Goal: Task Accomplishment & Management: Complete application form

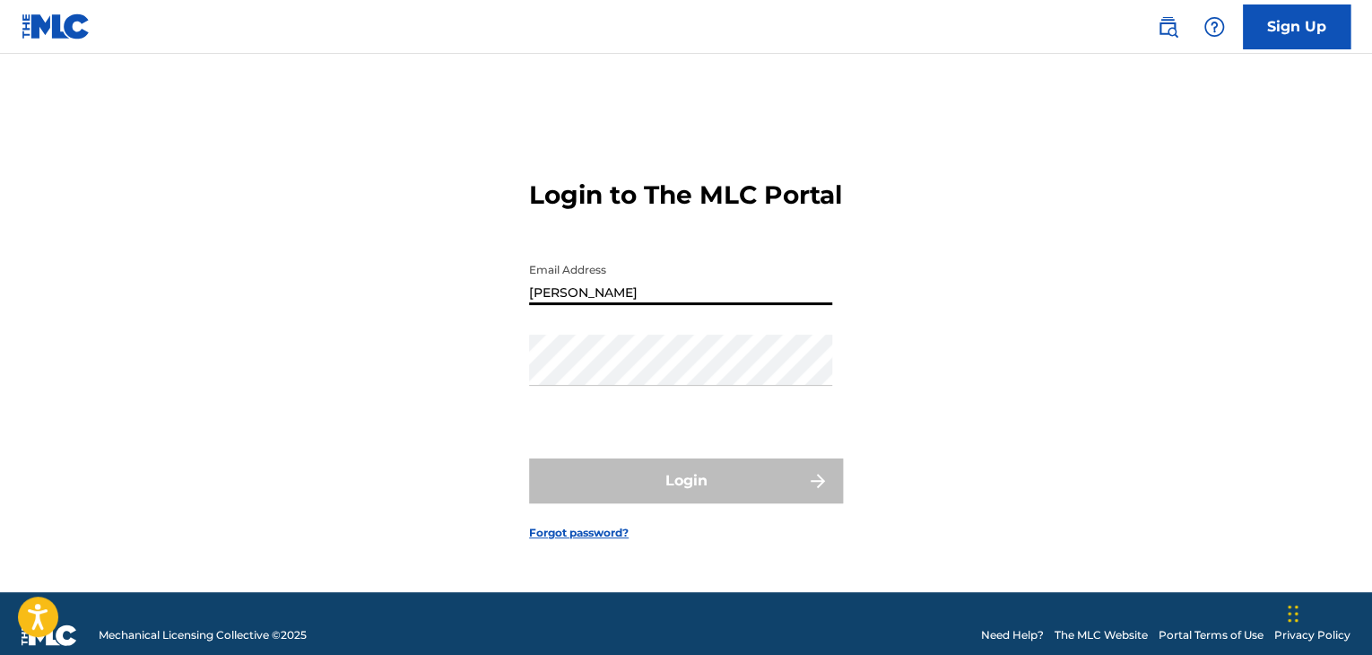
type input "[EMAIL_ADDRESS][DOMAIN_NAME]"
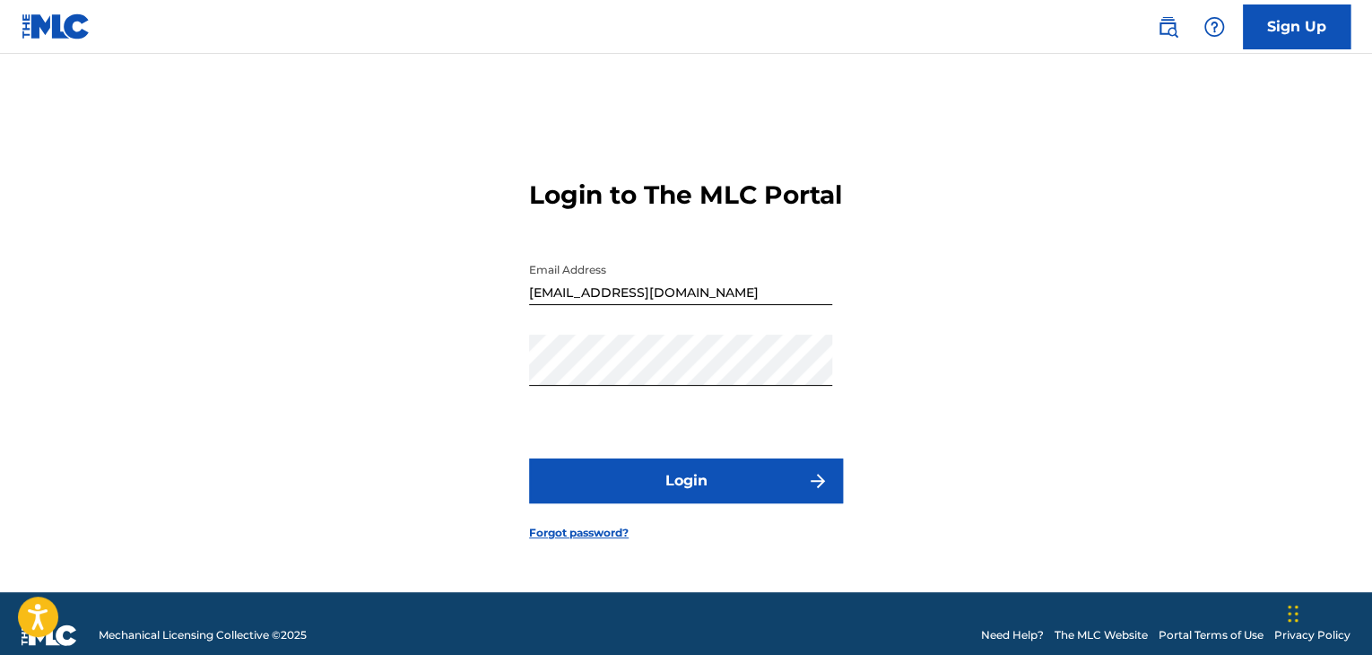
click at [717, 499] on button "Login" at bounding box center [686, 480] width 314 height 45
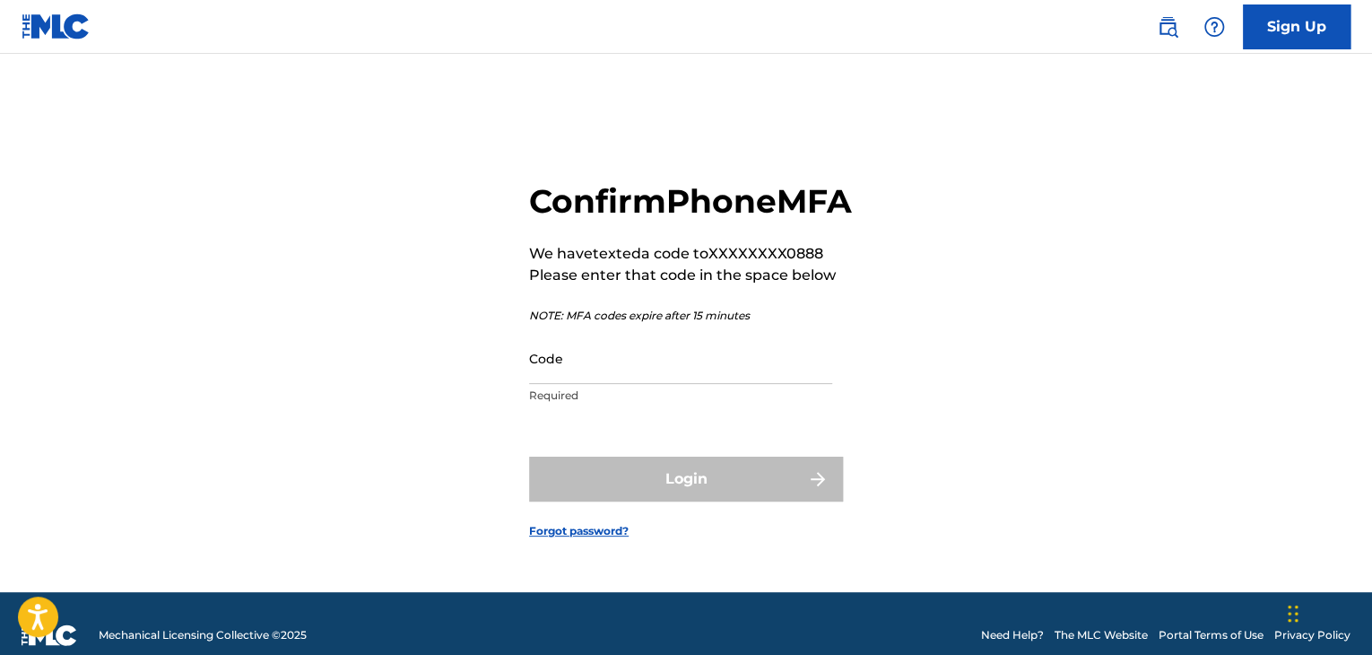
click at [707, 384] on input "Code" at bounding box center [680, 358] width 303 height 51
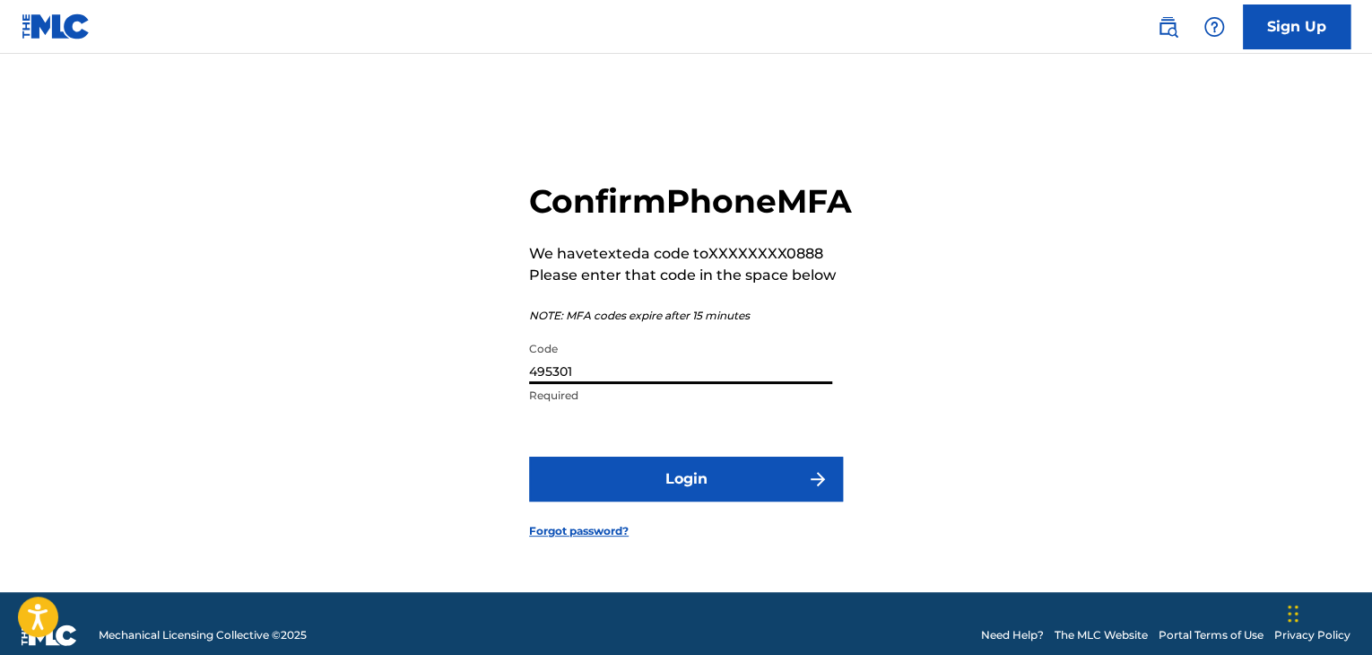
type input "495301"
click at [725, 496] on button "Login" at bounding box center [686, 478] width 314 height 45
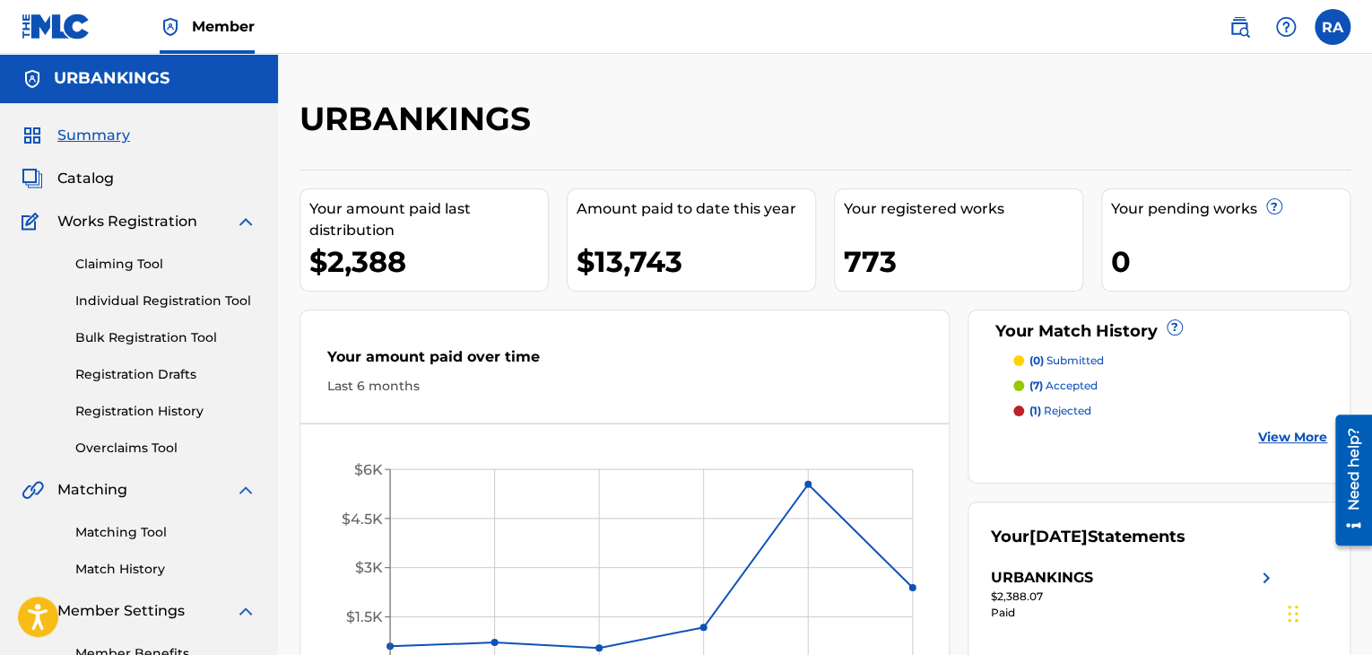
click at [172, 298] on link "Individual Registration Tool" at bounding box center [165, 300] width 181 height 19
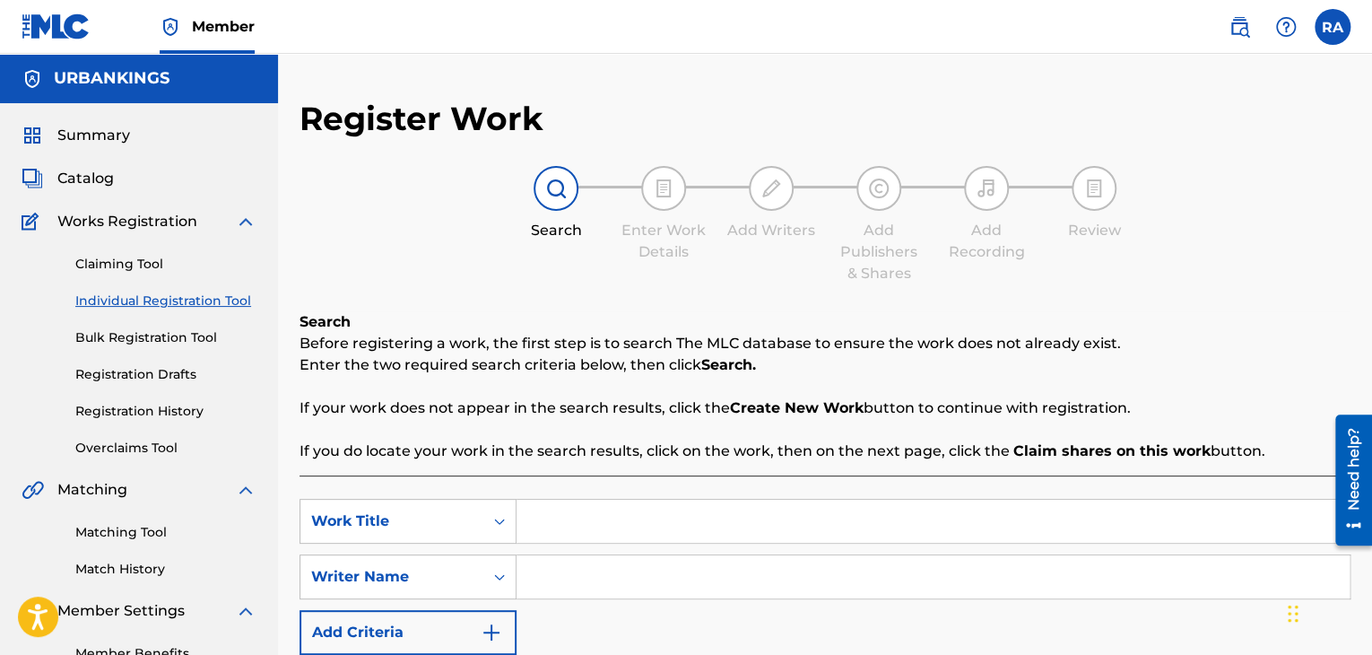
click at [564, 521] on input "Search Form" at bounding box center [932, 520] width 833 height 43
type input "for you baby"
type input "[PERSON_NAME]"
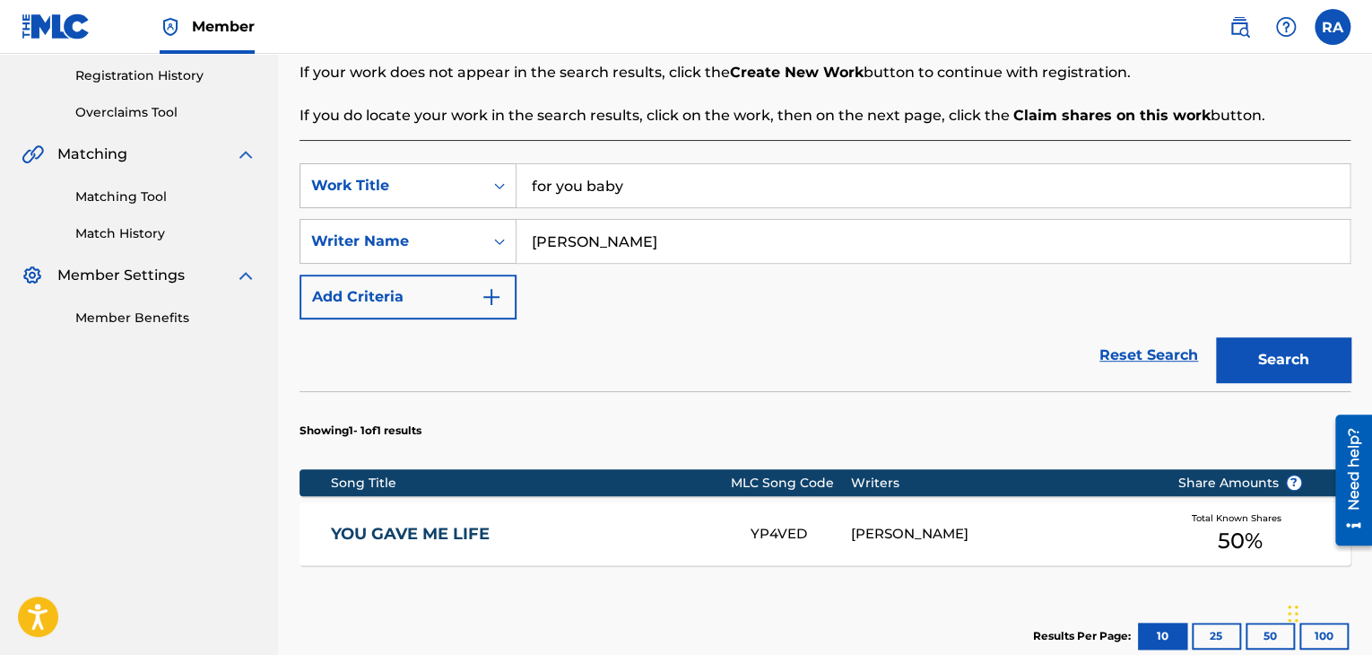
scroll to position [448, 0]
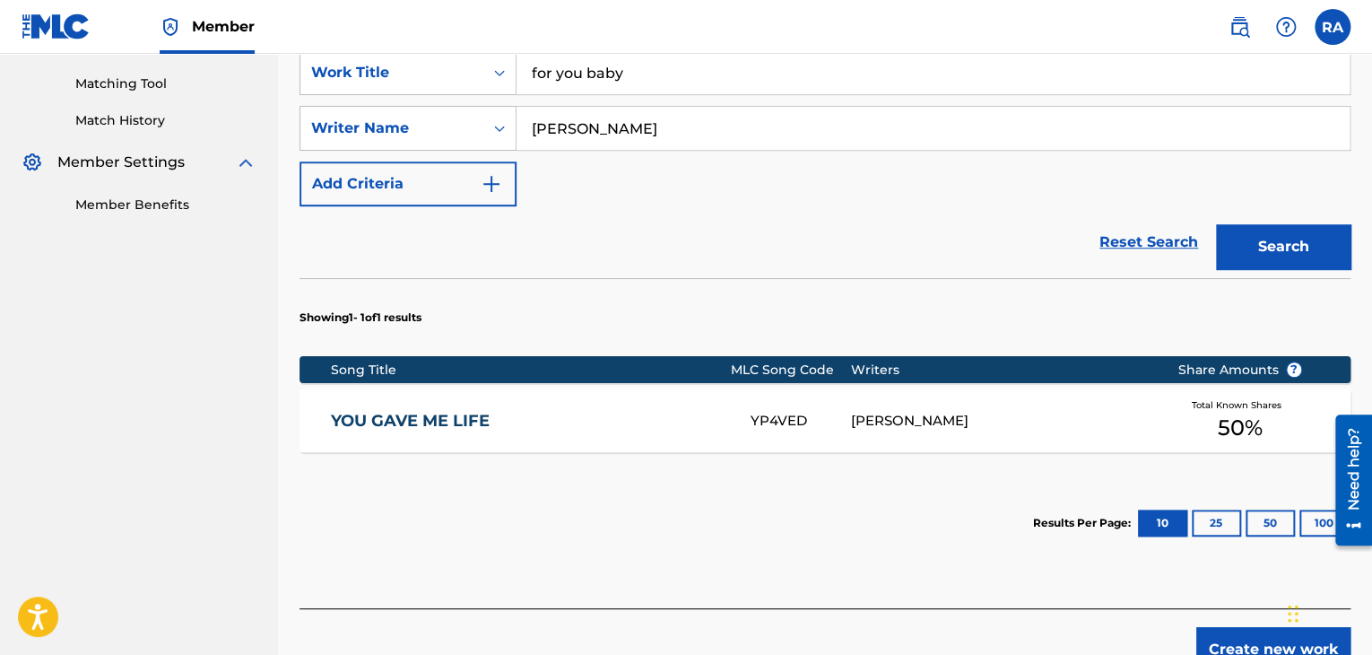
click at [512, 421] on link "YOU GAVE ME LIFE" at bounding box center [528, 421] width 395 height 21
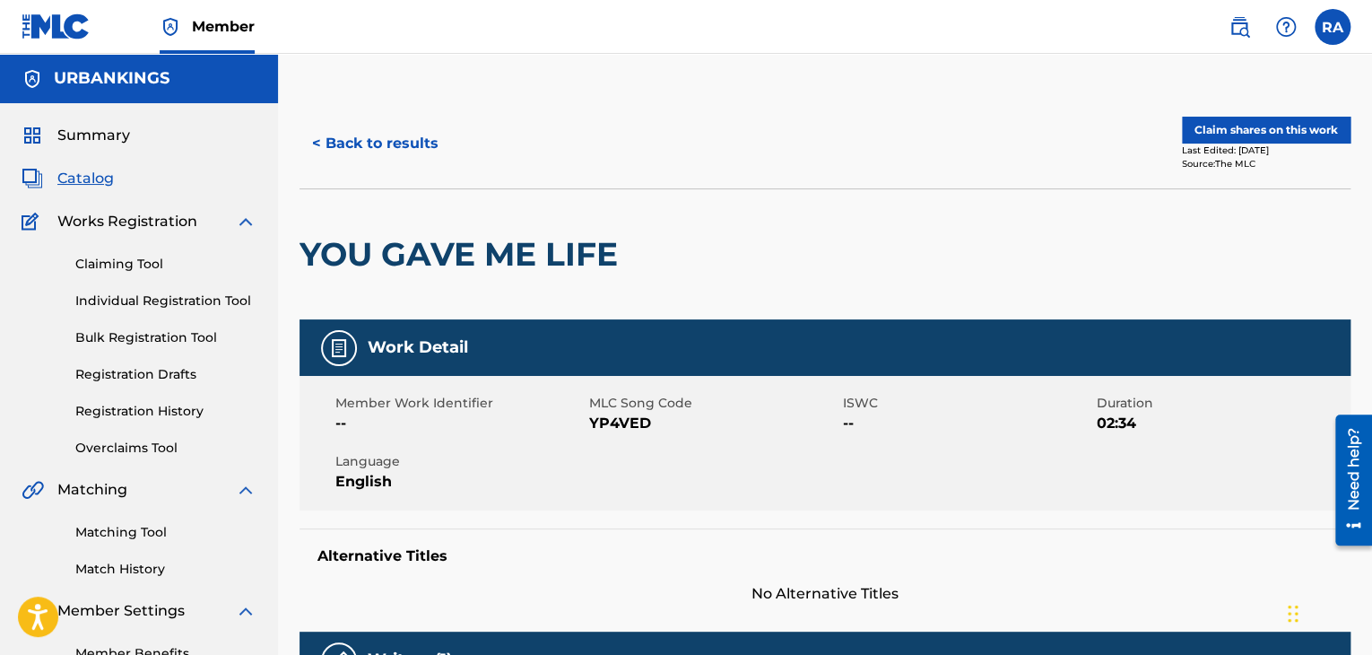
click at [388, 152] on button "< Back to results" at bounding box center [375, 143] width 152 height 45
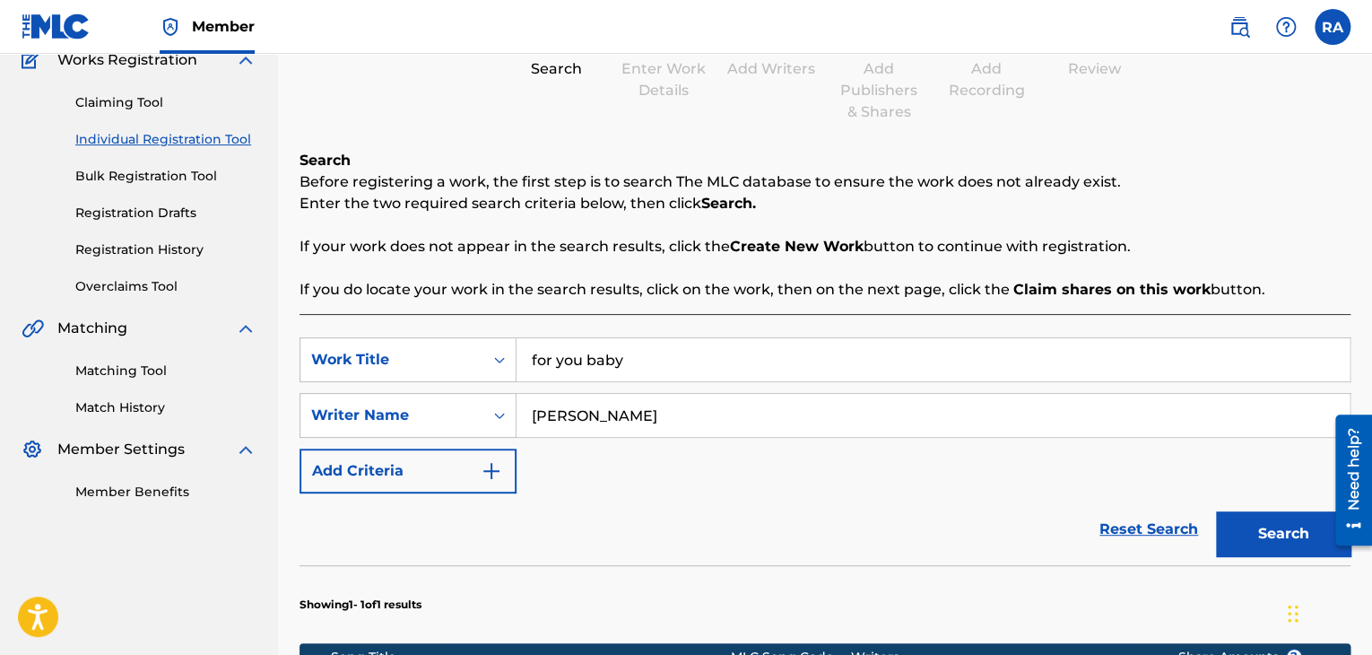
scroll to position [520, 0]
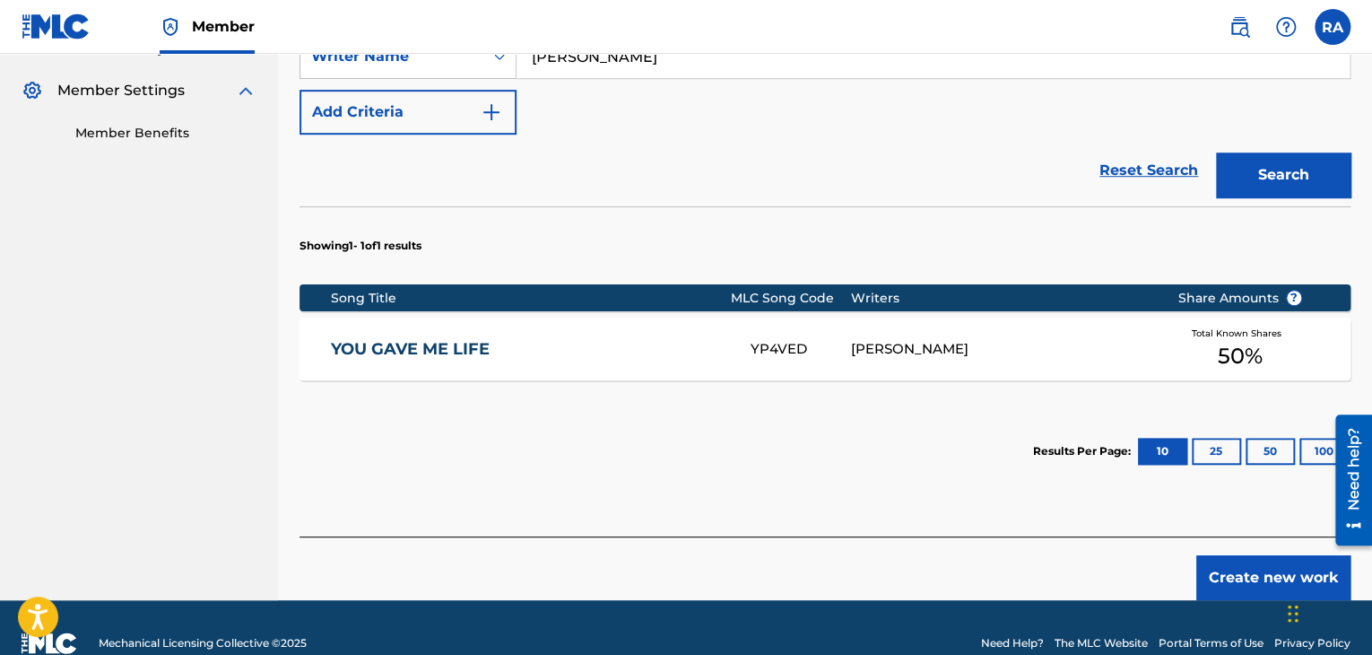
click at [1248, 573] on button "Create new work" at bounding box center [1273, 577] width 154 height 45
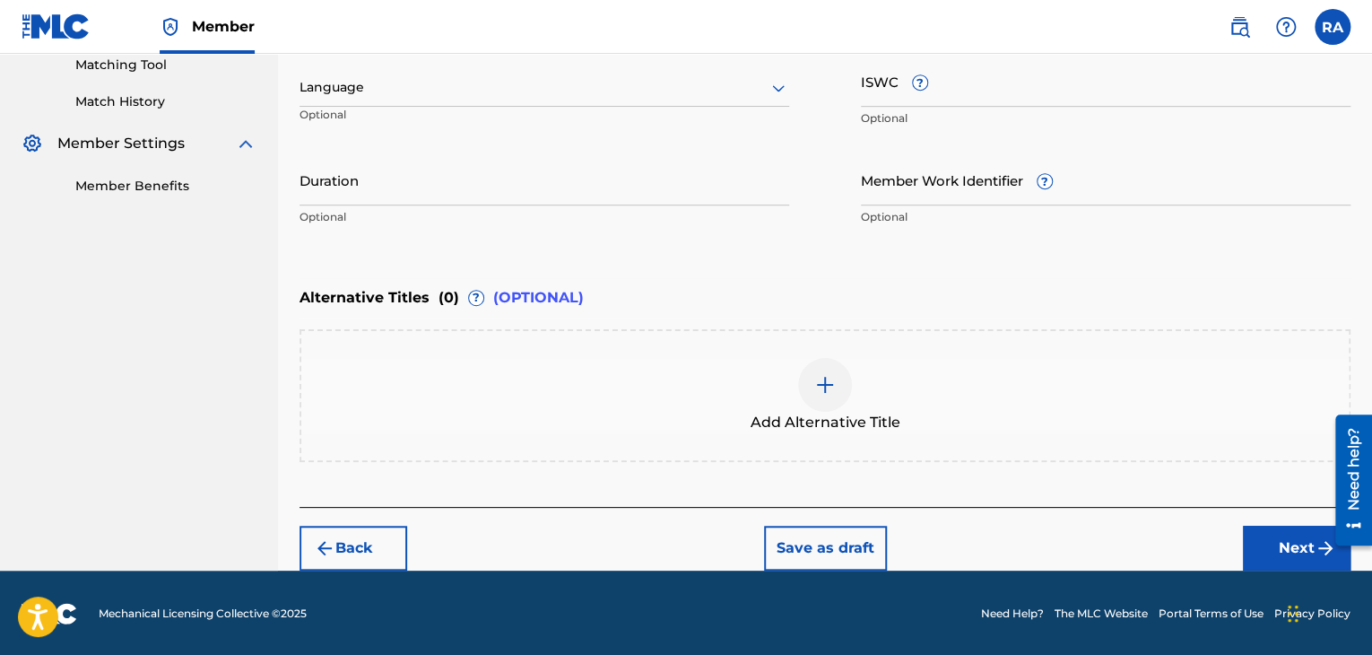
click at [367, 173] on input "Duration" at bounding box center [544, 179] width 490 height 51
type input "02:47"
click at [1254, 551] on button "Next" at bounding box center [1297, 547] width 108 height 45
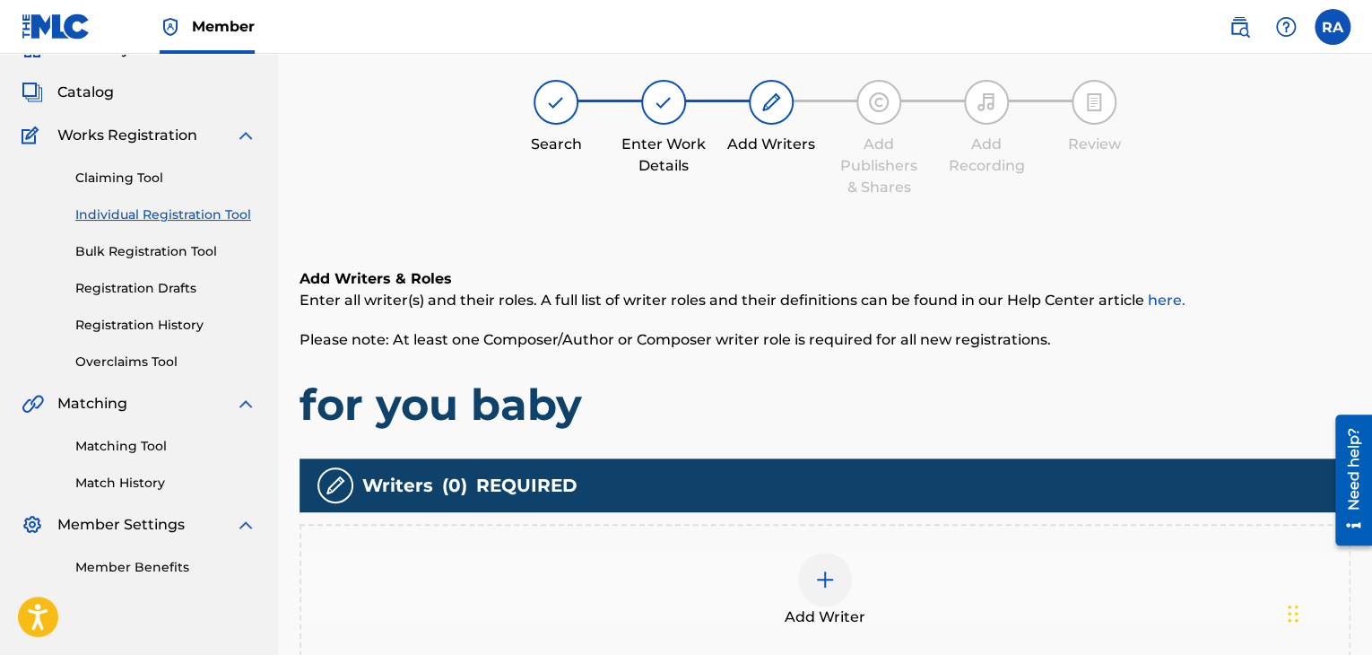
scroll to position [81, 0]
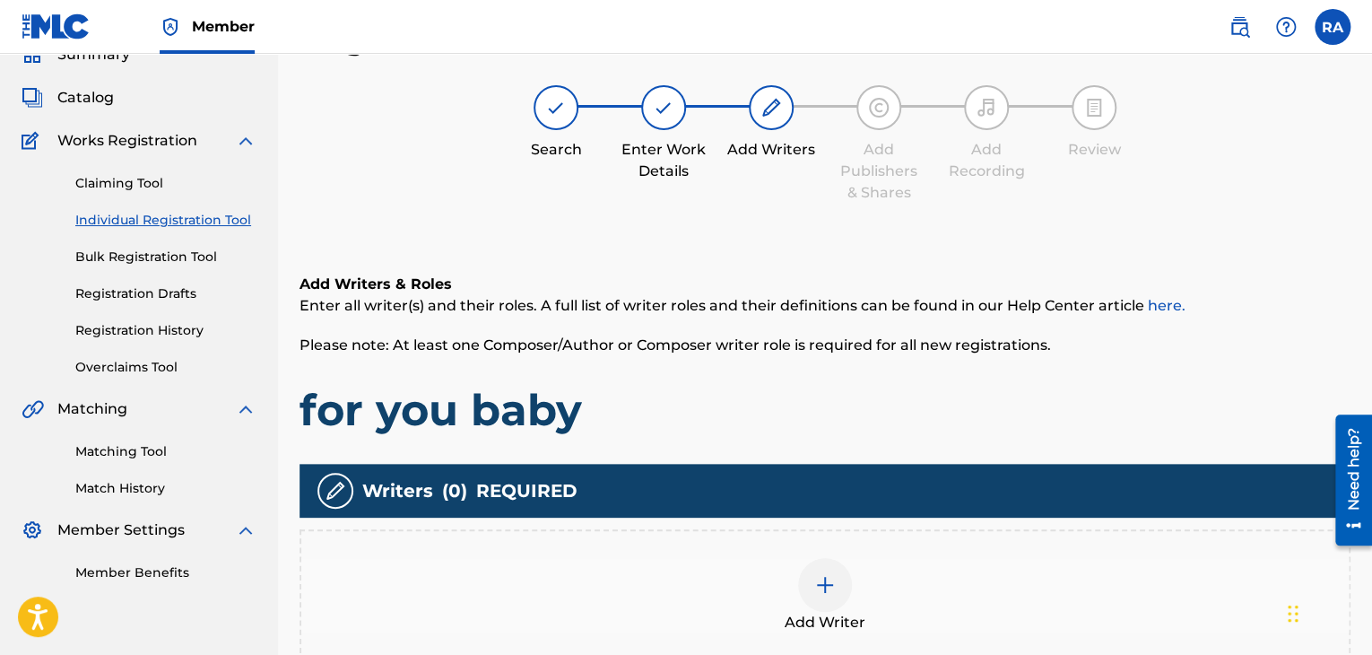
click at [822, 581] on img at bounding box center [825, 585] width 22 height 22
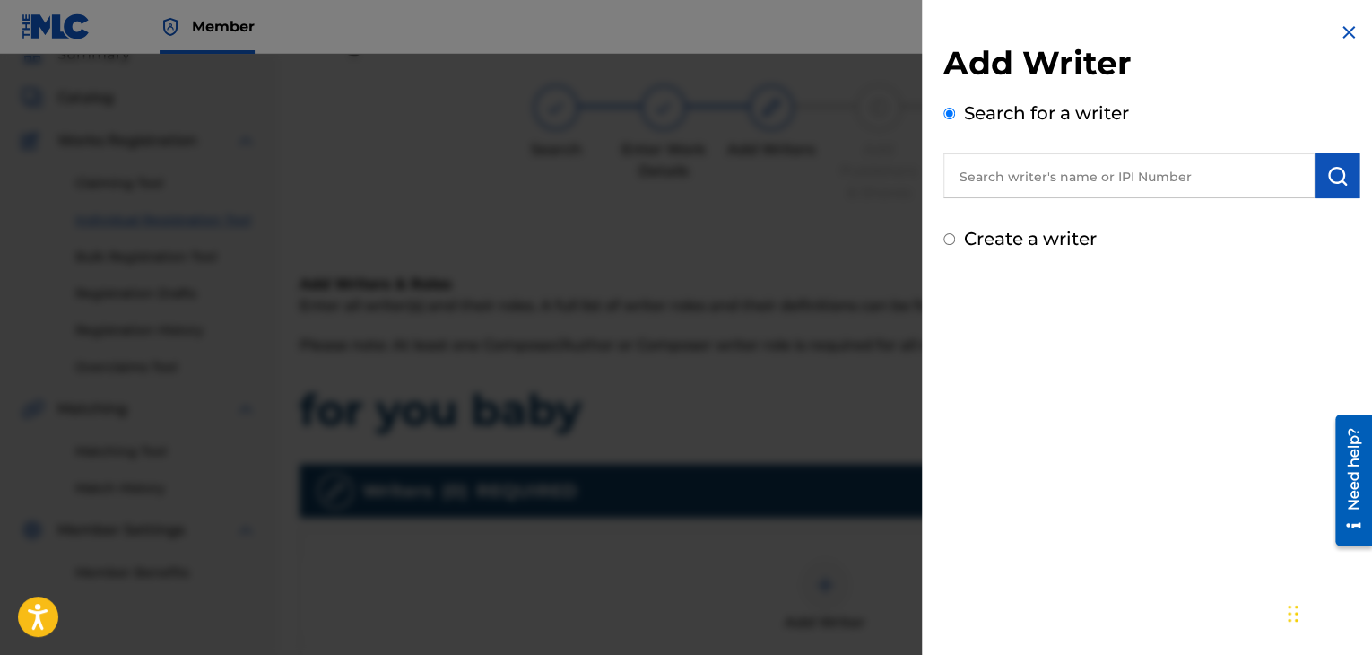
click at [1040, 183] on input "text" at bounding box center [1128, 175] width 371 height 45
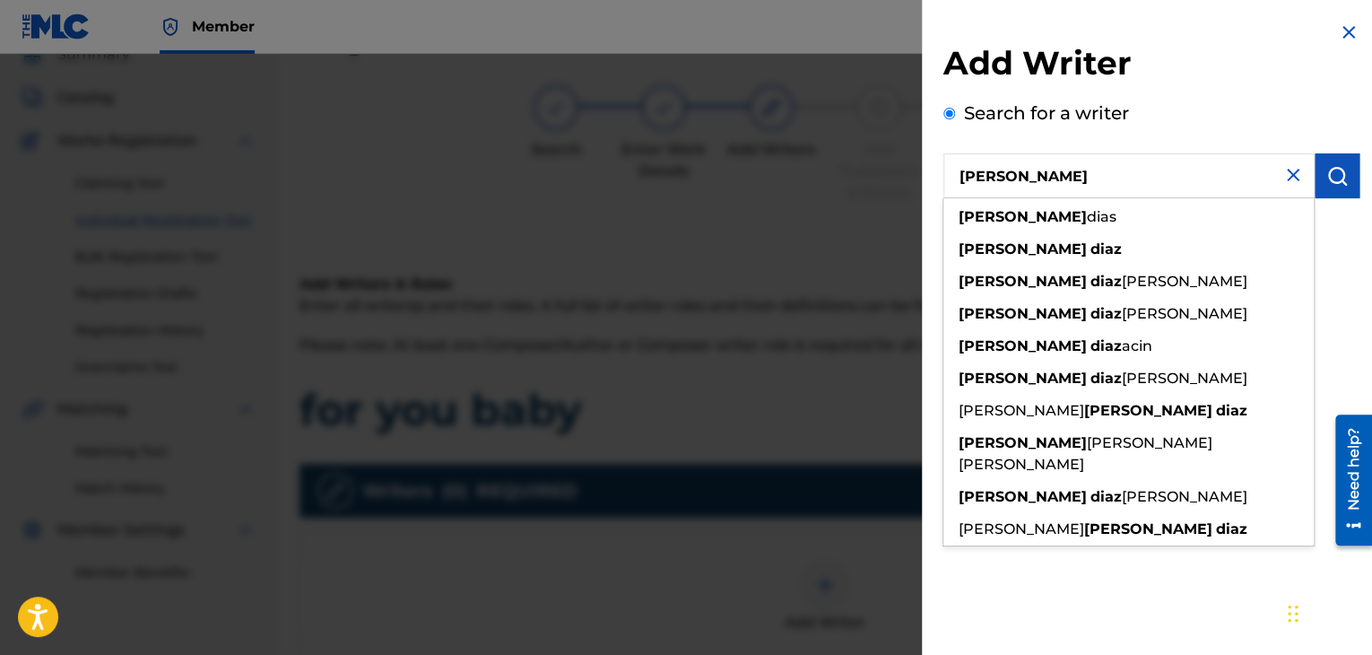
type input "[PERSON_NAME]"
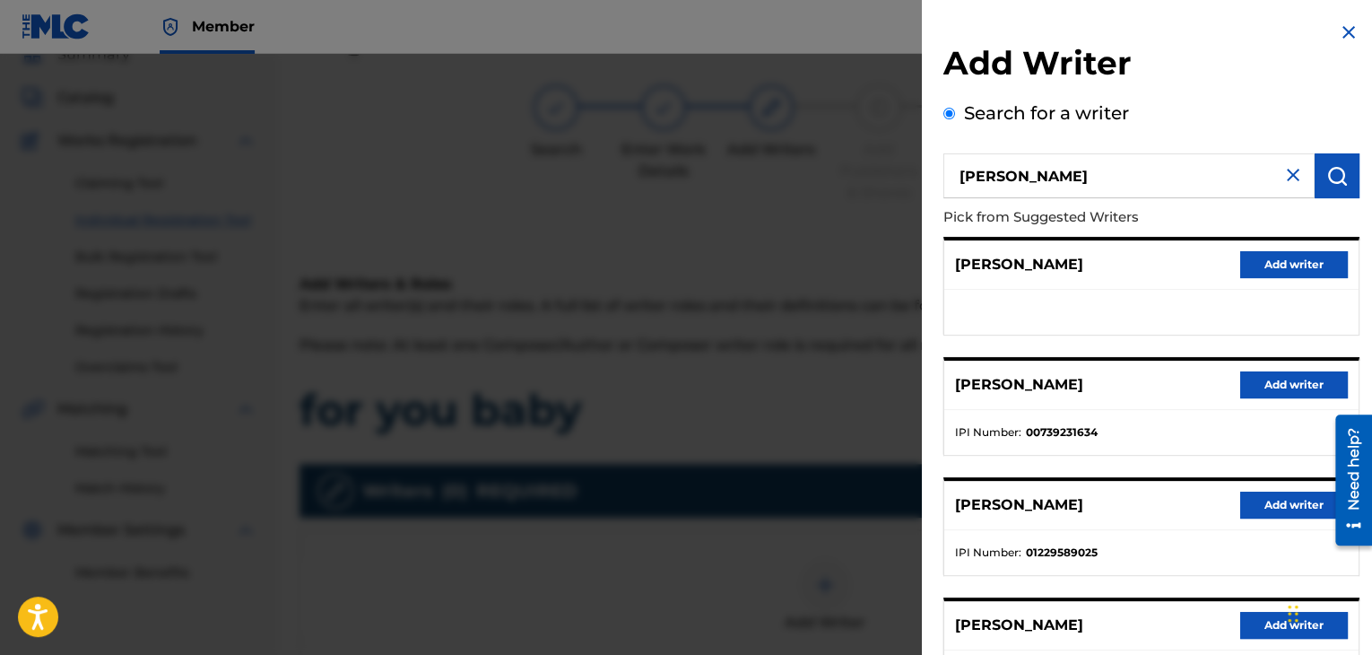
click at [1326, 377] on button "Add writer" at bounding box center [1294, 384] width 108 height 27
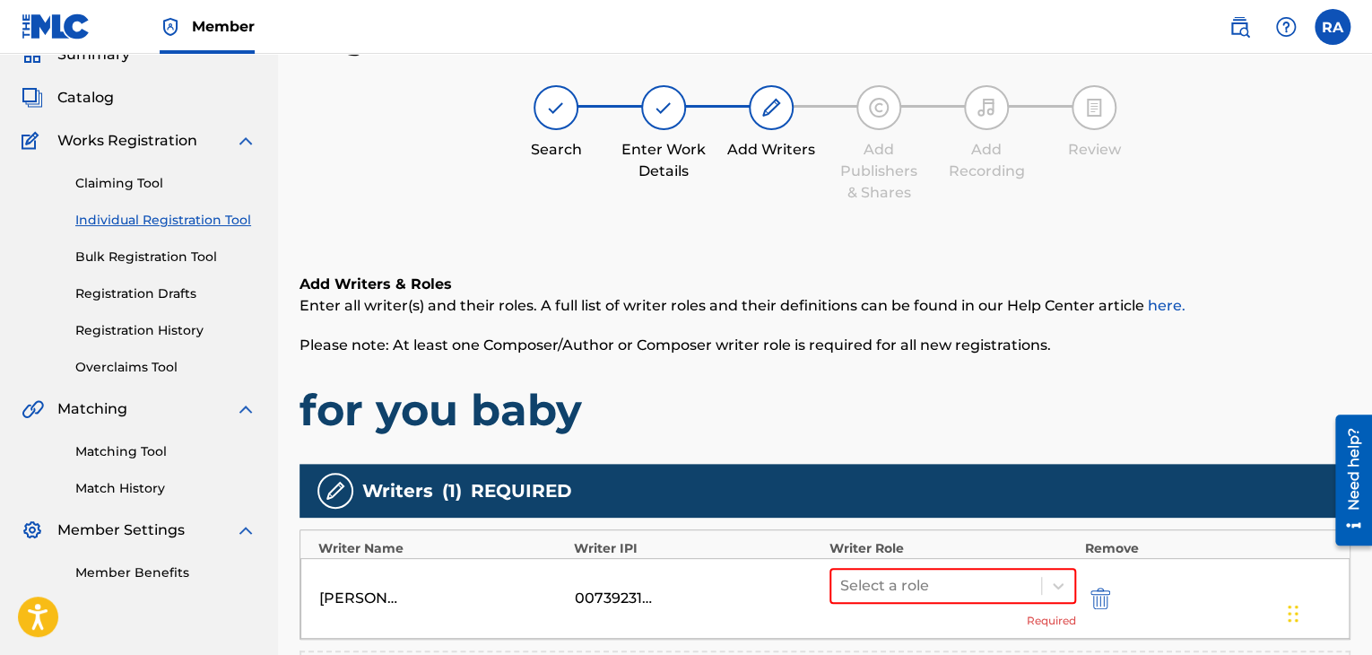
drag, startPoint x: 961, startPoint y: 589, endPoint x: 956, endPoint y: 632, distance: 43.4
click at [956, 632] on div "[PERSON_NAME] 00739231634 Select a role Required" at bounding box center [824, 598] width 1049 height 81
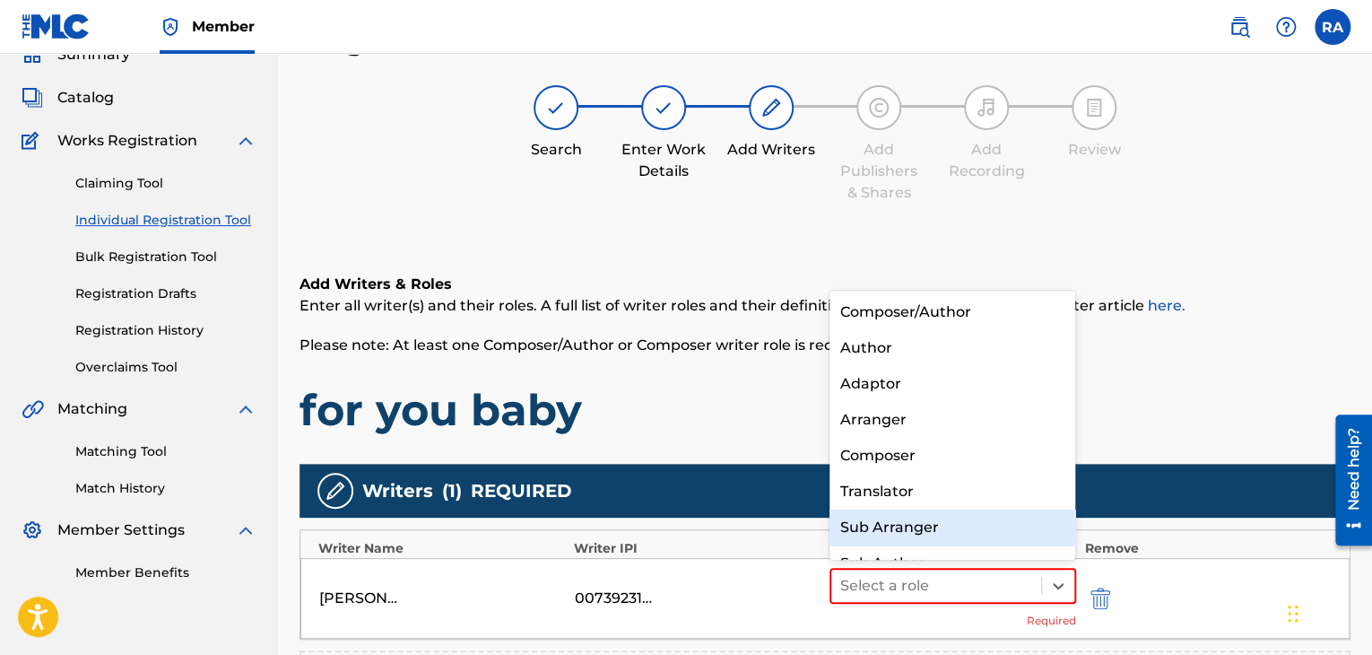
scroll to position [25, 0]
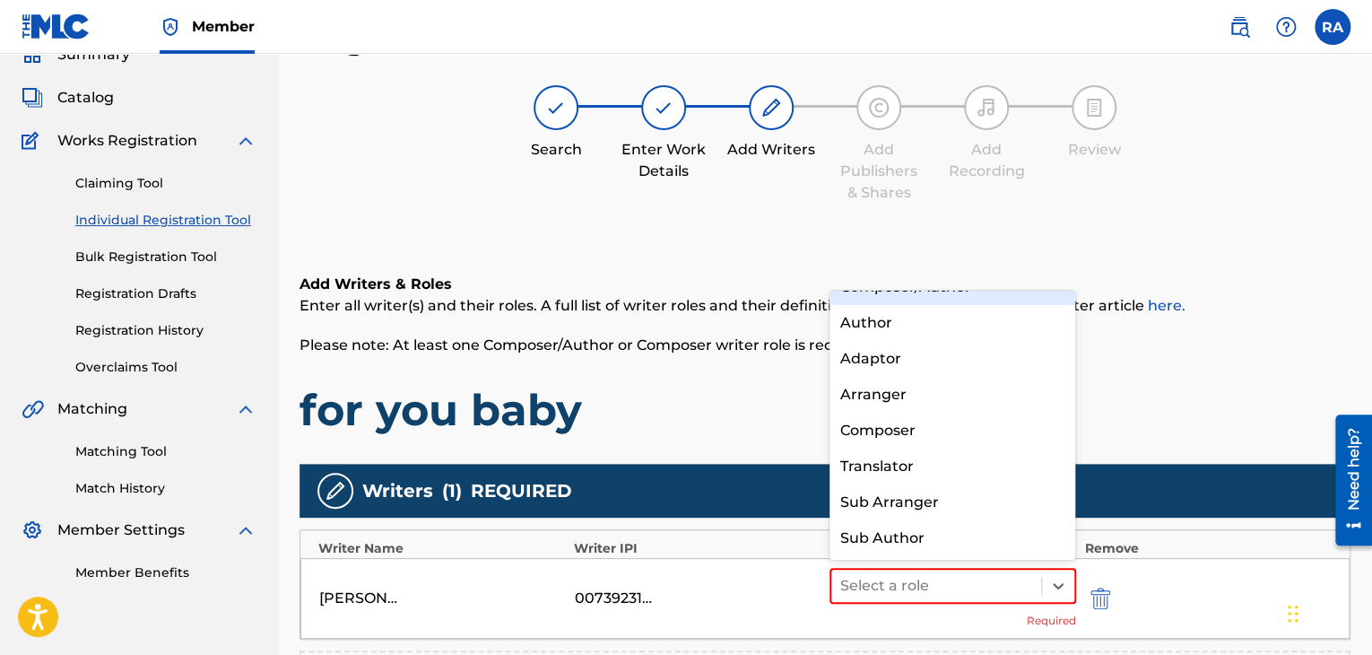
click at [898, 296] on div "Composer/Author" at bounding box center [952, 287] width 247 height 36
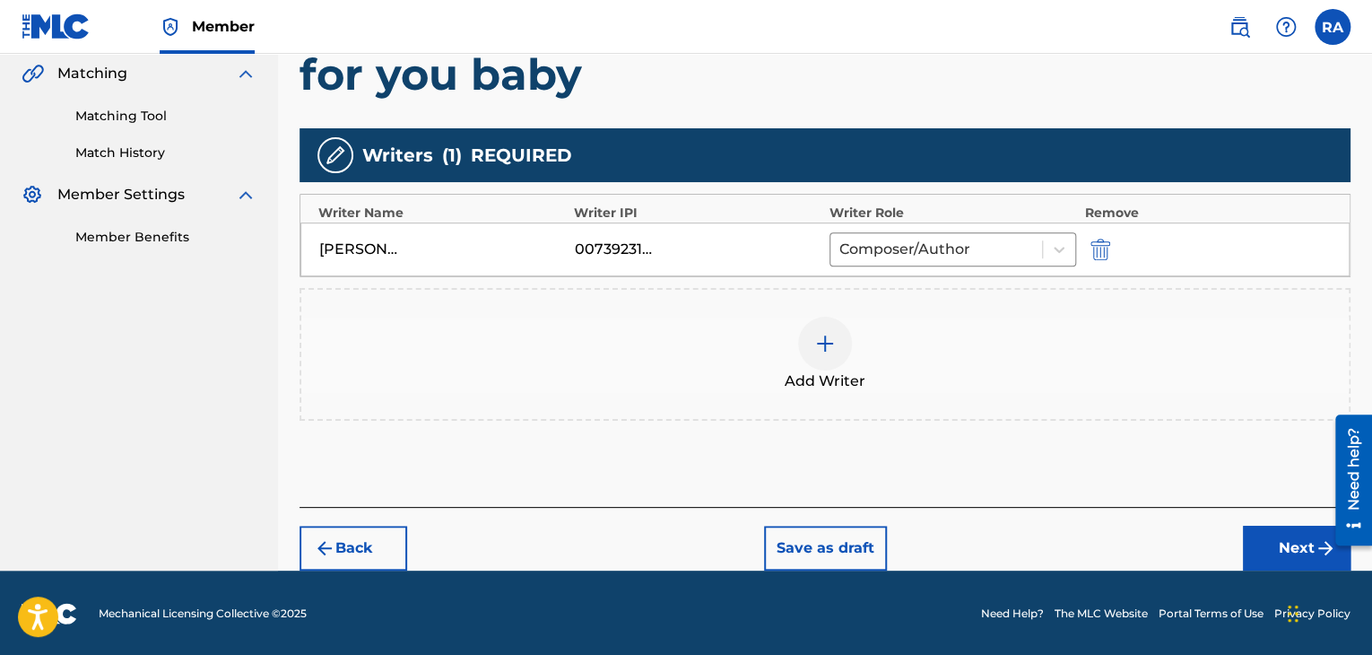
click at [1303, 525] on button "Next" at bounding box center [1297, 547] width 108 height 45
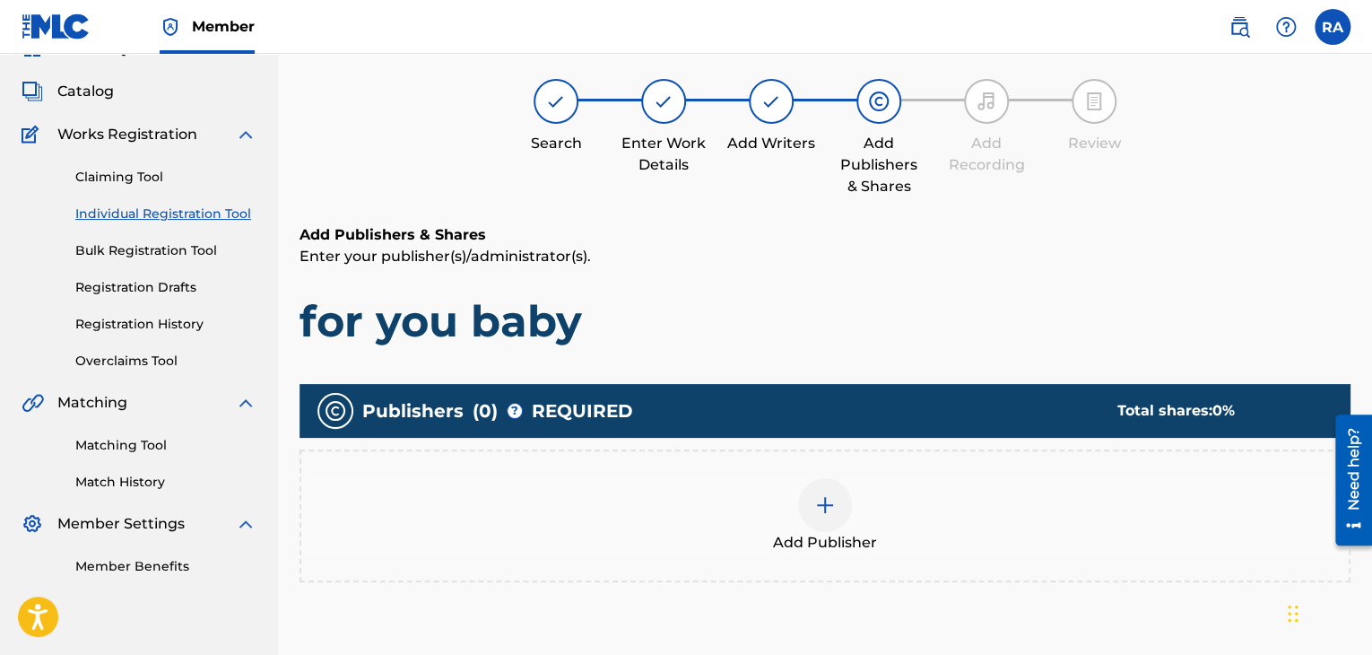
scroll to position [81, 0]
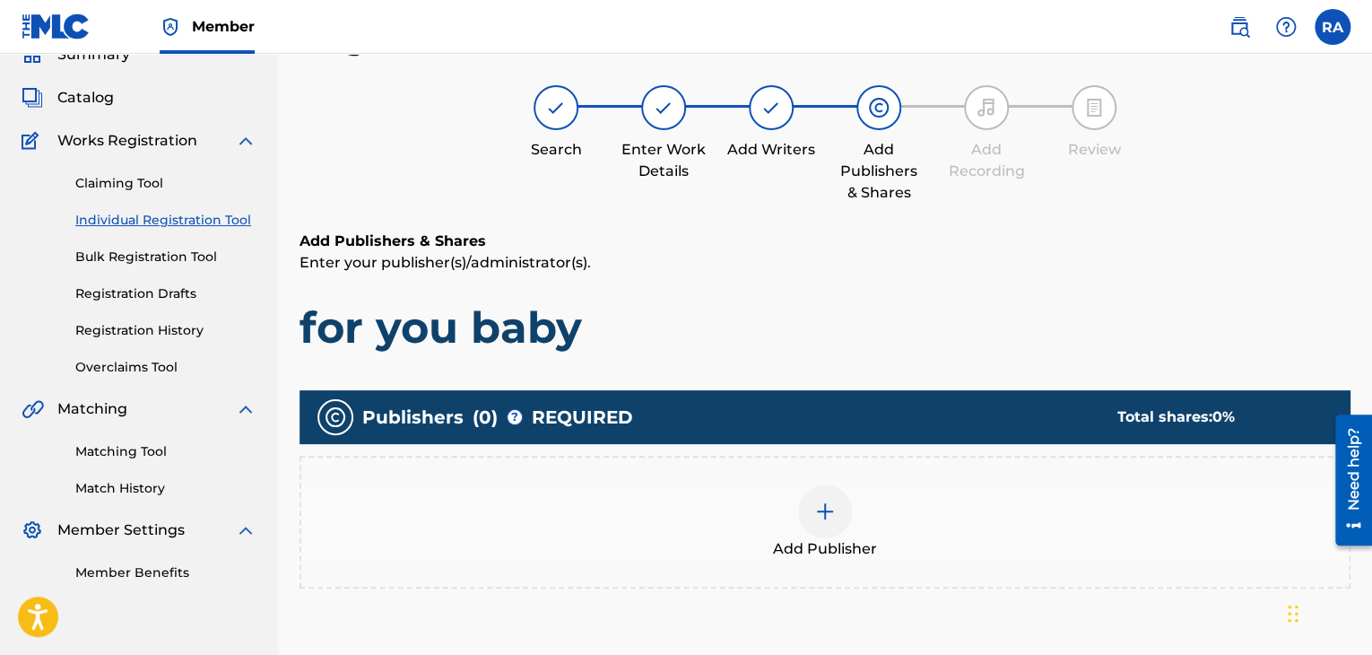
click at [820, 501] on img at bounding box center [825, 511] width 22 height 22
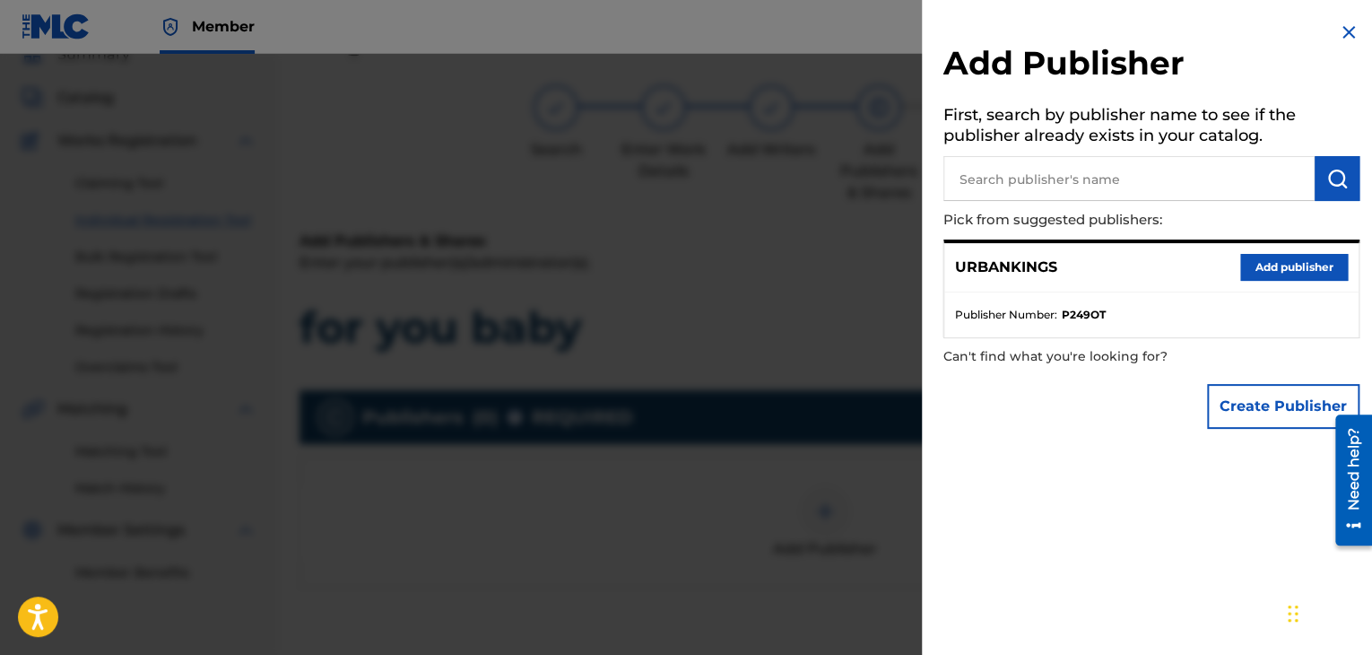
click at [1296, 271] on button "Add publisher" at bounding box center [1294, 267] width 108 height 27
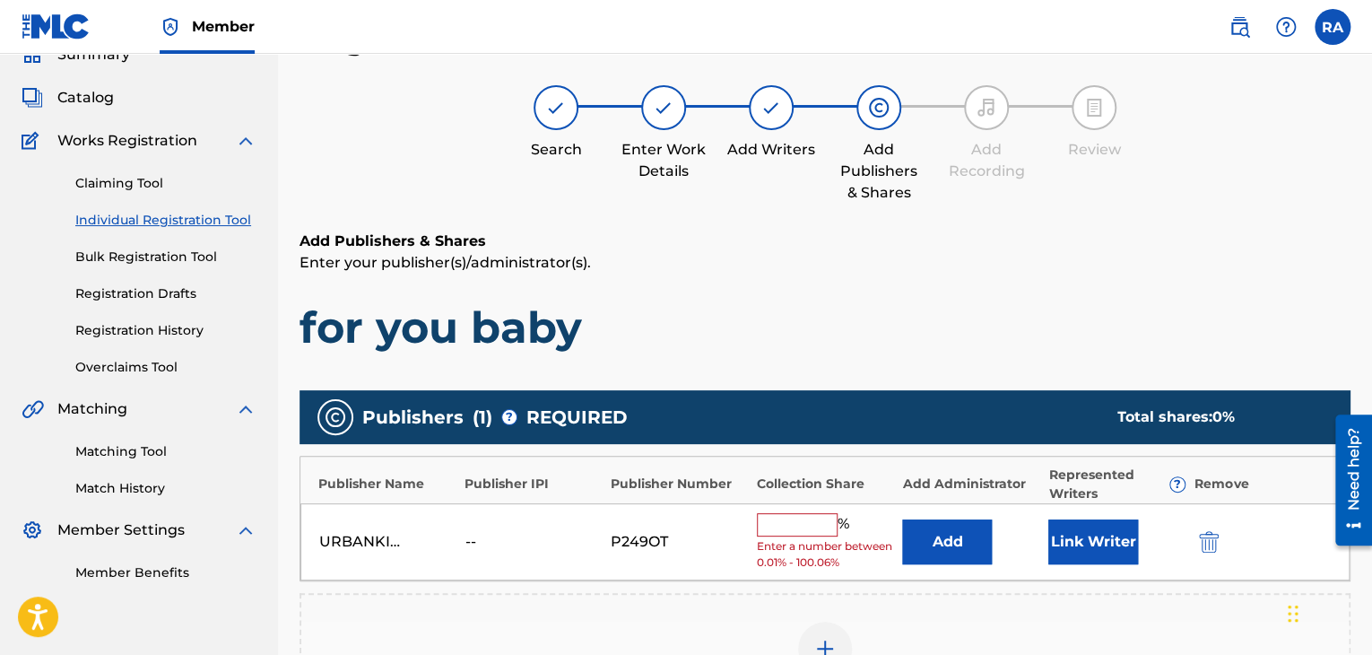
click at [793, 513] on input "text" at bounding box center [797, 524] width 81 height 23
type input "100"
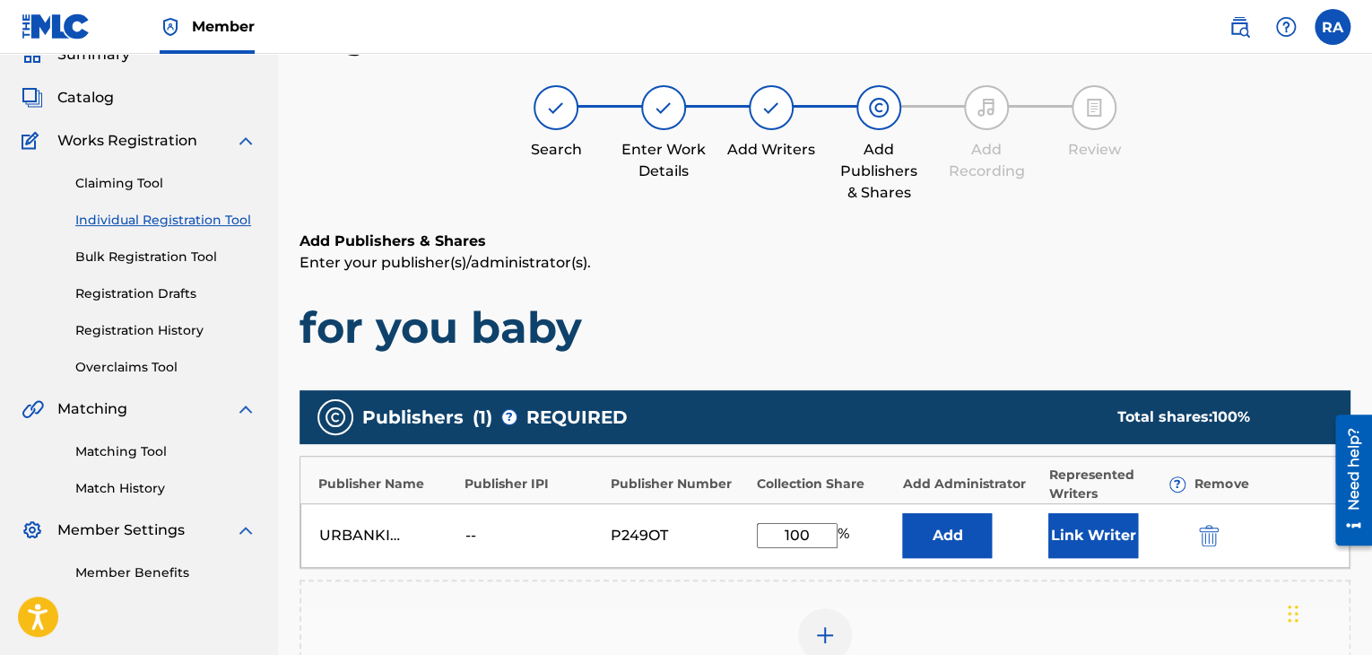
click at [1124, 589] on div "Add Publisher" at bounding box center [824, 645] width 1051 height 133
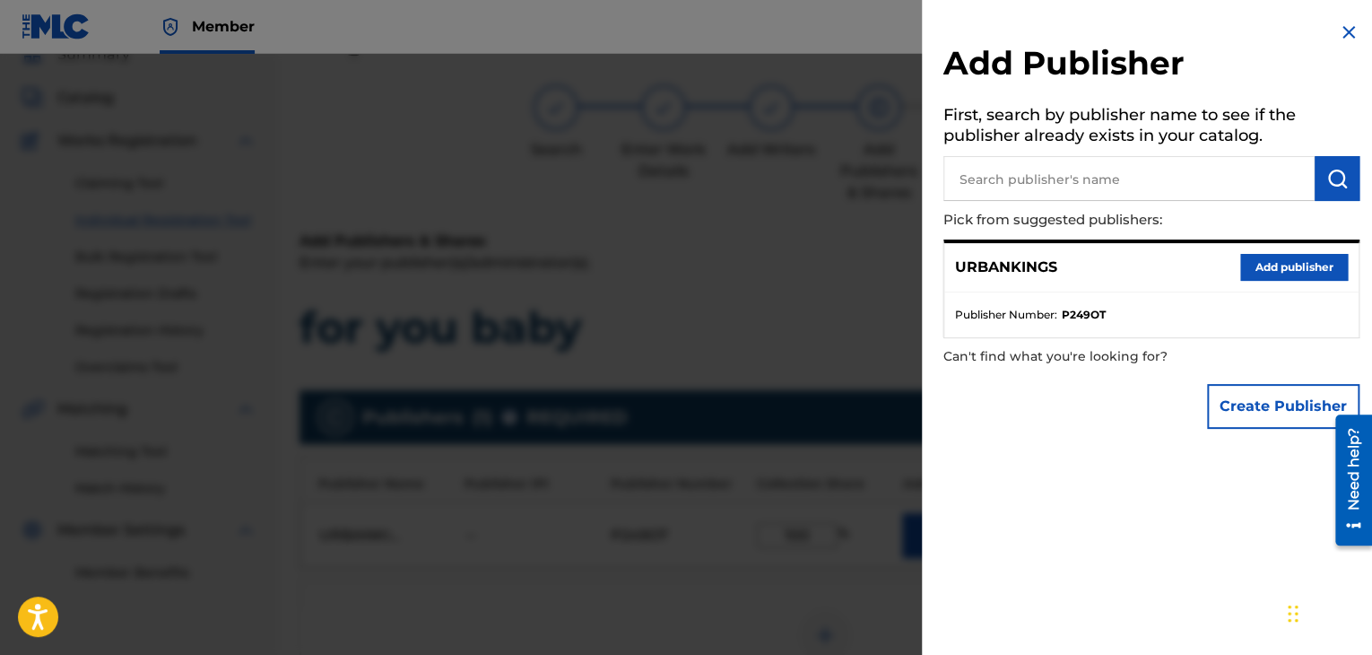
click at [1258, 275] on button "Add publisher" at bounding box center [1294, 267] width 108 height 27
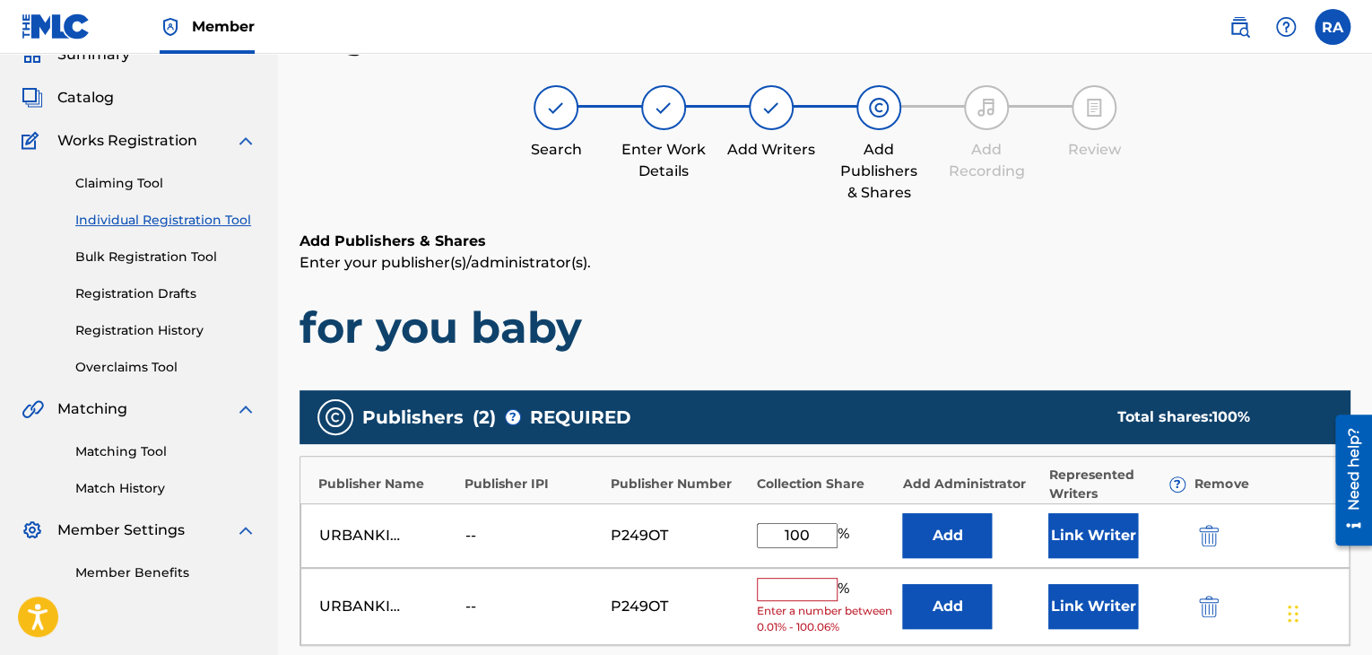
click at [1209, 598] on img "submit" at bounding box center [1209, 606] width 20 height 22
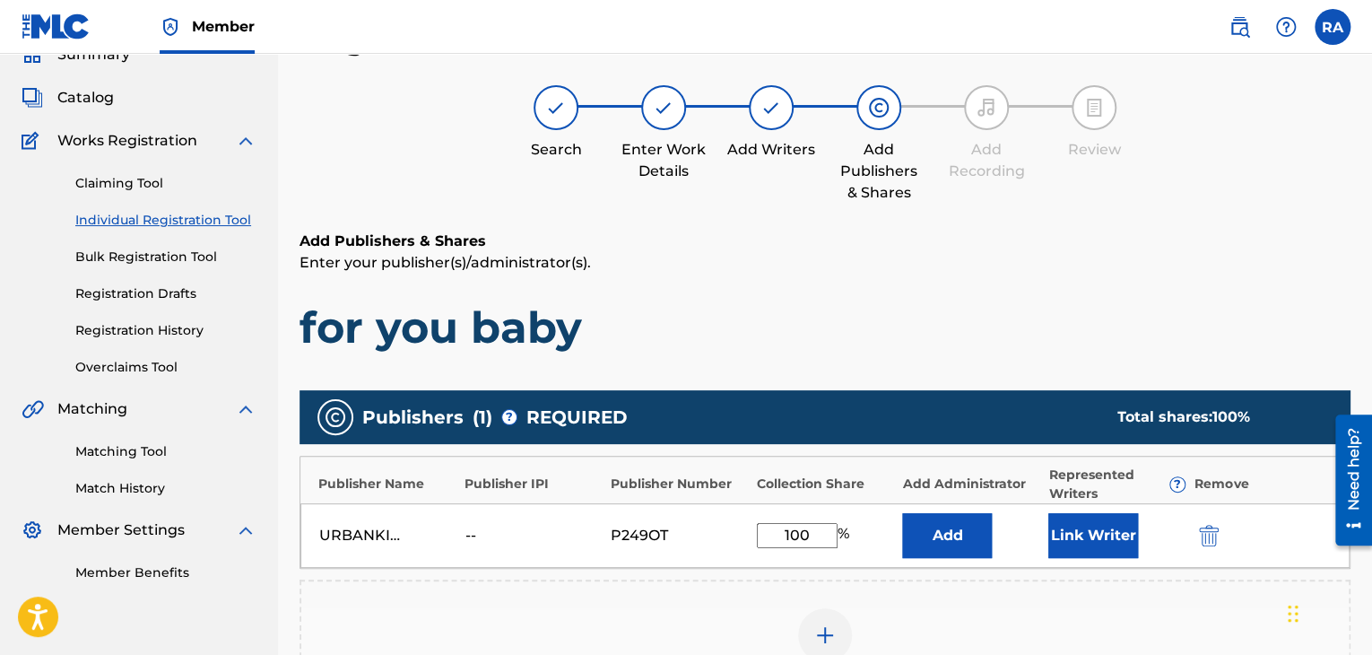
click at [1110, 542] on button "Link Writer" at bounding box center [1093, 535] width 90 height 45
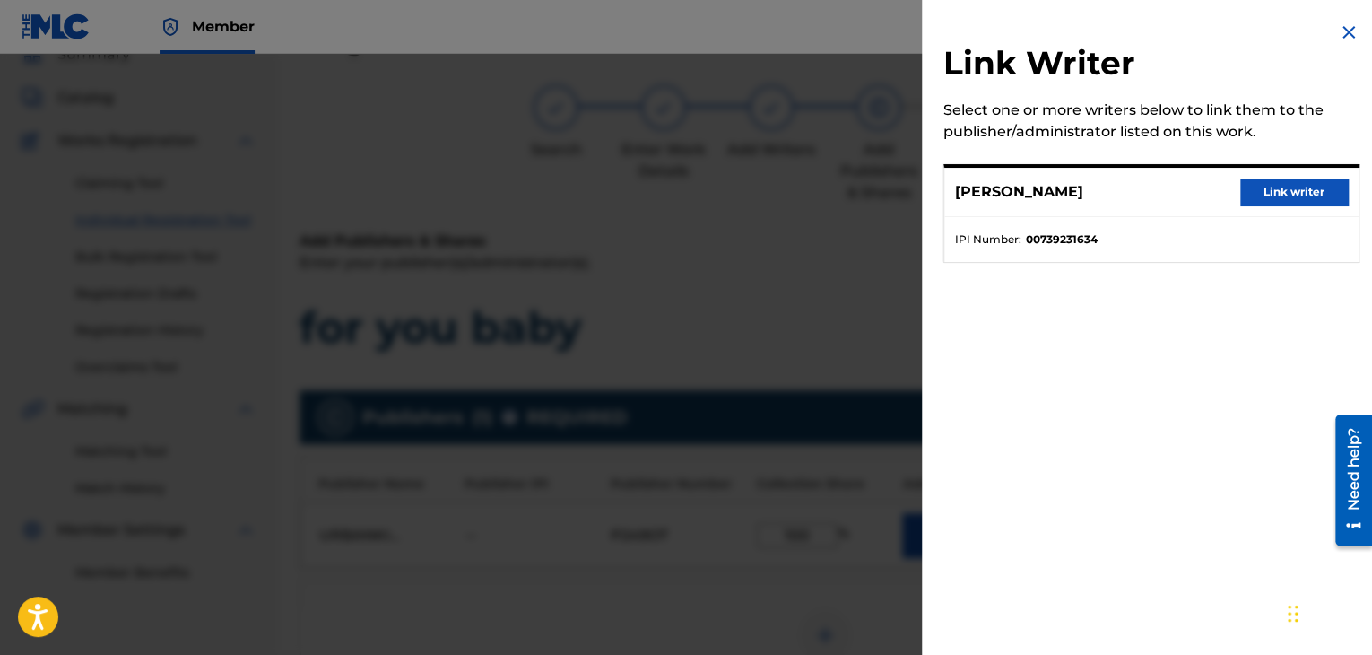
click at [1287, 180] on button "Link writer" at bounding box center [1294, 191] width 108 height 27
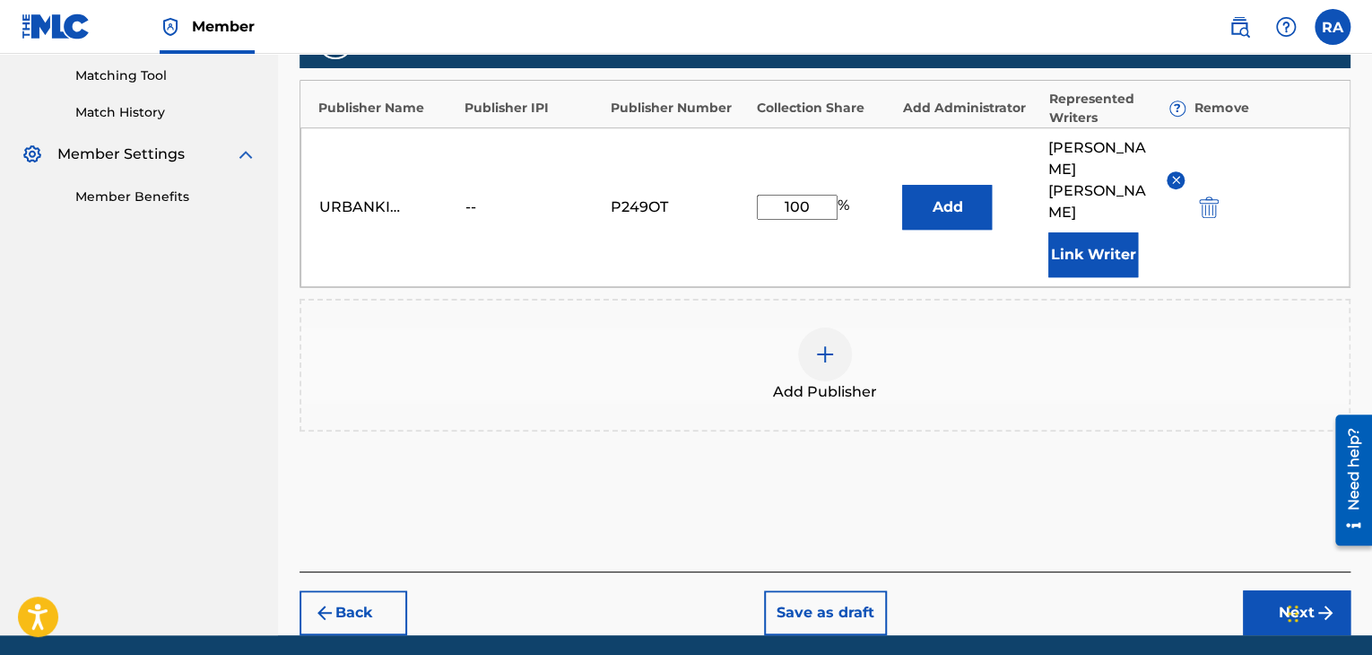
click at [1270, 590] on button "Next" at bounding box center [1297, 612] width 108 height 45
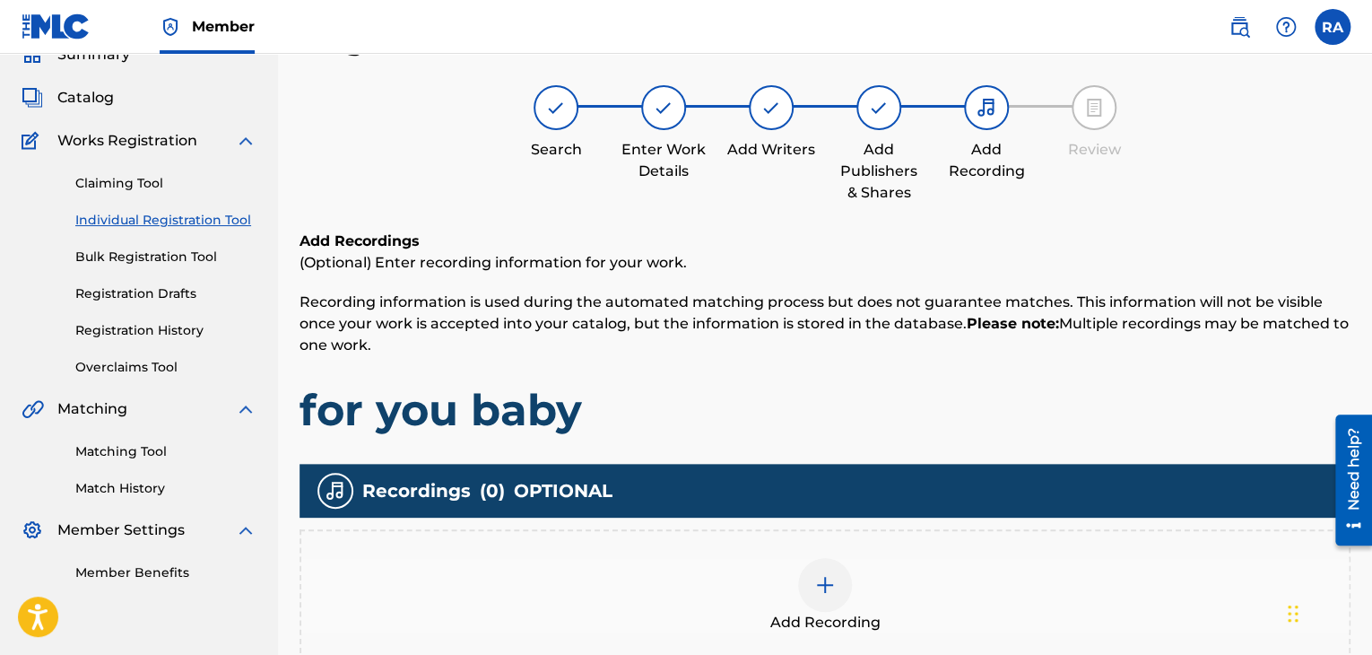
click at [816, 584] on img at bounding box center [825, 585] width 22 height 22
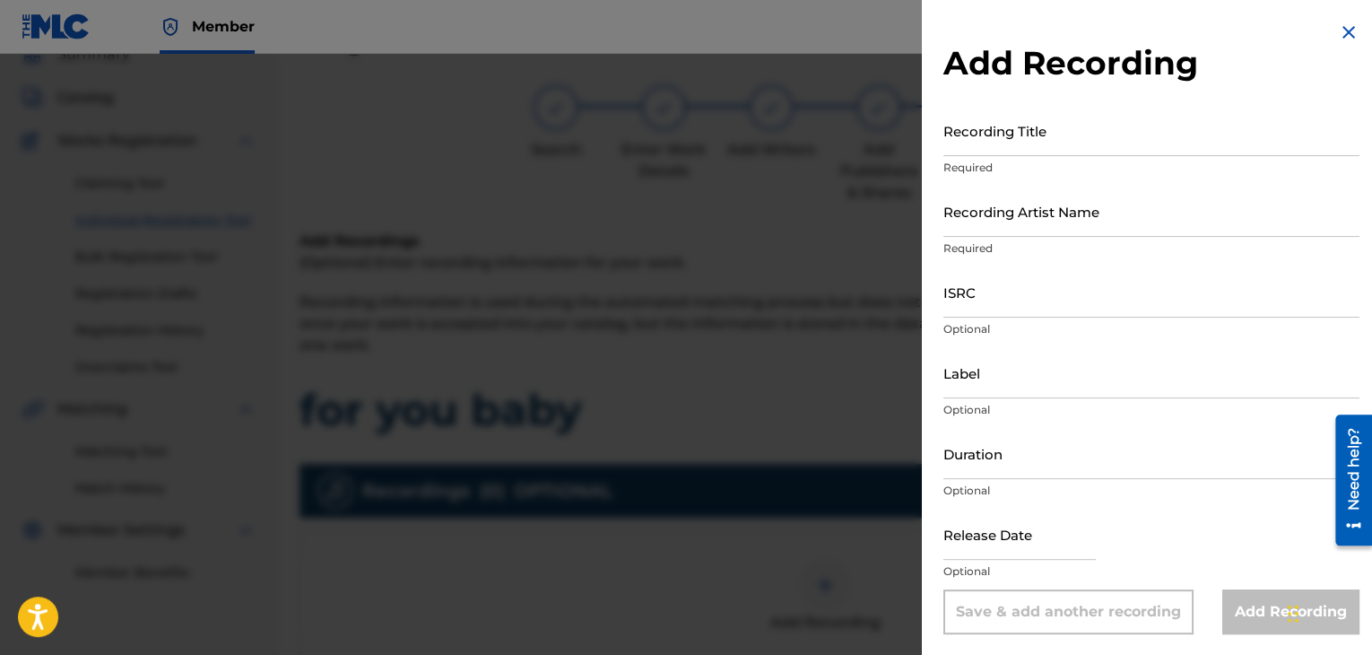
click at [1058, 130] on input "Recording Title" at bounding box center [1151, 130] width 416 height 51
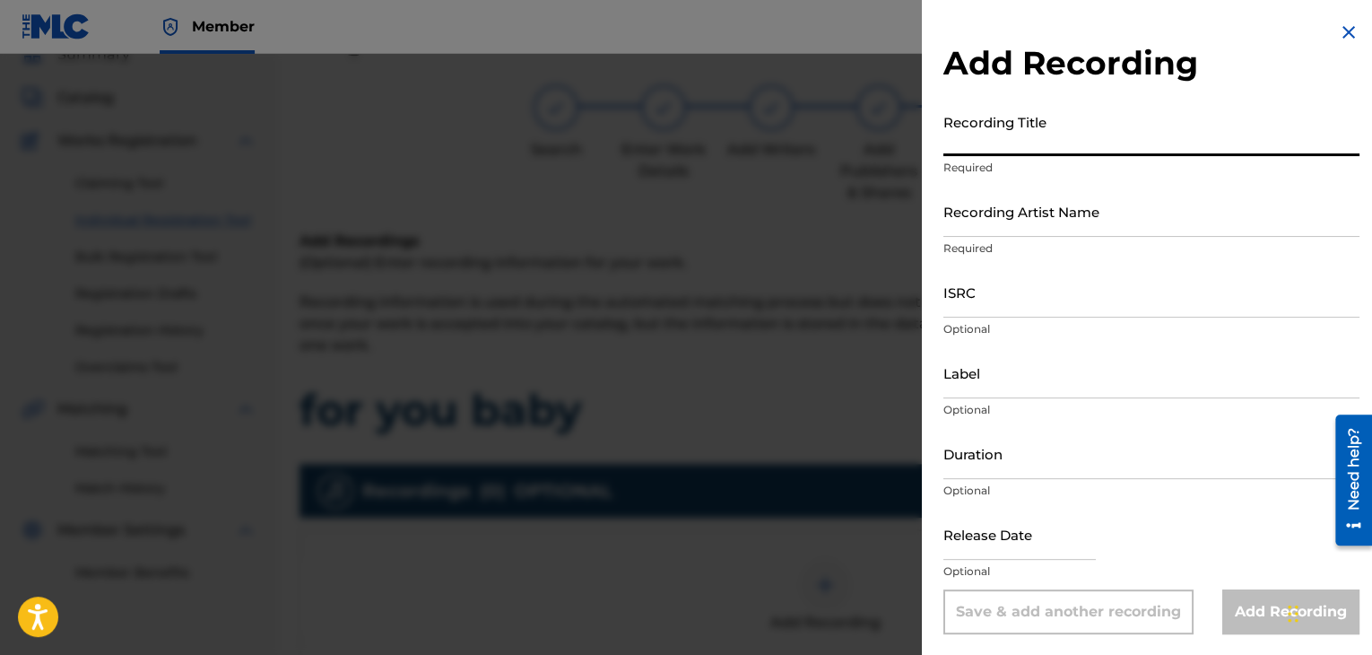
click at [1058, 130] on input "Recording Title" at bounding box center [1151, 130] width 416 height 51
type input "FOR YOU BABY"
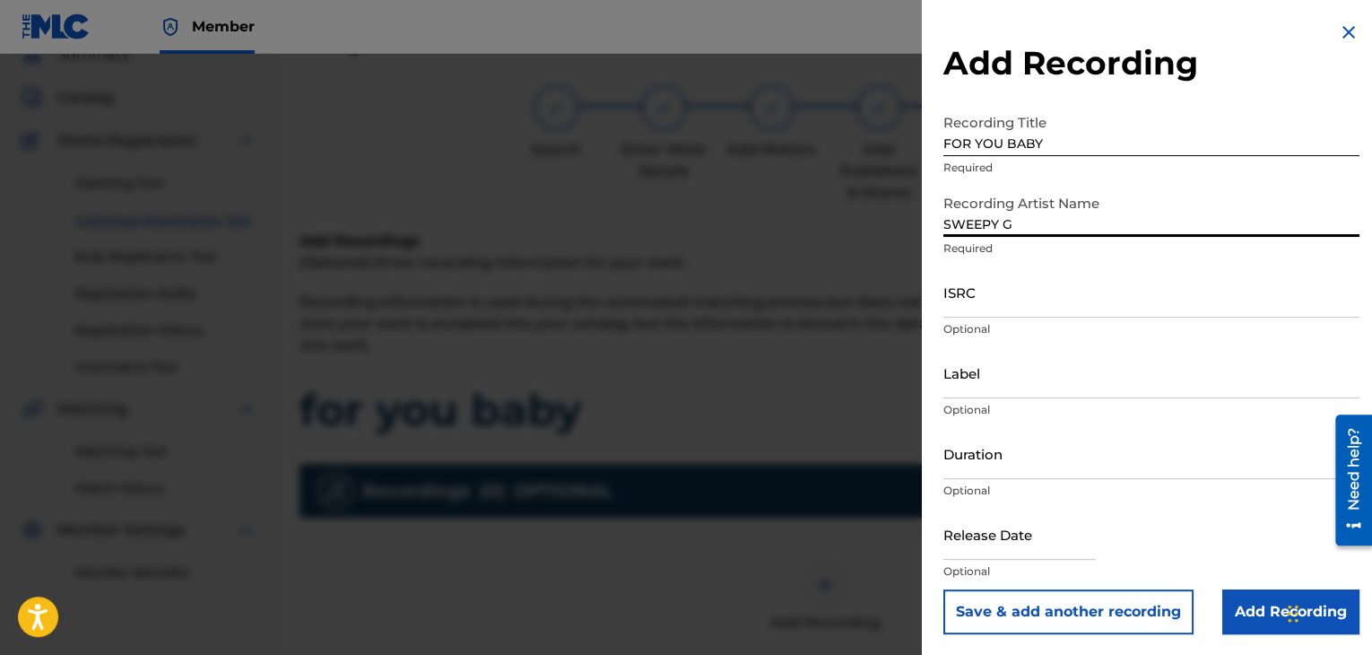
type input "SWEEPY G"
drag, startPoint x: 938, startPoint y: 304, endPoint x: 936, endPoint y: 179, distance: 124.6
click at [927, 173] on div "Add Recording Recording Title FOR YOU BABY Required Recording Artist Name [PERS…" at bounding box center [1151, 327] width 459 height 655
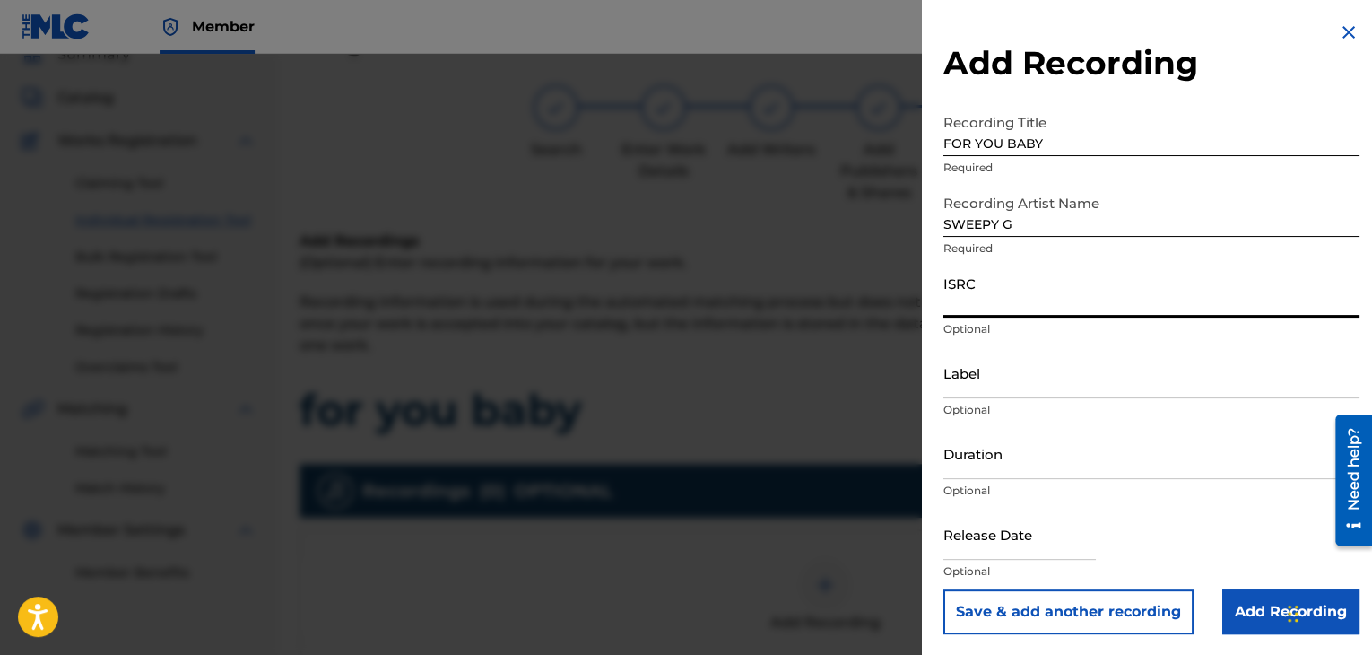
paste input "USPRZ0810018"
type input "USPRZ0810018"
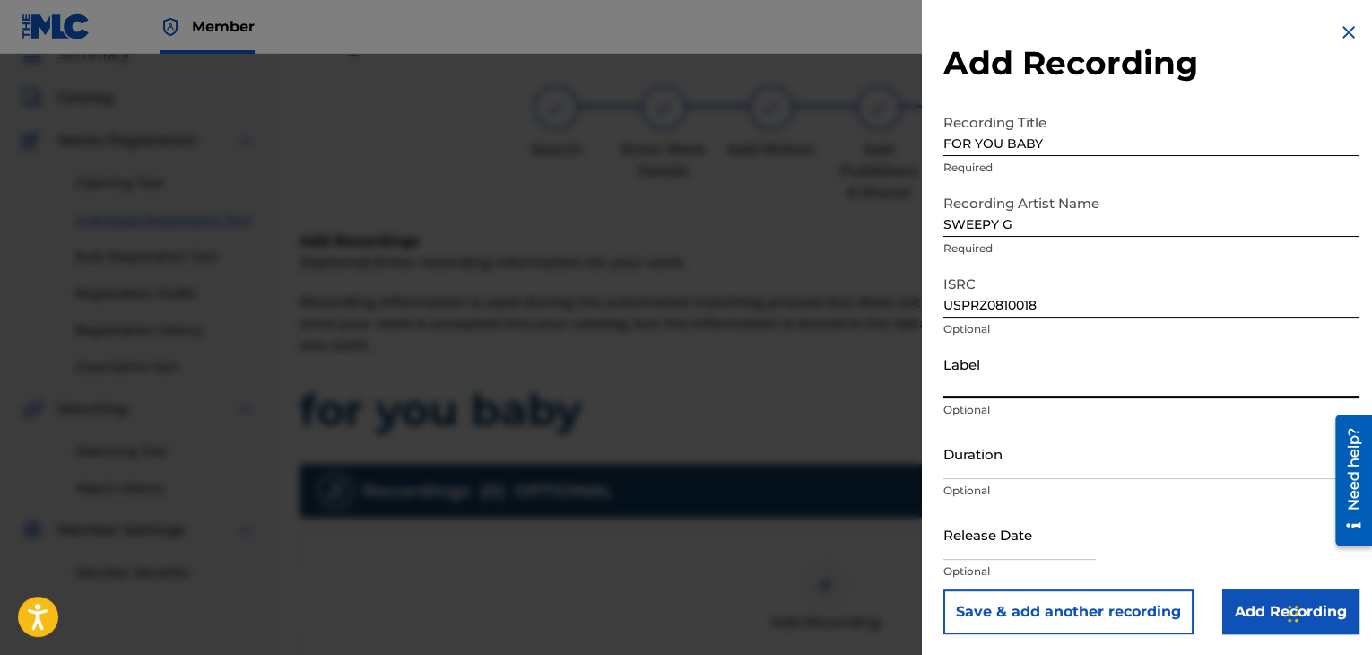
click at [996, 368] on input "Label" at bounding box center [1151, 372] width 416 height 51
type input "Urban Kings Music Group"
click at [1026, 467] on input "Duration" at bounding box center [1151, 453] width 416 height 51
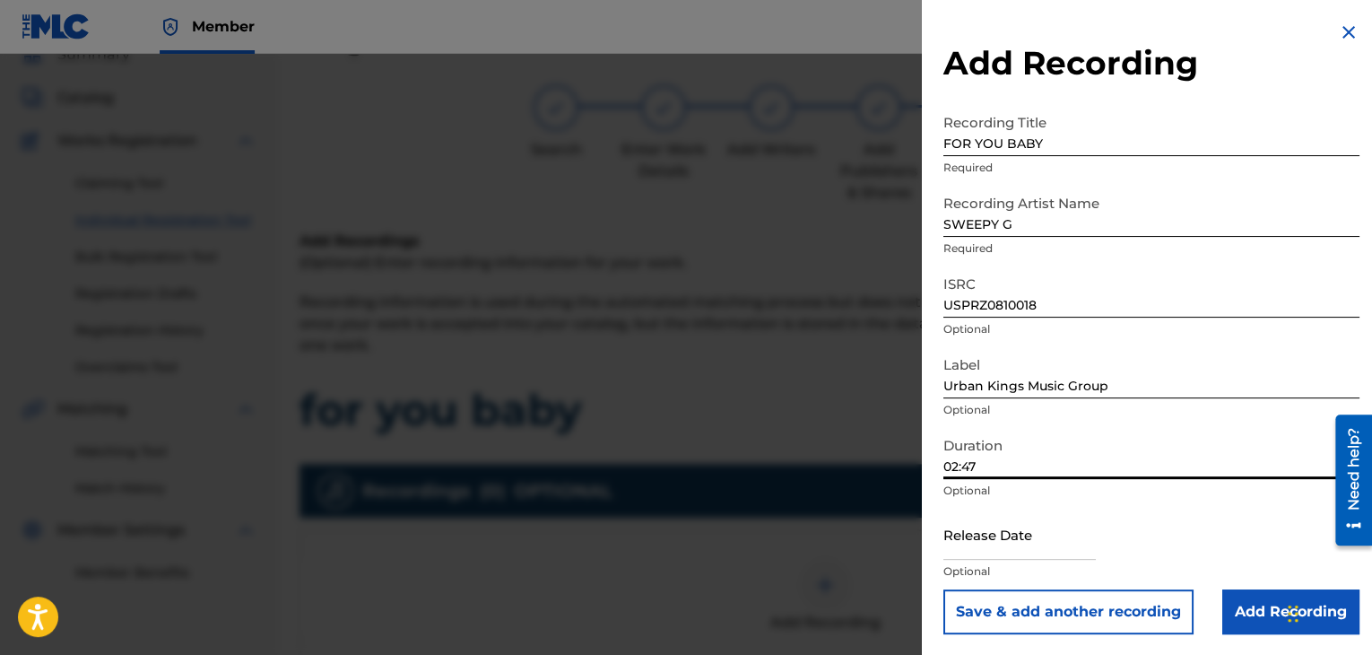
type input "02:47"
click at [1031, 549] on input "text" at bounding box center [1019, 533] width 152 height 51
select select "7"
select select "2025"
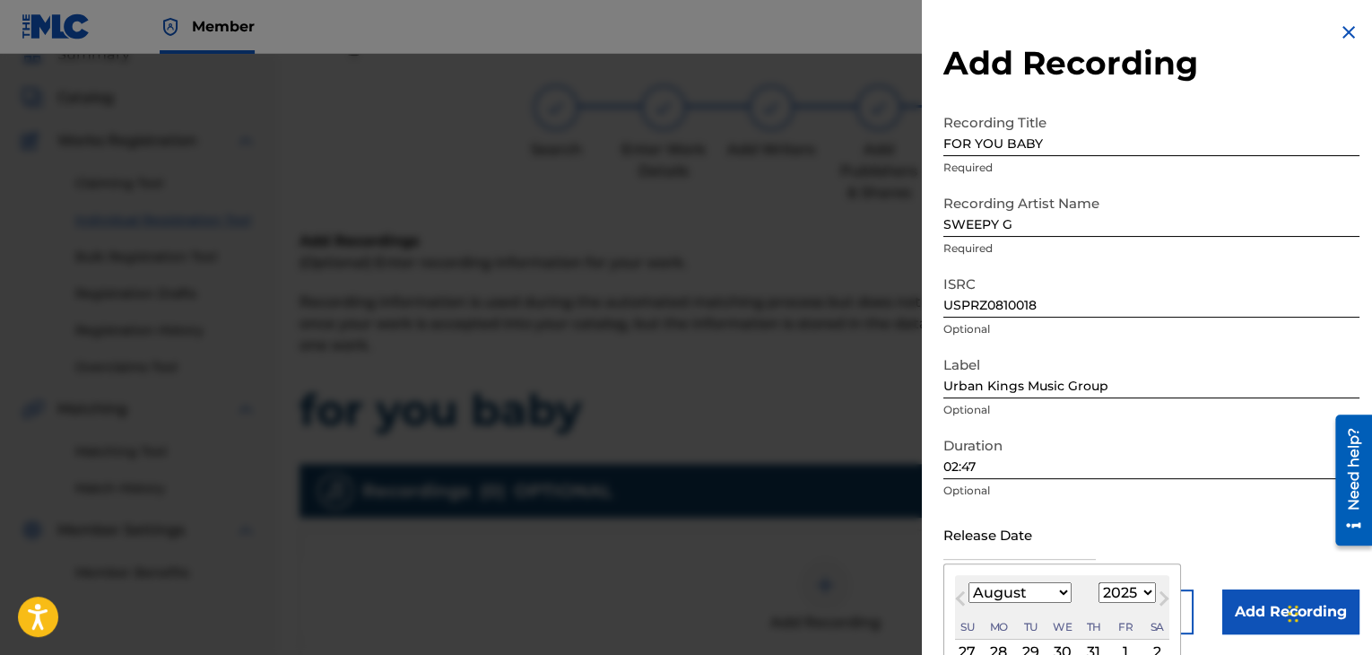
click at [1060, 594] on select "January February March April May June July August September October November De…" at bounding box center [1019, 592] width 103 height 21
select select "6"
click at [968, 582] on select "January February March April May June July August September October November De…" at bounding box center [1019, 592] width 103 height 21
click at [1125, 587] on select "1899 1900 1901 1902 1903 1904 1905 1906 1907 1908 1909 1910 1911 1912 1913 1914…" at bounding box center [1126, 592] width 57 height 21
select select "2008"
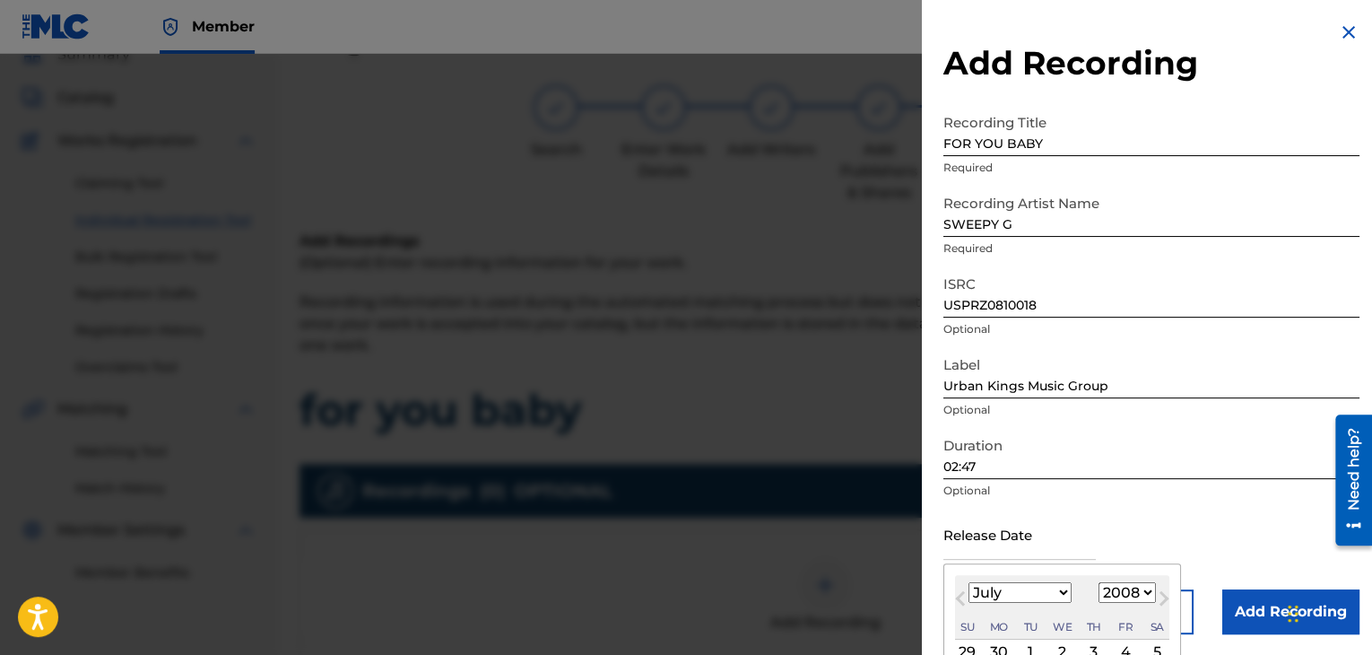
click at [1098, 582] on select "1899 1900 1901 1902 1903 1904 1905 1906 1907 1908 1909 1910 1911 1912 1913 1914…" at bounding box center [1126, 592] width 57 height 21
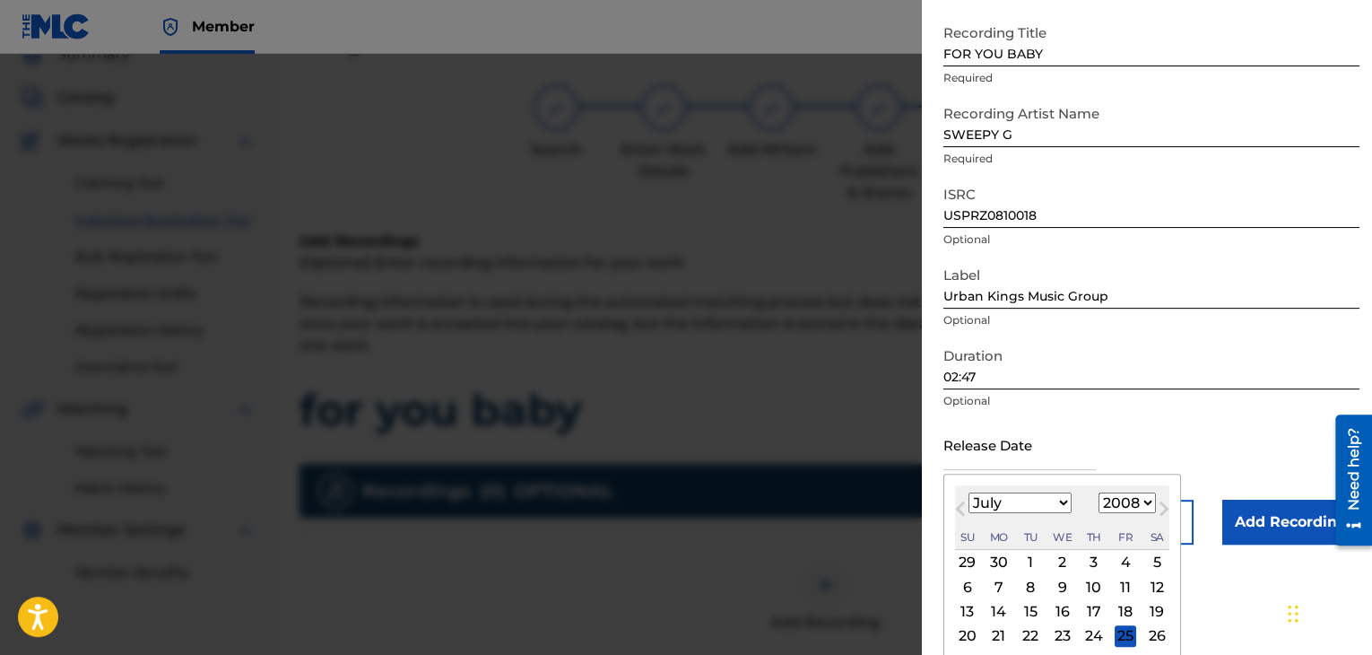
click at [1088, 568] on div "3" at bounding box center [1094, 562] width 22 height 22
type input "[DATE]"
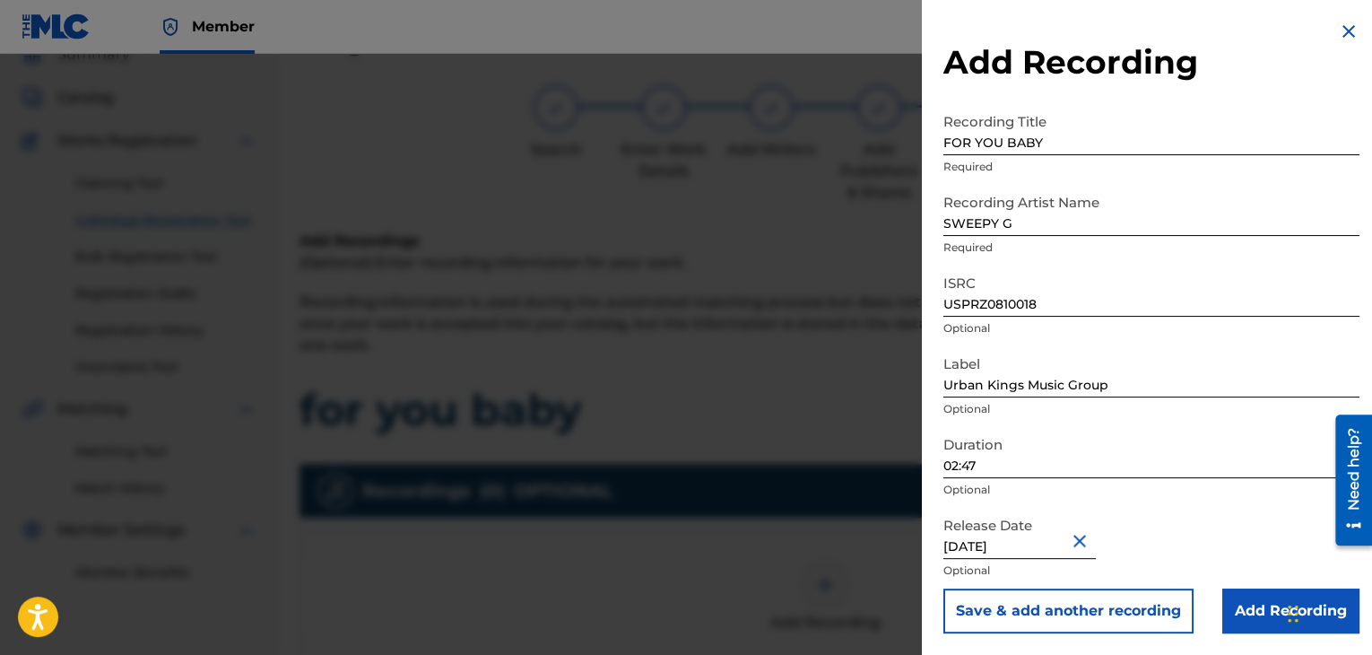
click at [1236, 607] on input "Add Recording" at bounding box center [1290, 610] width 137 height 45
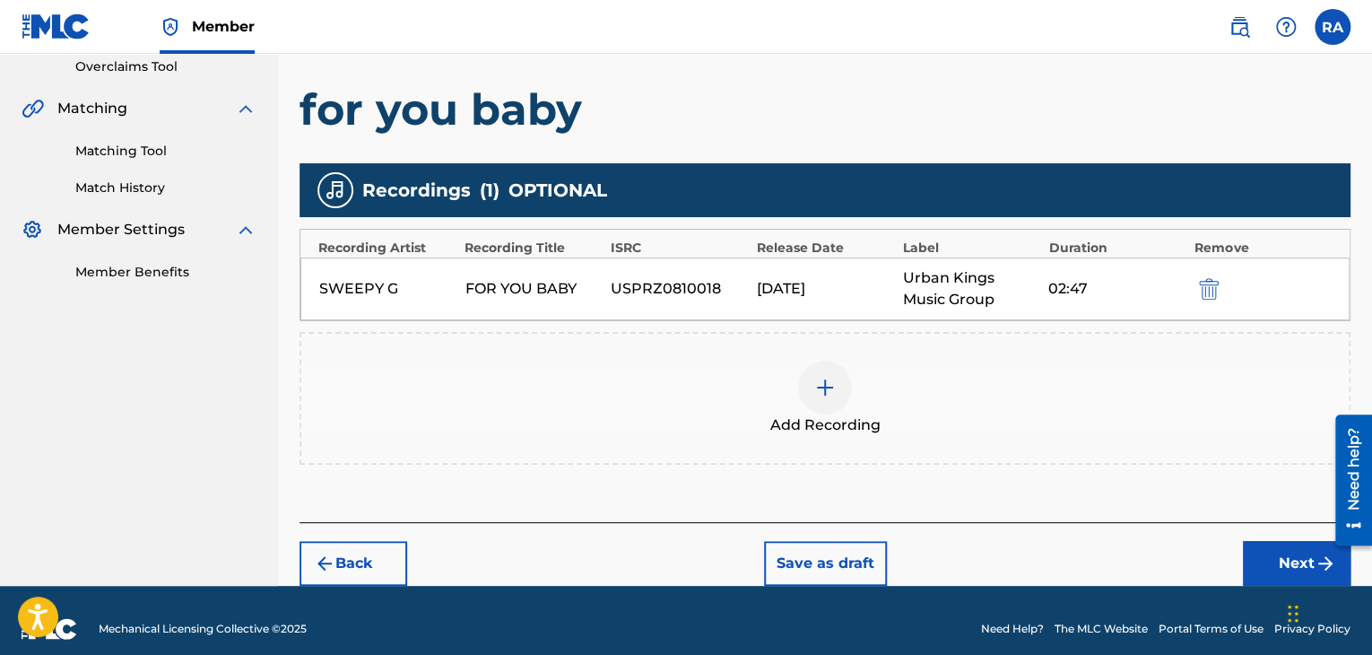
scroll to position [396, 0]
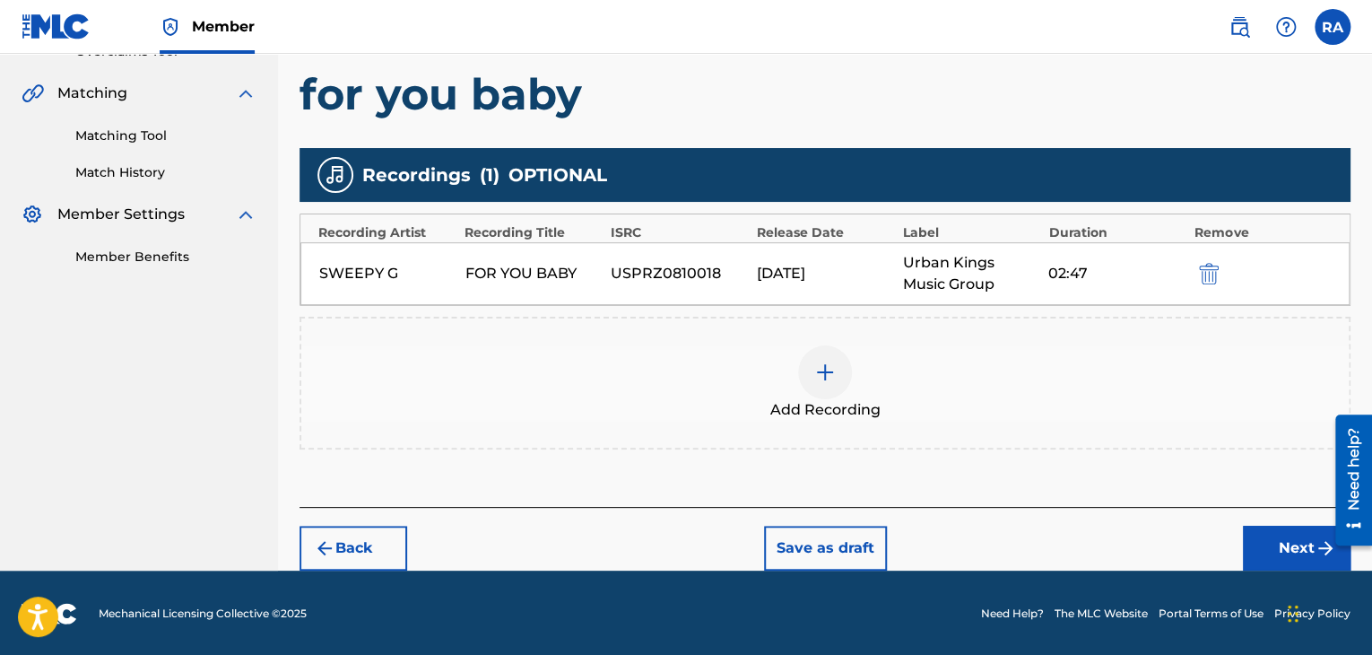
click at [1300, 562] on button "Next" at bounding box center [1297, 547] width 108 height 45
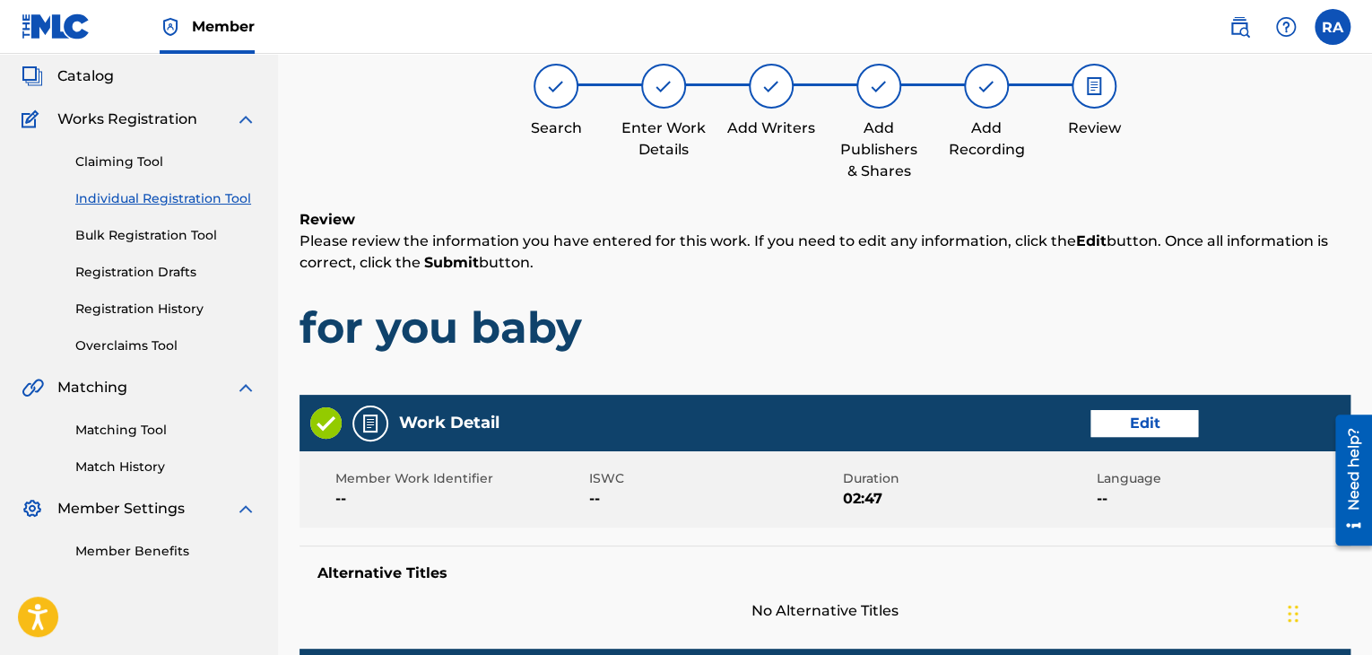
scroll to position [81, 0]
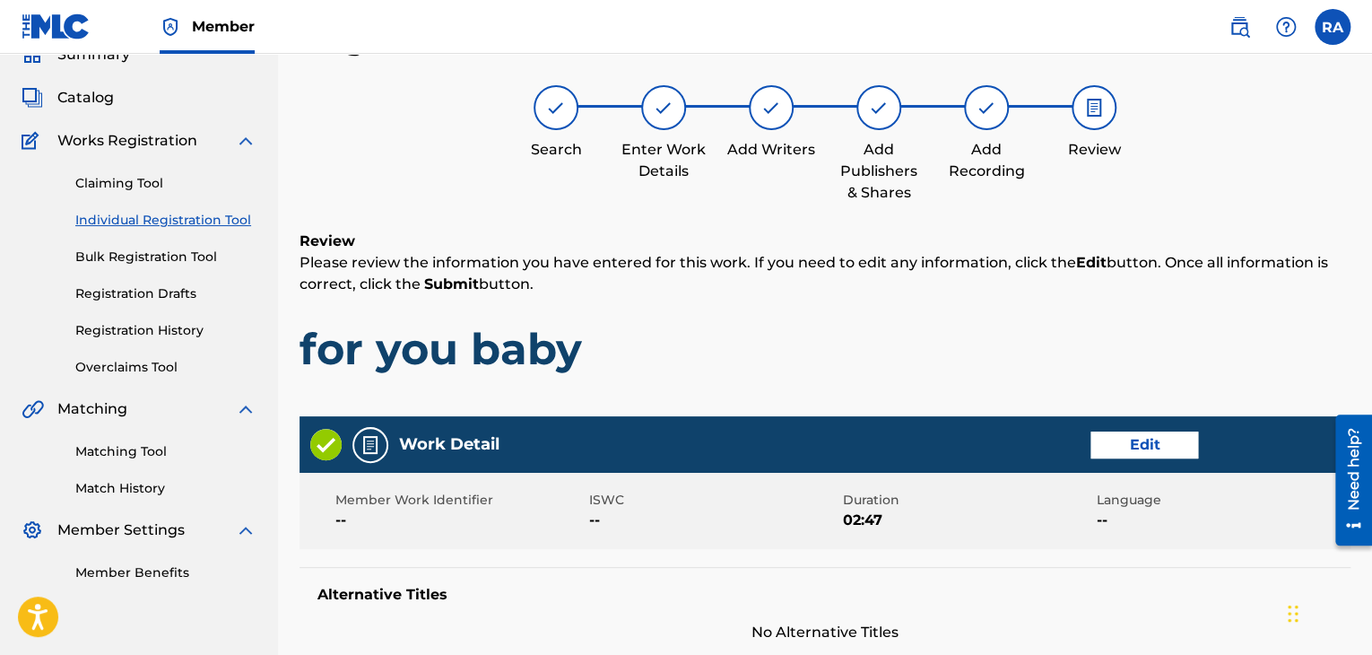
click at [1106, 446] on button "Edit" at bounding box center [1144, 444] width 108 height 27
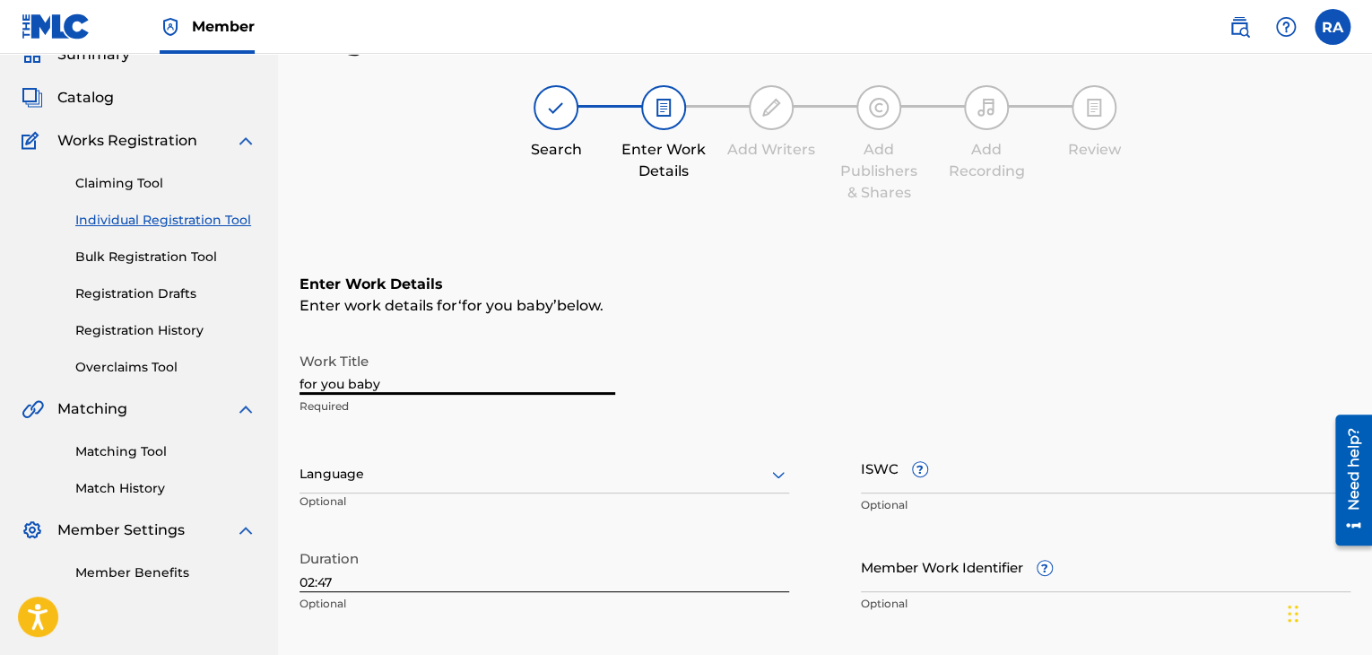
drag, startPoint x: 484, startPoint y: 363, endPoint x: 169, endPoint y: 378, distance: 315.1
click at [169, 378] on main "URBANKINGS Summary Catalog Works Registration Claiming Tool Individual Registra…" at bounding box center [686, 465] width 1372 height 984
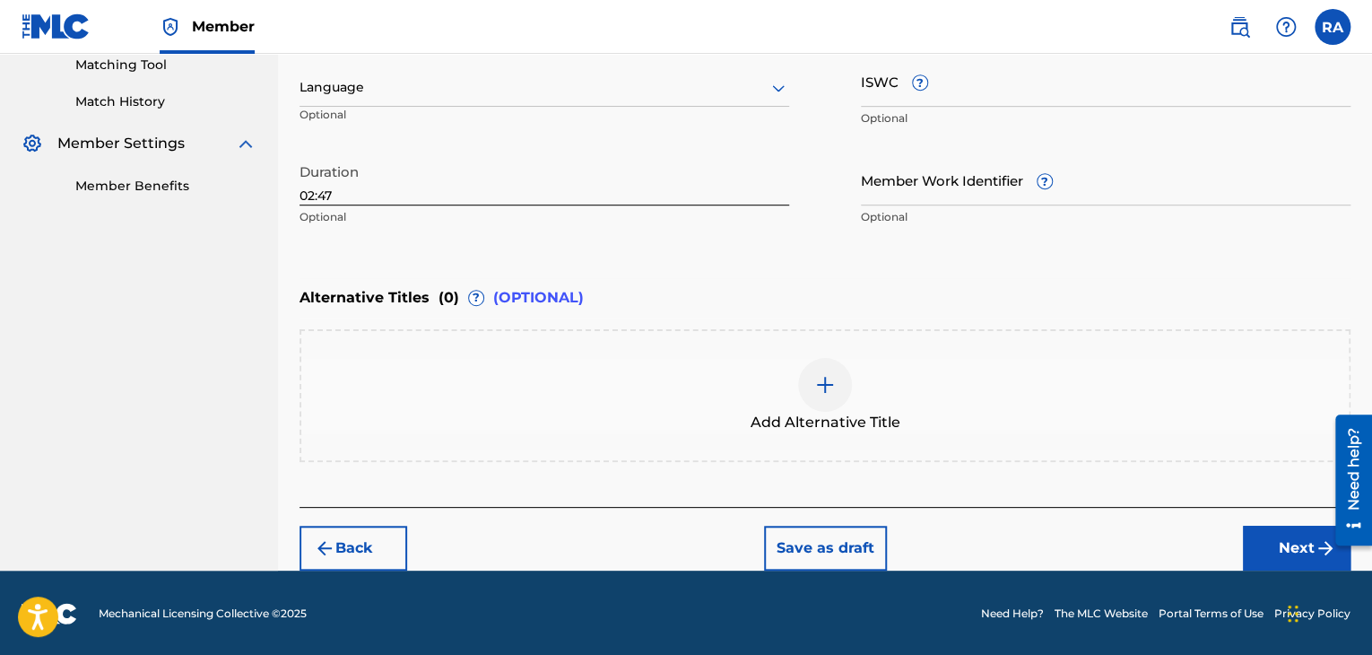
type input "FOR YOU BABY"
click at [1288, 539] on button "Next" at bounding box center [1297, 547] width 108 height 45
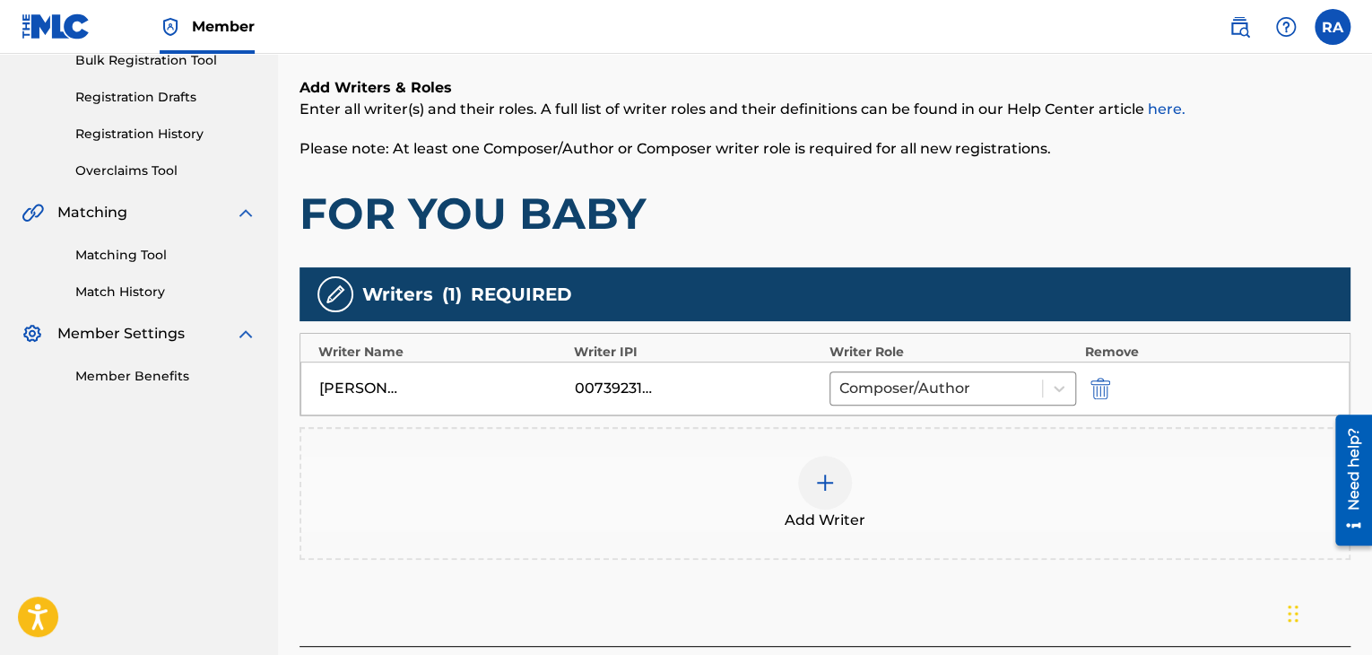
scroll to position [416, 0]
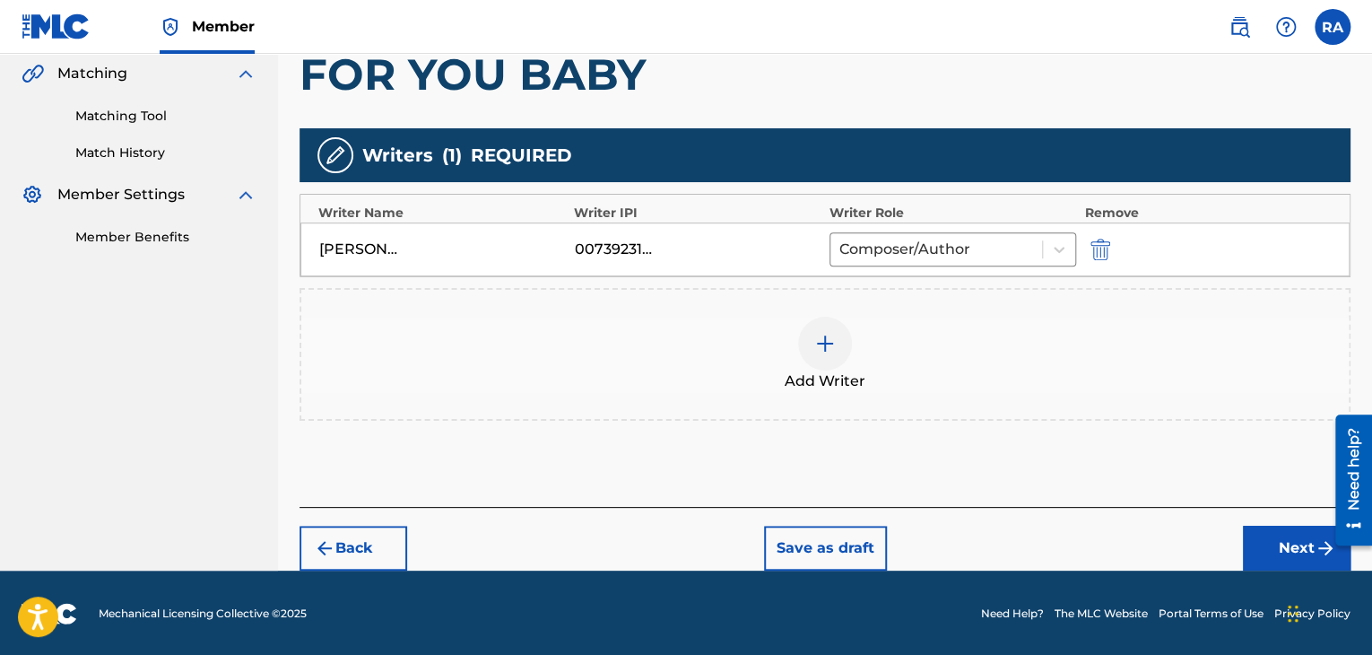
click at [1300, 557] on button "Next" at bounding box center [1297, 547] width 108 height 45
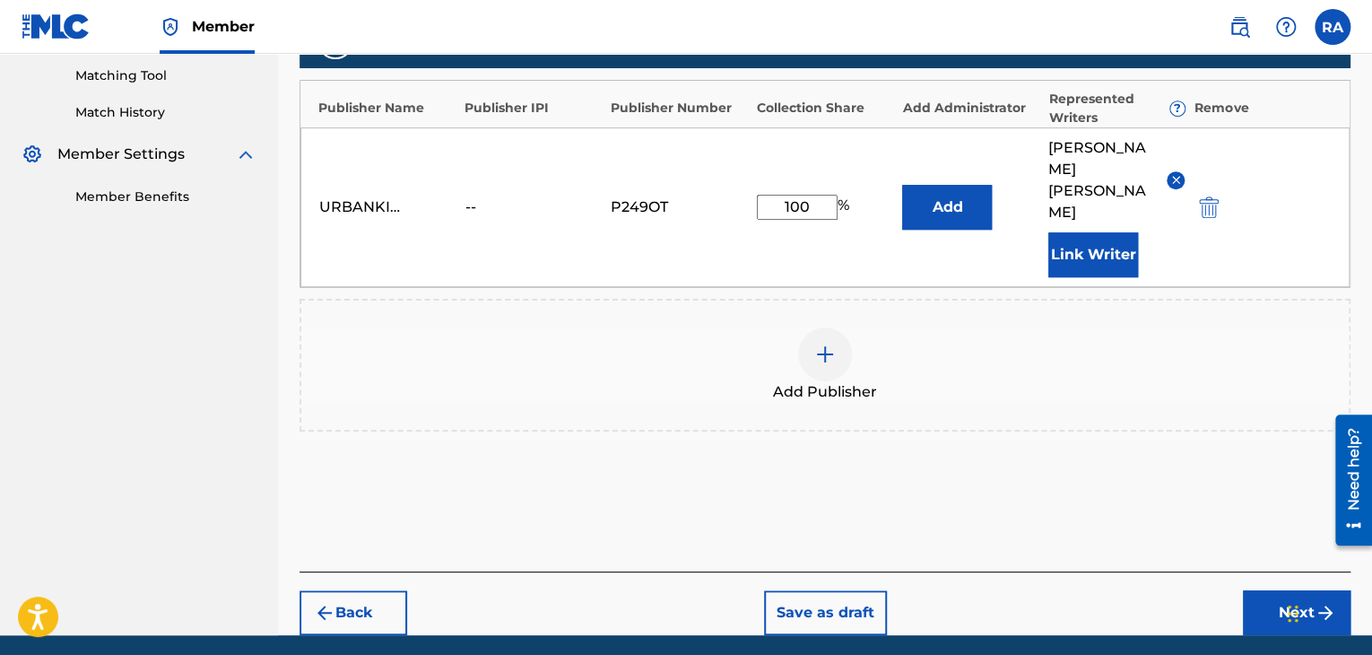
click at [1310, 590] on button "Next" at bounding box center [1297, 612] width 108 height 45
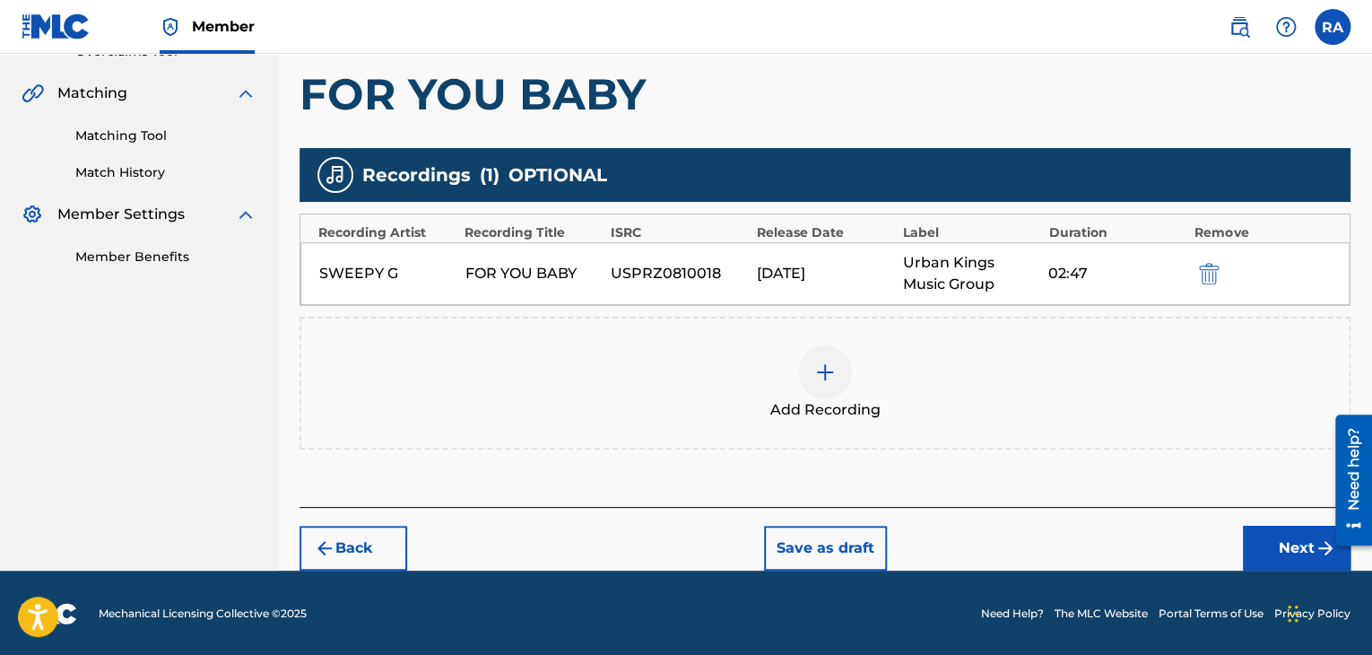
click at [1322, 560] on button "Next" at bounding box center [1297, 547] width 108 height 45
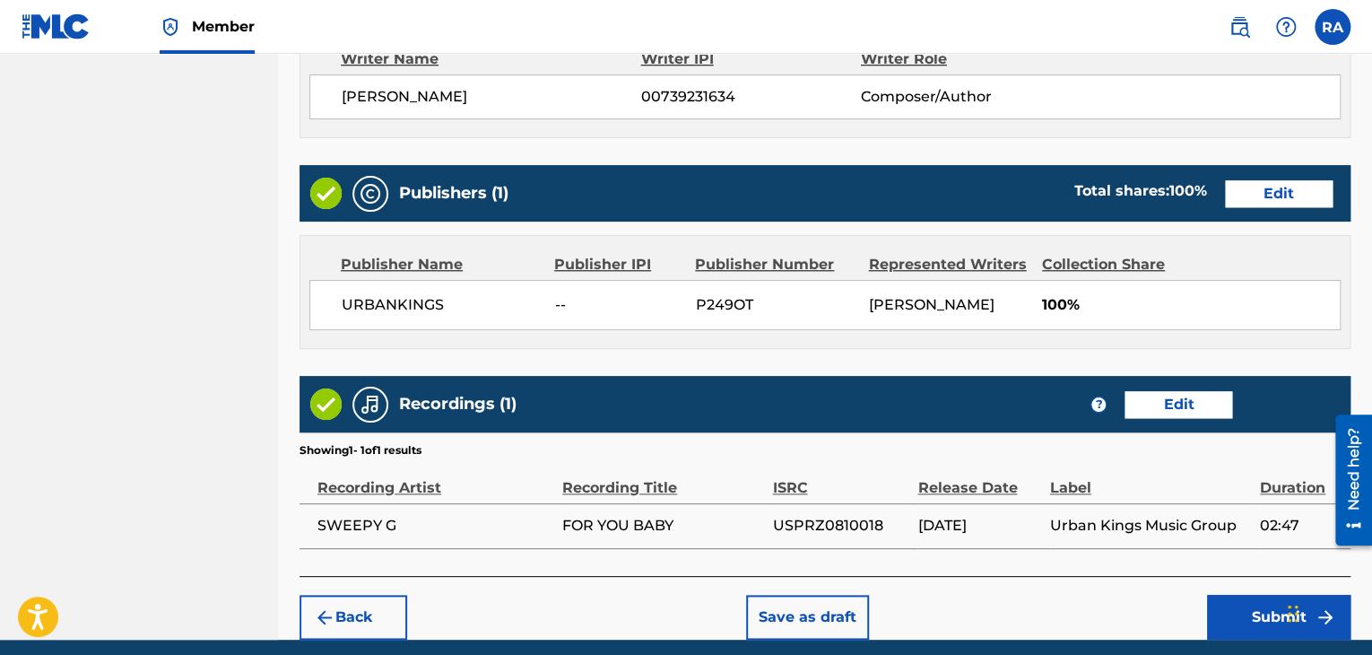
scroll to position [860, 0]
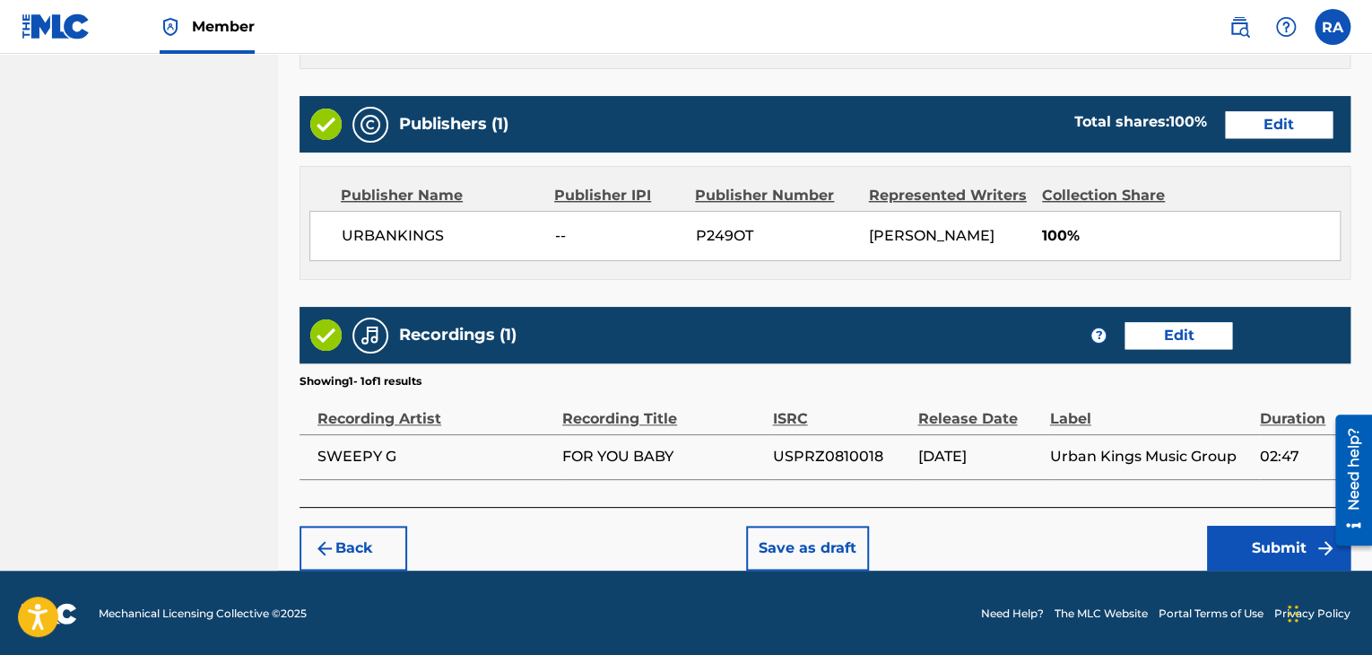
click at [1270, 570] on footer "Mechanical Licensing Collective © 2025 Need Help? The MLC Website Portal Terms …" at bounding box center [686, 613] width 1372 height 86
click at [1270, 552] on button "Submit" at bounding box center [1278, 547] width 143 height 45
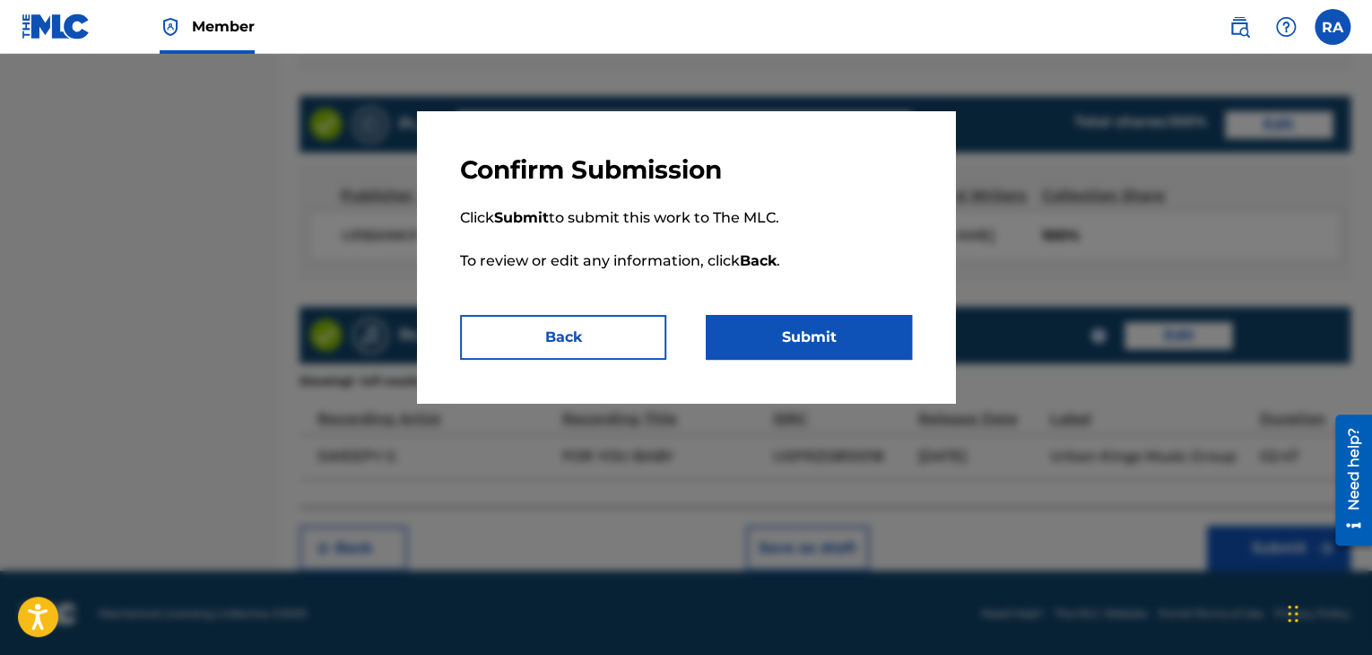
click at [795, 324] on button "Submit" at bounding box center [809, 337] width 206 height 45
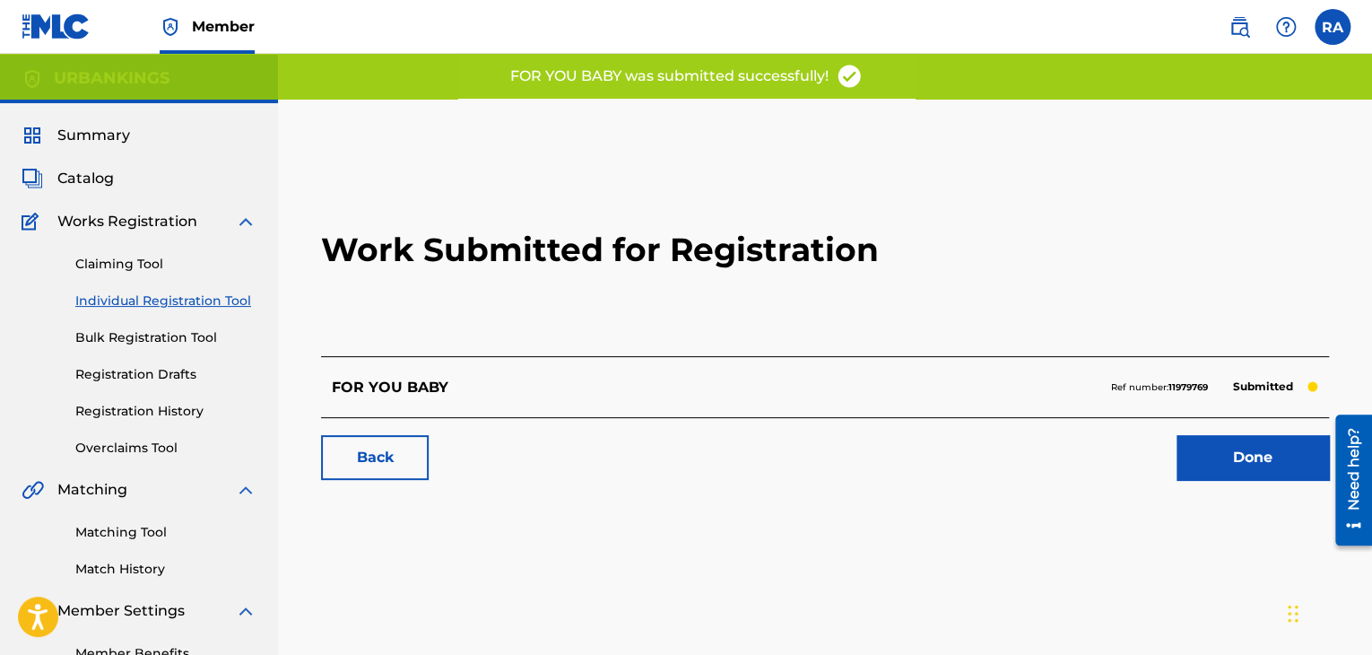
click at [1252, 467] on link "Done" at bounding box center [1252, 457] width 152 height 45
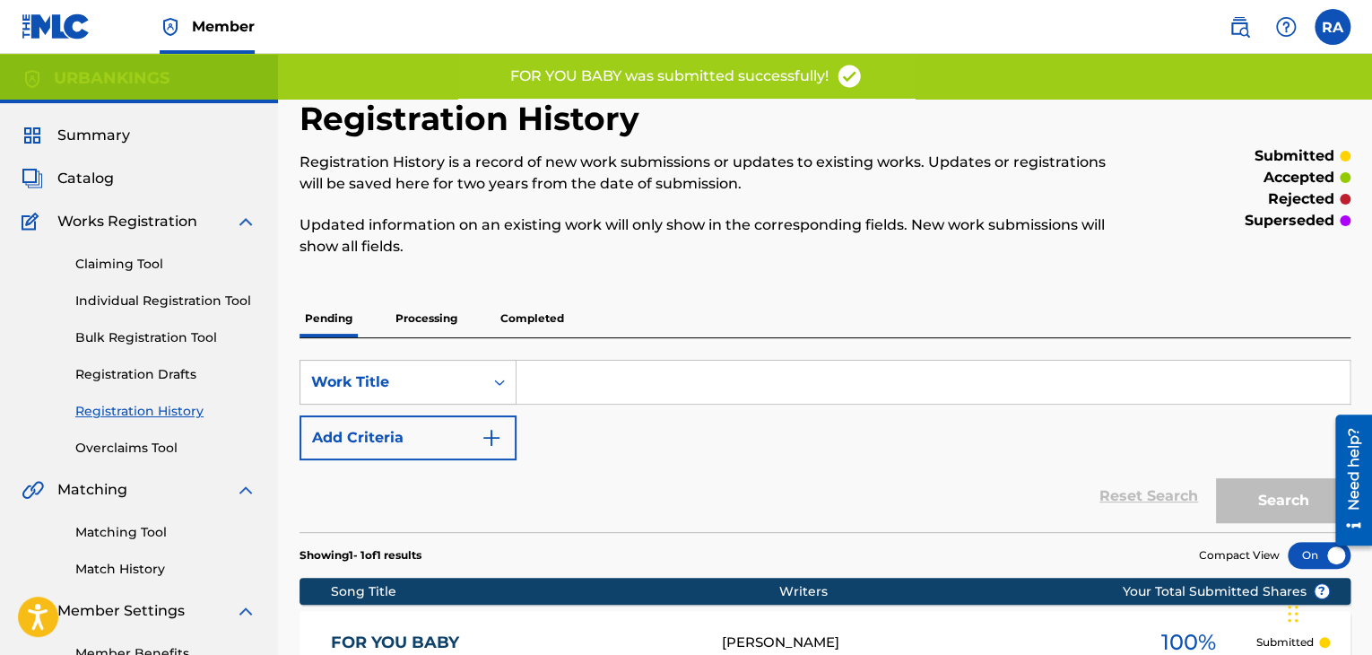
drag, startPoint x: 566, startPoint y: 381, endPoint x: 595, endPoint y: 368, distance: 32.5
click at [566, 381] on input "Search Form" at bounding box center [932, 381] width 833 height 43
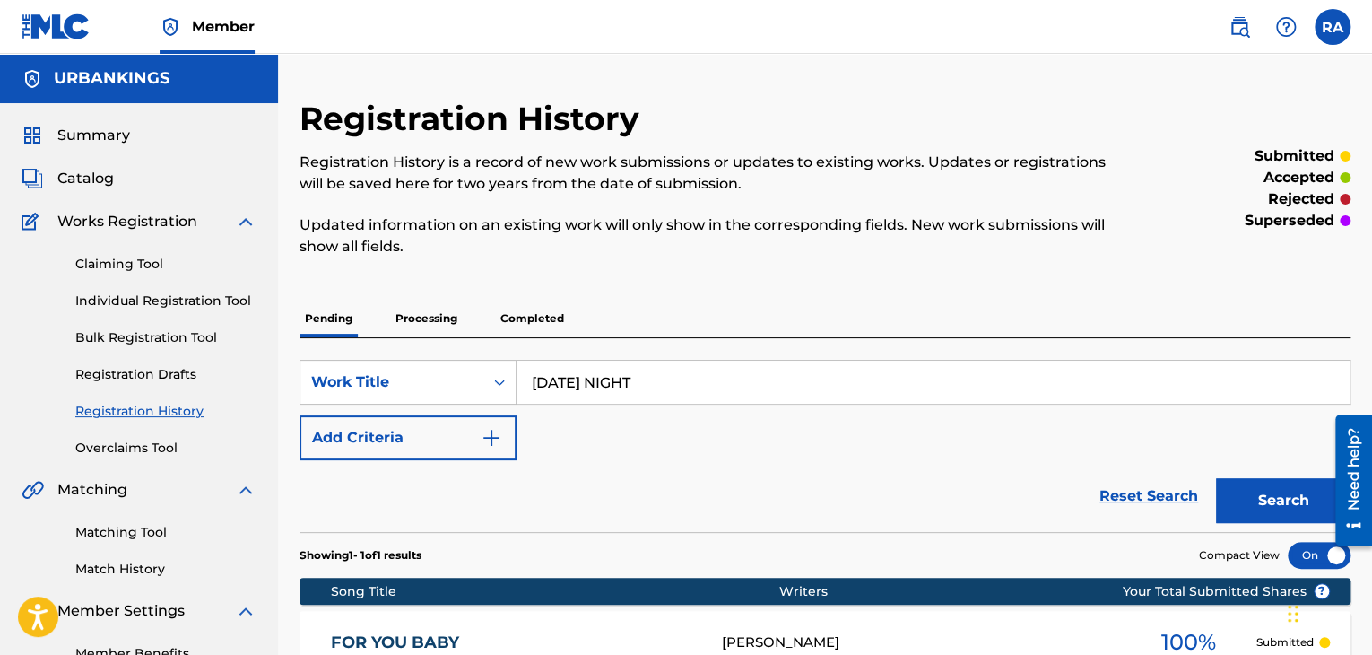
type input "[DATE] NIGHT"
click at [553, 314] on p "Completed" at bounding box center [532, 318] width 74 height 38
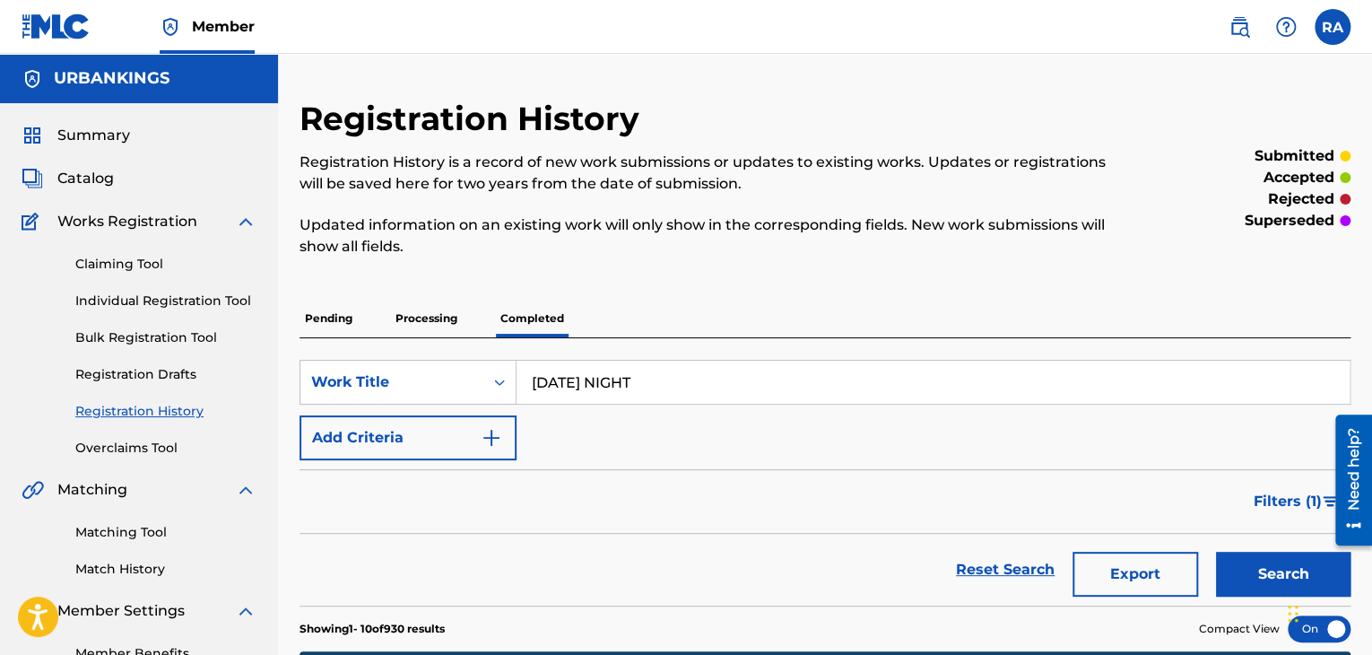
click at [650, 381] on input "[DATE] NIGHT" at bounding box center [932, 381] width 833 height 43
click at [1216, 551] on button "Search" at bounding box center [1283, 573] width 134 height 45
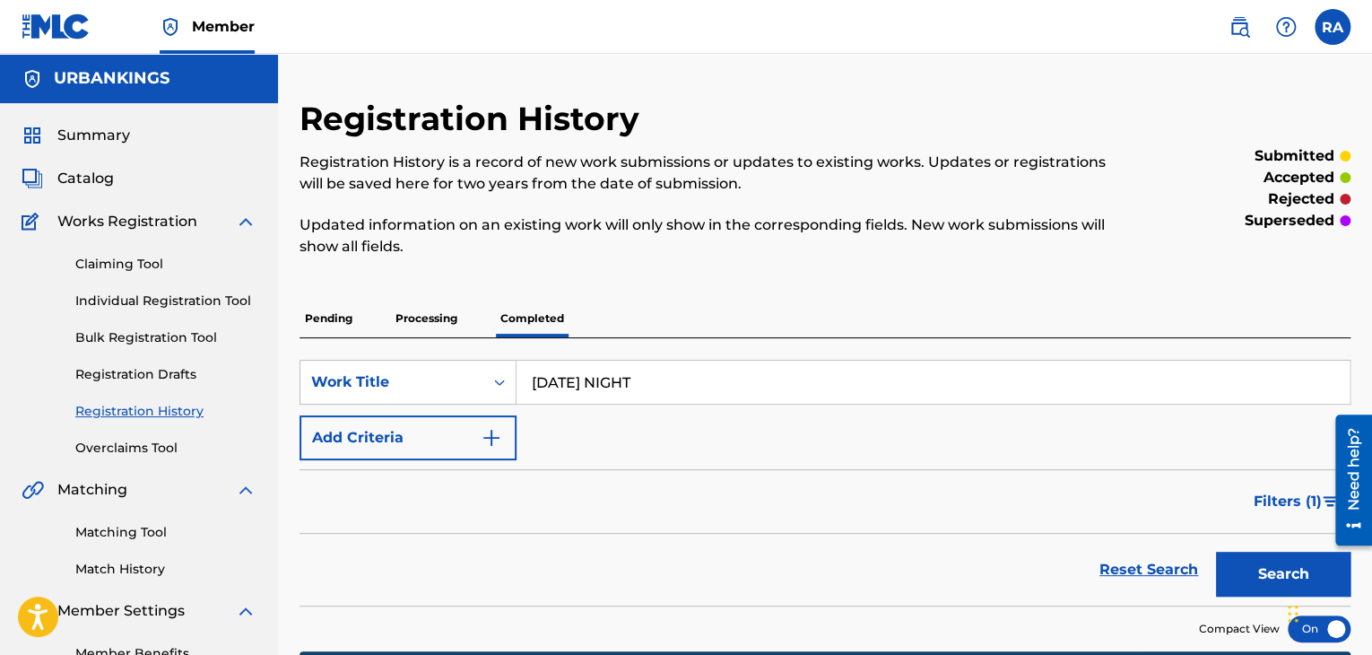
click at [190, 300] on link "Individual Registration Tool" at bounding box center [165, 300] width 181 height 19
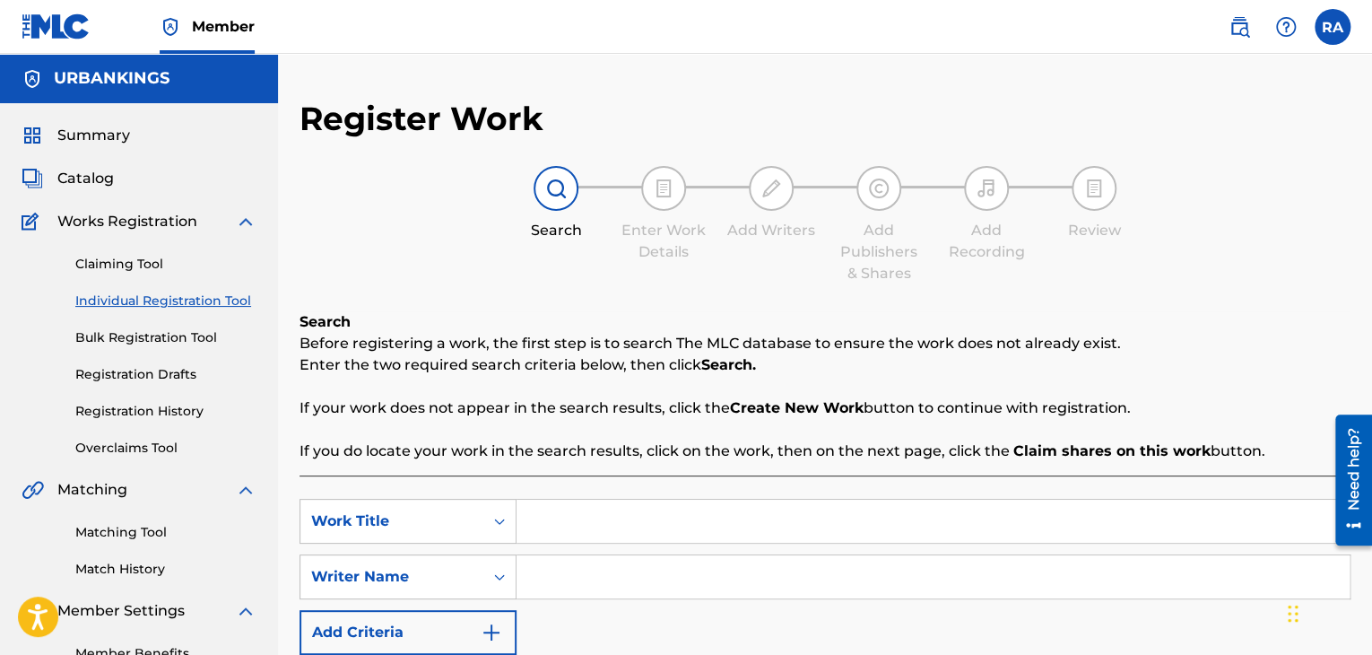
click at [545, 508] on input "Search Form" at bounding box center [932, 520] width 833 height 43
type input "[DATE] NIGHT"
type input "[PERSON_NAME]"
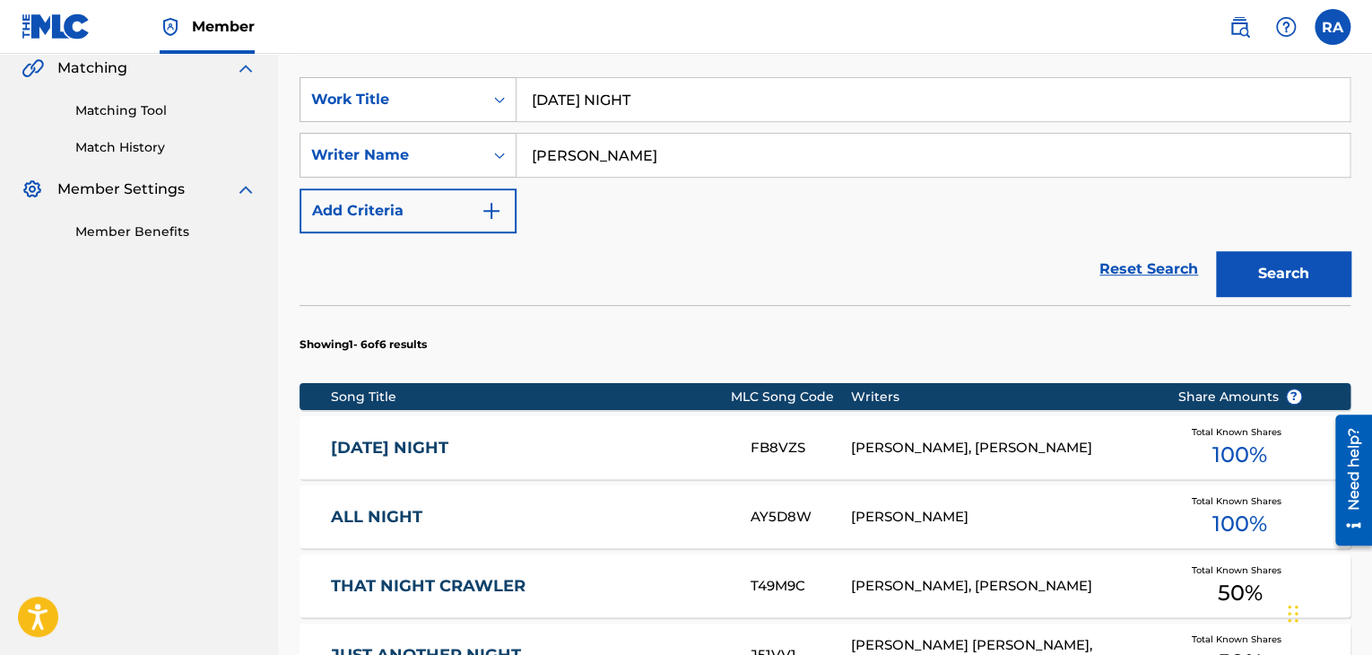
scroll to position [538, 0]
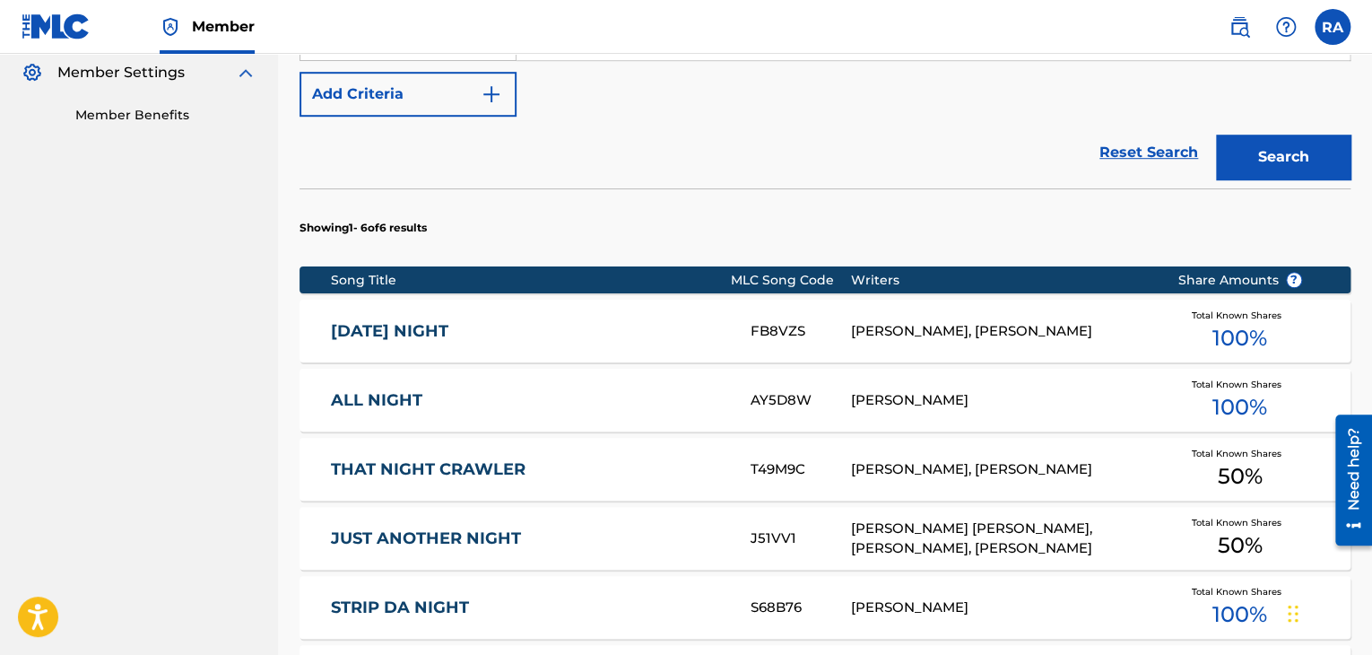
click at [899, 324] on div "[PERSON_NAME], [PERSON_NAME]" at bounding box center [1000, 331] width 299 height 21
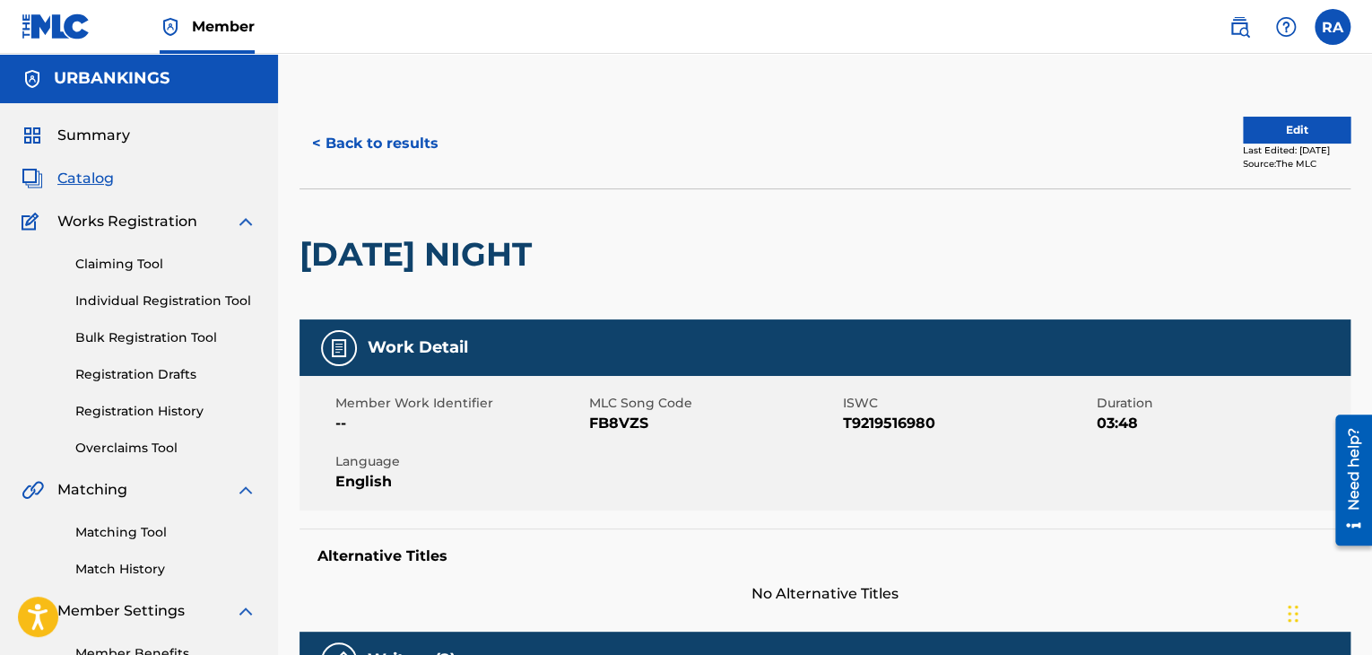
click at [1284, 122] on button "Edit" at bounding box center [1297, 130] width 108 height 27
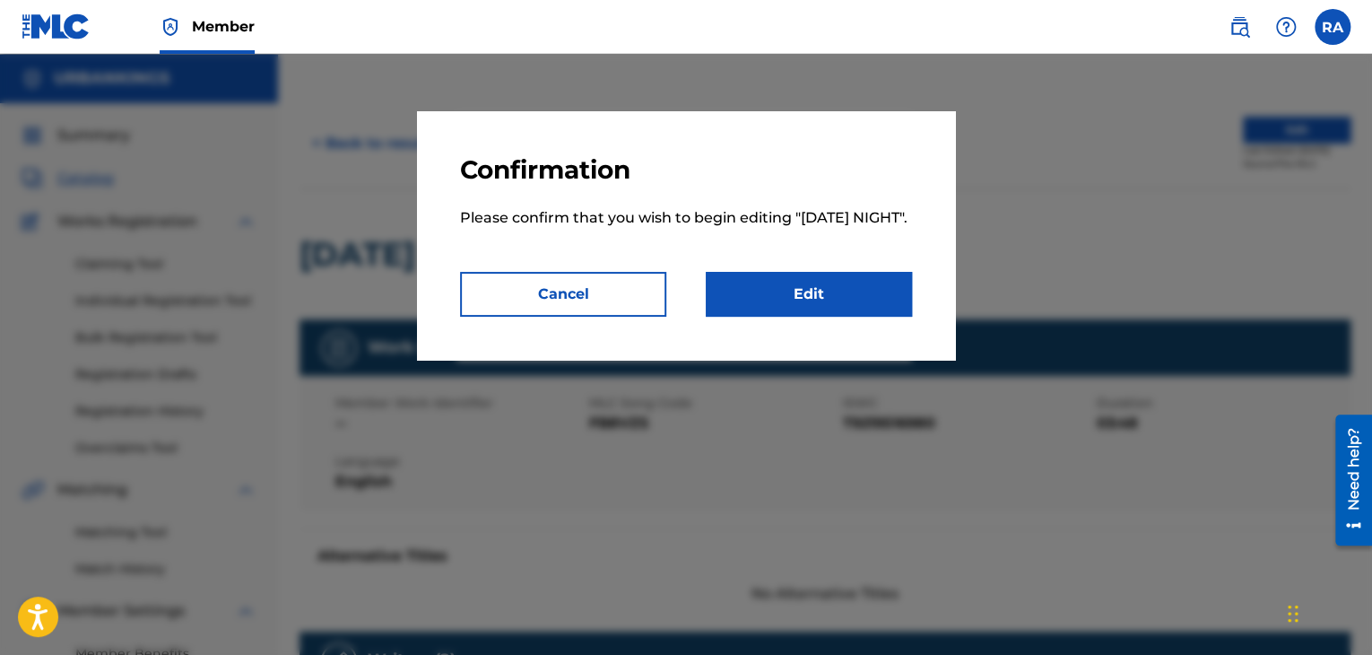
click at [820, 315] on link "Edit" at bounding box center [809, 294] width 206 height 45
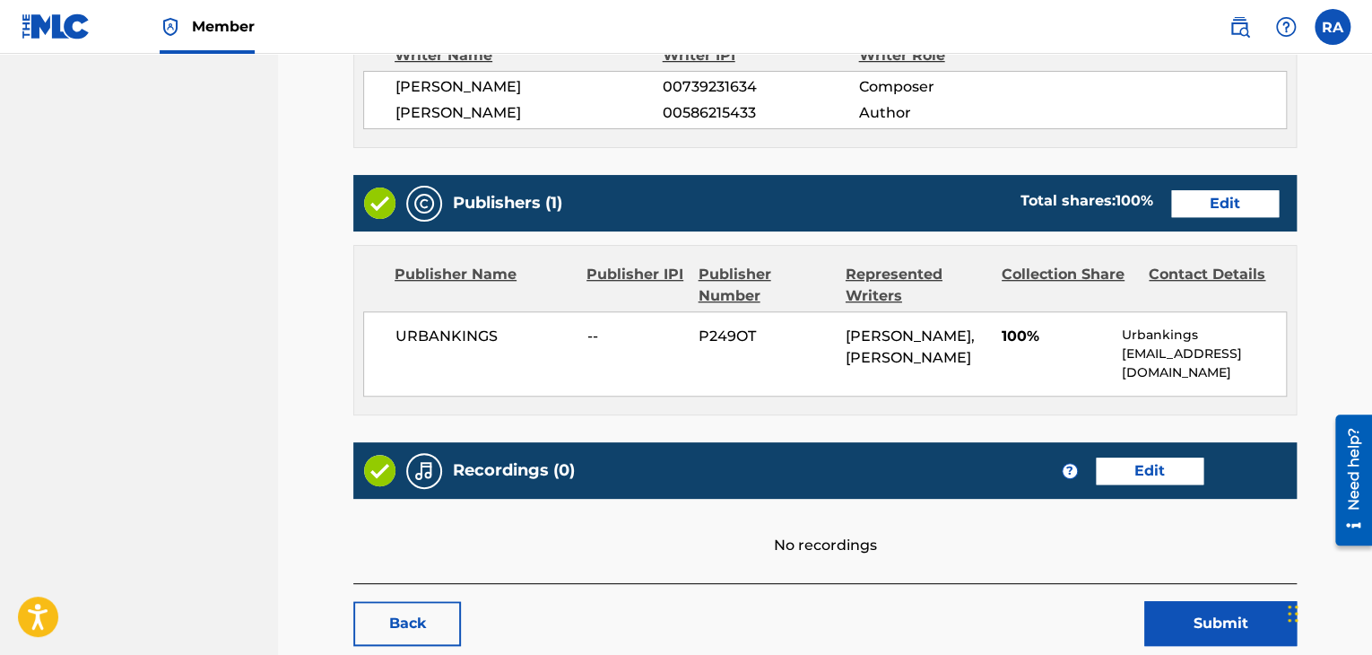
scroll to position [700, 0]
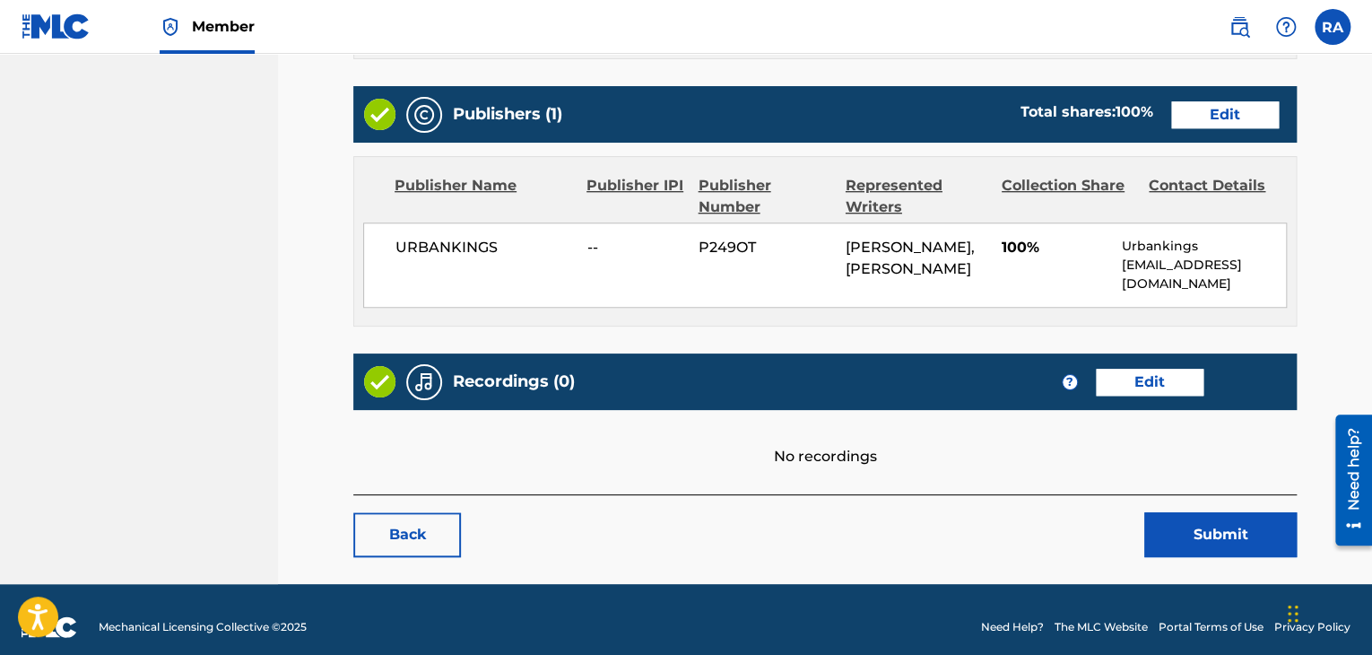
click at [1166, 369] on link "Edit" at bounding box center [1150, 382] width 108 height 27
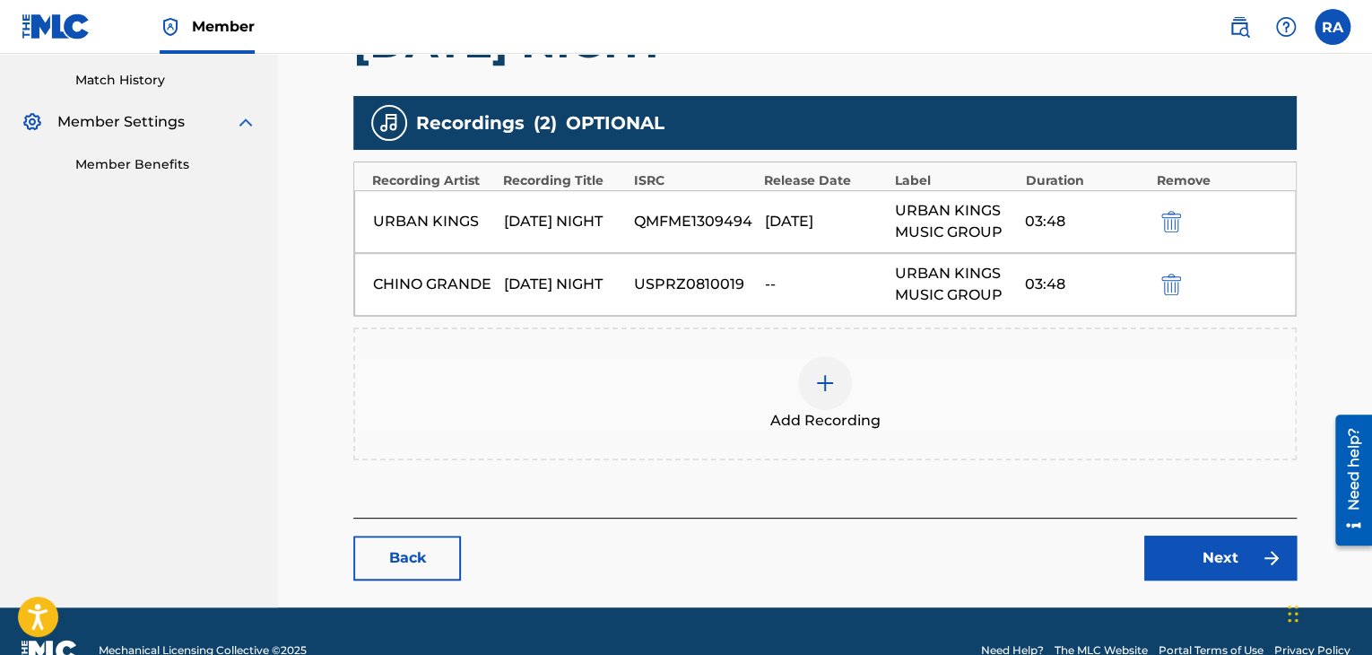
scroll to position [525, 0]
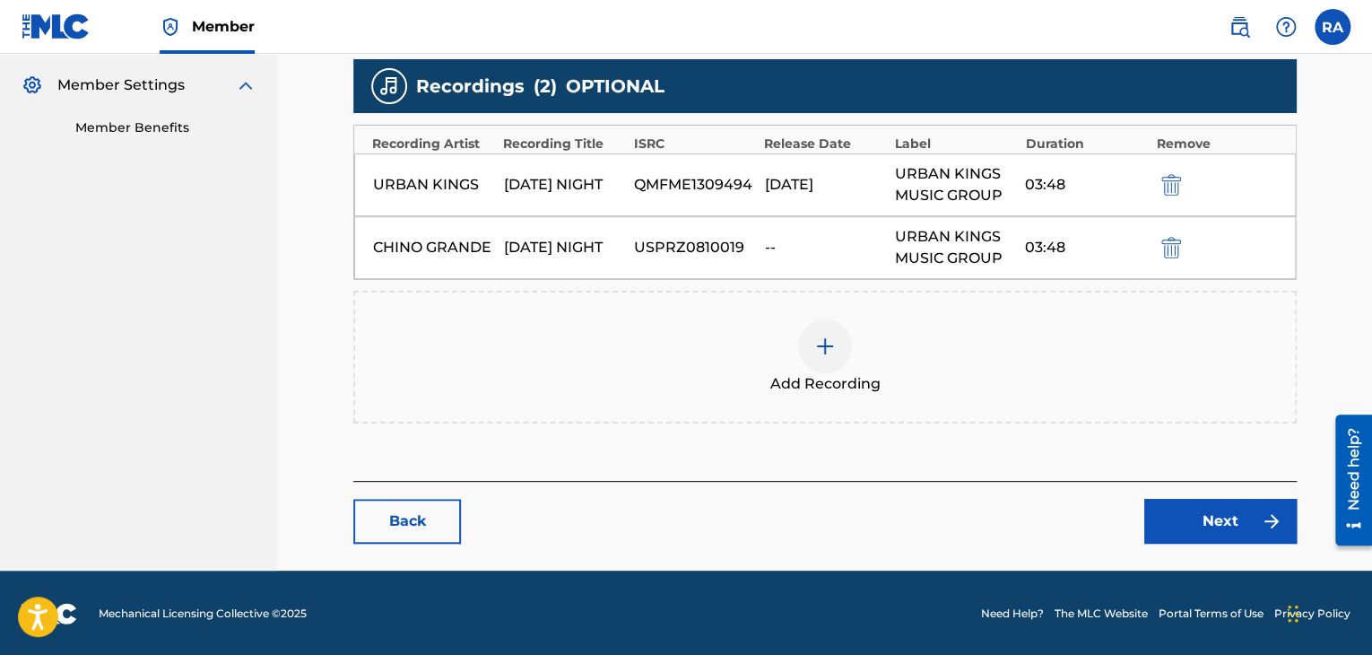
click at [819, 357] on div at bounding box center [825, 346] width 54 height 54
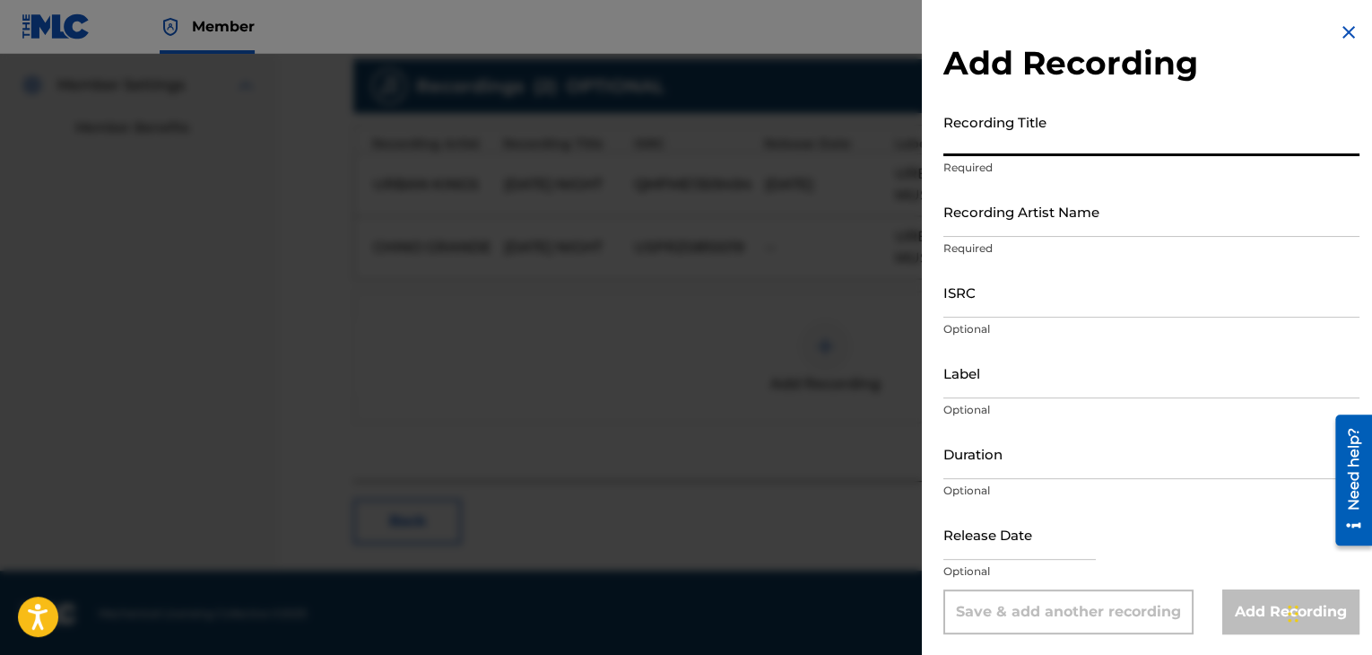
click at [1011, 133] on input "Recording Title" at bounding box center [1151, 130] width 416 height 51
type input "SWEEPY G"
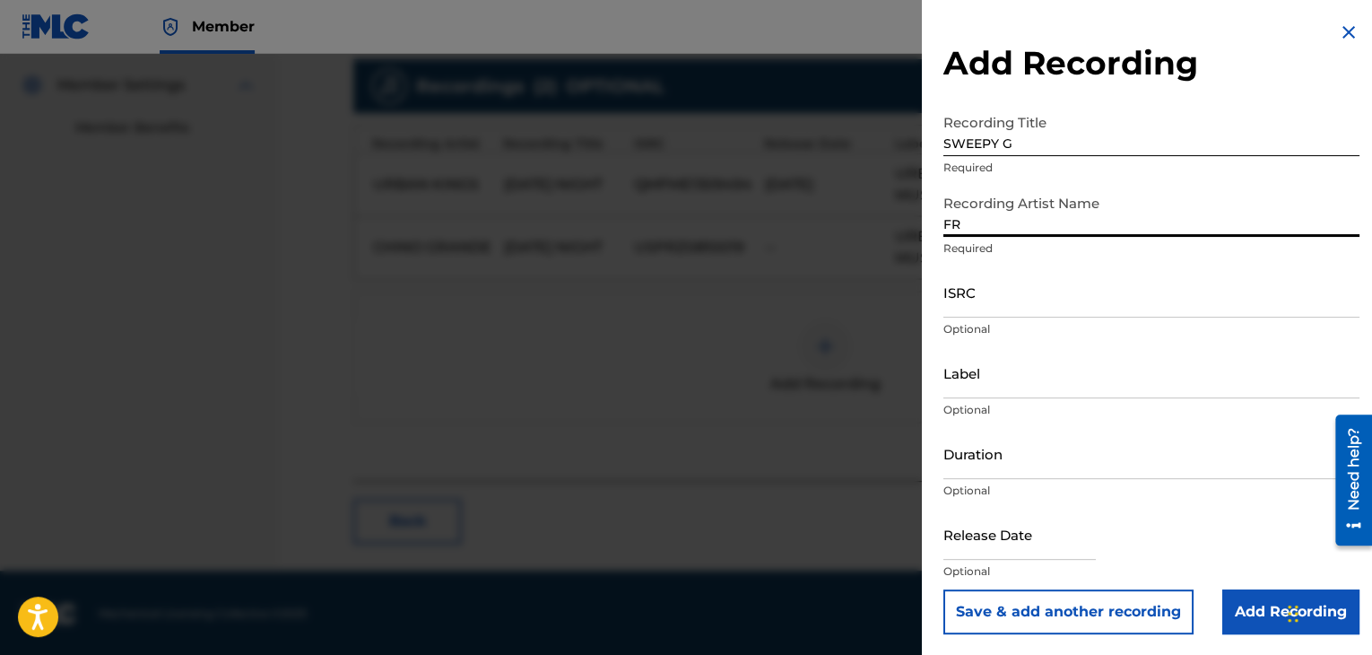
type input "F"
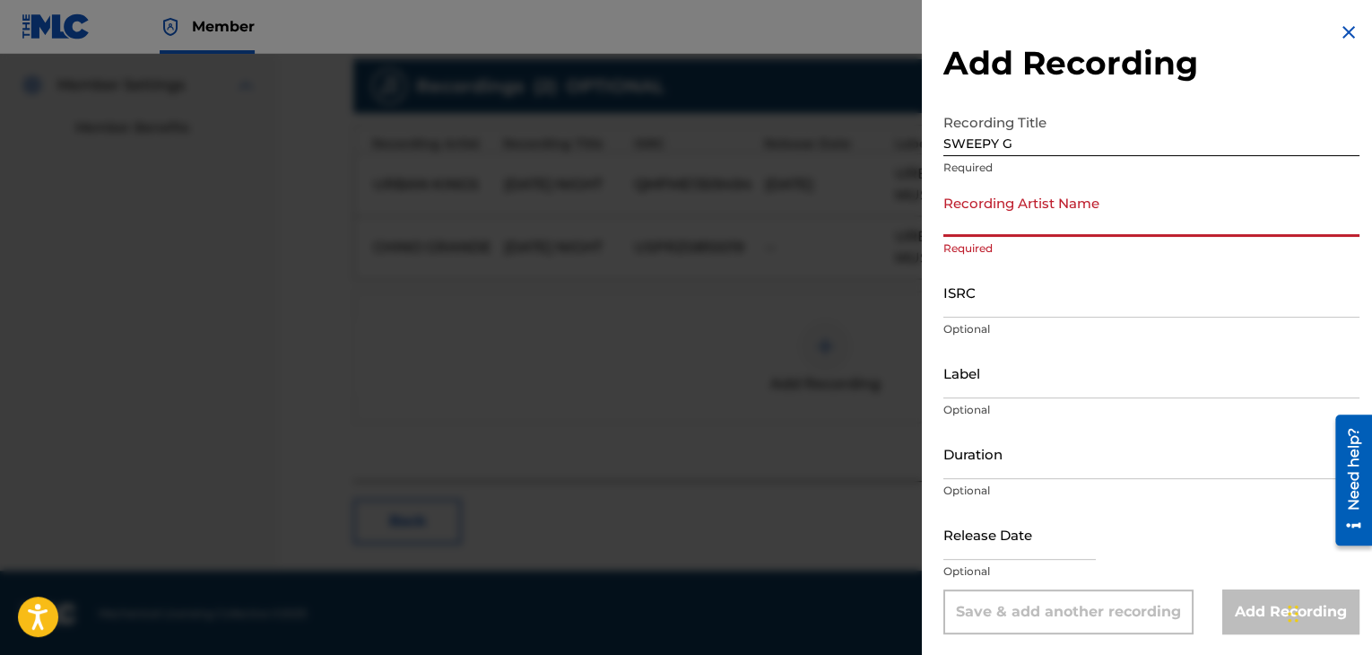
type input "q"
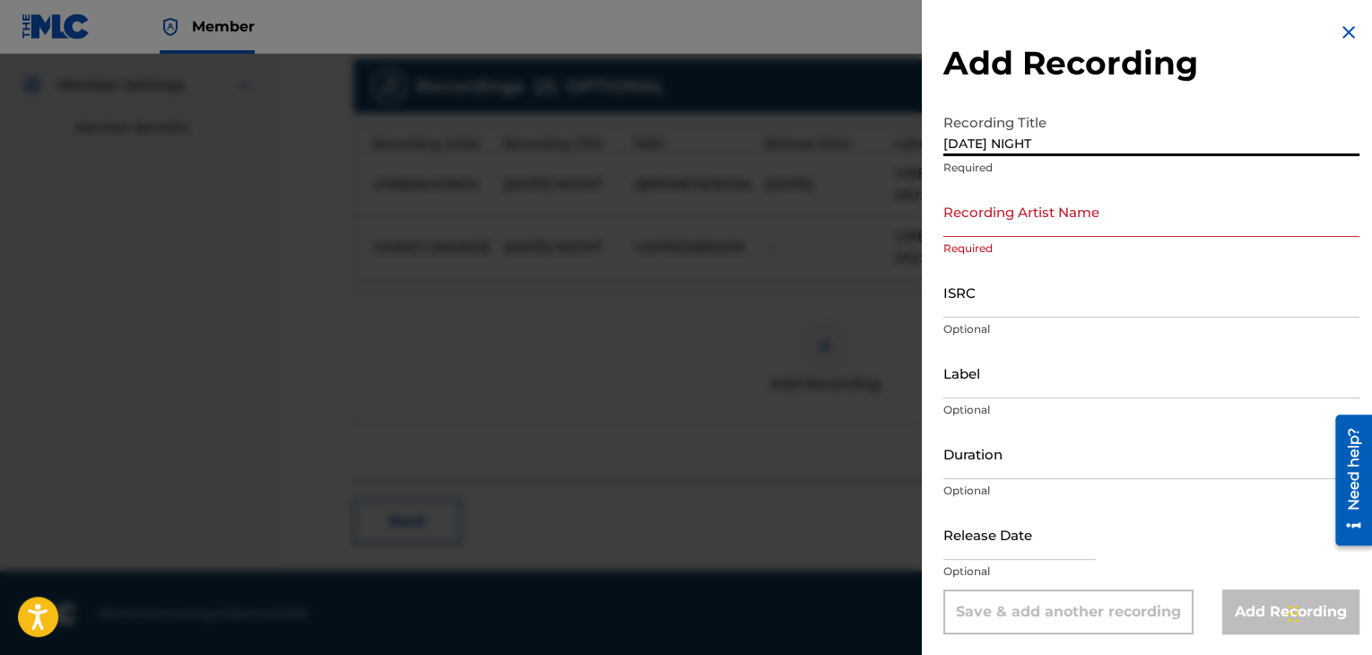
type input "[DATE] NIGHT"
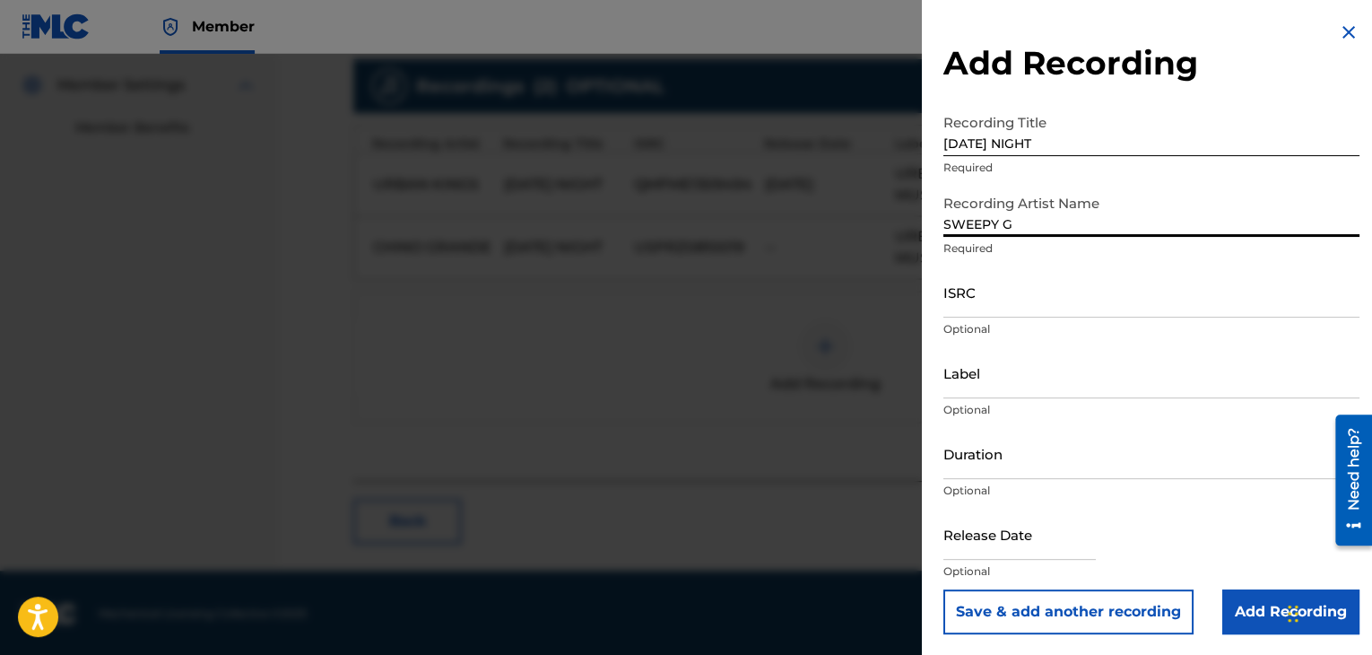
type input "SWEEPY G"
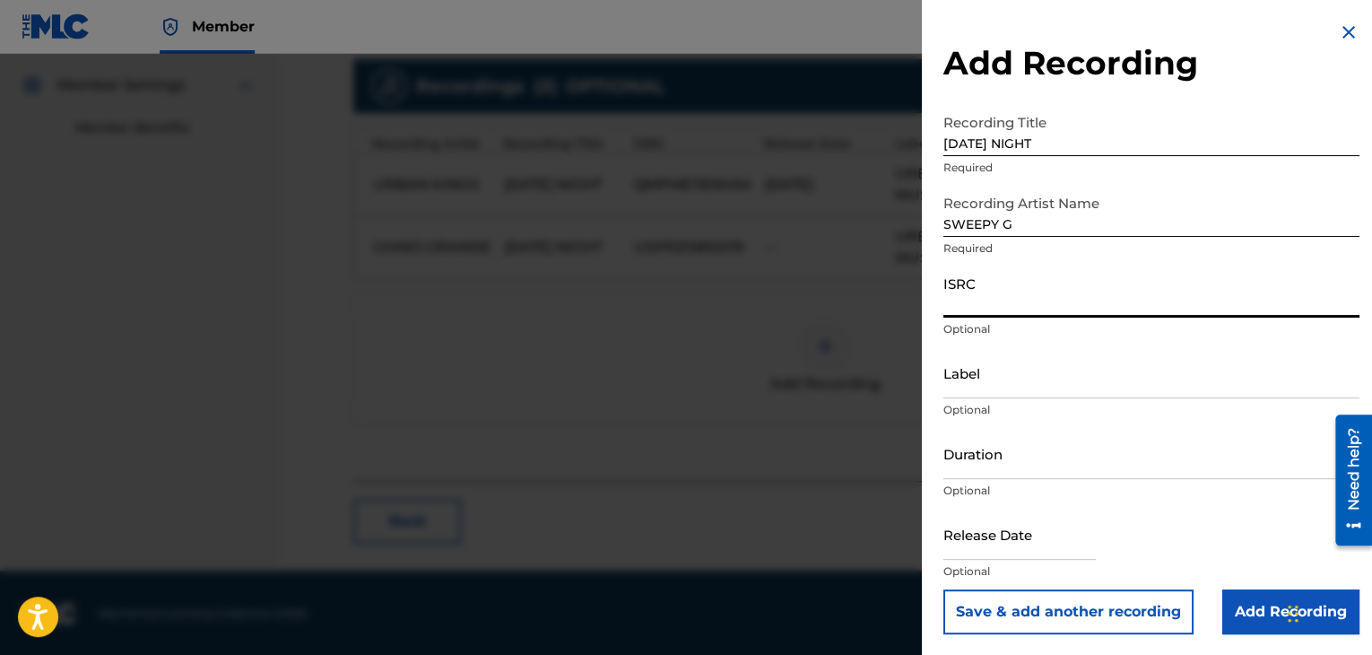
paste input "USPRZ0810018"
type input "USPRZ0810019"
click at [1007, 391] on input "Label" at bounding box center [1151, 372] width 416 height 51
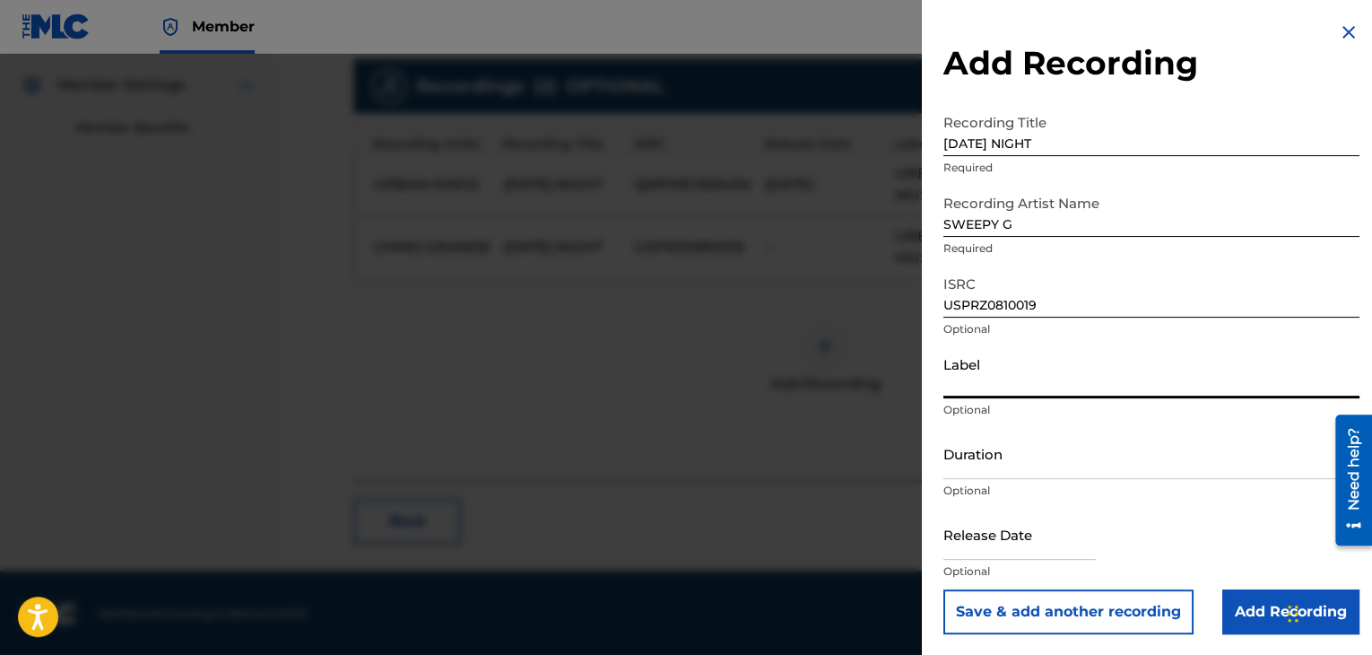
type input "Urban Kings Music Group"
click at [1028, 459] on input "Duration" at bounding box center [1151, 453] width 416 height 51
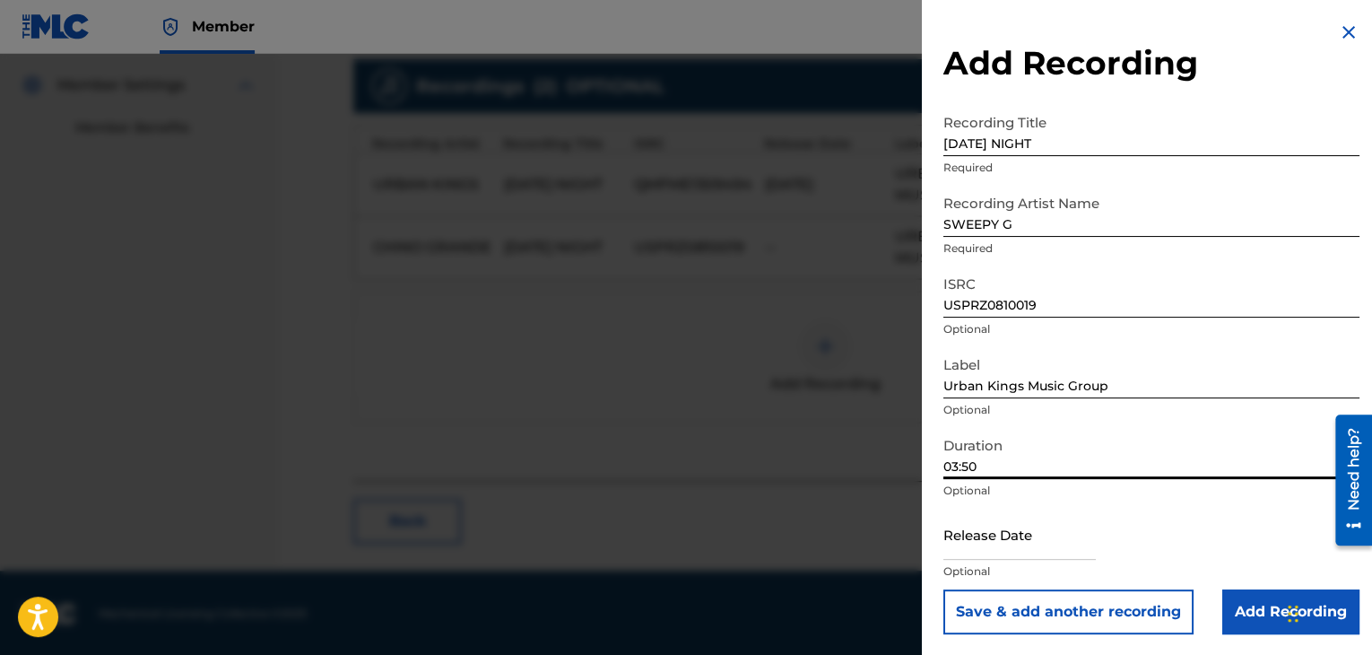
type input "03:50"
click at [1003, 545] on input "text" at bounding box center [1019, 533] width 152 height 51
select select "7"
select select "2025"
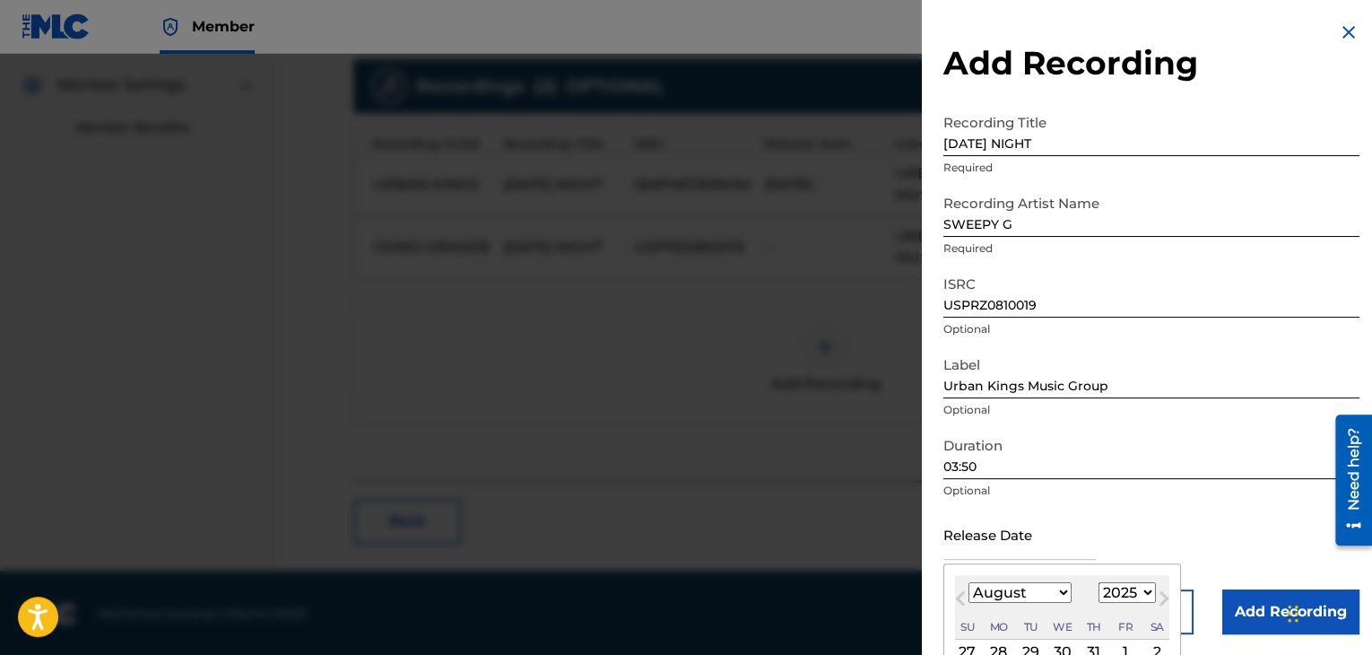
click at [1057, 589] on select "January February March April May June July August September October November De…" at bounding box center [1019, 592] width 103 height 21
select select "6"
click at [968, 582] on select "January February March April May June July August September October November De…" at bounding box center [1019, 592] width 103 height 21
click at [1135, 585] on select "1899 1900 1901 1902 1903 1904 1905 1906 1907 1908 1909 1910 1911 1912 1913 1914…" at bounding box center [1126, 592] width 57 height 21
select select "2008"
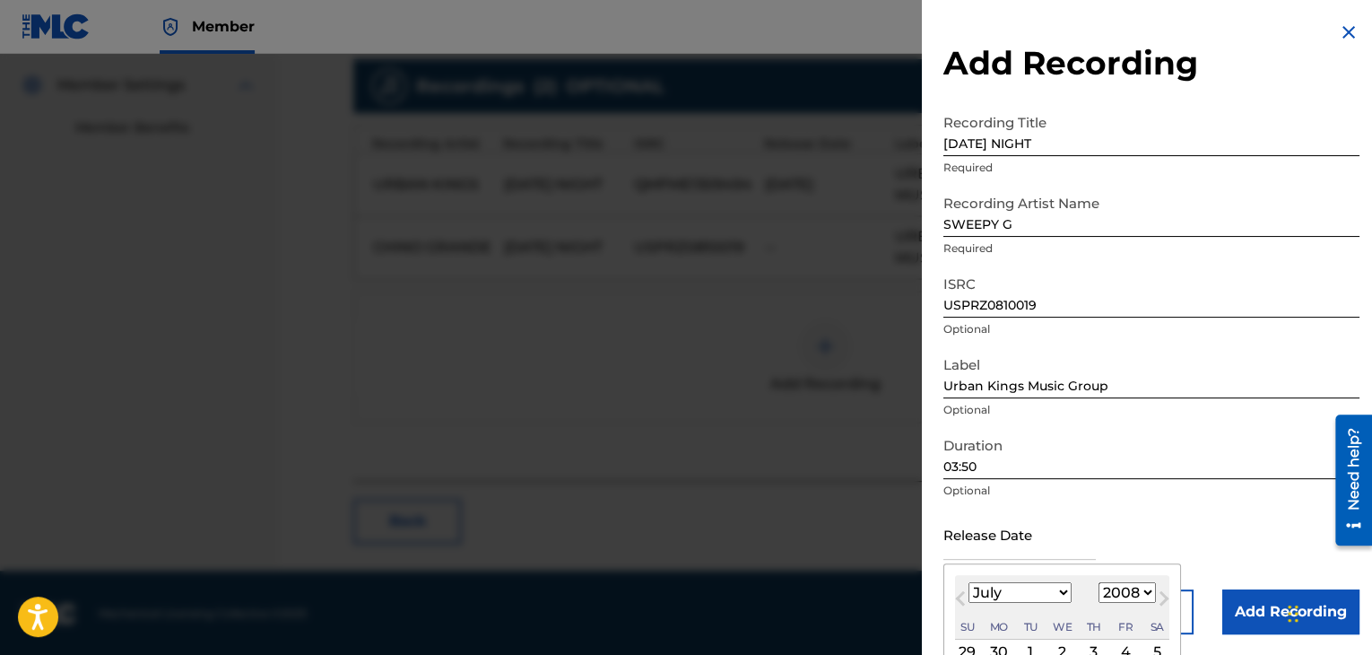
click at [1098, 582] on select "1899 1900 1901 1902 1903 1904 1905 1906 1907 1908 1909 1910 1911 1912 1913 1914…" at bounding box center [1126, 592] width 57 height 21
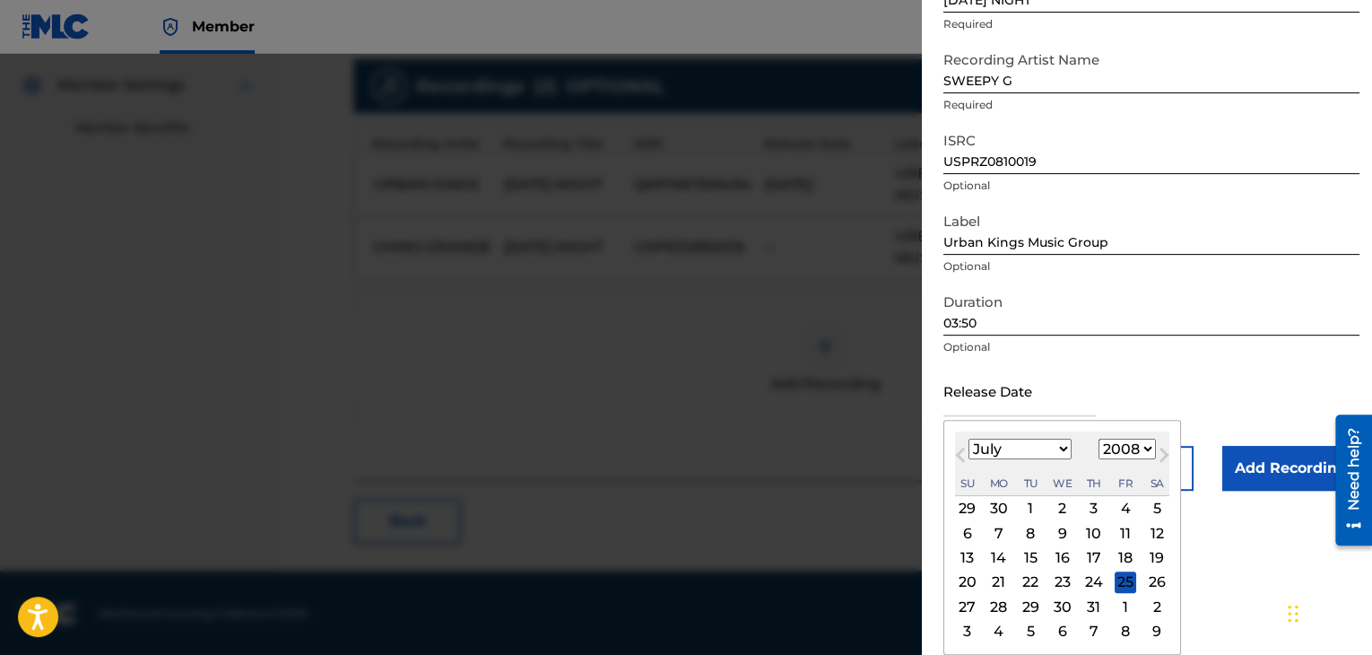
click at [1087, 507] on div "3" at bounding box center [1094, 509] width 22 height 22
type input "[DATE]"
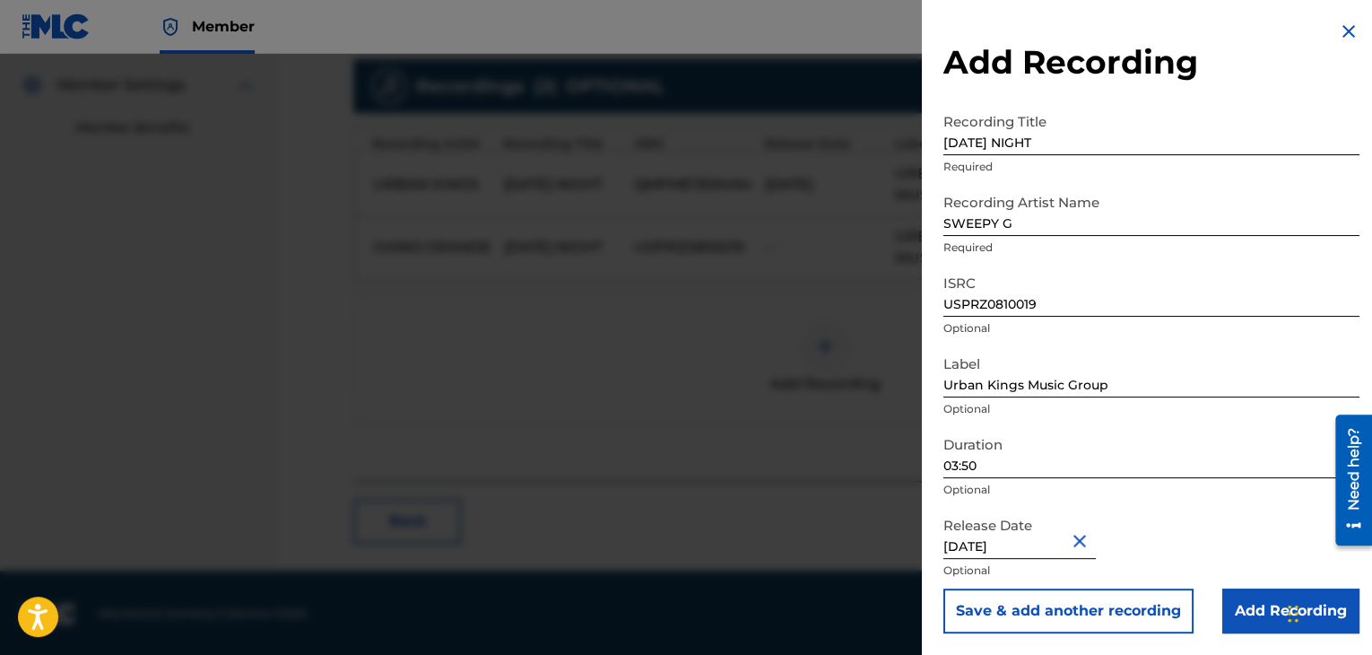
scroll to position [1, 0]
click at [1252, 614] on input "Add Recording" at bounding box center [1290, 610] width 137 height 45
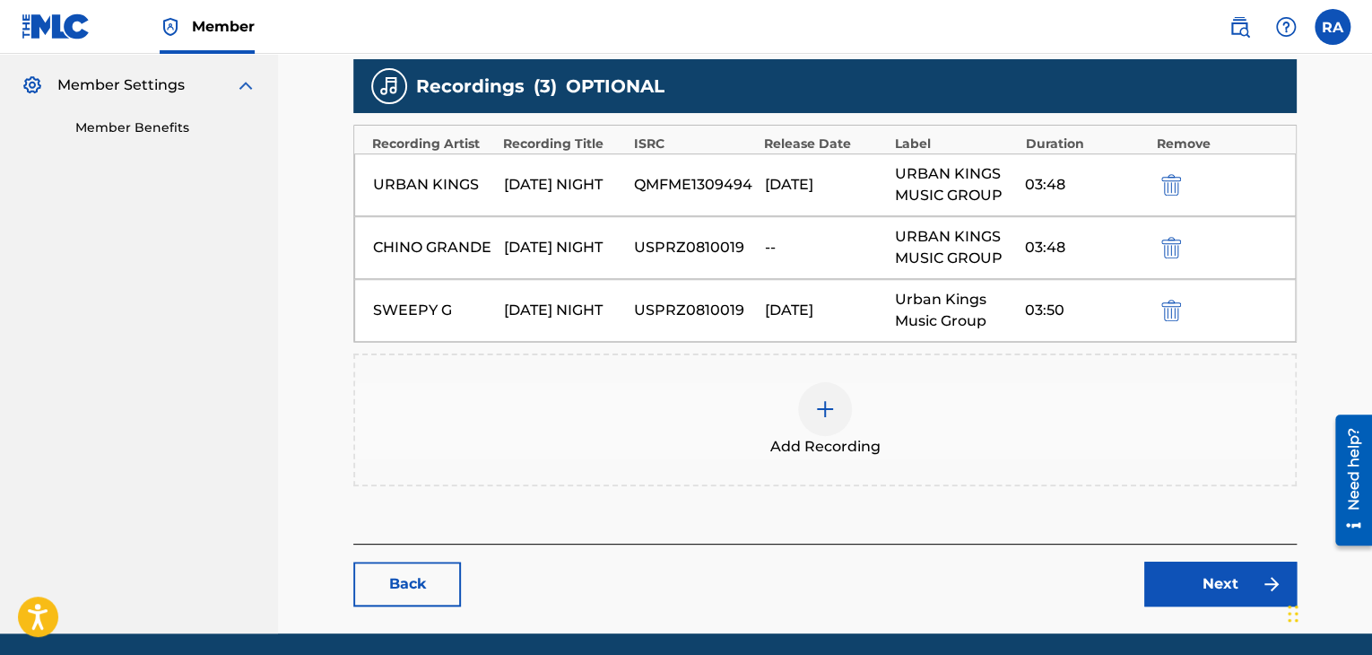
click at [1176, 561] on link "Next" at bounding box center [1220, 583] width 152 height 45
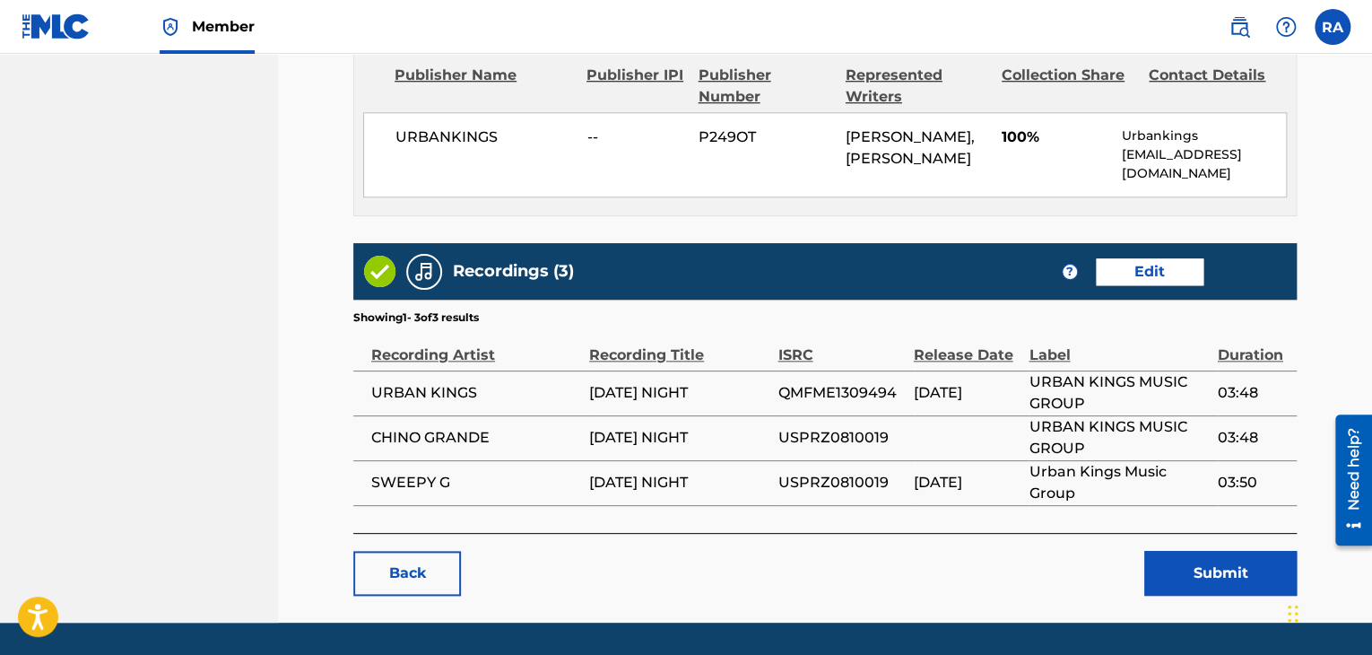
scroll to position [849, 0]
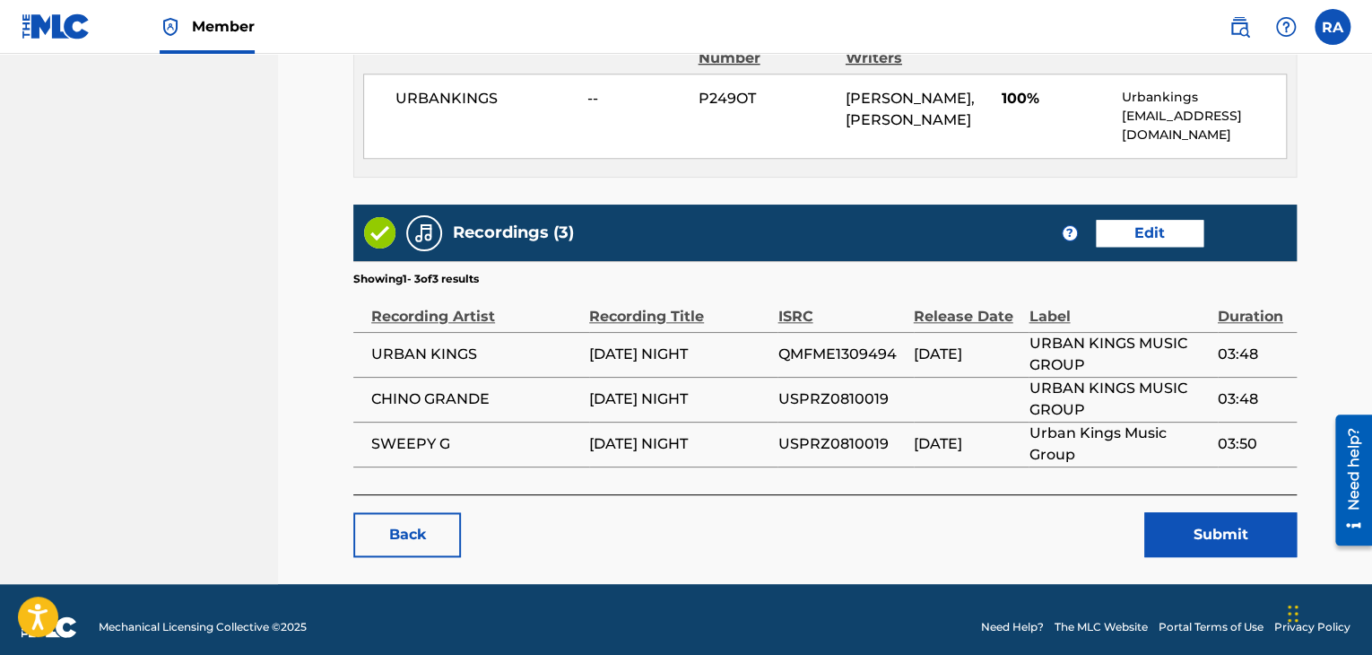
click at [1201, 516] on button "Submit" at bounding box center [1220, 534] width 152 height 45
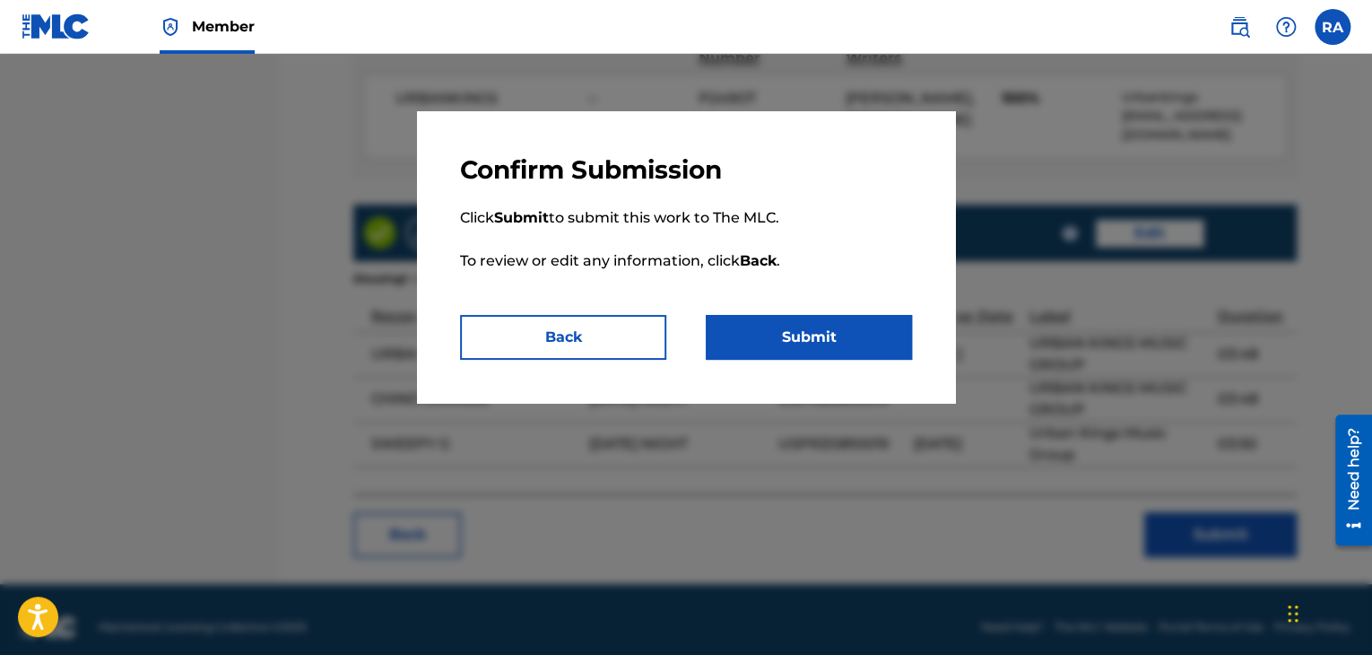
click at [771, 350] on button "Submit" at bounding box center [809, 337] width 206 height 45
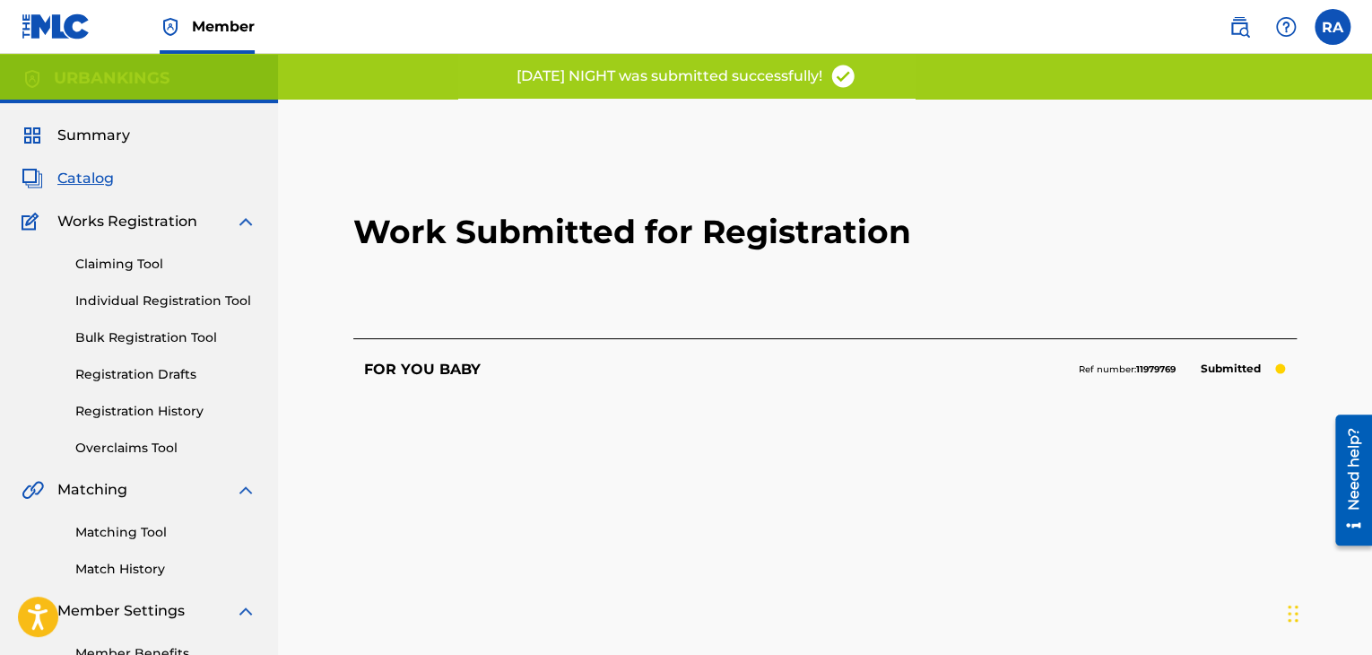
scroll to position [185, 0]
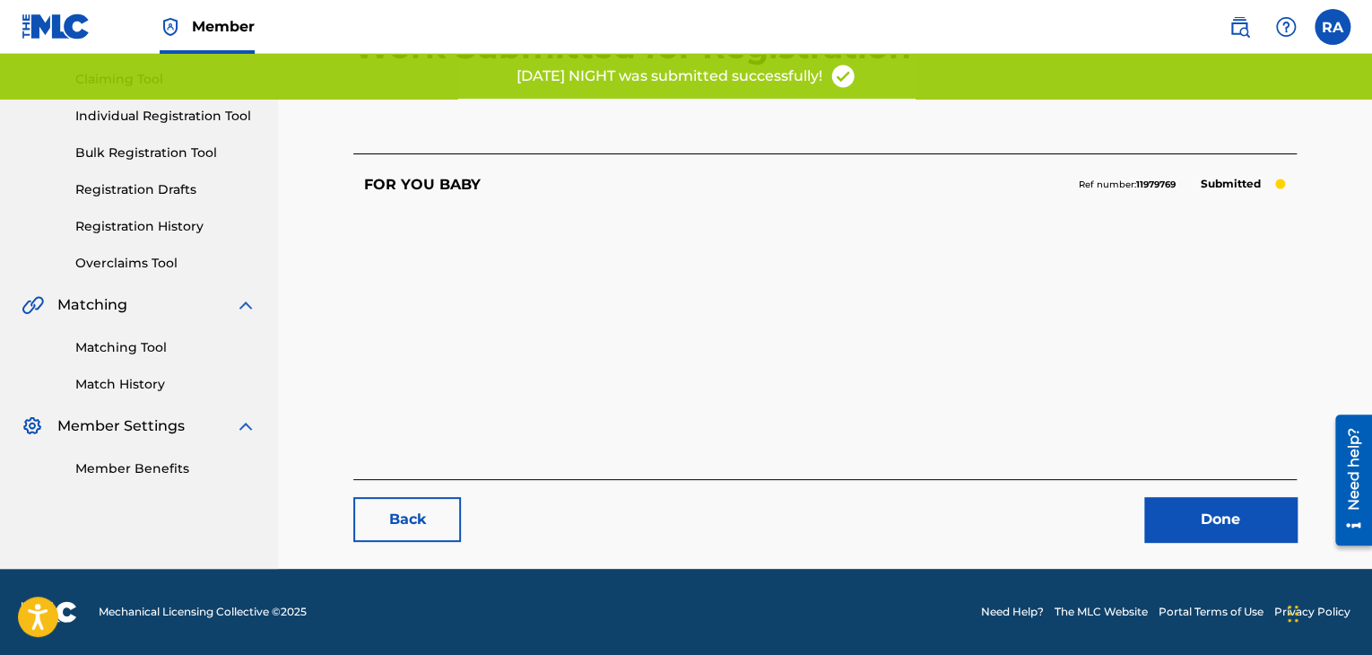
click at [1254, 507] on link "Done" at bounding box center [1220, 519] width 152 height 45
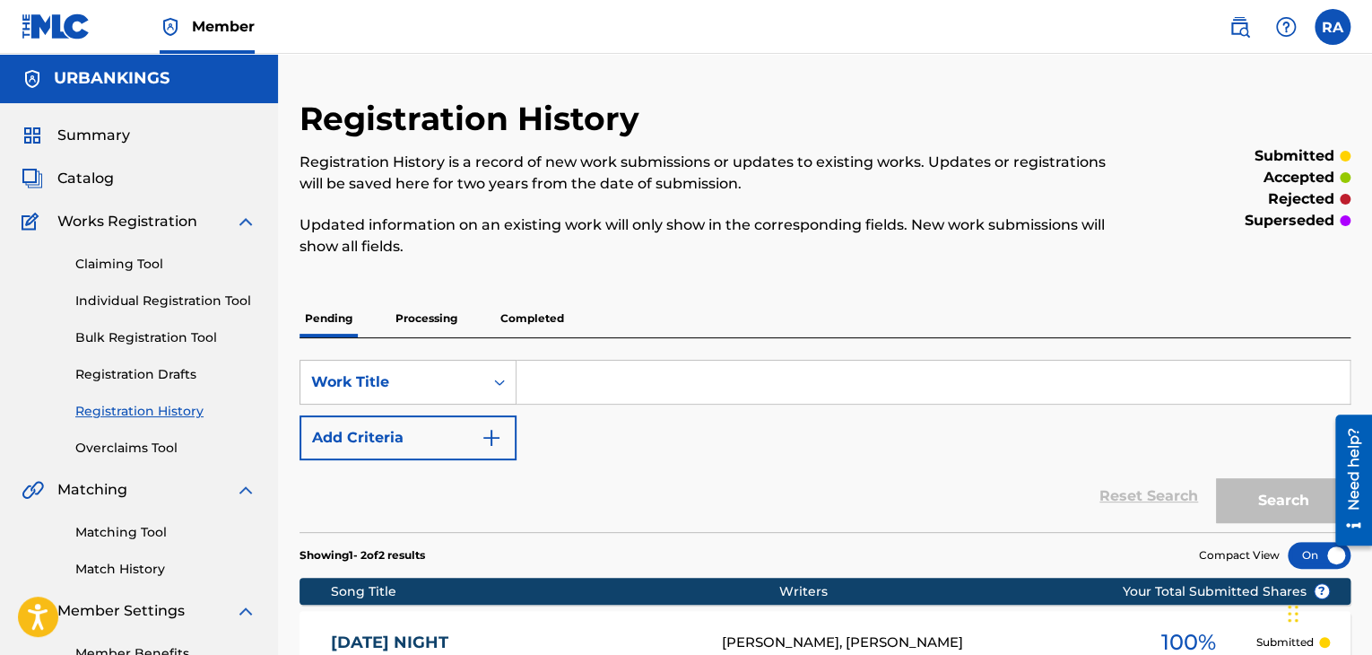
click at [143, 295] on link "Individual Registration Tool" at bounding box center [165, 300] width 181 height 19
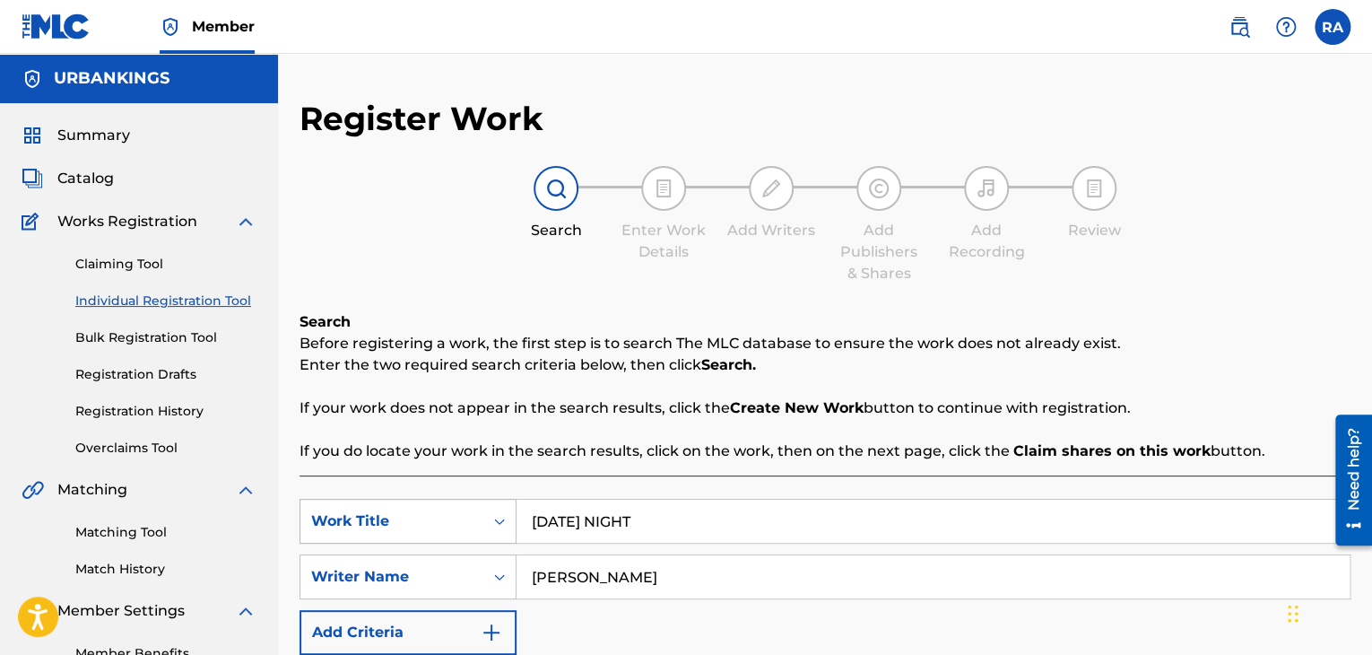
drag, startPoint x: 661, startPoint y: 525, endPoint x: 474, endPoint y: 516, distance: 186.7
click at [480, 518] on div "SearchWithCriteria98a66132-45bd-4d9c-a1d6-85f607a402b8 Work Title [DATE] NIGHT" at bounding box center [824, 521] width 1051 height 45
type input "WATCH OUT"
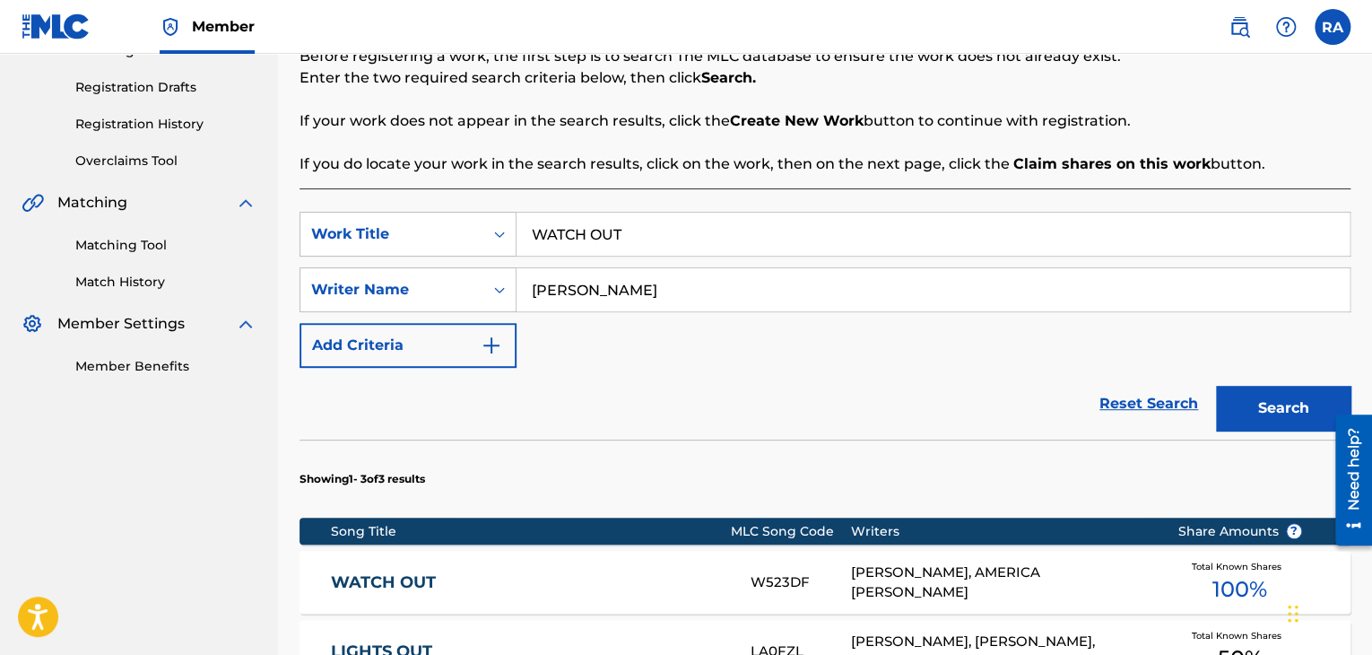
scroll to position [359, 0]
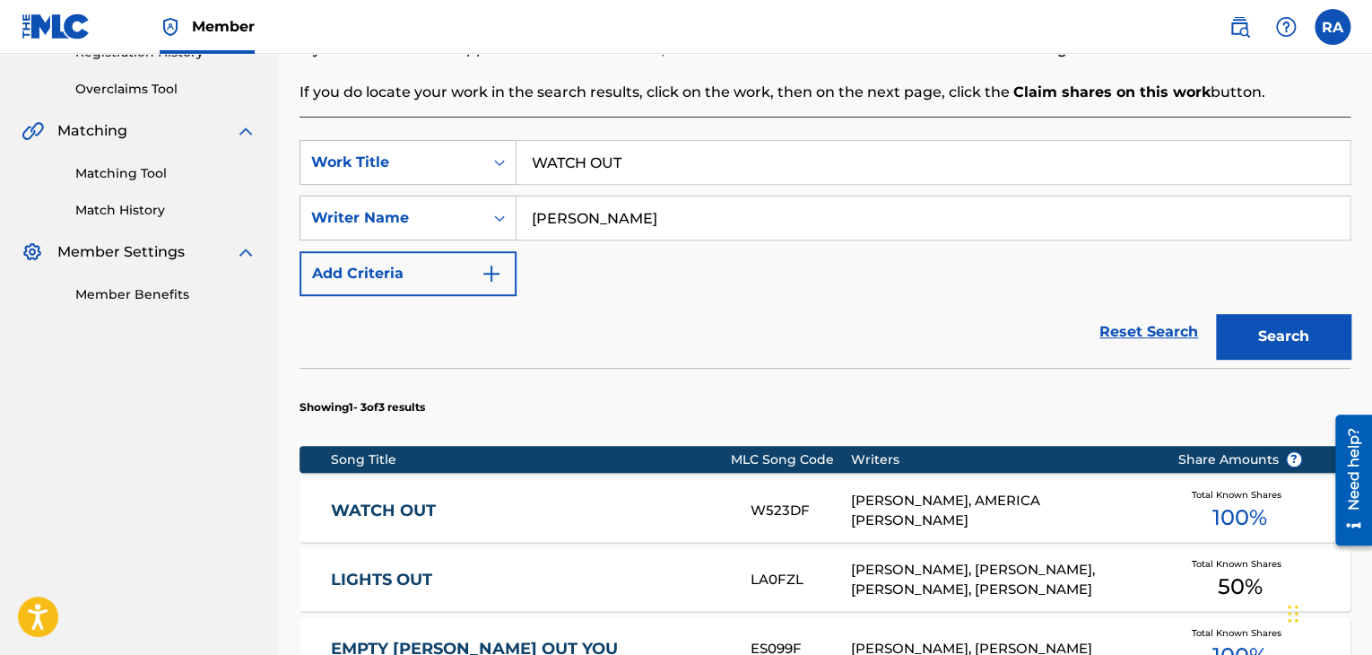
click at [1026, 507] on div "[PERSON_NAME], AMERICA [PERSON_NAME]" at bounding box center [1000, 510] width 299 height 40
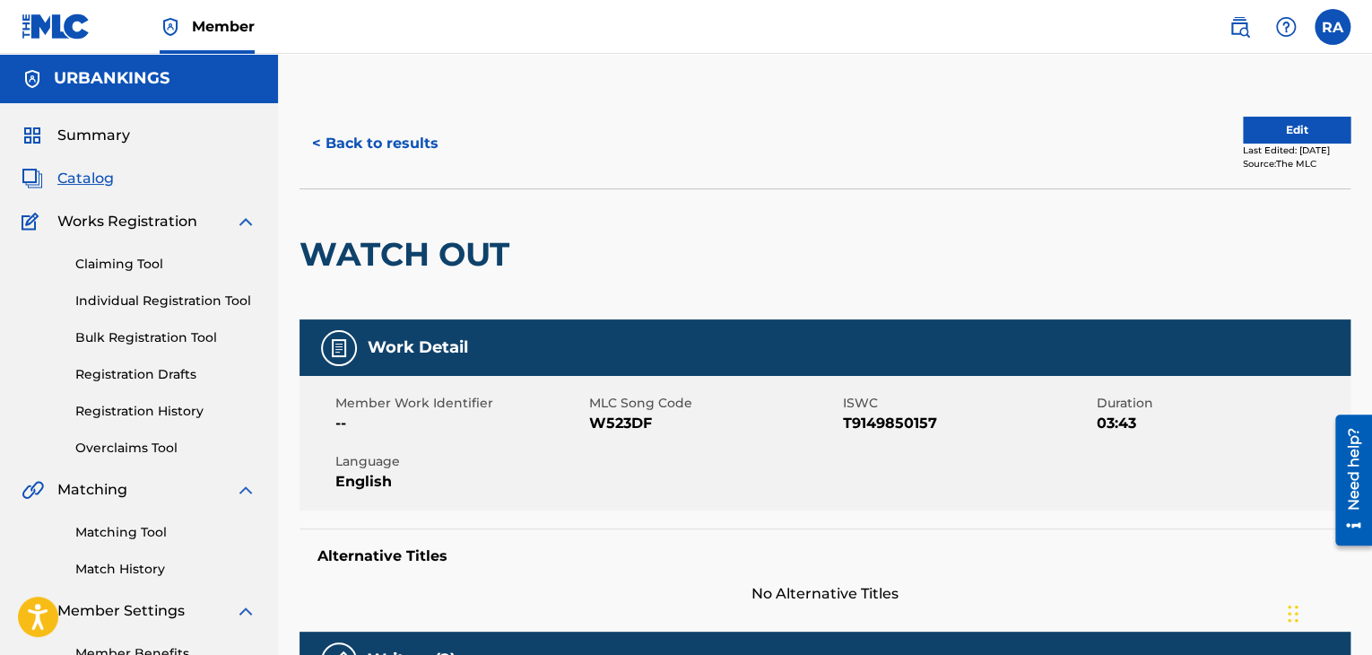
click at [1316, 124] on button "Edit" at bounding box center [1297, 130] width 108 height 27
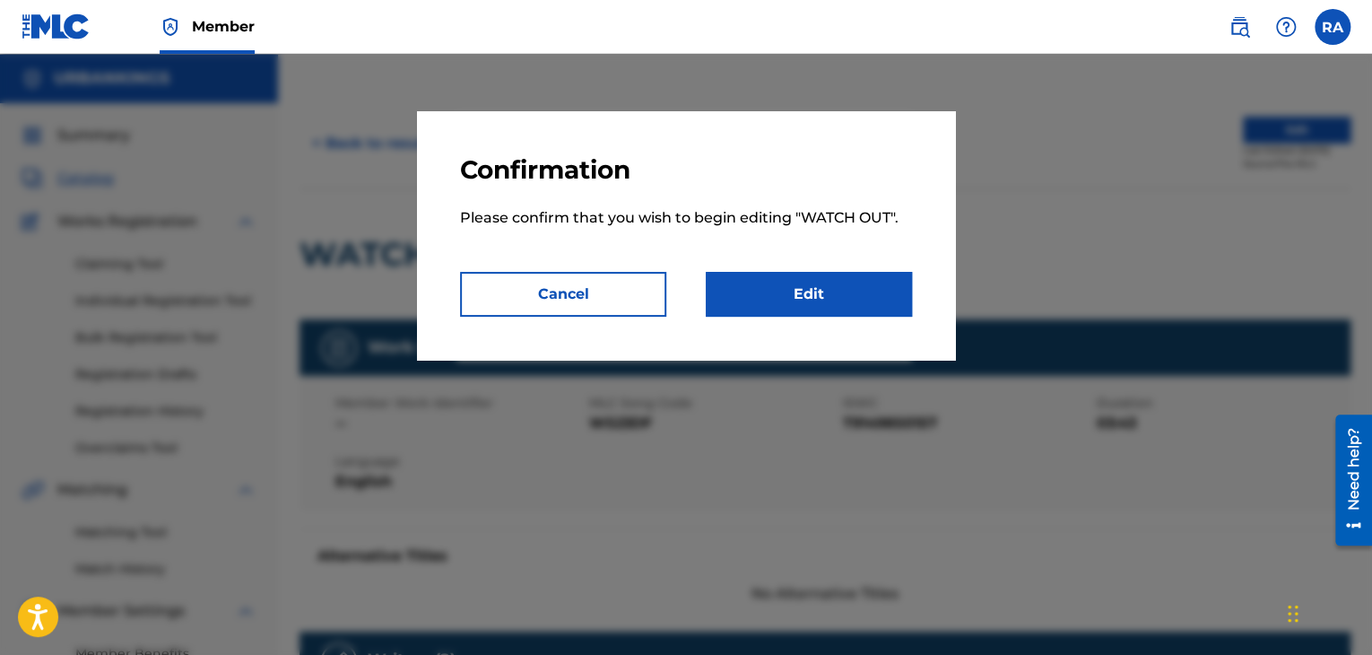
click at [819, 292] on link "Edit" at bounding box center [809, 294] width 206 height 45
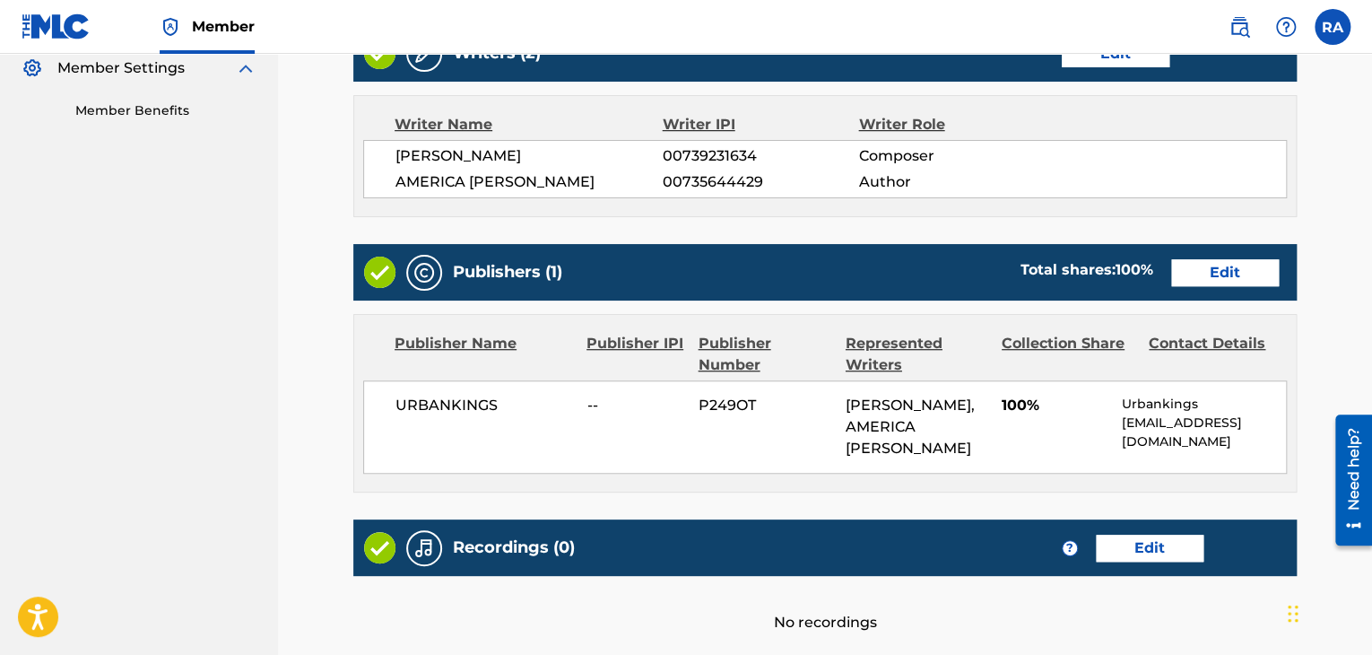
scroll to position [722, 0]
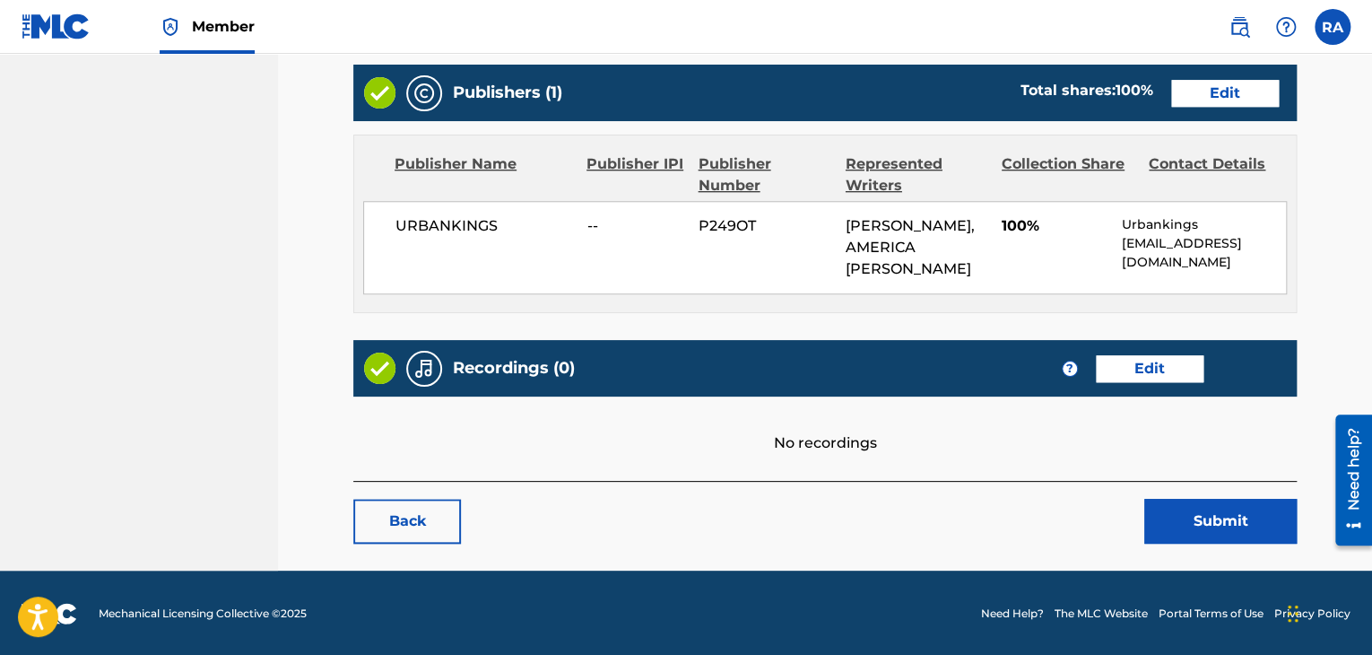
click at [1138, 363] on link "Edit" at bounding box center [1150, 368] width 108 height 27
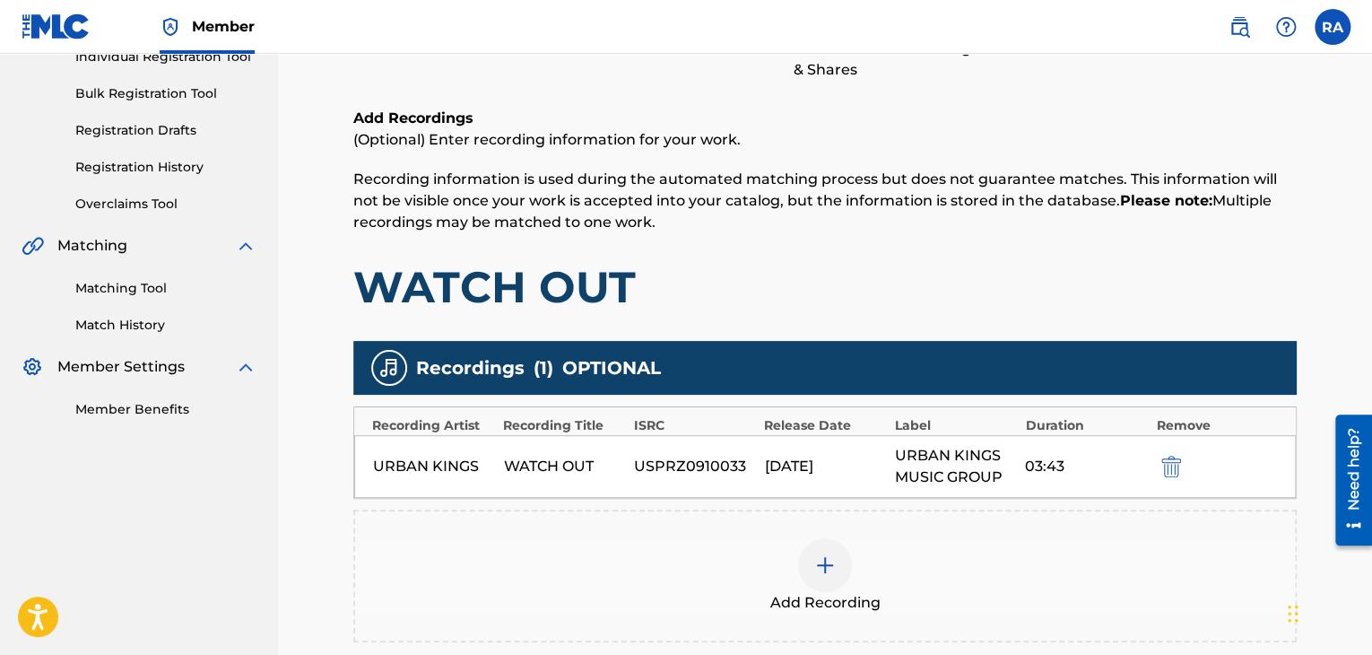
scroll to position [448, 0]
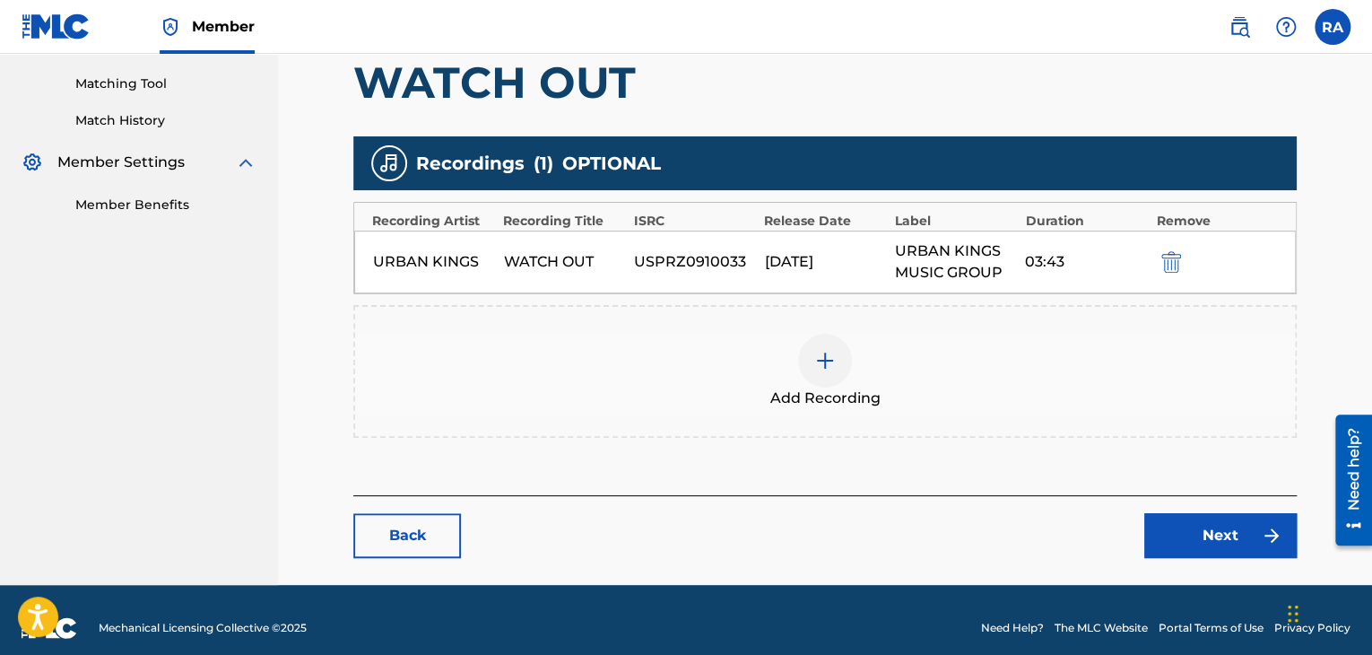
click at [817, 358] on img at bounding box center [825, 361] width 22 height 22
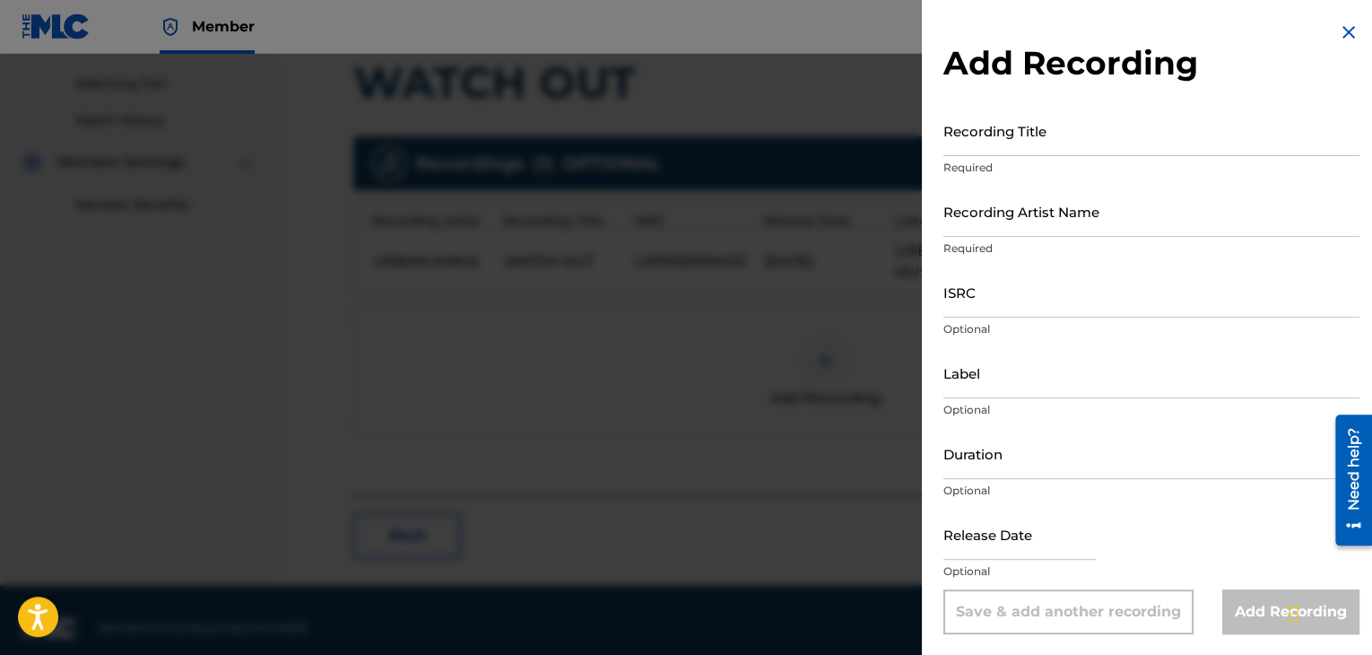
click at [948, 160] on p "Required" at bounding box center [1151, 168] width 416 height 16
click at [950, 143] on input "Recording Title" at bounding box center [1151, 130] width 416 height 51
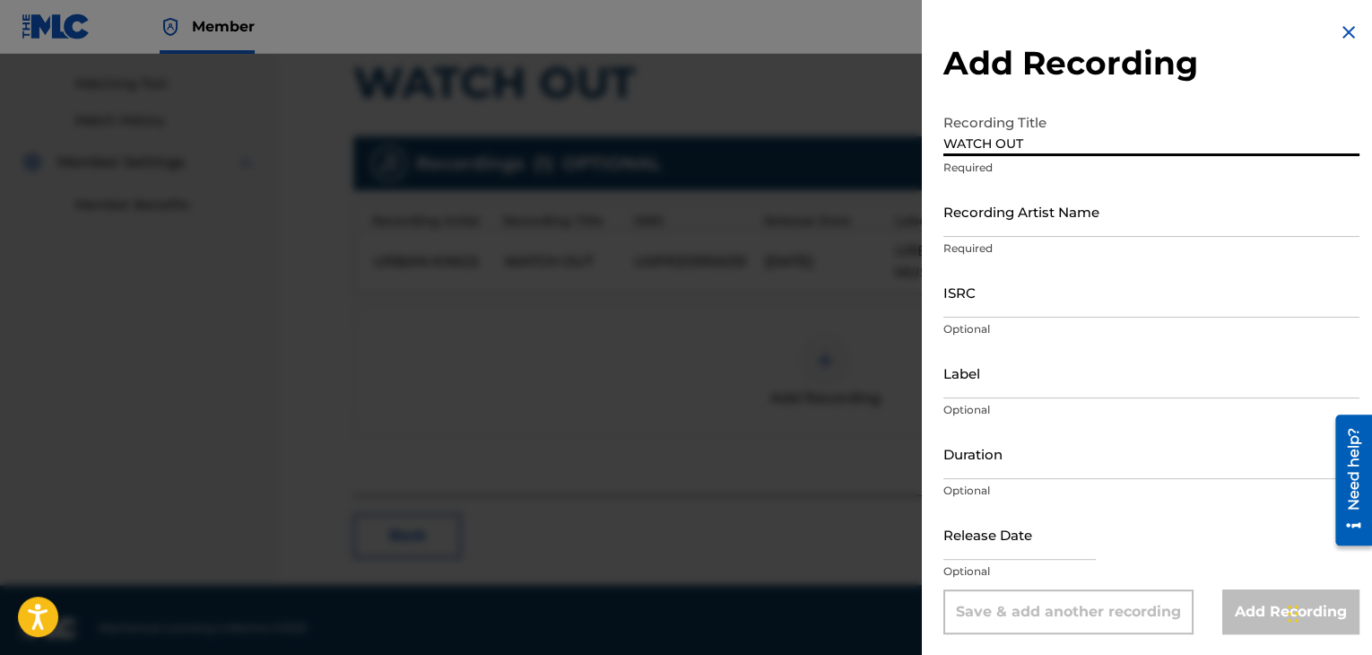
type input "WATCH OUT"
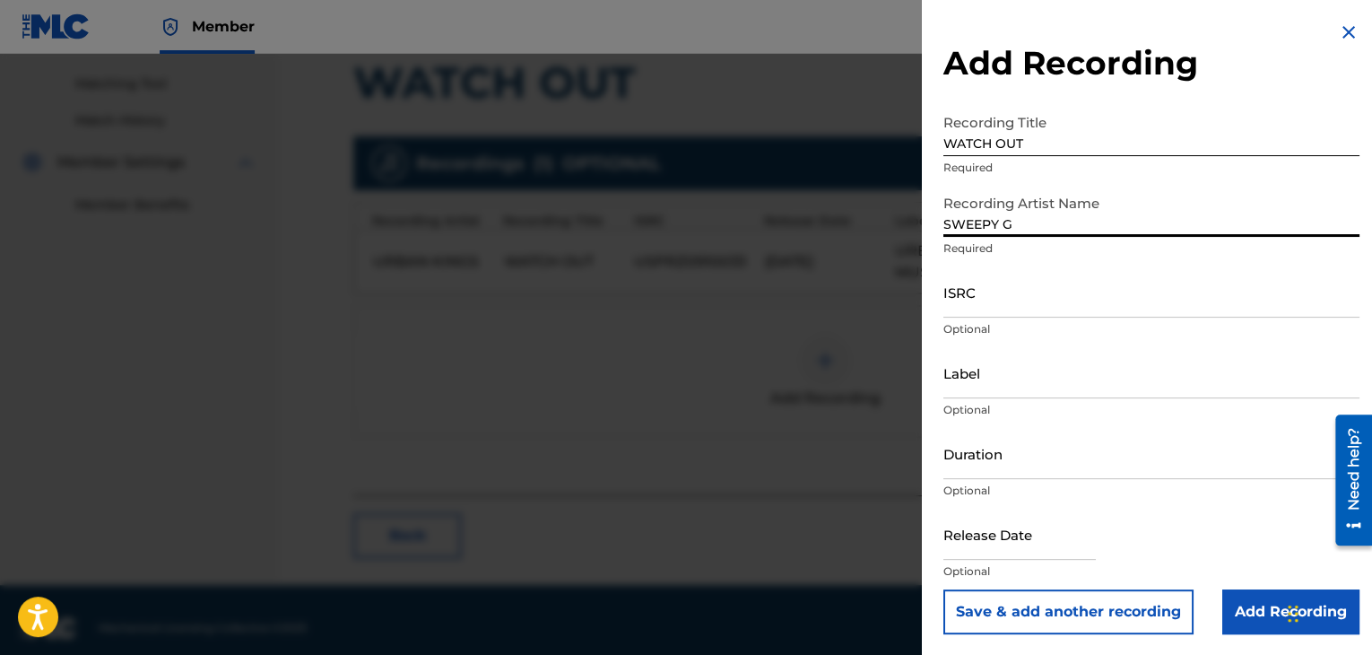
type input "SWEEPY G"
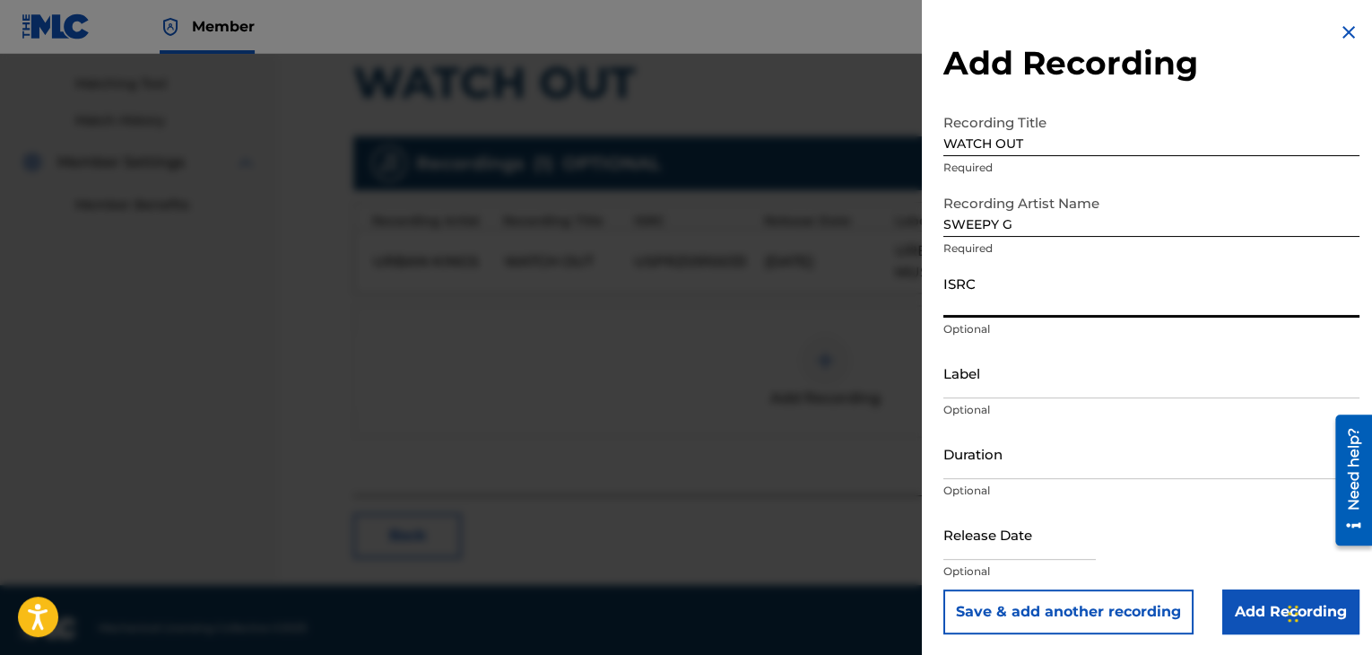
paste input "USPRZ0810020"
type input "USPRZ0810020"
click at [997, 381] on input "Label" at bounding box center [1151, 372] width 416 height 51
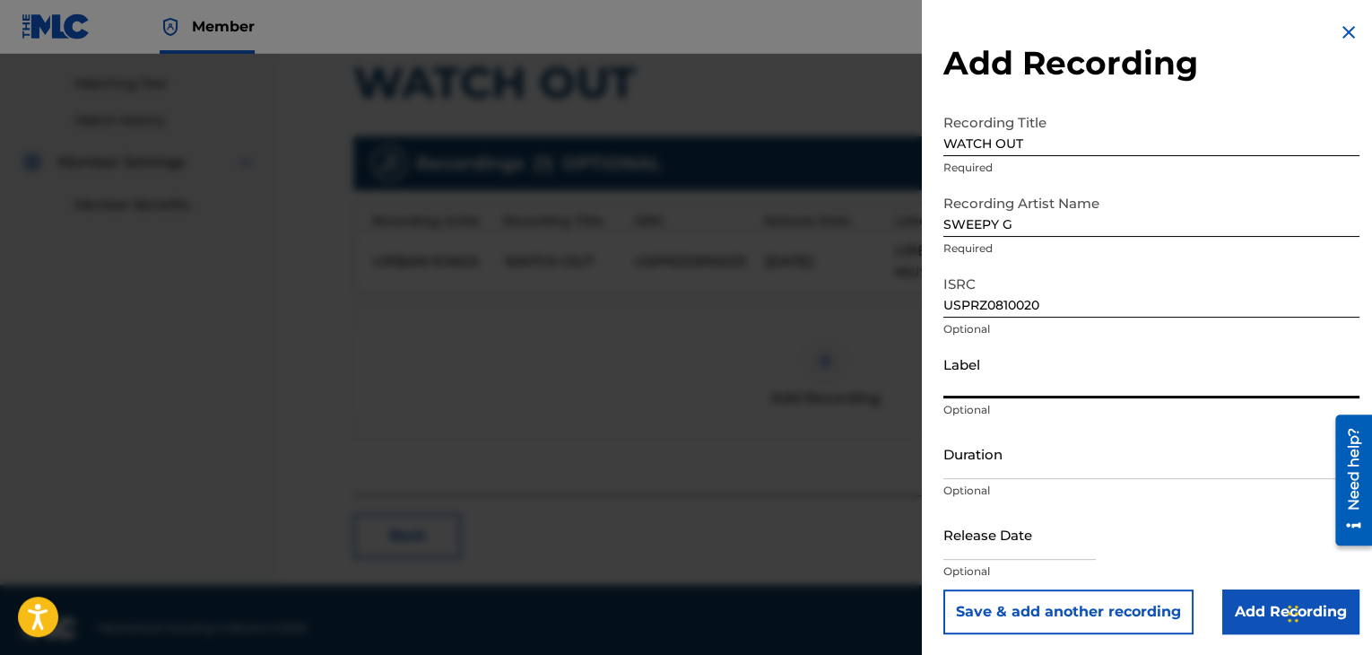
type input "Urban Kings Music Group"
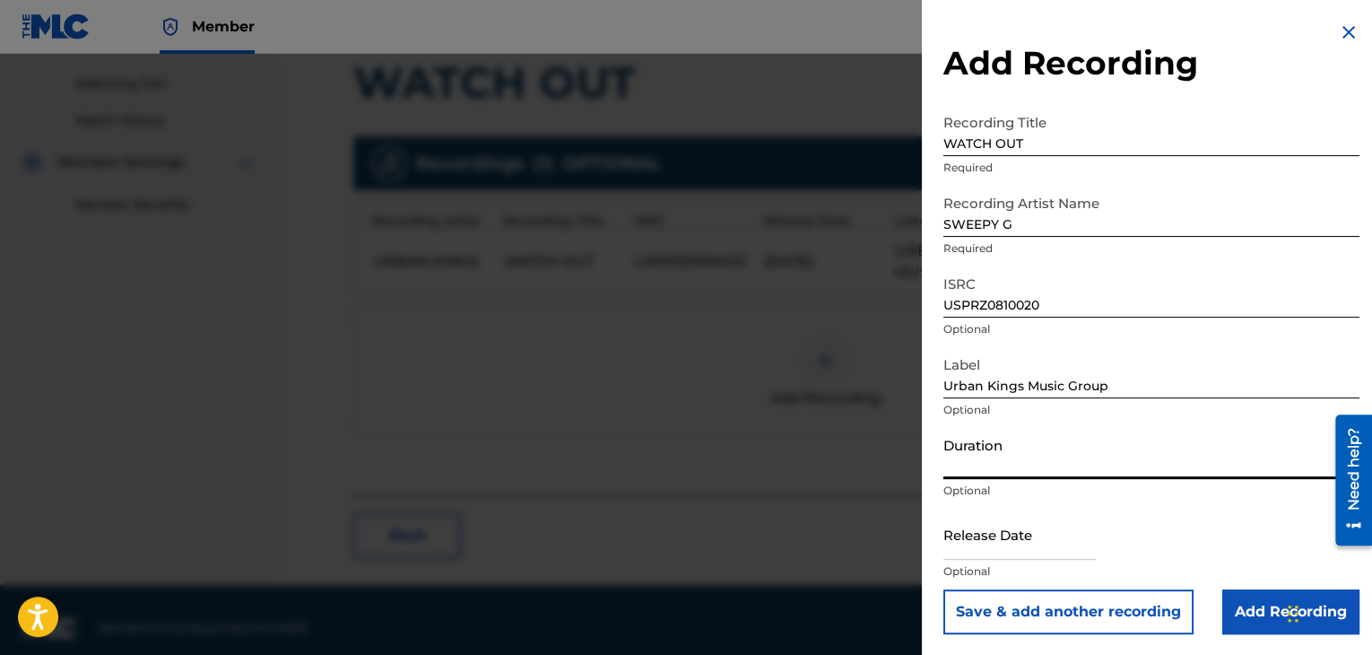
click at [1019, 454] on input "Duration" at bounding box center [1151, 453] width 416 height 51
type input "03:42"
select select "7"
select select "2025"
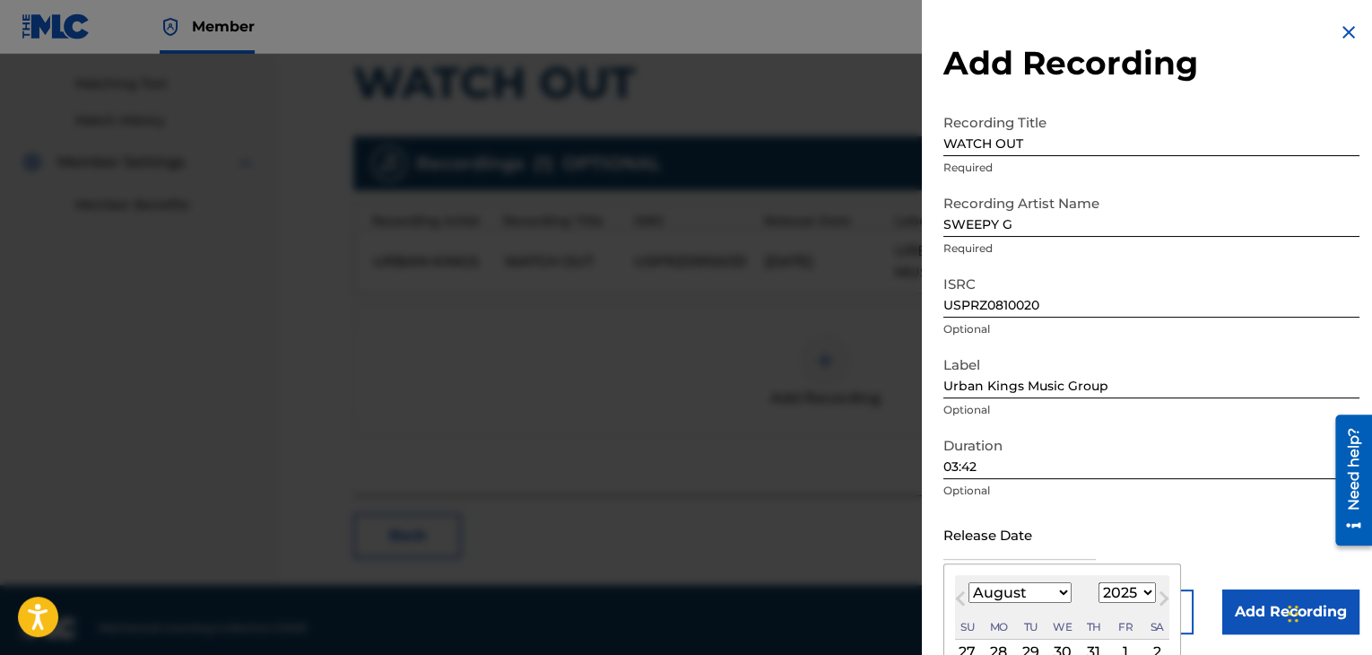
click at [960, 548] on input "text" at bounding box center [1019, 533] width 152 height 51
click at [1056, 599] on select "January February March April May June July August September October November De…" at bounding box center [1019, 592] width 103 height 21
select select "6"
click at [968, 582] on select "January February March April May June July August September October November De…" at bounding box center [1019, 592] width 103 height 21
click at [1129, 597] on select "1899 1900 1901 1902 1903 1904 1905 1906 1907 1908 1909 1910 1911 1912 1913 1914…" at bounding box center [1126, 592] width 57 height 21
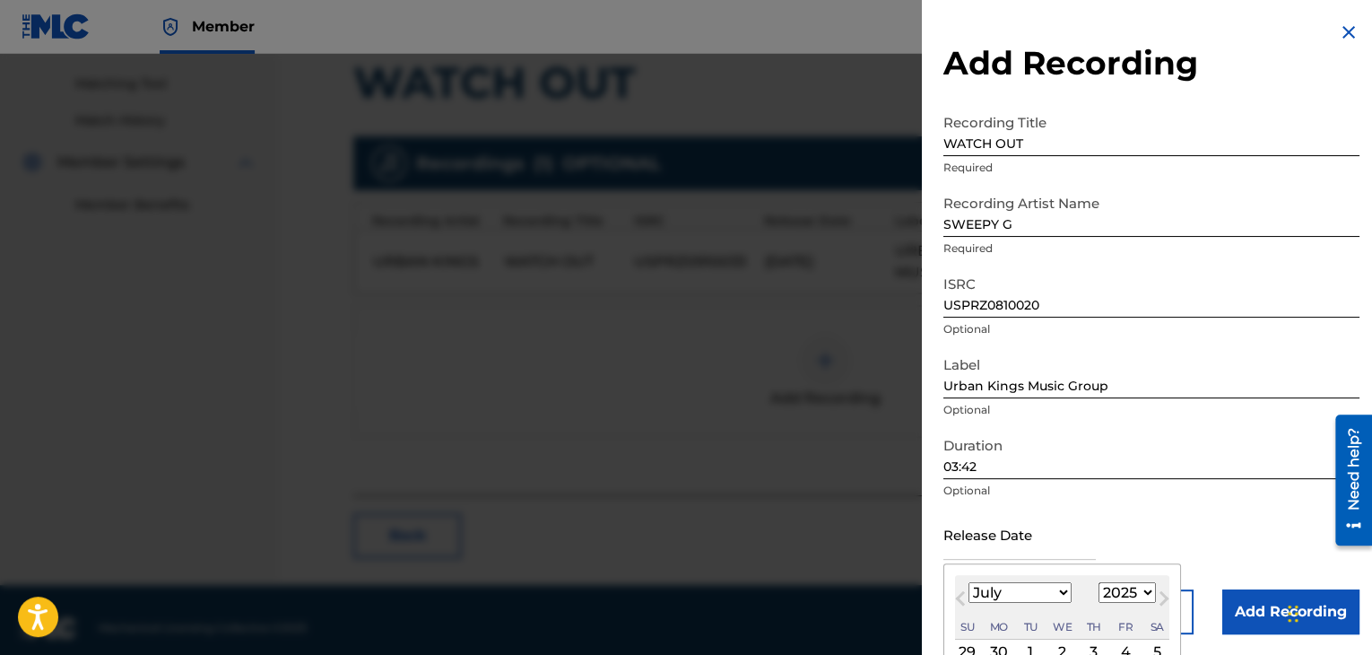
select select "2008"
click at [1098, 582] on select "1899 1900 1901 1902 1903 1904 1905 1906 1907 1908 1909 1910 1911 1912 1913 1914…" at bounding box center [1126, 592] width 57 height 21
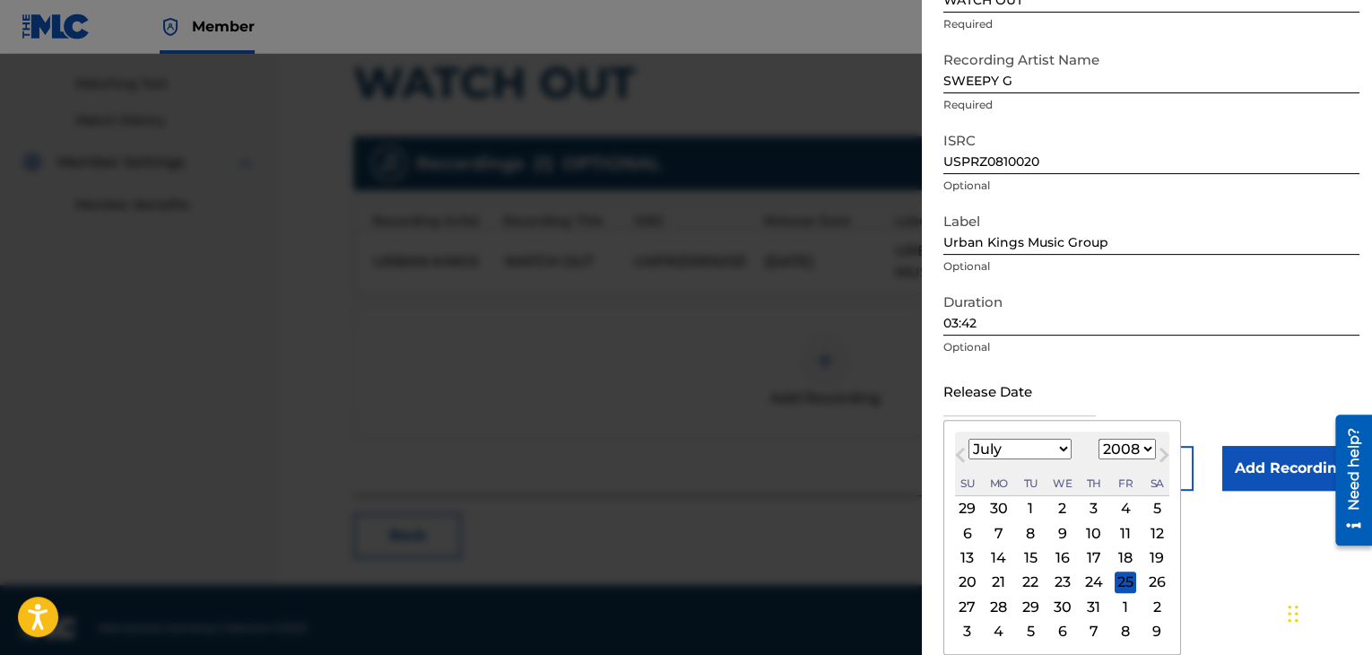
click at [1089, 506] on div "3" at bounding box center [1094, 509] width 22 height 22
type input "[DATE]"
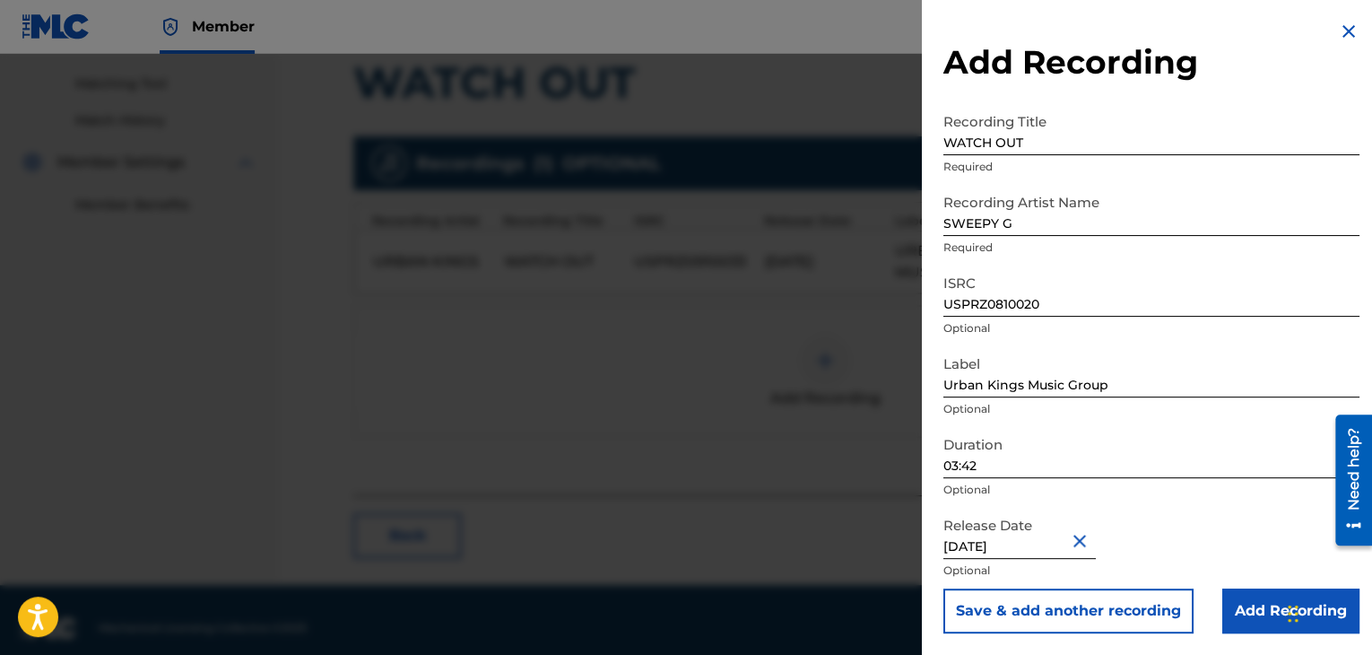
click at [1227, 596] on input "Add Recording" at bounding box center [1290, 610] width 137 height 45
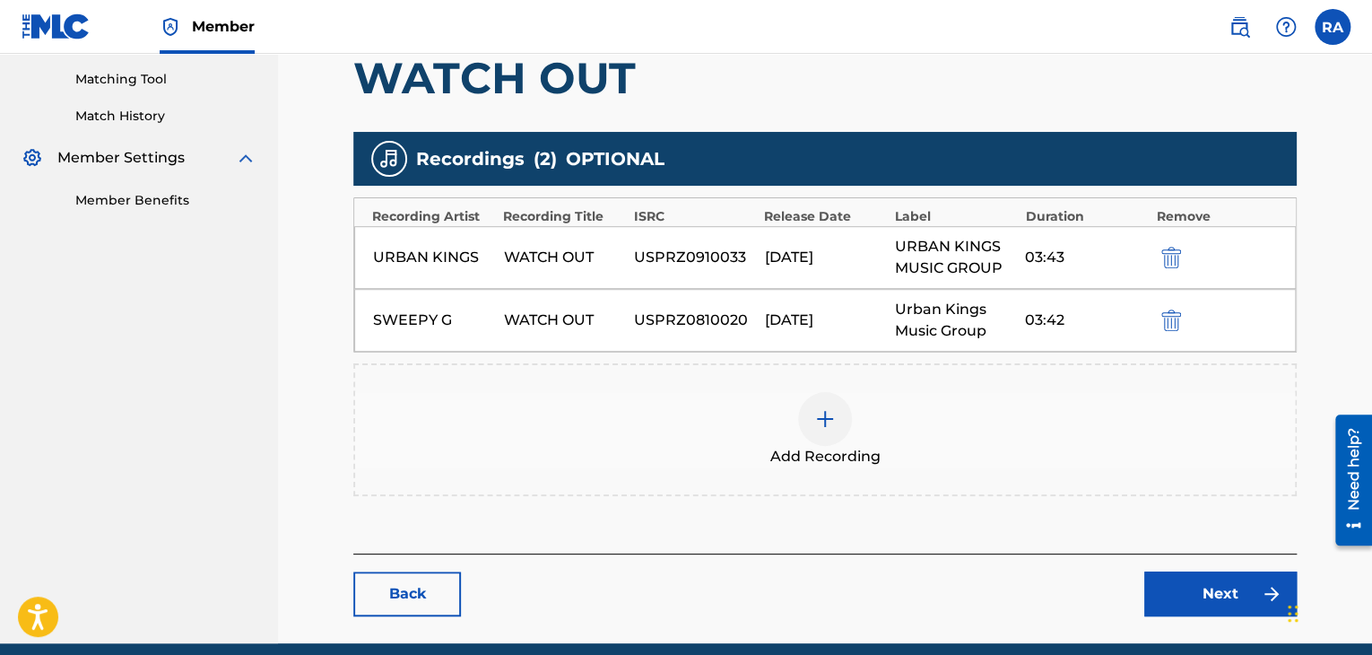
scroll to position [525, 0]
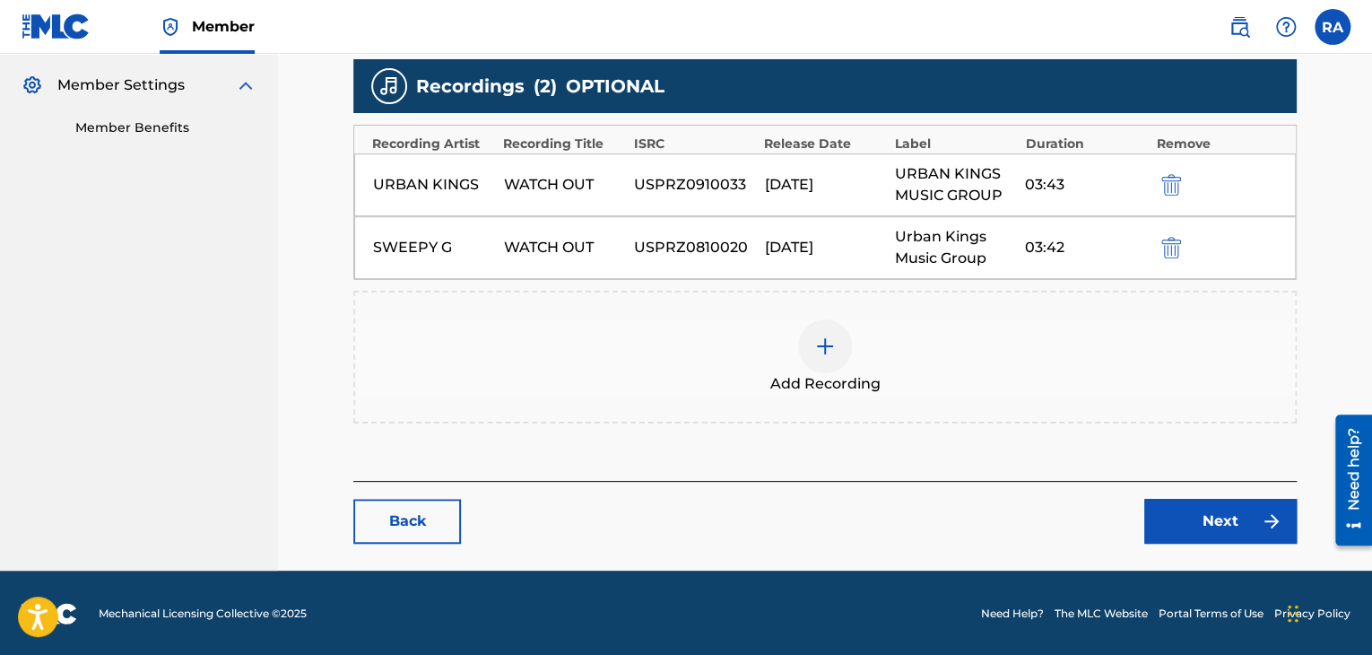
click at [1185, 519] on link "Next" at bounding box center [1220, 521] width 152 height 45
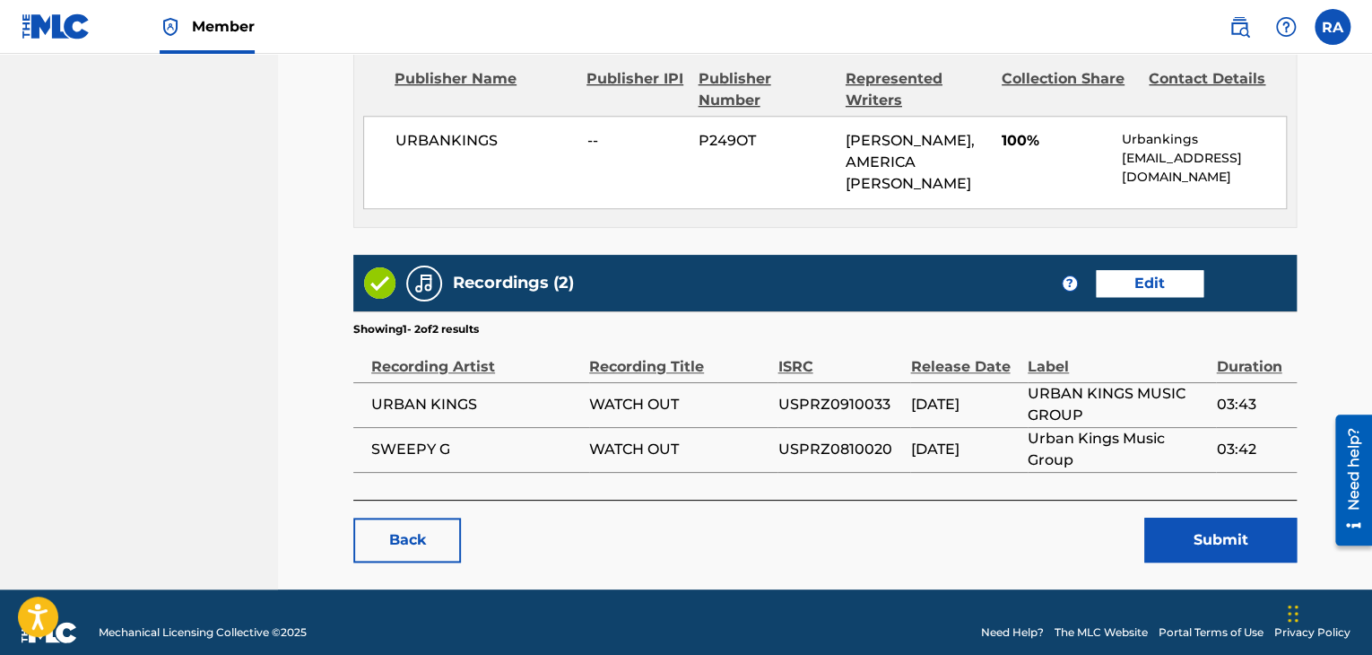
scroll to position [825, 0]
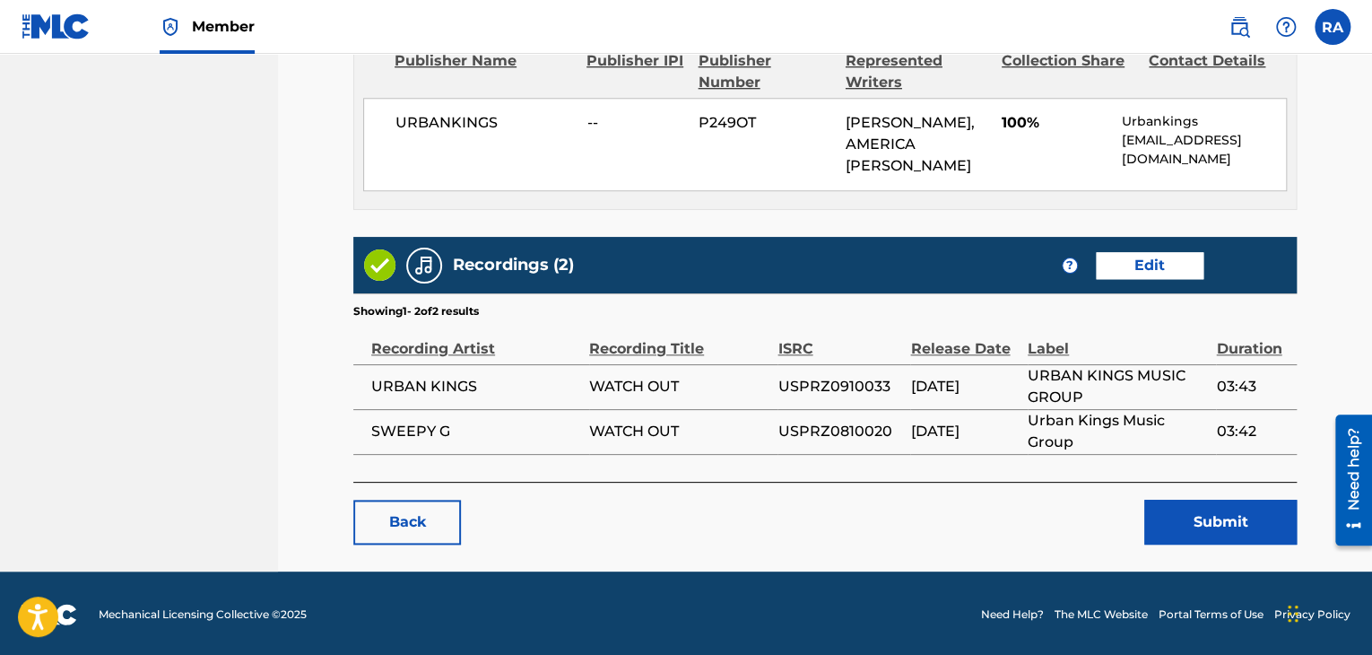
click at [1191, 523] on button "Submit" at bounding box center [1220, 521] width 152 height 45
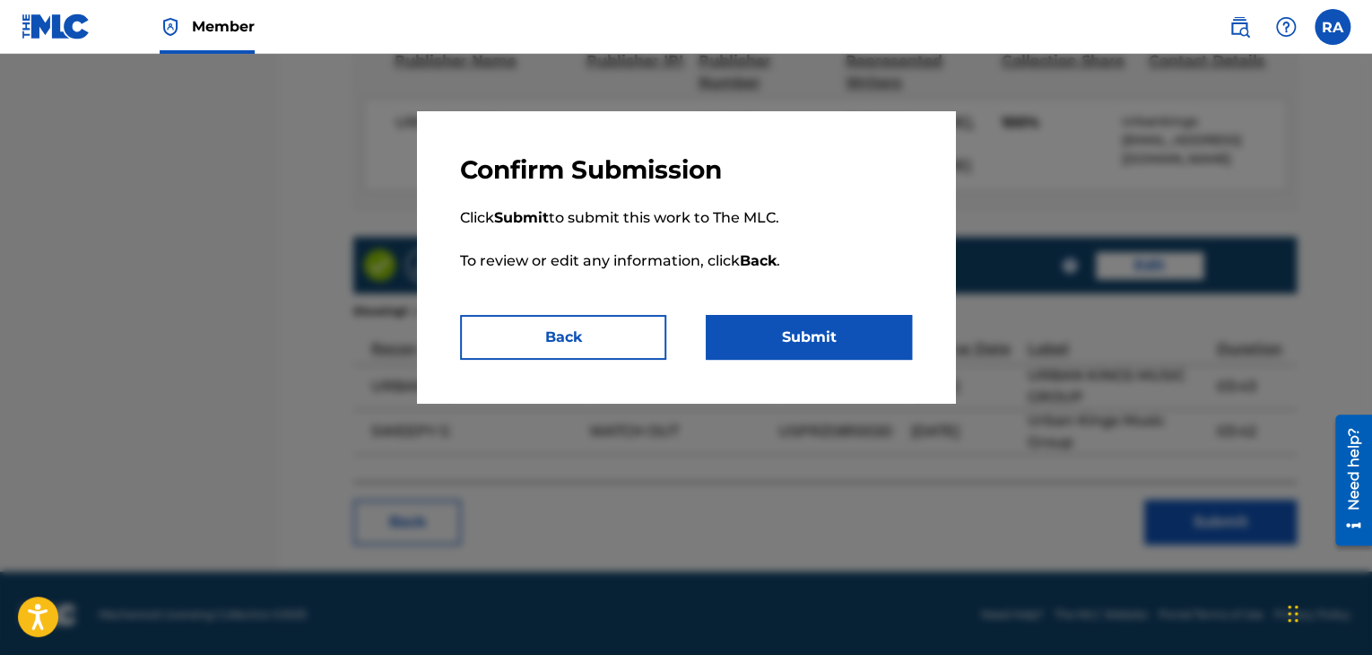
click at [817, 329] on button "Submit" at bounding box center [809, 337] width 206 height 45
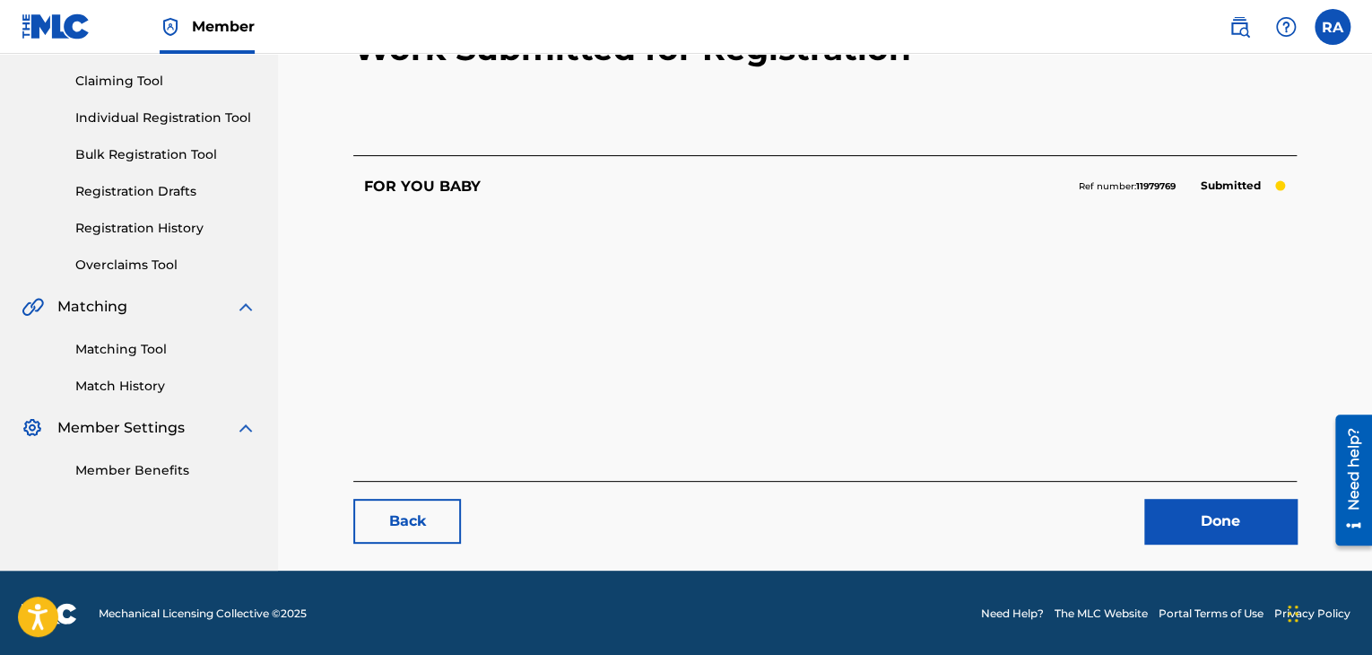
scroll to position [185, 0]
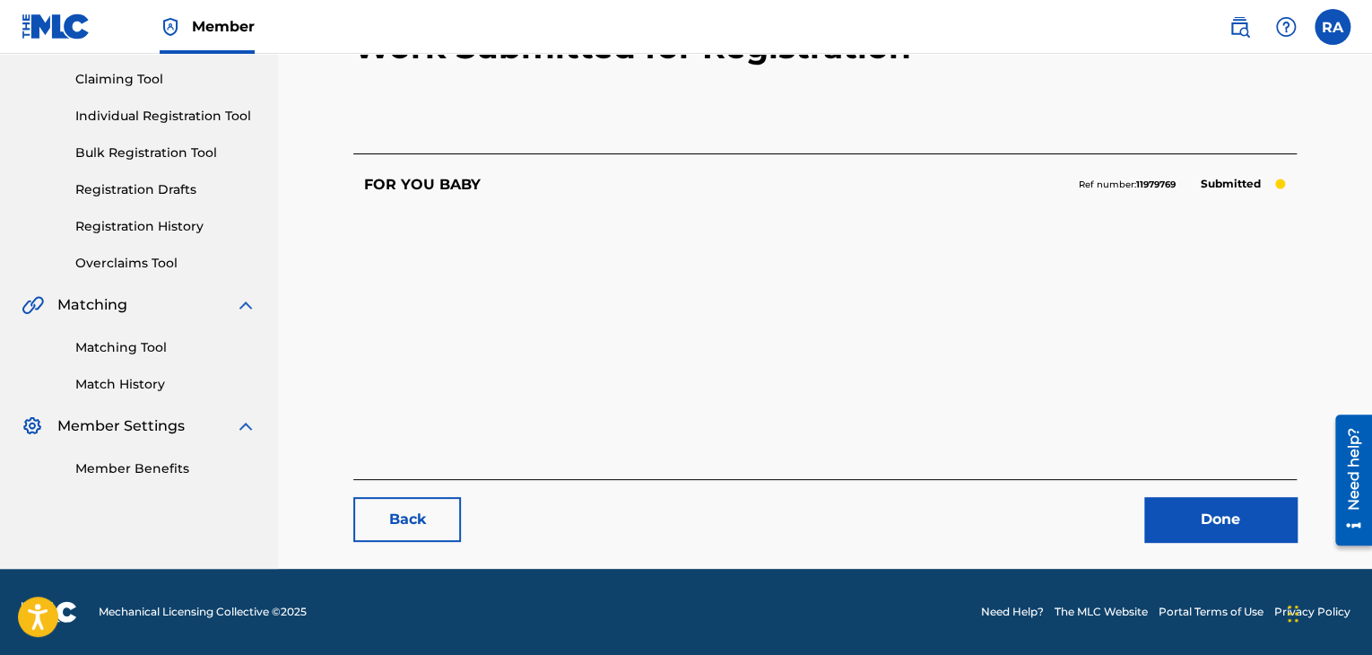
click at [1241, 520] on link "Done" at bounding box center [1220, 519] width 152 height 45
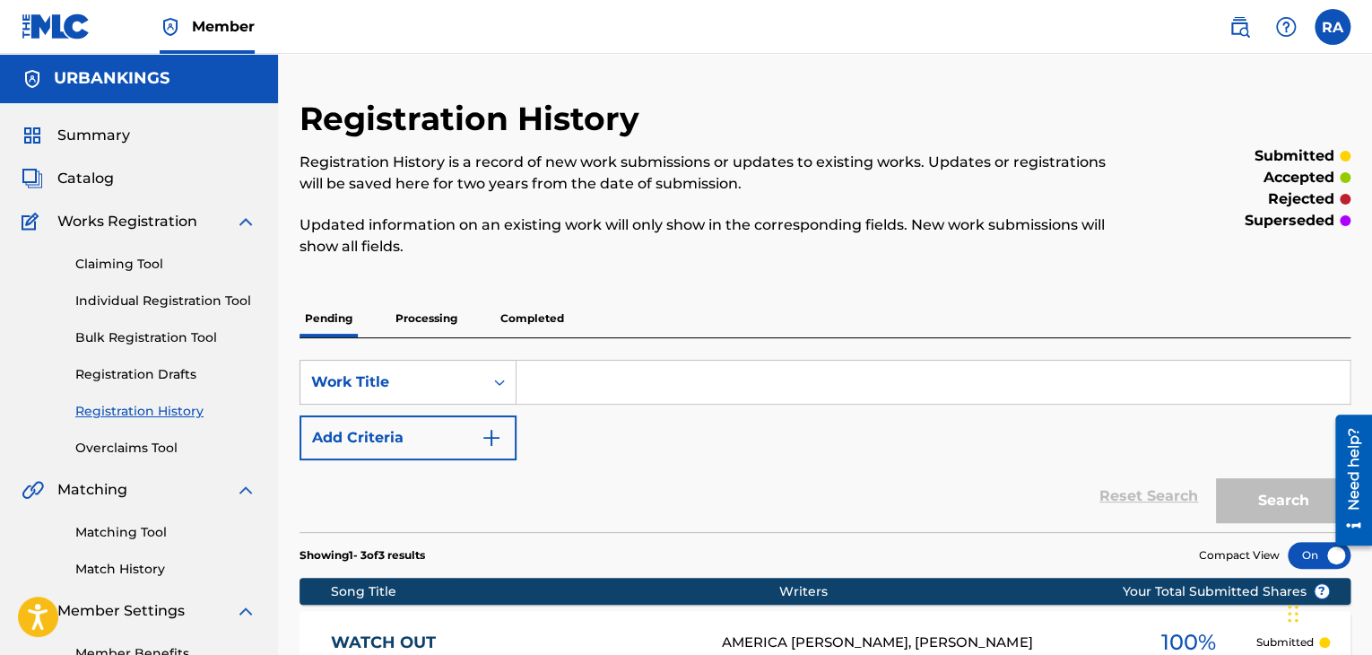
click at [117, 303] on link "Individual Registration Tool" at bounding box center [165, 300] width 181 height 19
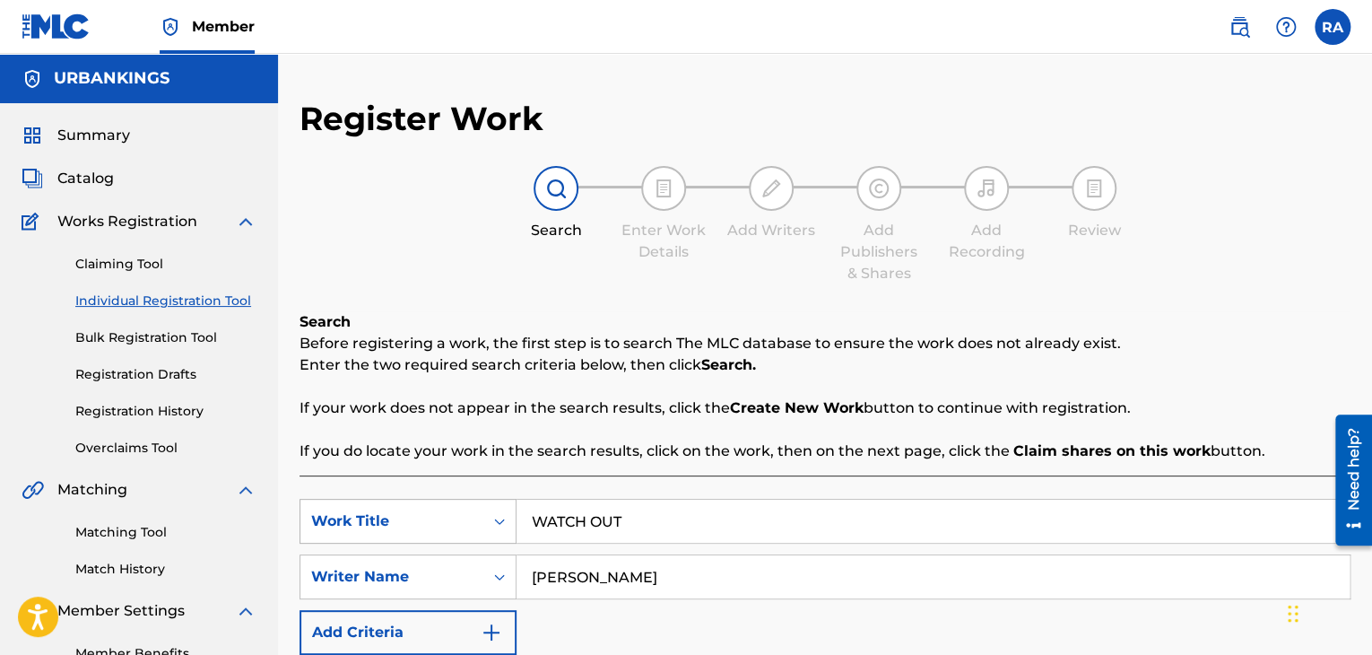
drag, startPoint x: 649, startPoint y: 542, endPoint x: 489, endPoint y: 505, distance: 164.6
click at [481, 516] on div "SearchWithCriteria98a66132-45bd-4d9c-a1d6-85f607a402b8 Work Title WATCH OUT" at bounding box center [824, 521] width 1051 height 45
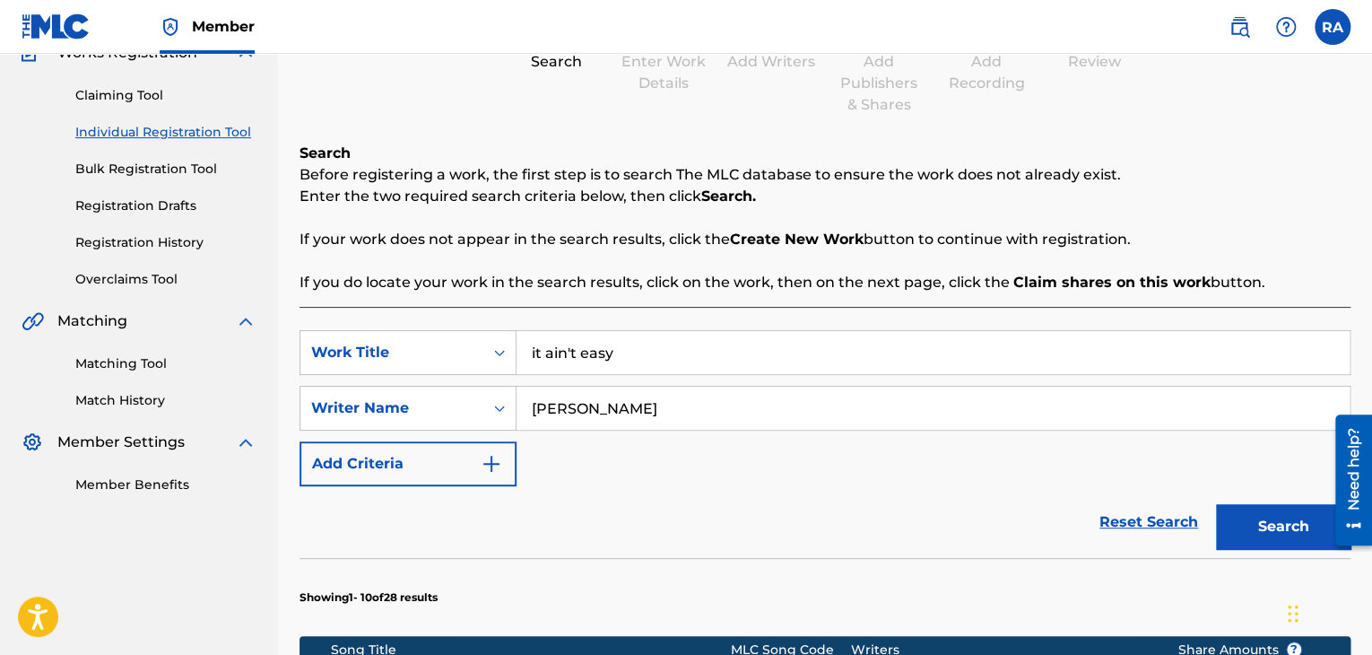
scroll to position [359, 0]
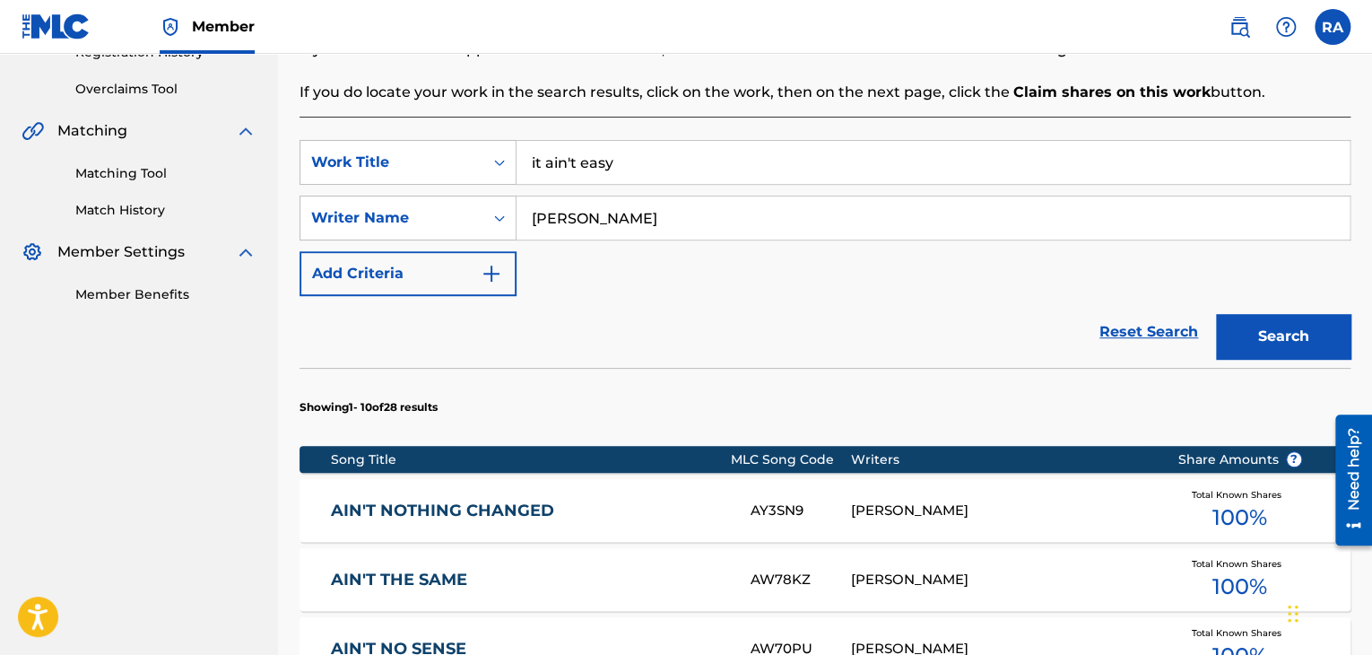
drag, startPoint x: 650, startPoint y: 178, endPoint x: 516, endPoint y: 40, distance: 192.8
click at [466, 164] on div "SearchWithCriteria98a66132-45bd-4d9c-a1d6-85f607a402b8 Work Title it ain't easy" at bounding box center [824, 162] width 1051 height 45
type input "IT AIN'T EASY"
click at [1245, 331] on button "Search" at bounding box center [1283, 336] width 134 height 45
drag, startPoint x: 619, startPoint y: 214, endPoint x: 549, endPoint y: 204, distance: 70.8
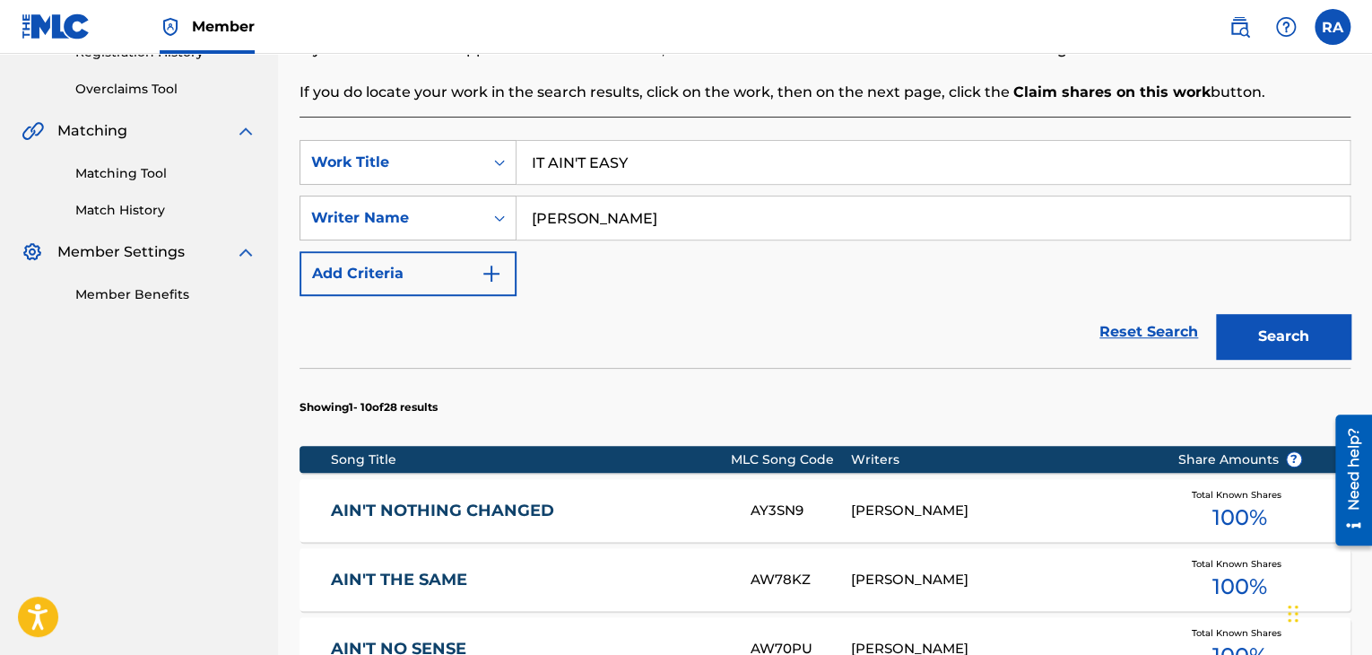
click at [549, 204] on input "[PERSON_NAME]" at bounding box center [932, 217] width 833 height 43
type input "J"
type input "[PERSON_NAME]"
click at [1216, 314] on button "Search" at bounding box center [1283, 336] width 134 height 45
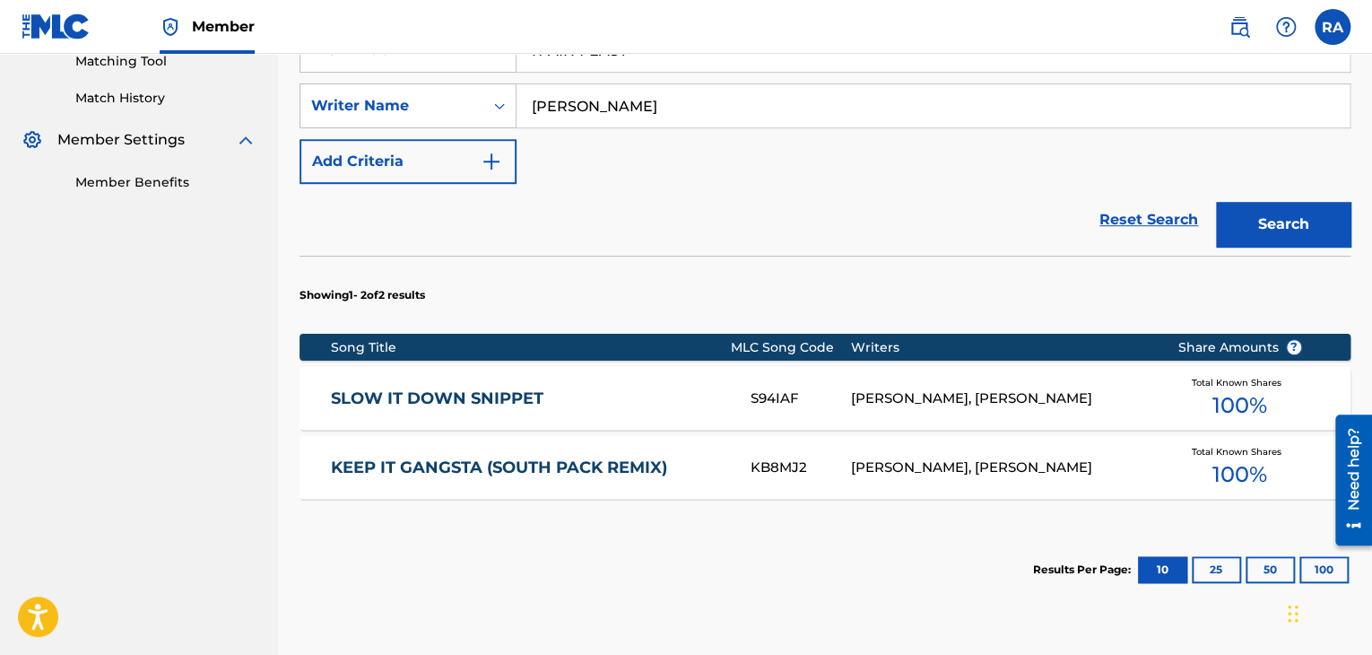
scroll to position [620, 0]
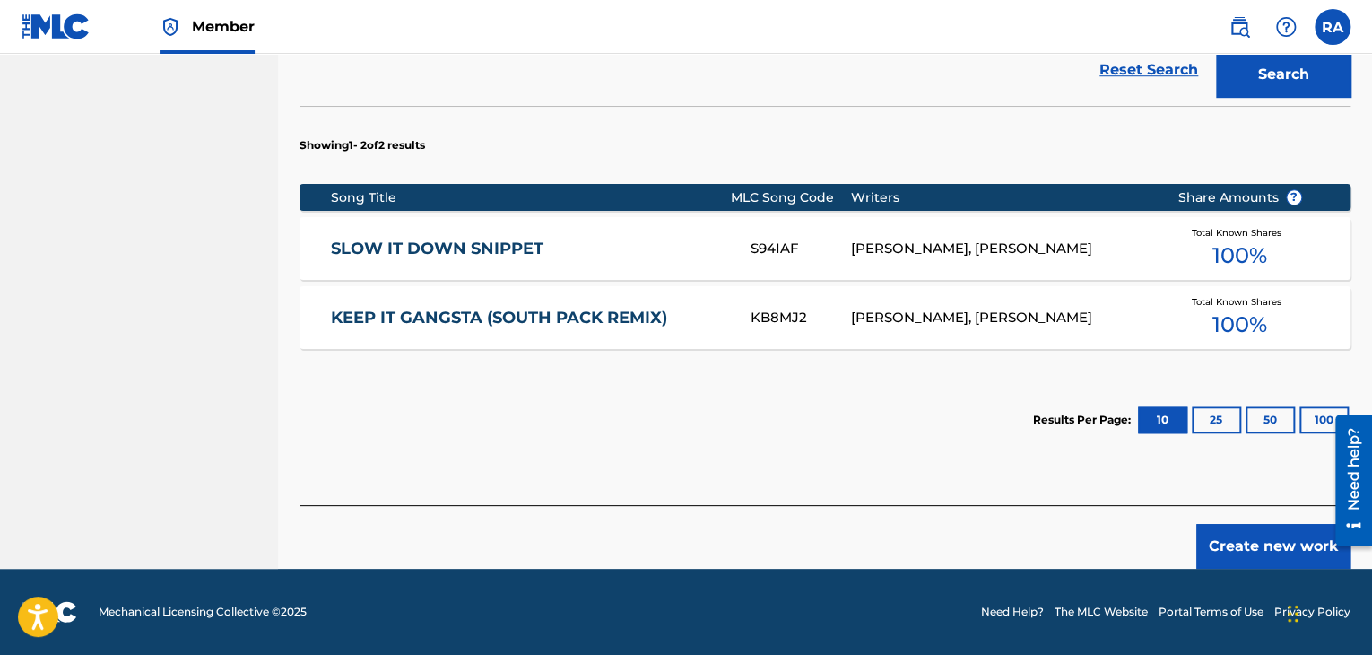
click at [1245, 549] on button "Create new work" at bounding box center [1273, 546] width 154 height 45
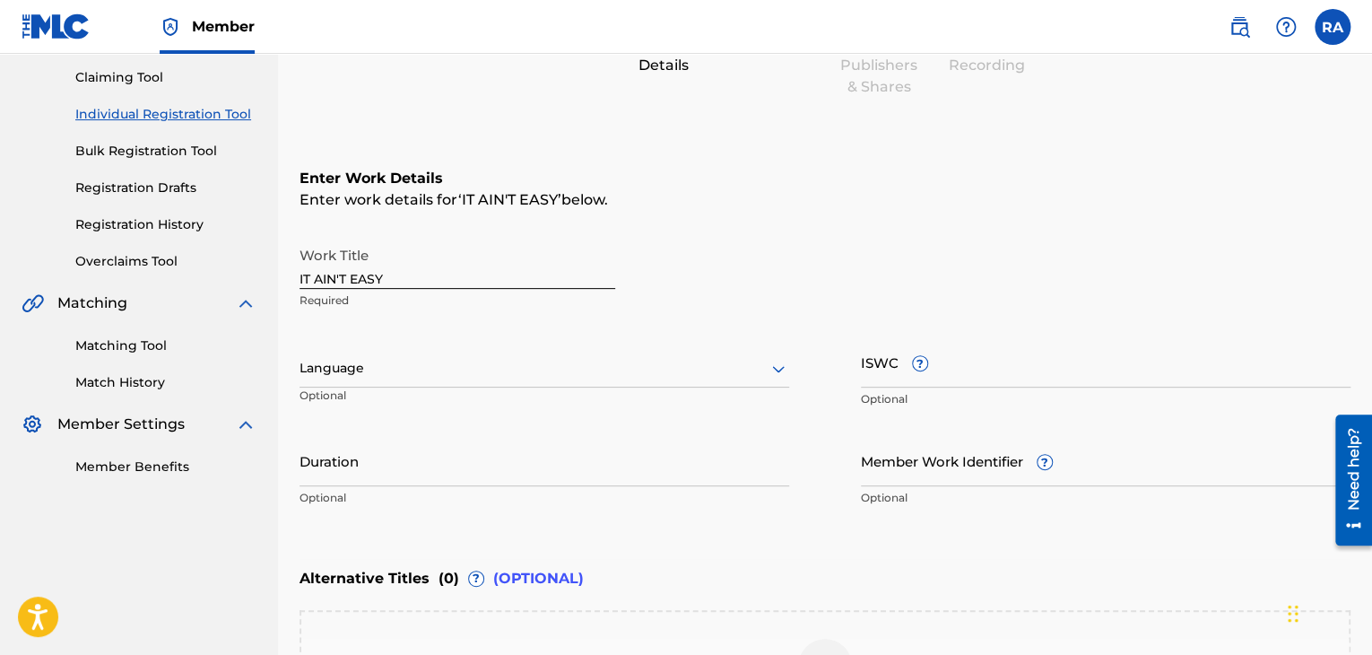
scroll to position [288, 0]
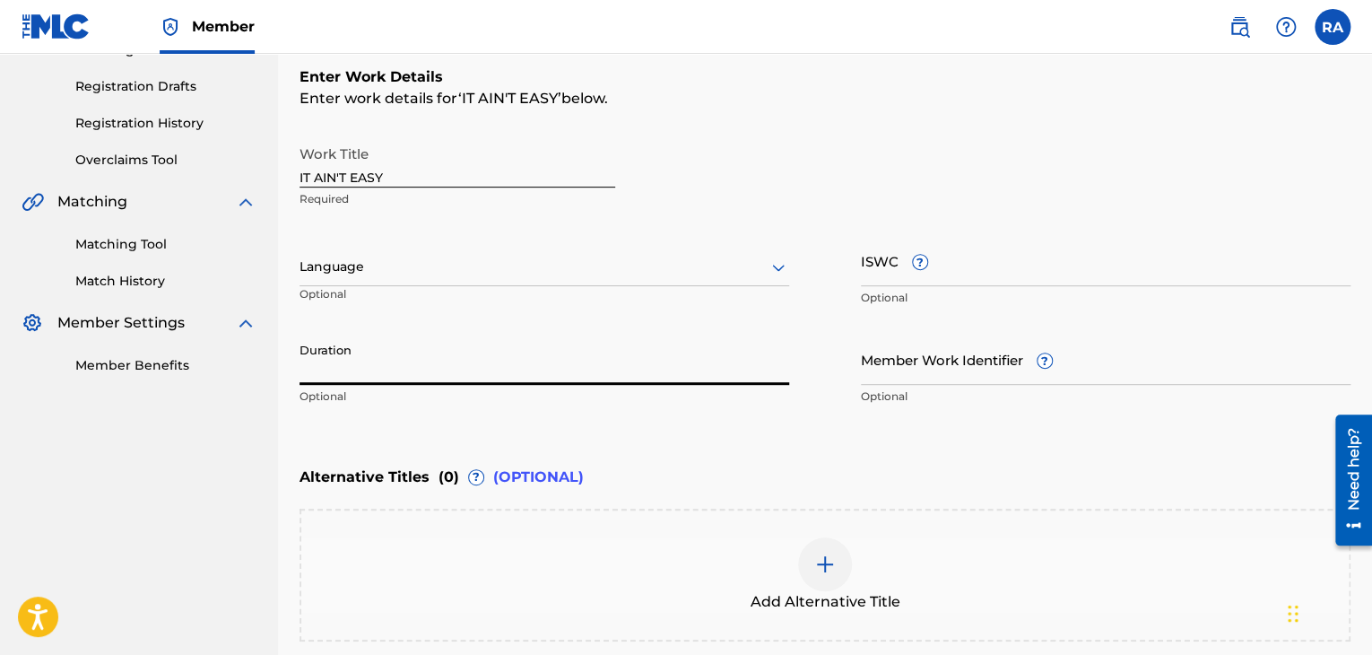
click at [544, 356] on input "Duration" at bounding box center [544, 359] width 490 height 51
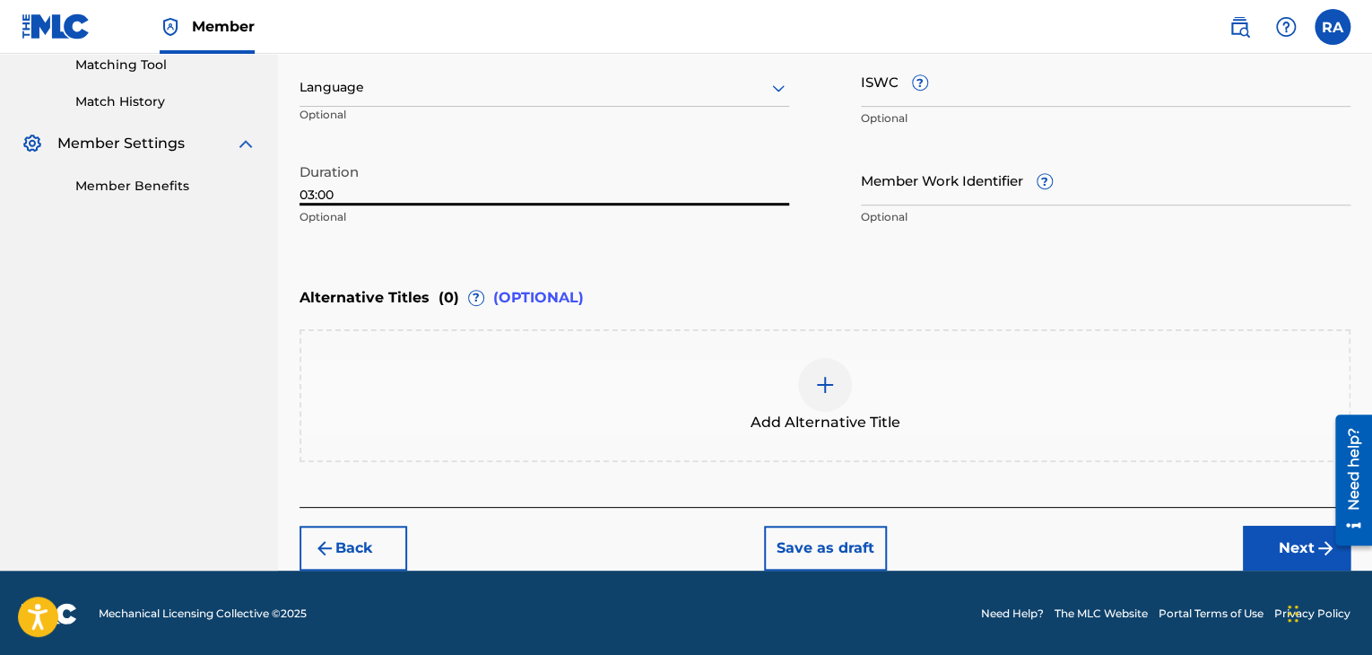
type input "03:00"
click at [1291, 542] on button "Next" at bounding box center [1297, 547] width 108 height 45
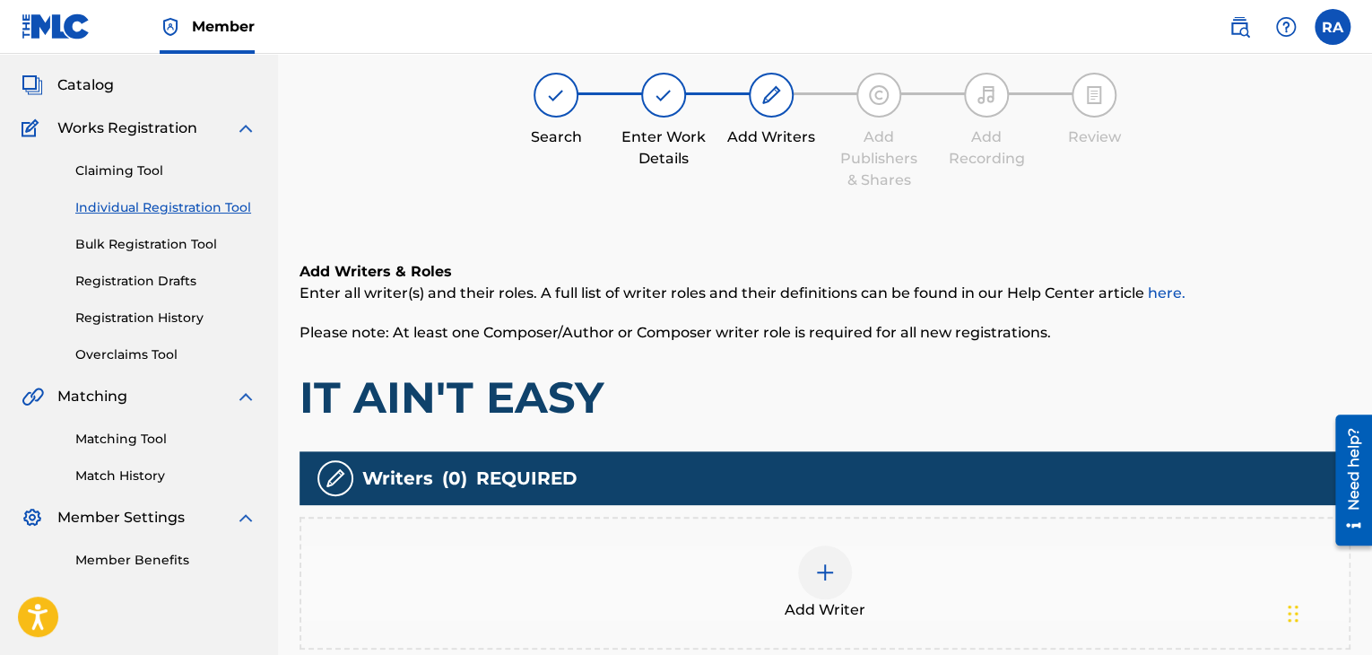
scroll to position [81, 0]
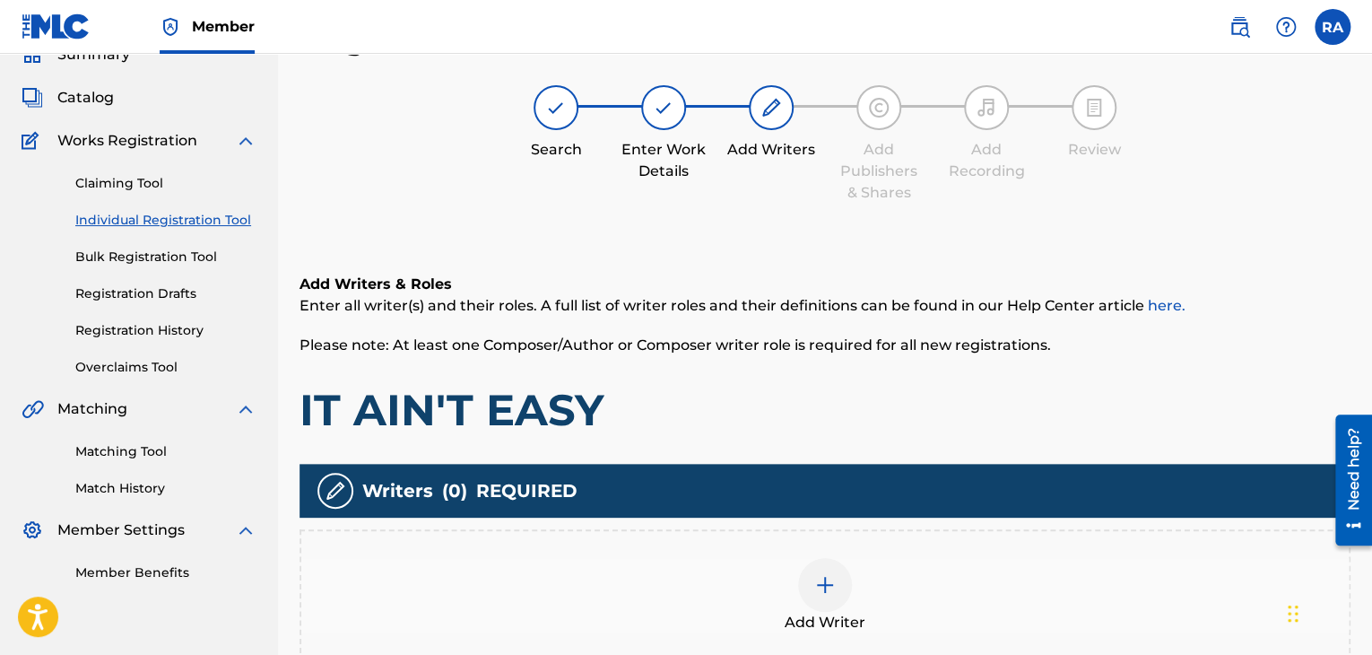
click at [836, 591] on div at bounding box center [825, 585] width 54 height 54
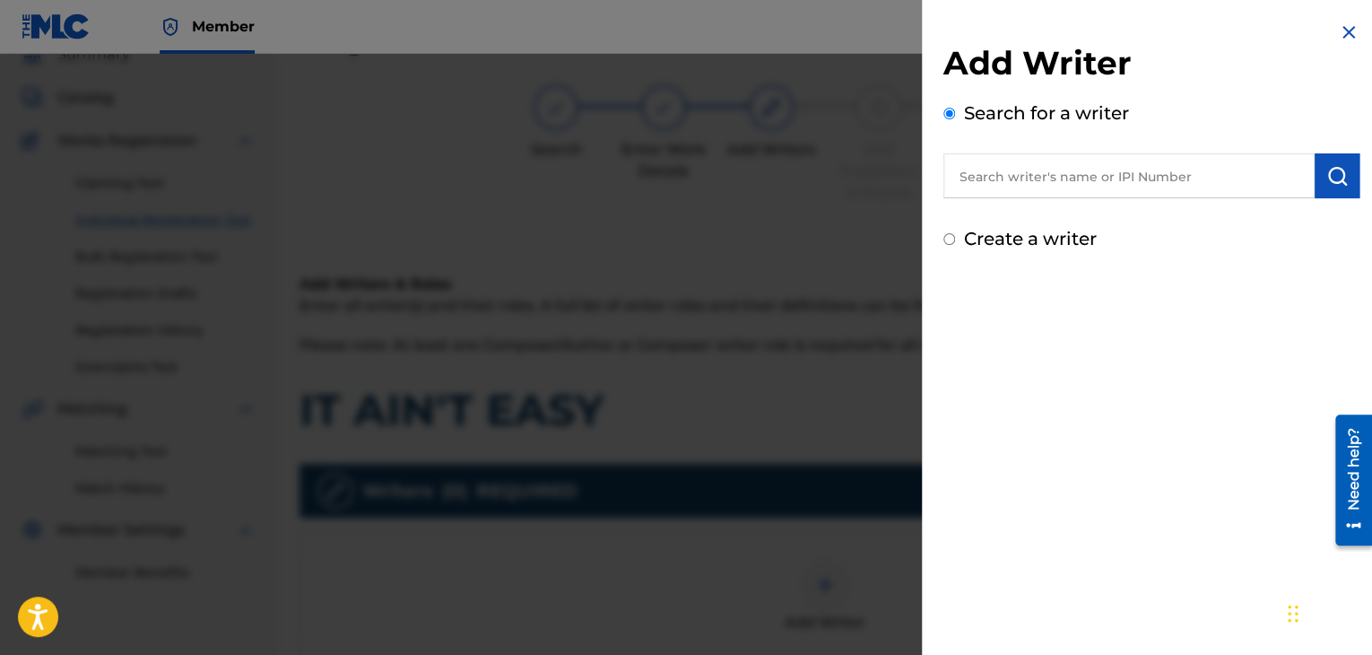
click at [1022, 162] on input "text" at bounding box center [1128, 175] width 371 height 45
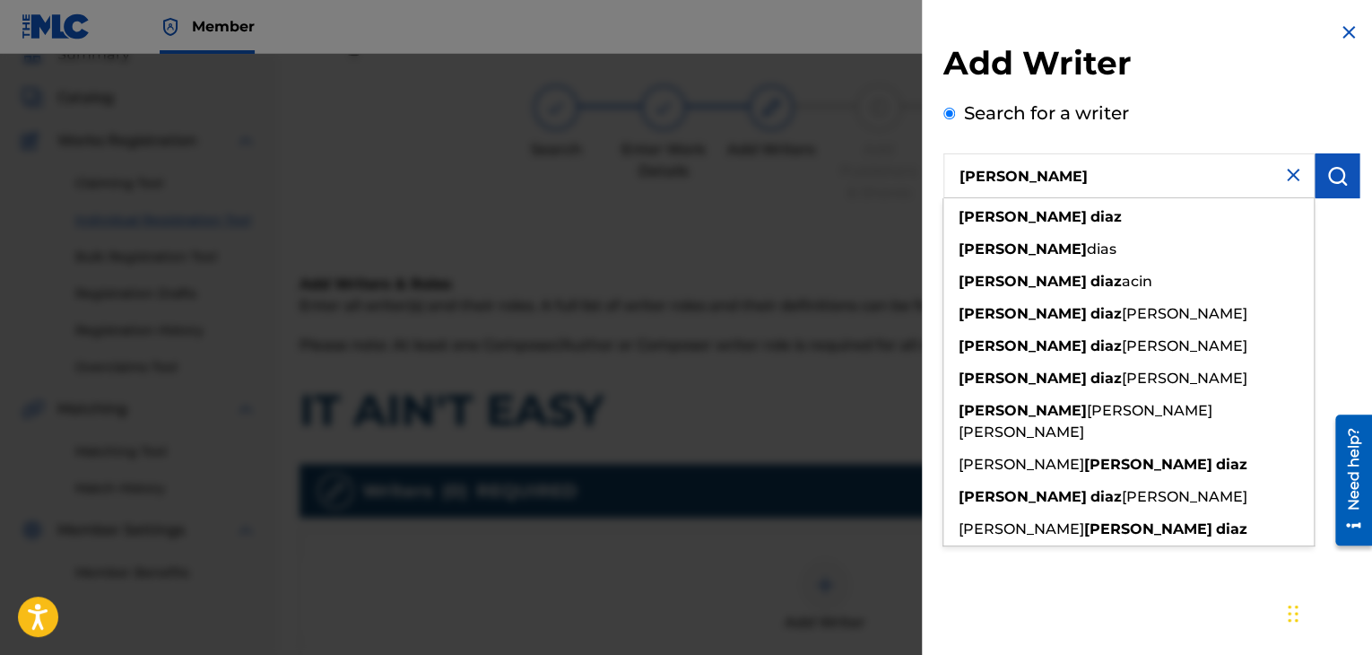
type input "[PERSON_NAME]"
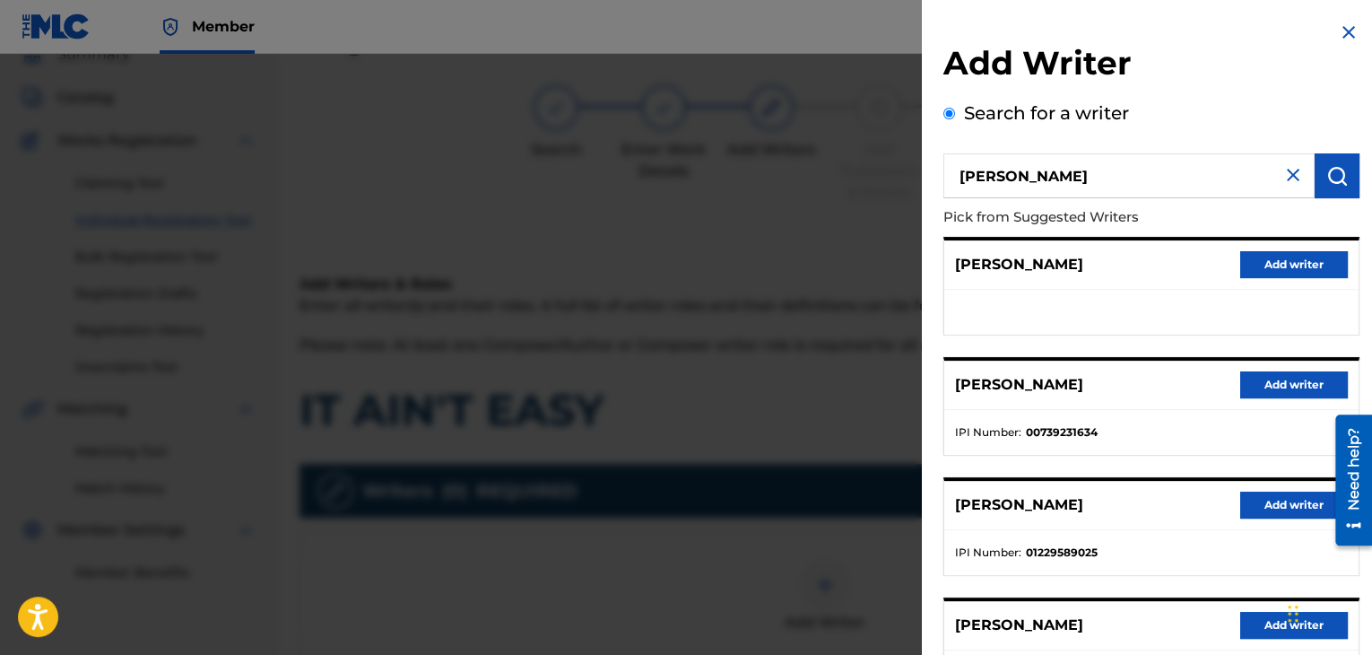
click at [1349, 350] on div "[PERSON_NAME] Add writer [PERSON_NAME] Add writer IPI Number : 00739231634 [PER…" at bounding box center [1151, 526] width 416 height 579
click at [1291, 391] on button "Add writer" at bounding box center [1294, 384] width 108 height 27
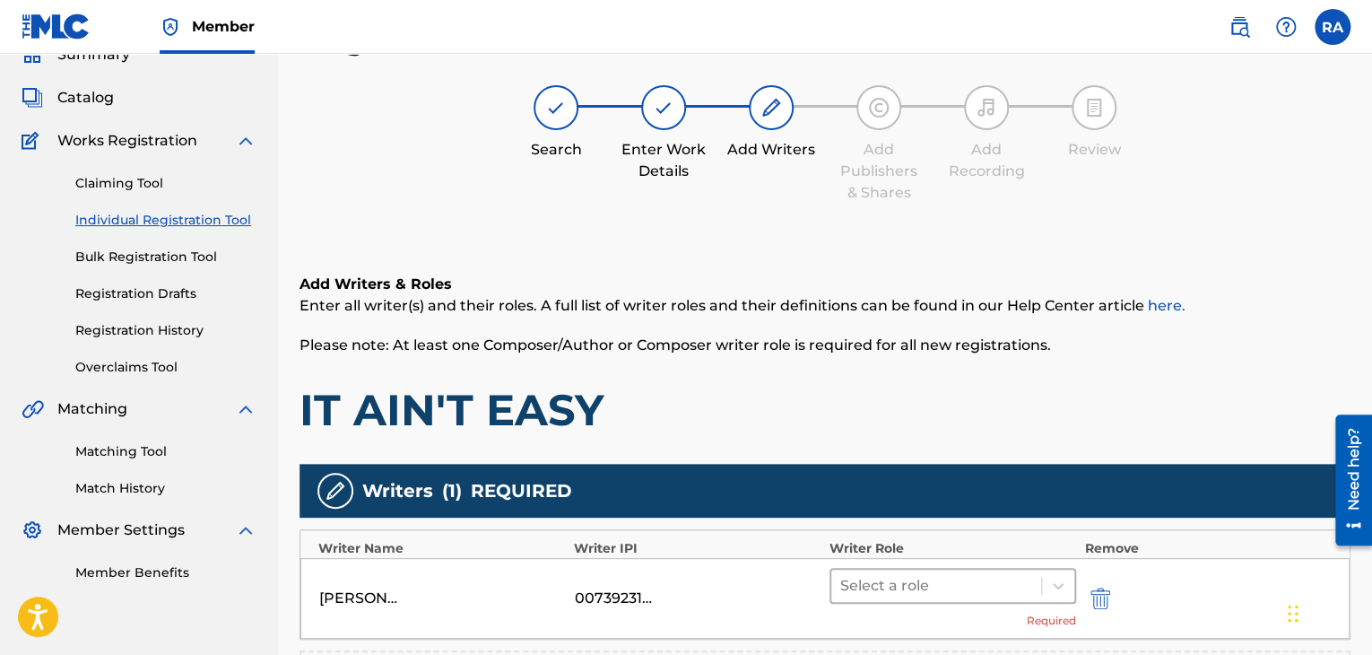
click at [882, 596] on div at bounding box center [936, 585] width 192 height 25
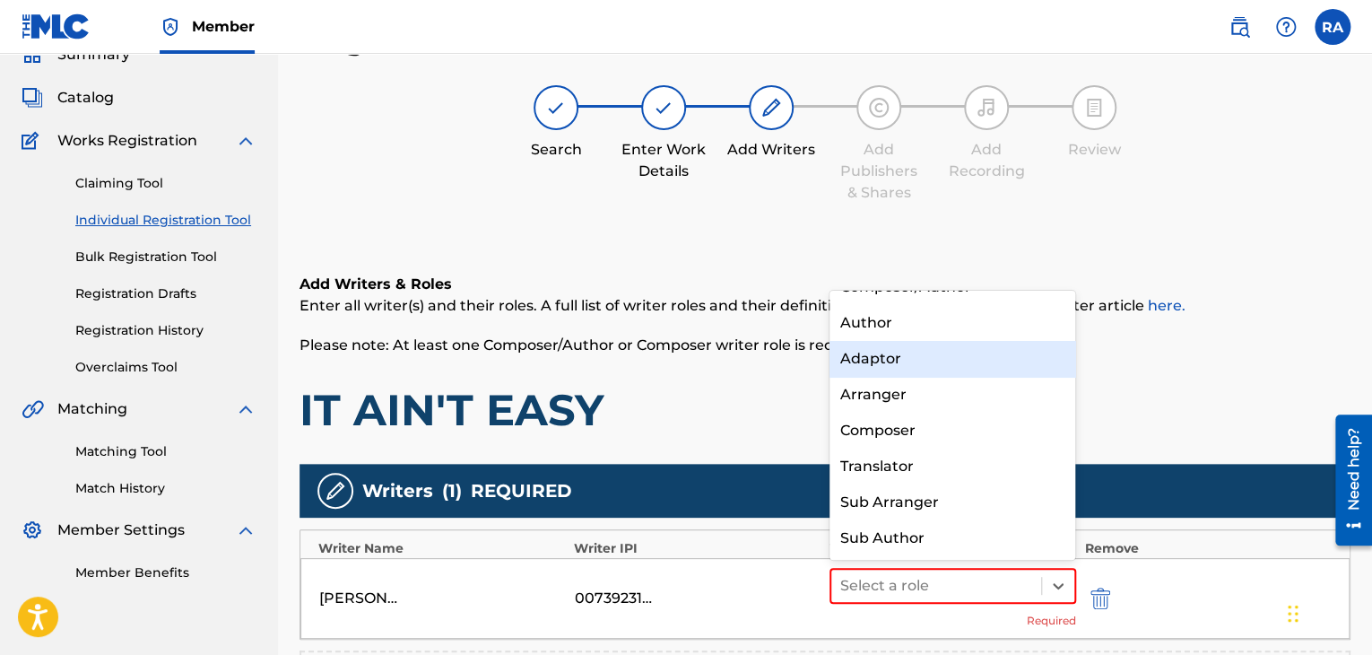
scroll to position [0, 0]
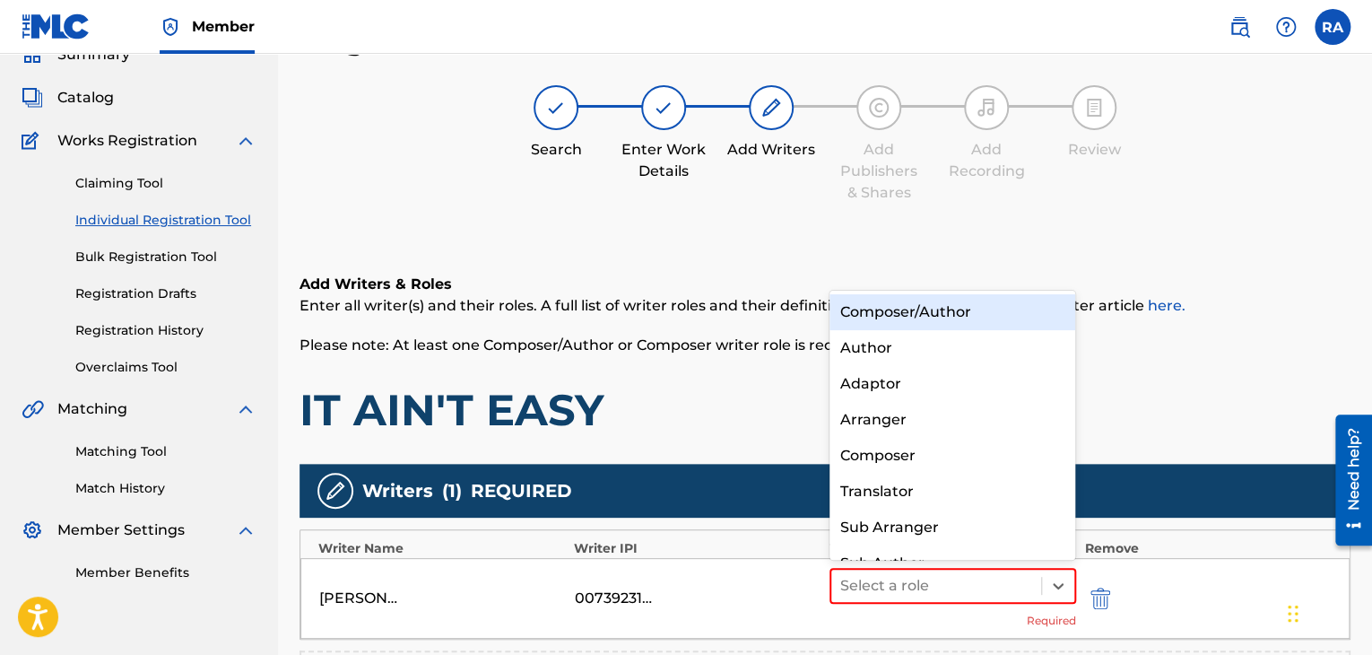
click at [911, 317] on div "Composer/Author" at bounding box center [952, 312] width 247 height 36
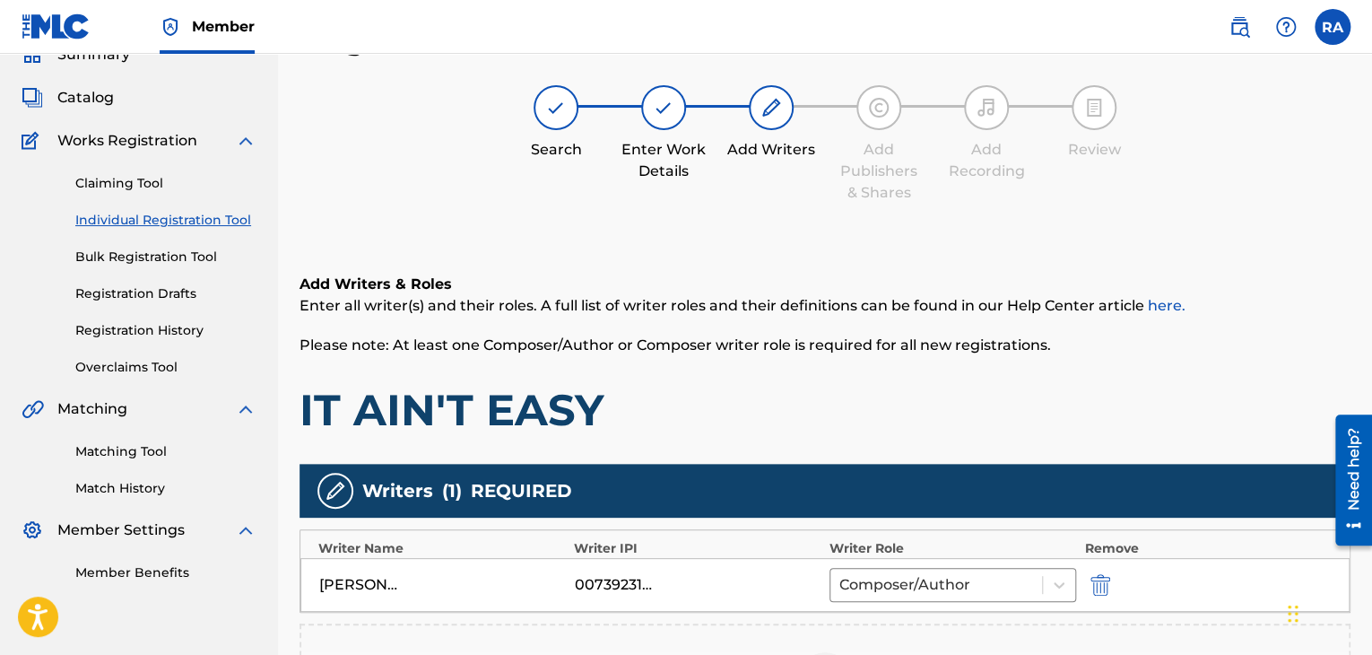
scroll to position [416, 0]
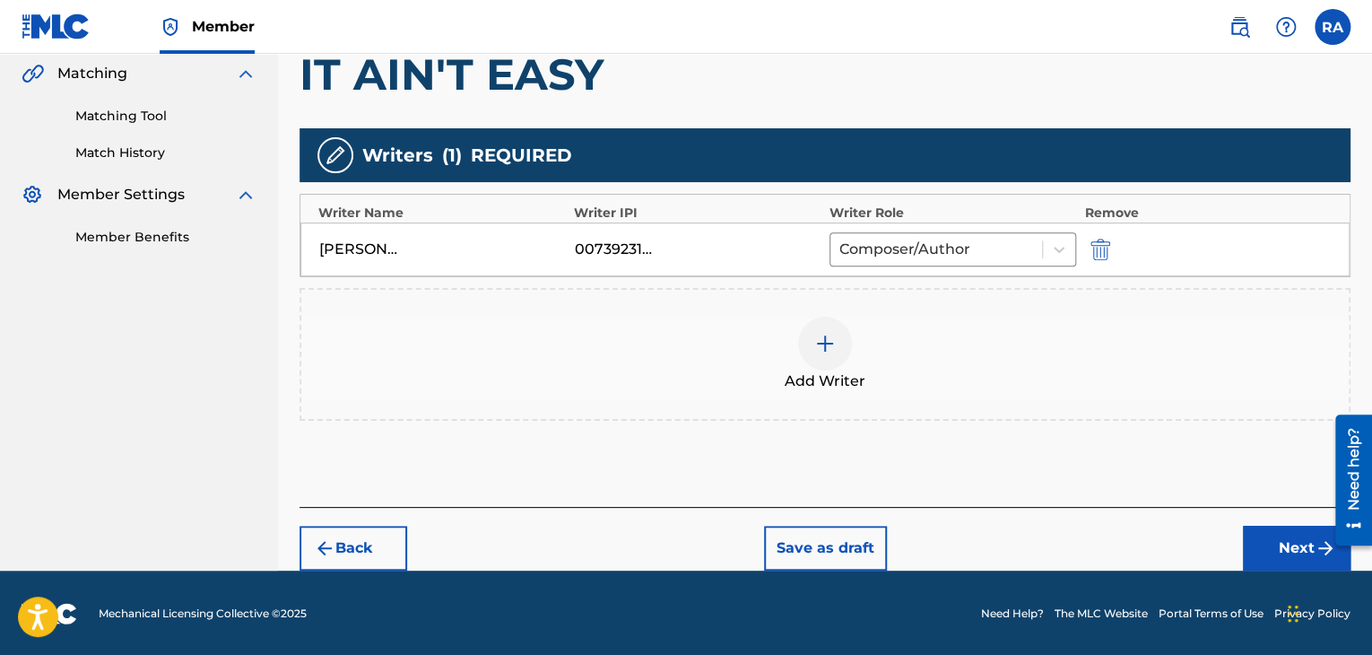
click at [1270, 554] on button "Next" at bounding box center [1297, 547] width 108 height 45
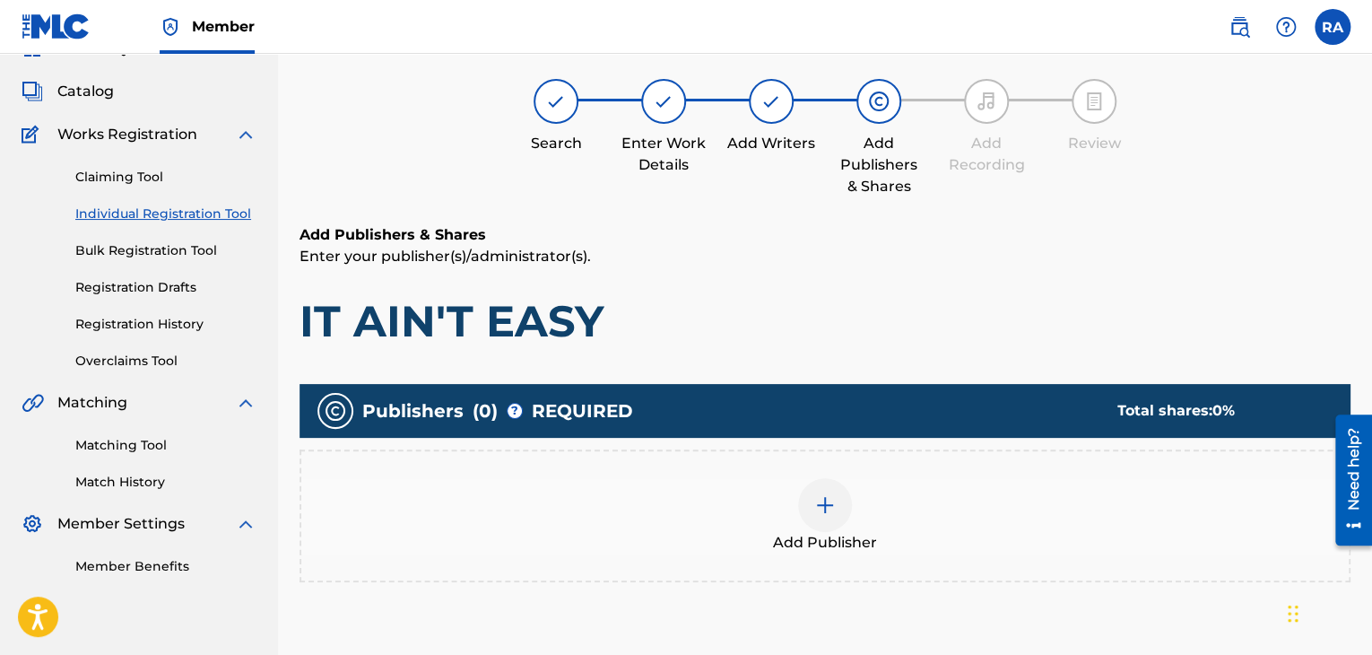
scroll to position [81, 0]
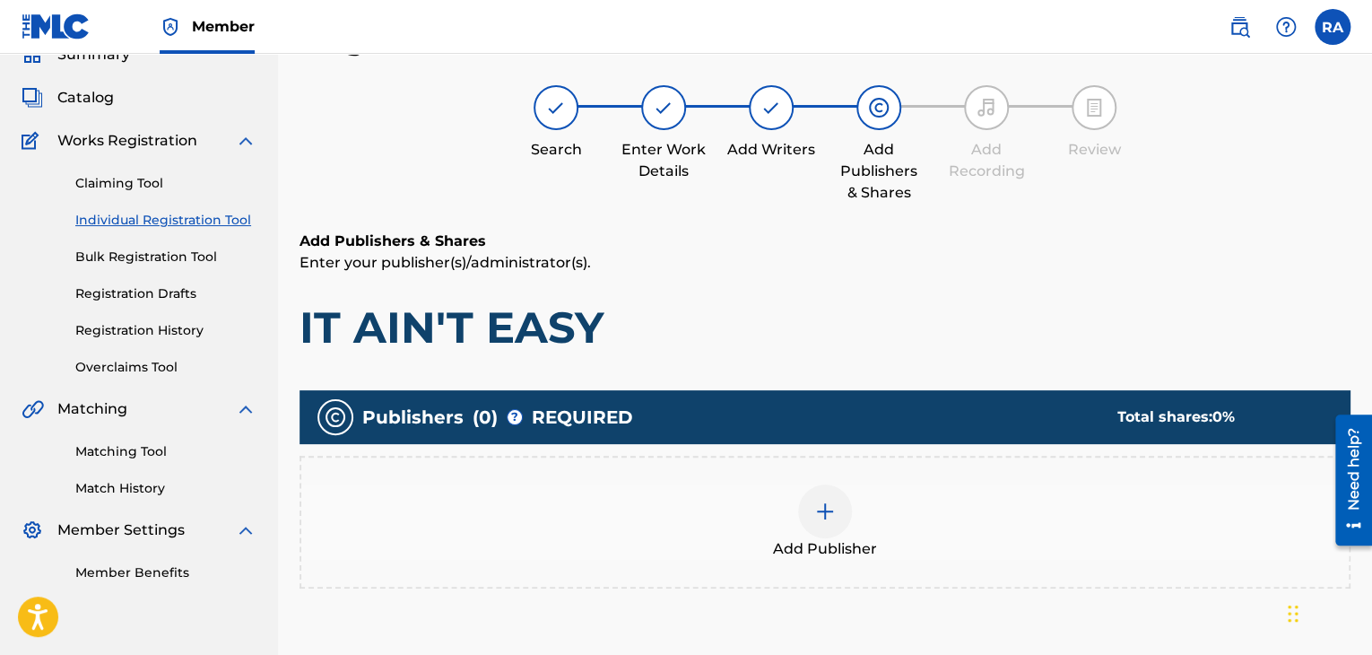
click at [821, 507] on img at bounding box center [825, 511] width 22 height 22
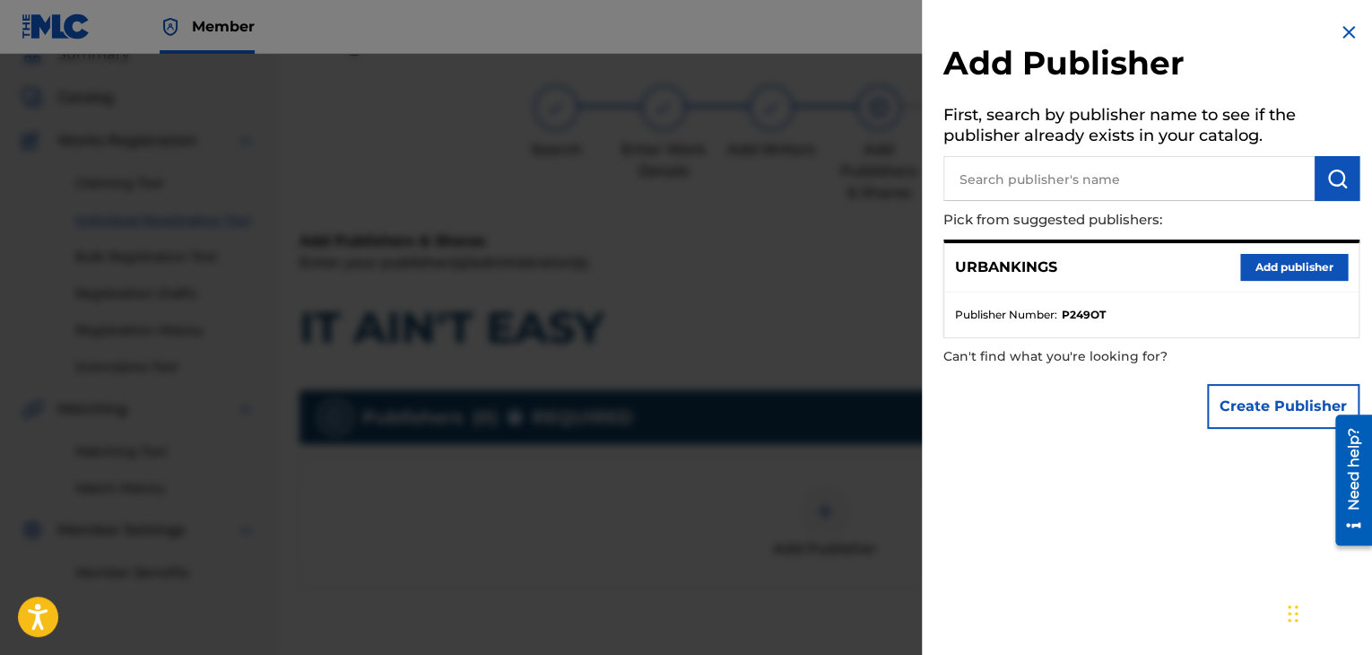
click at [1264, 275] on button "Add publisher" at bounding box center [1294, 267] width 108 height 27
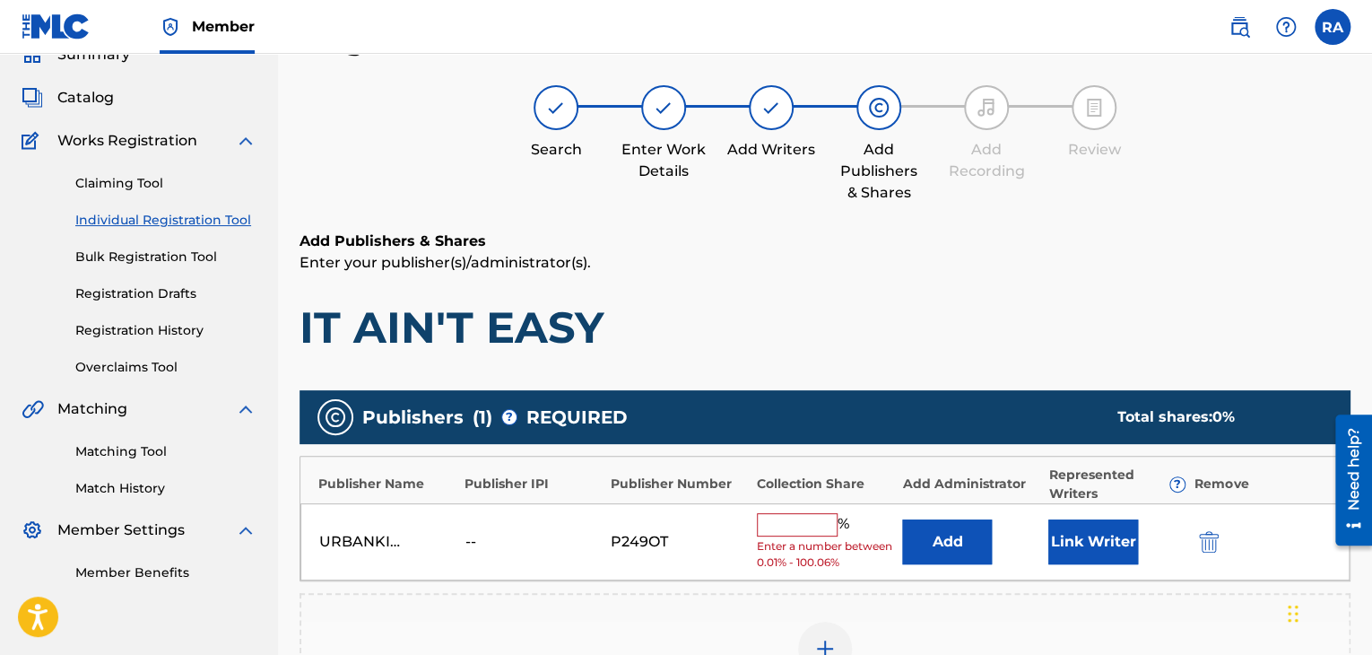
click at [816, 525] on input "text" at bounding box center [797, 524] width 81 height 23
type input "100"
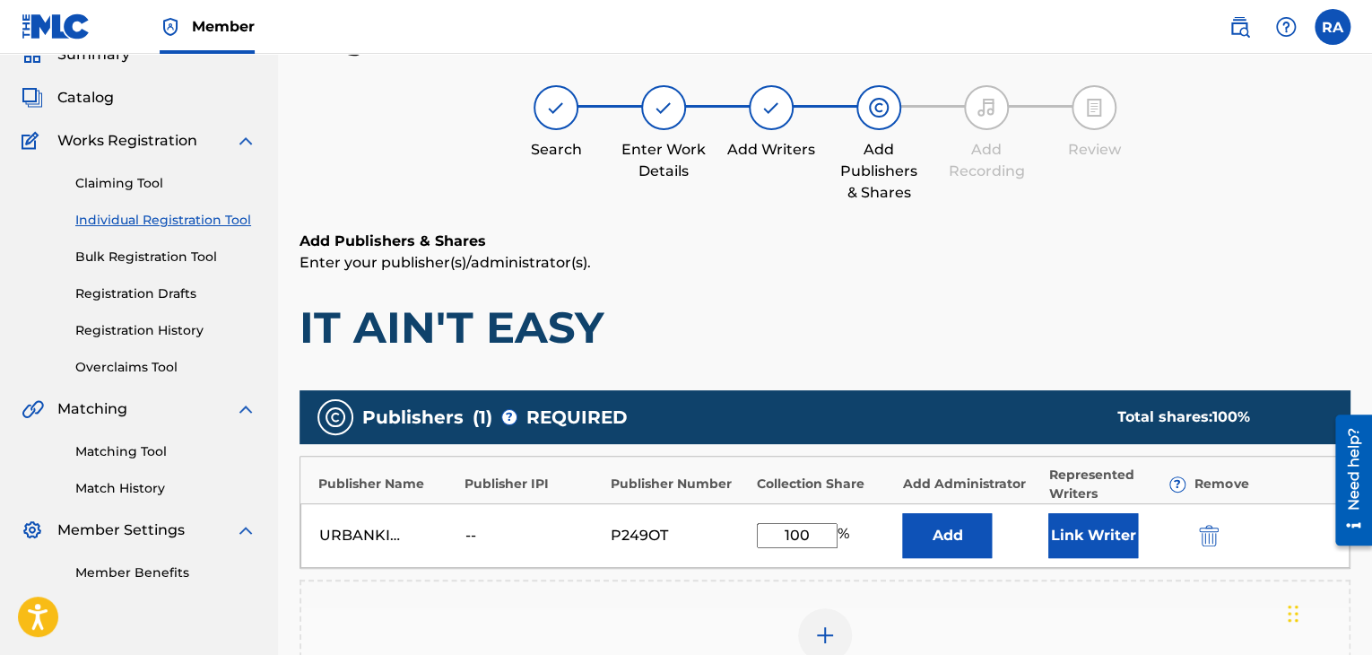
click at [1119, 525] on button "Link Writer" at bounding box center [1093, 535] width 90 height 45
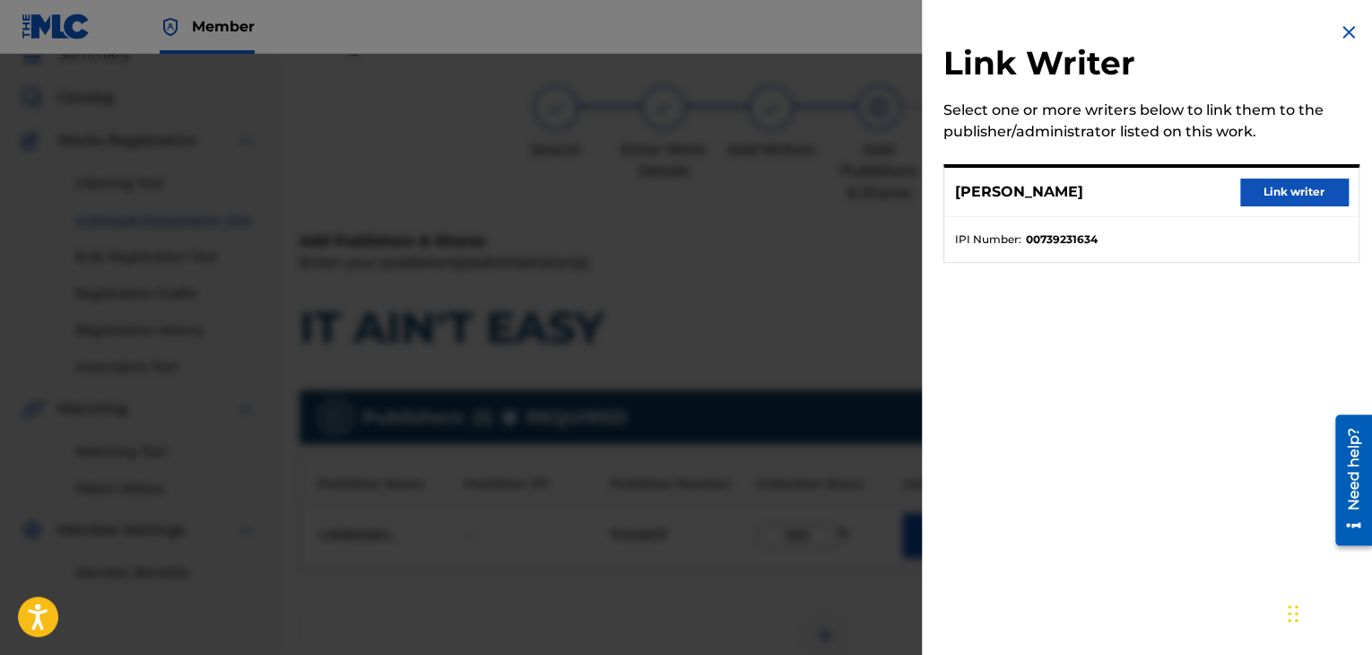
click at [1291, 190] on button "Link writer" at bounding box center [1294, 191] width 108 height 27
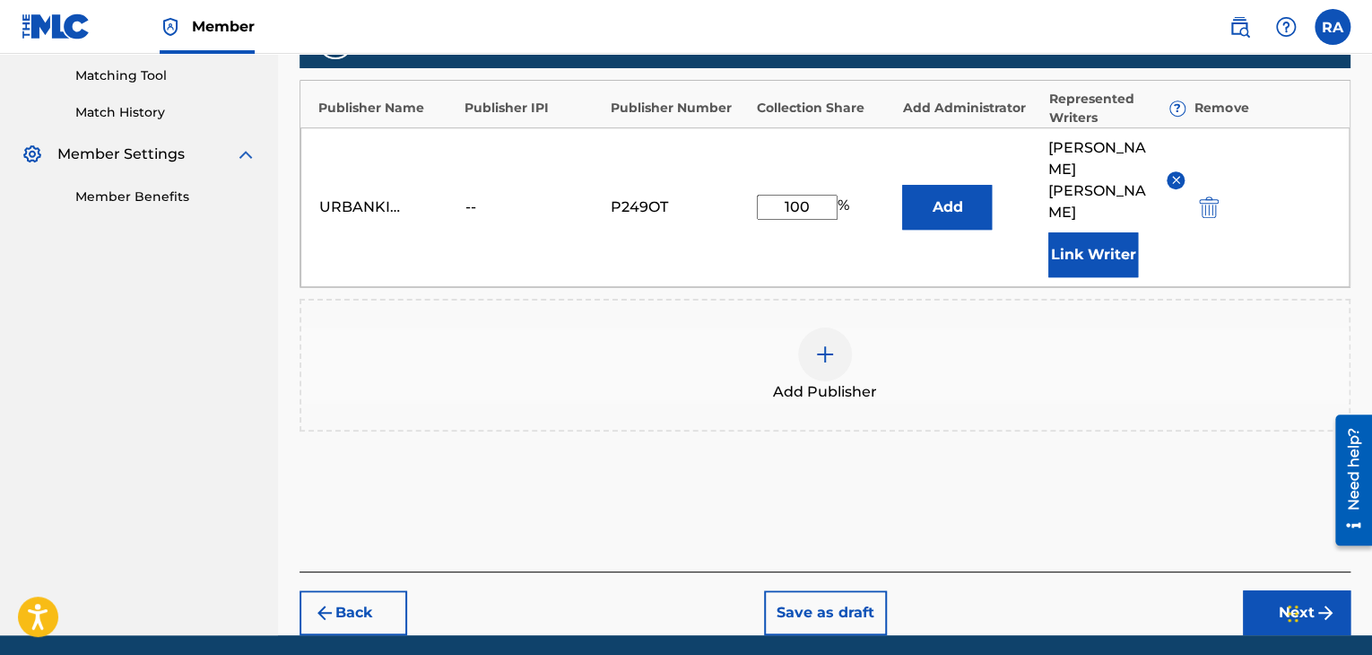
click at [1263, 590] on button "Next" at bounding box center [1297, 612] width 108 height 45
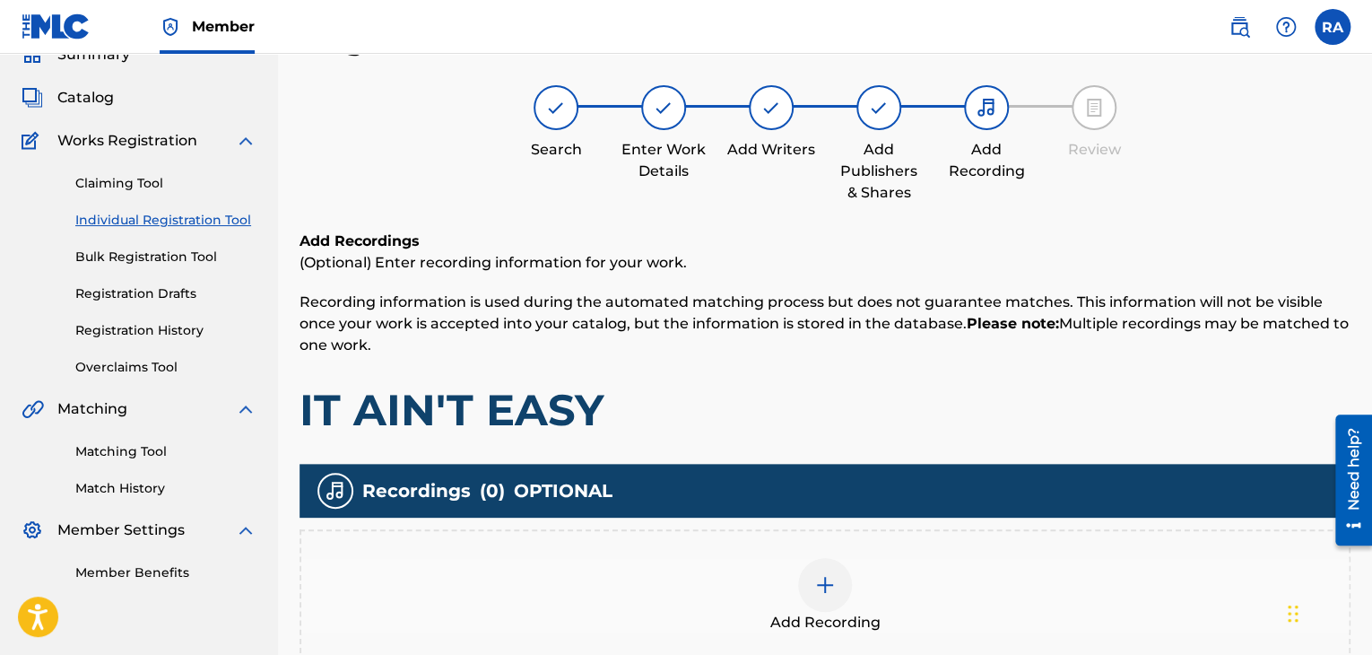
click at [834, 580] on img at bounding box center [825, 585] width 22 height 22
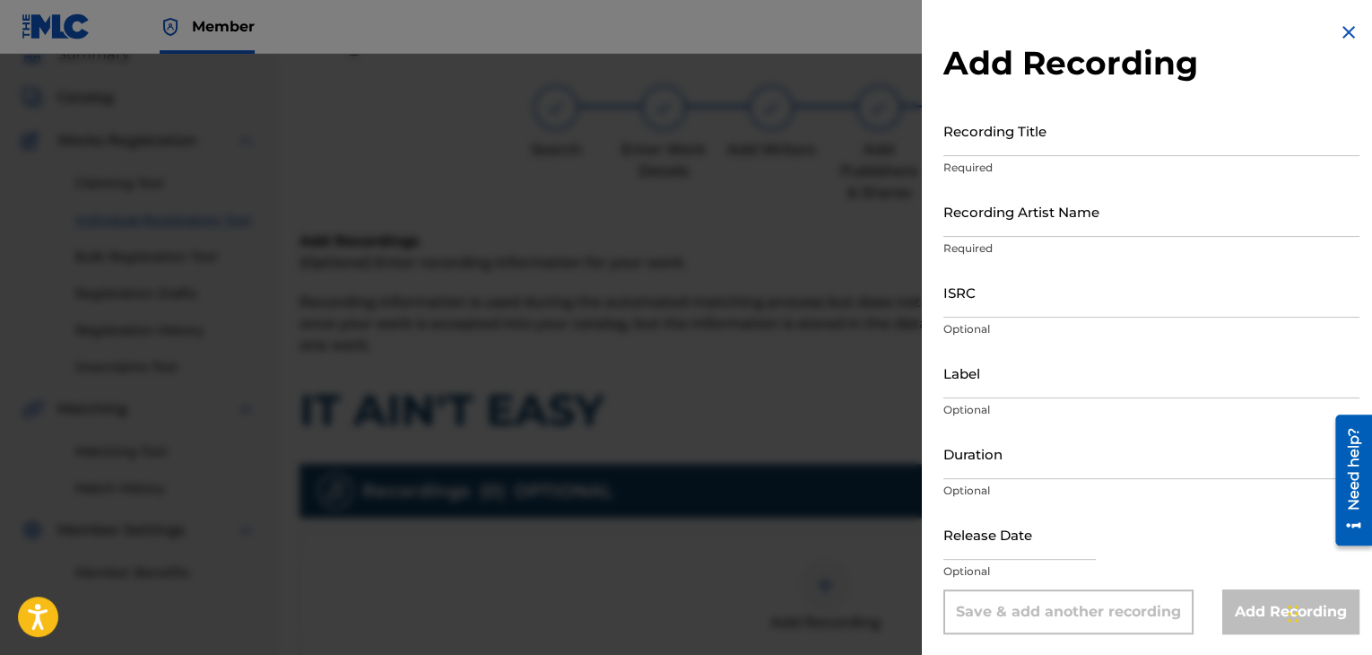
click at [984, 143] on input "Recording Title" at bounding box center [1151, 130] width 416 height 51
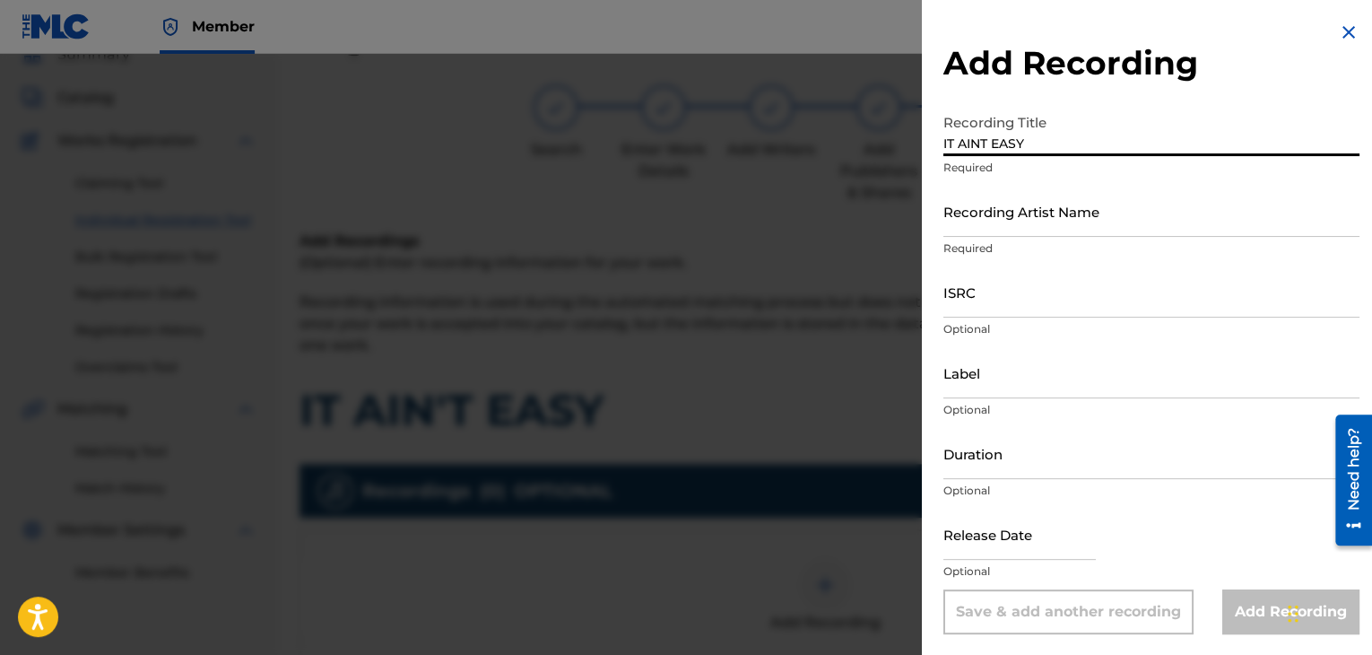
type input "IT AINT EASY"
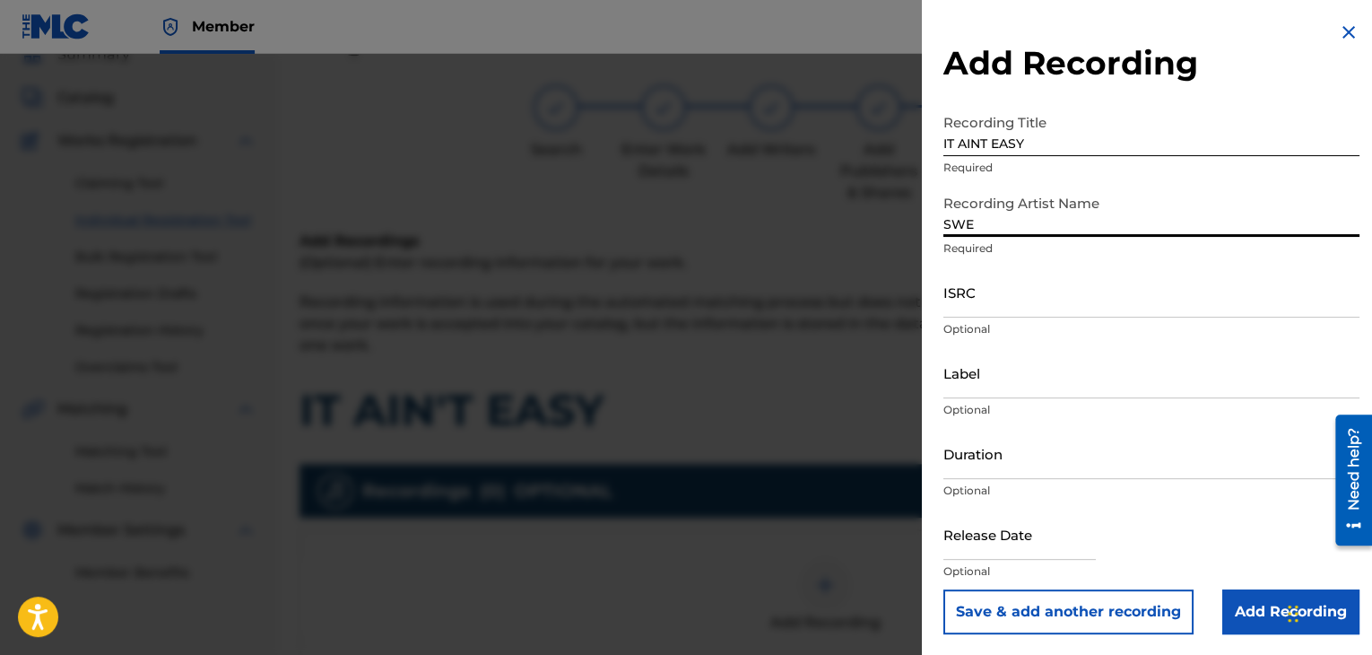
type input "SWEEPY G"
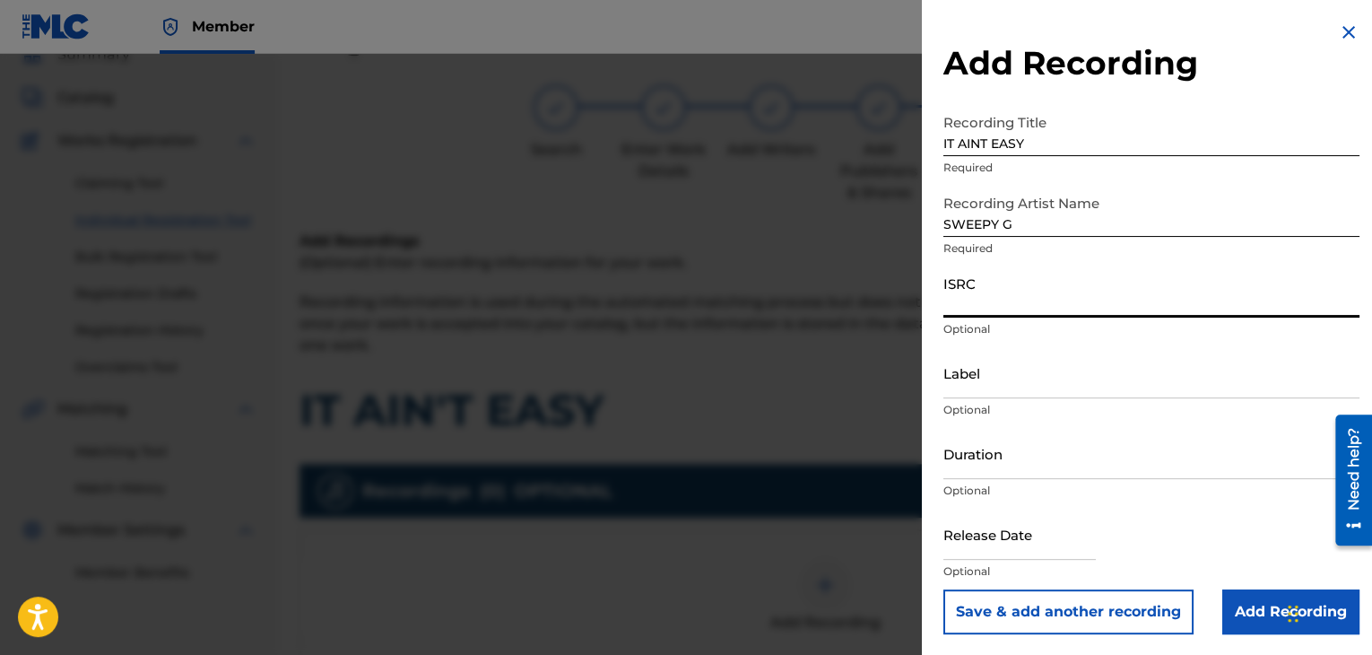
paste input "USPRZ0810021"
type input "USPRZ0810021"
click at [989, 383] on input "Label" at bounding box center [1151, 372] width 416 height 51
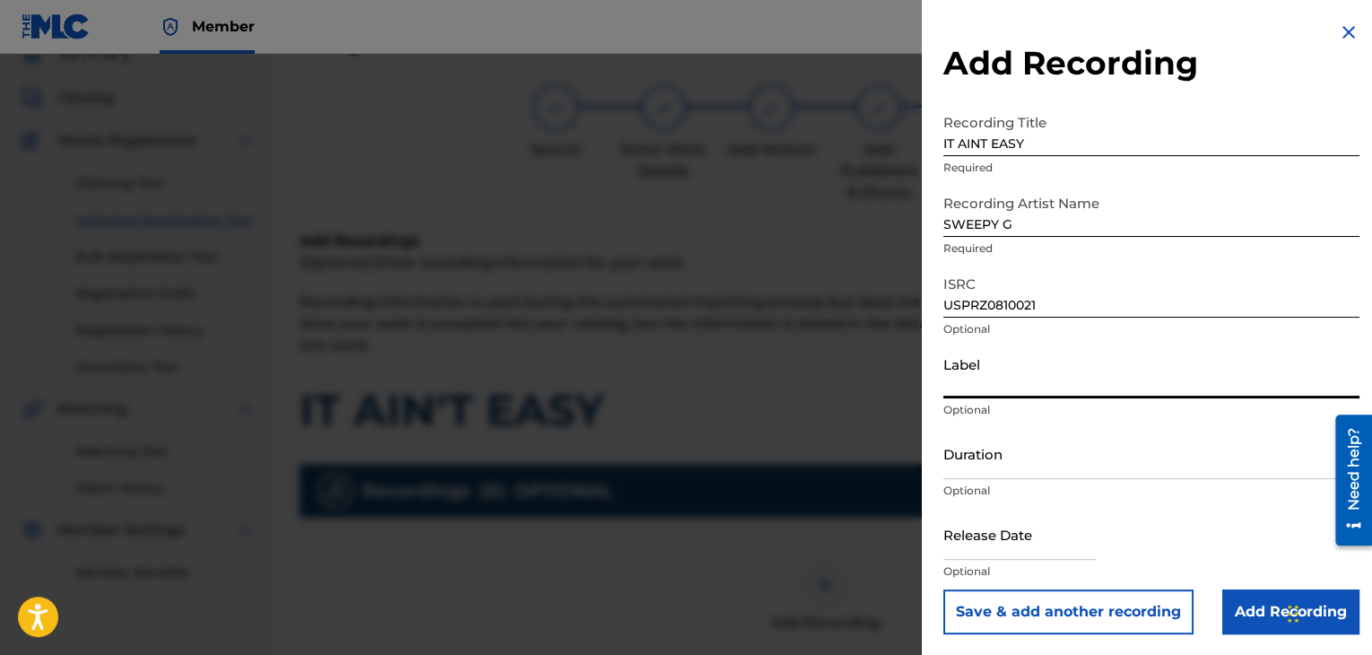
type input "Urban Kings Music Group"
click at [1019, 446] on input "Duration" at bounding box center [1151, 453] width 416 height 51
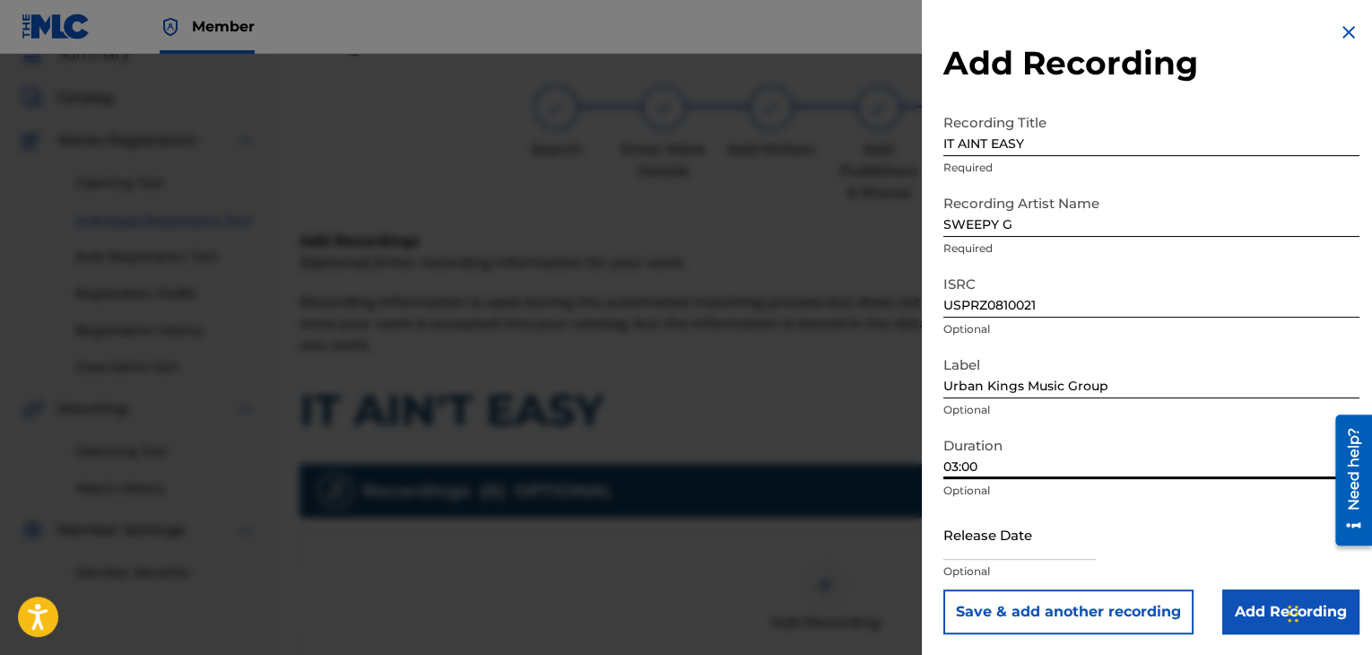
type input "03:00"
click at [984, 551] on input "text" at bounding box center [1019, 533] width 152 height 51
select select "7"
select select "2025"
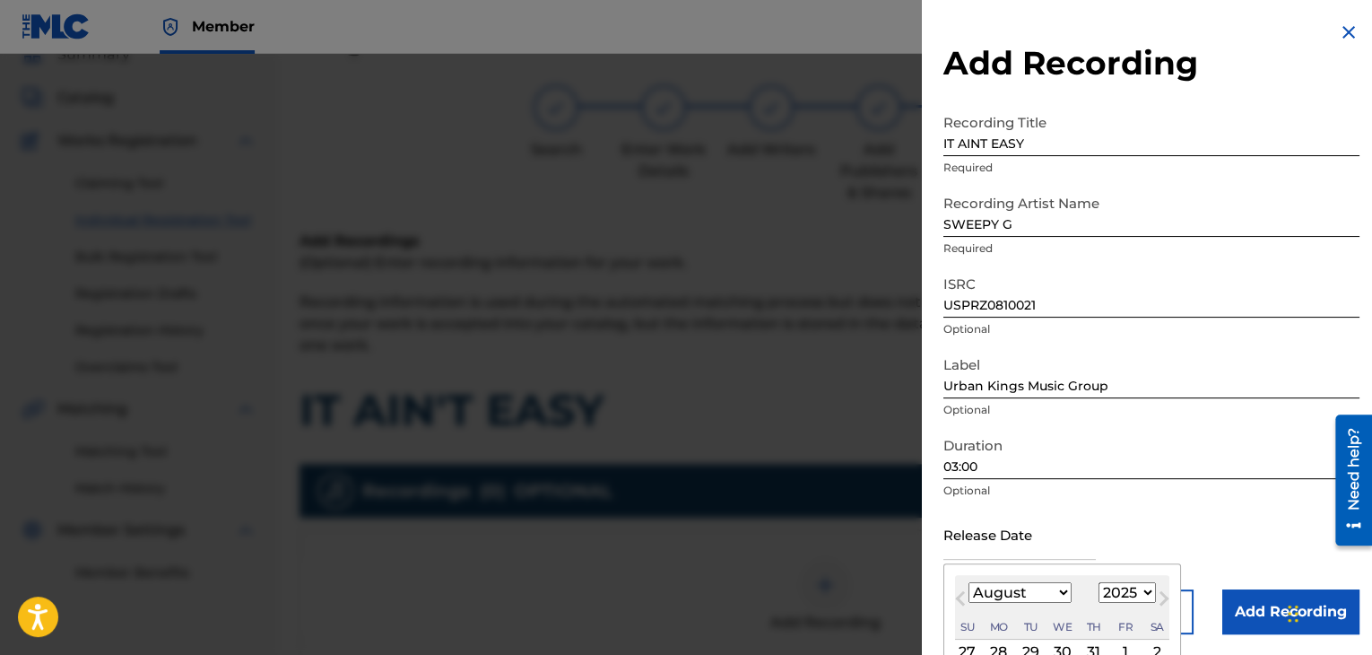
click at [1059, 593] on select "January February March April May June July August September October November De…" at bounding box center [1019, 592] width 103 height 21
select select "6"
click at [968, 582] on select "January February March April May June July August September October November De…" at bounding box center [1019, 592] width 103 height 21
click at [1126, 587] on select "1899 1900 1901 1902 1903 1904 1905 1906 1907 1908 1909 1910 1911 1912 1913 1914…" at bounding box center [1126, 592] width 57 height 21
select select "2008"
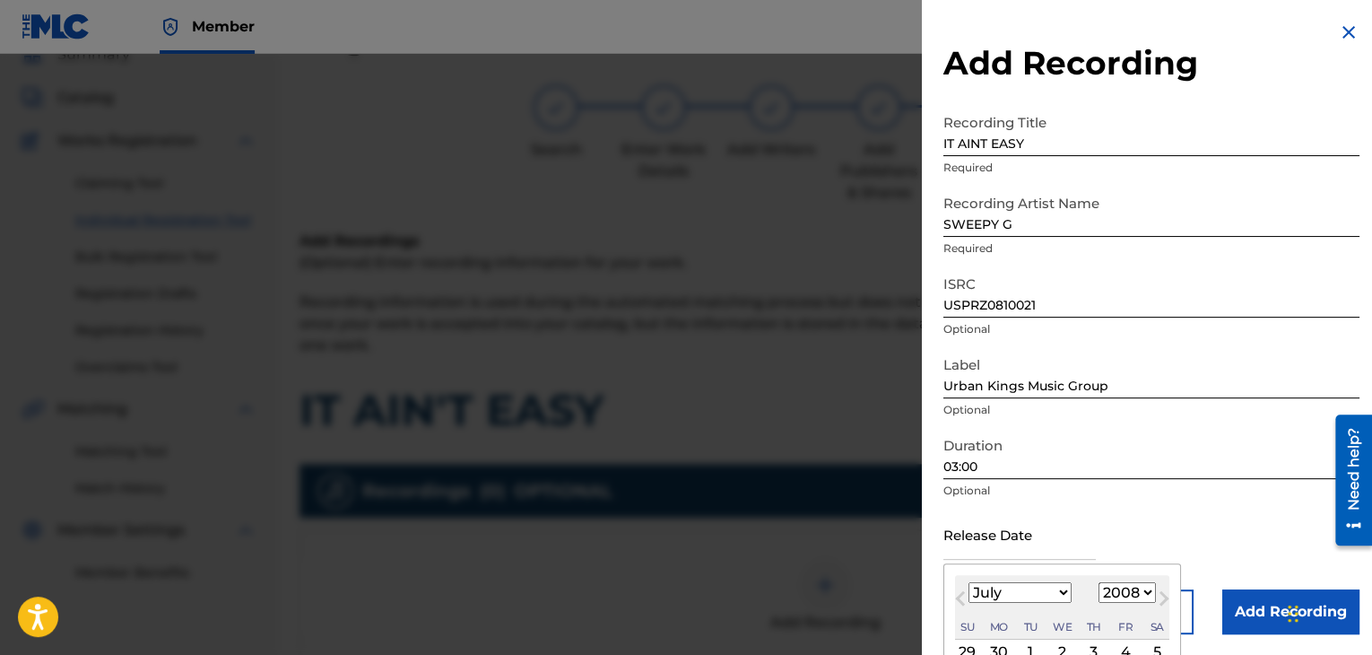
click at [1098, 582] on select "1899 1900 1901 1902 1903 1904 1905 1906 1907 1908 1909 1910 1911 1912 1913 1914…" at bounding box center [1126, 592] width 57 height 21
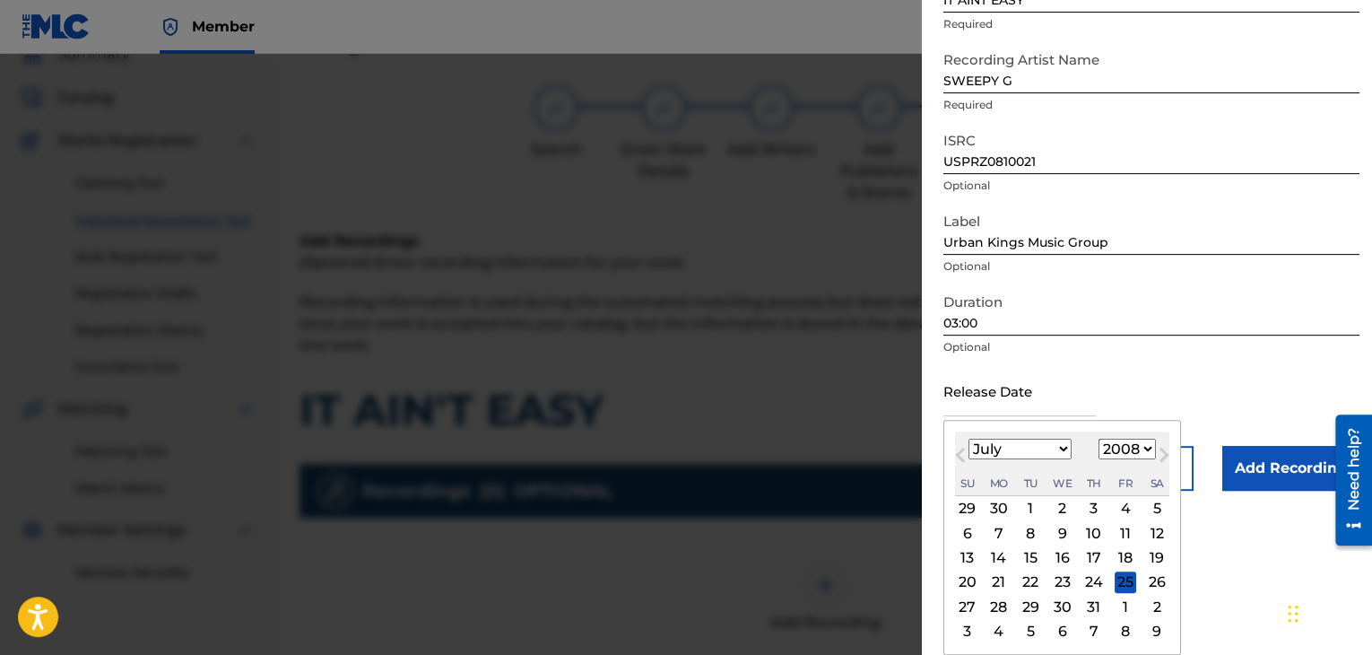
click at [1095, 510] on div "3" at bounding box center [1094, 509] width 22 height 22
type input "[DATE]"
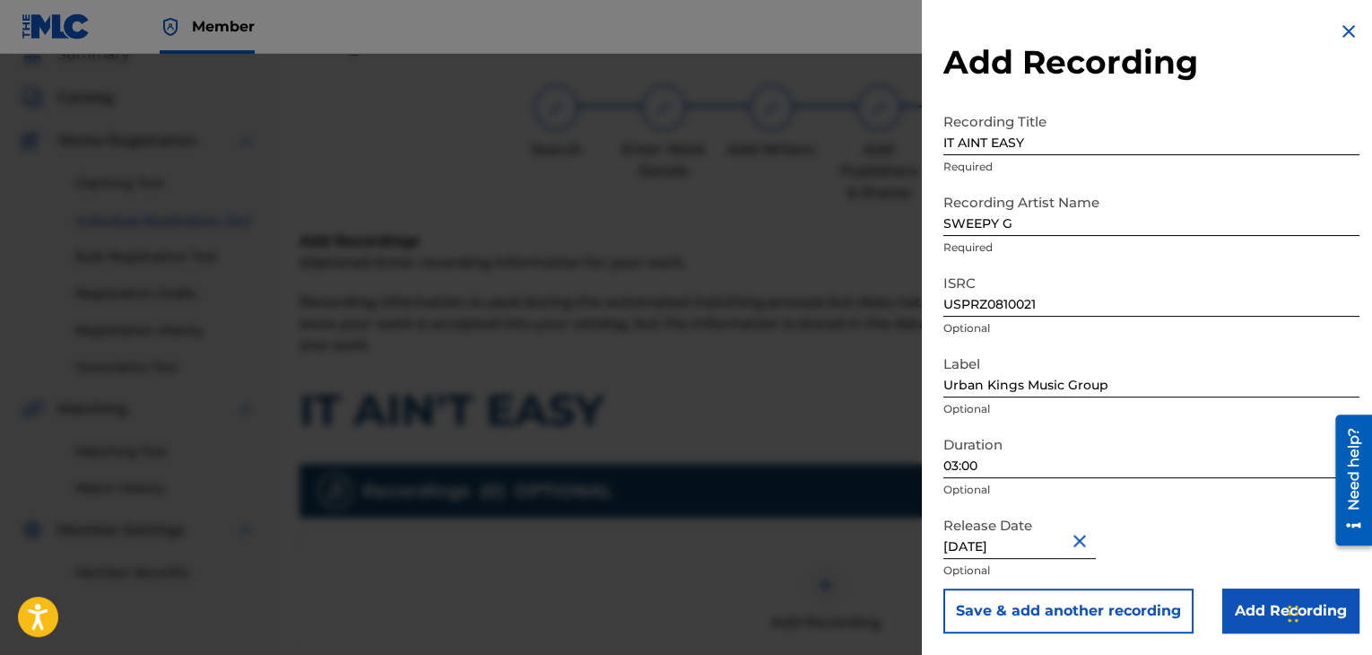
click at [1250, 603] on input "Add Recording" at bounding box center [1290, 610] width 137 height 45
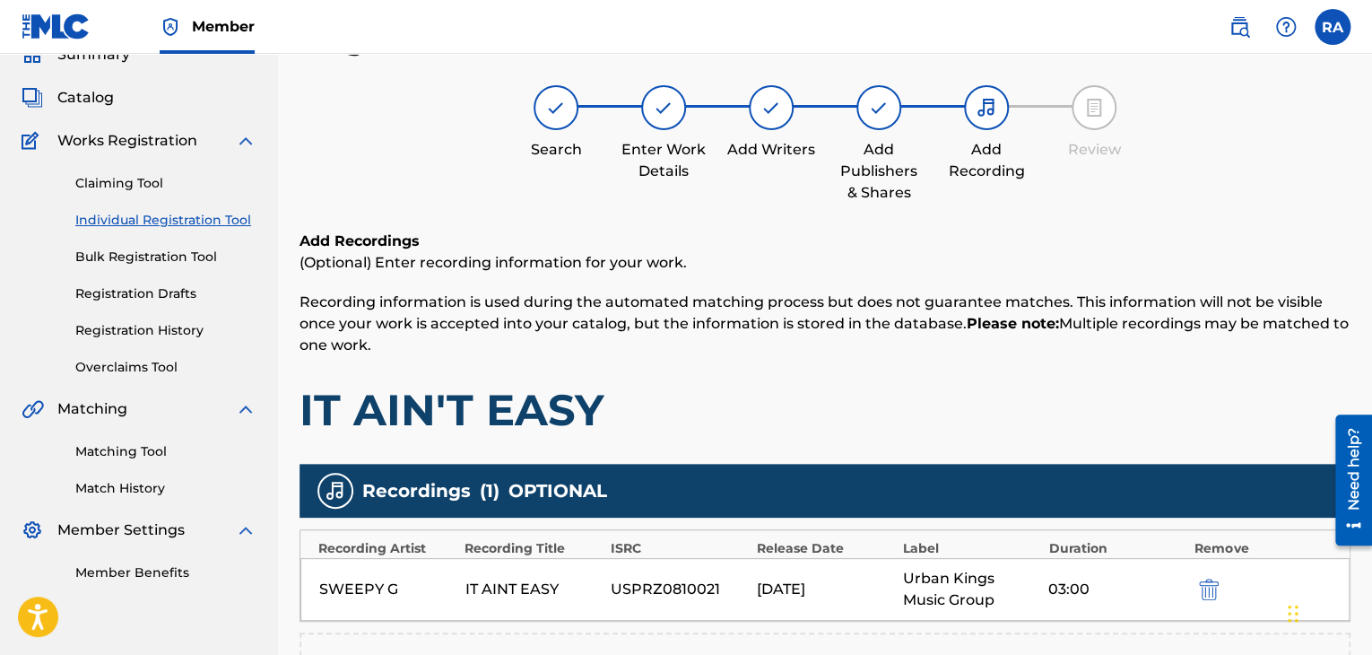
scroll to position [350, 0]
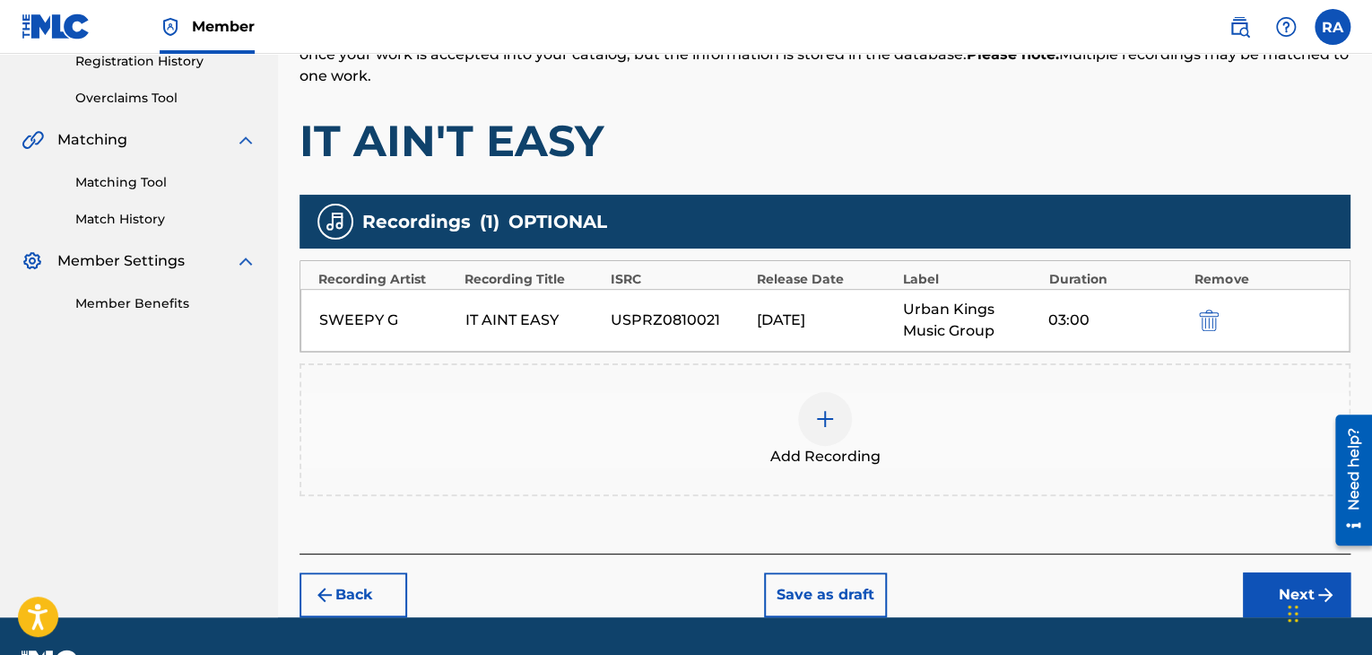
click at [1255, 594] on button "Next" at bounding box center [1297, 594] width 108 height 45
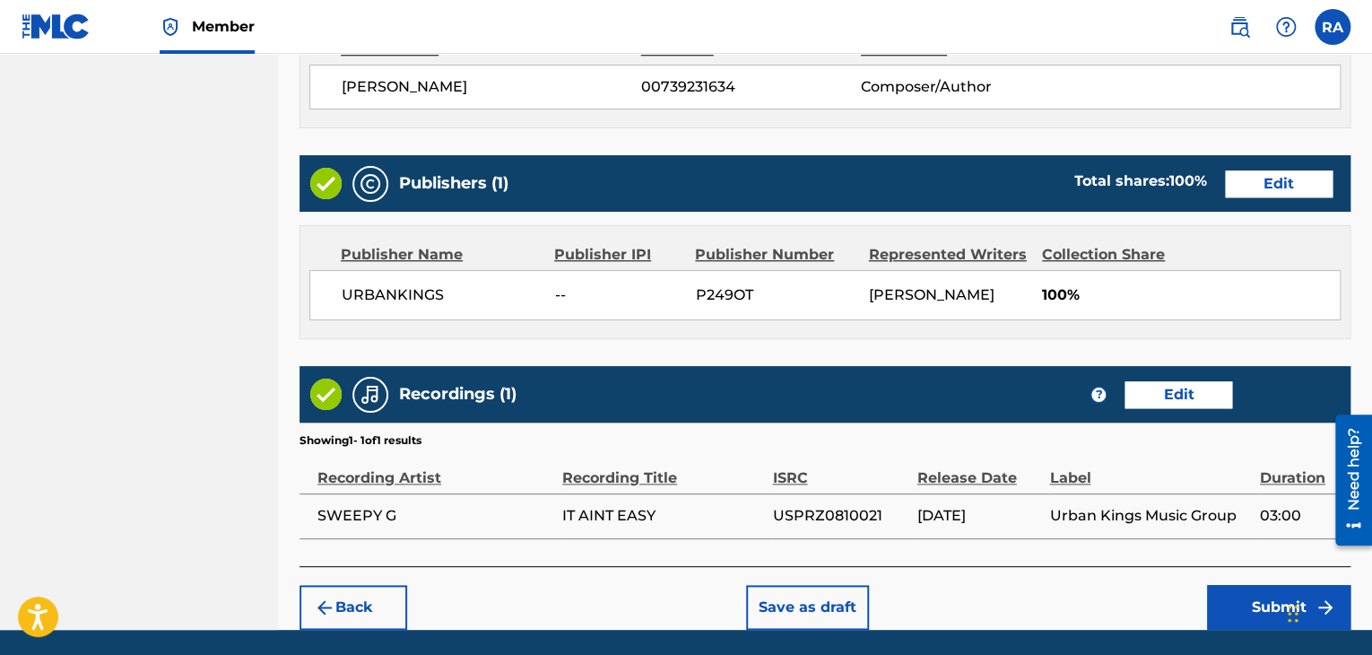
scroll to position [860, 0]
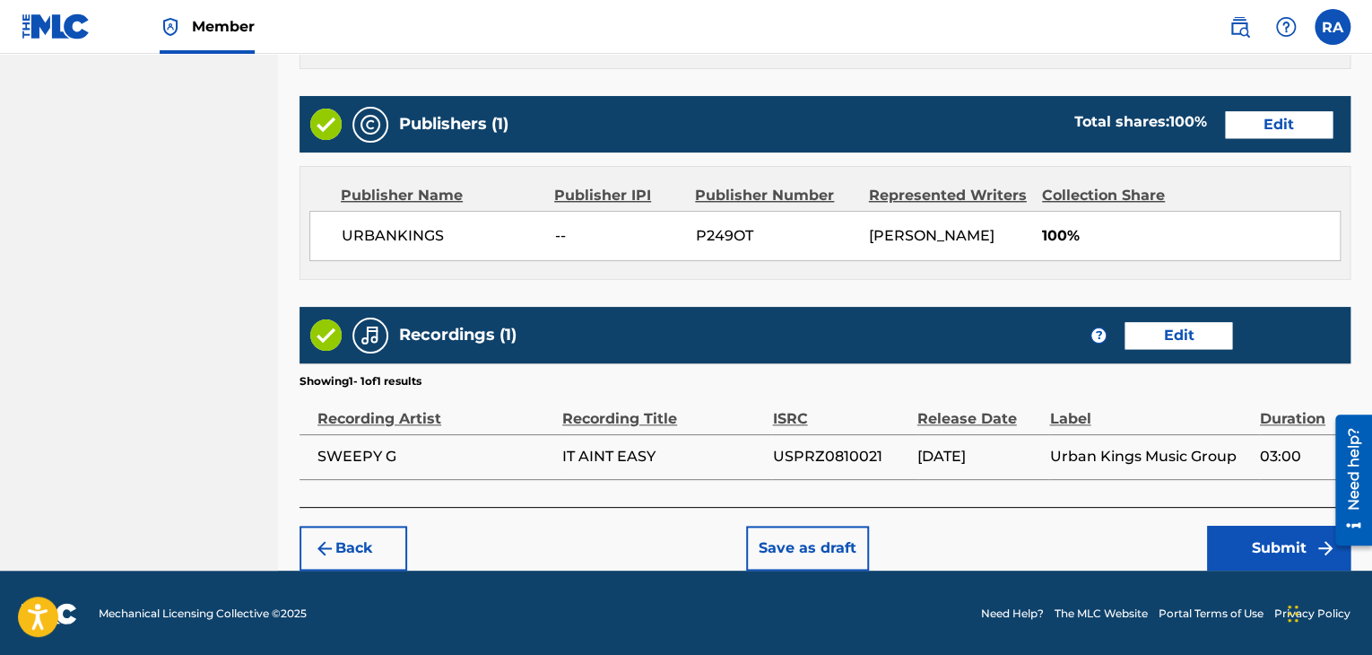
click at [1241, 555] on button "Submit" at bounding box center [1278, 547] width 143 height 45
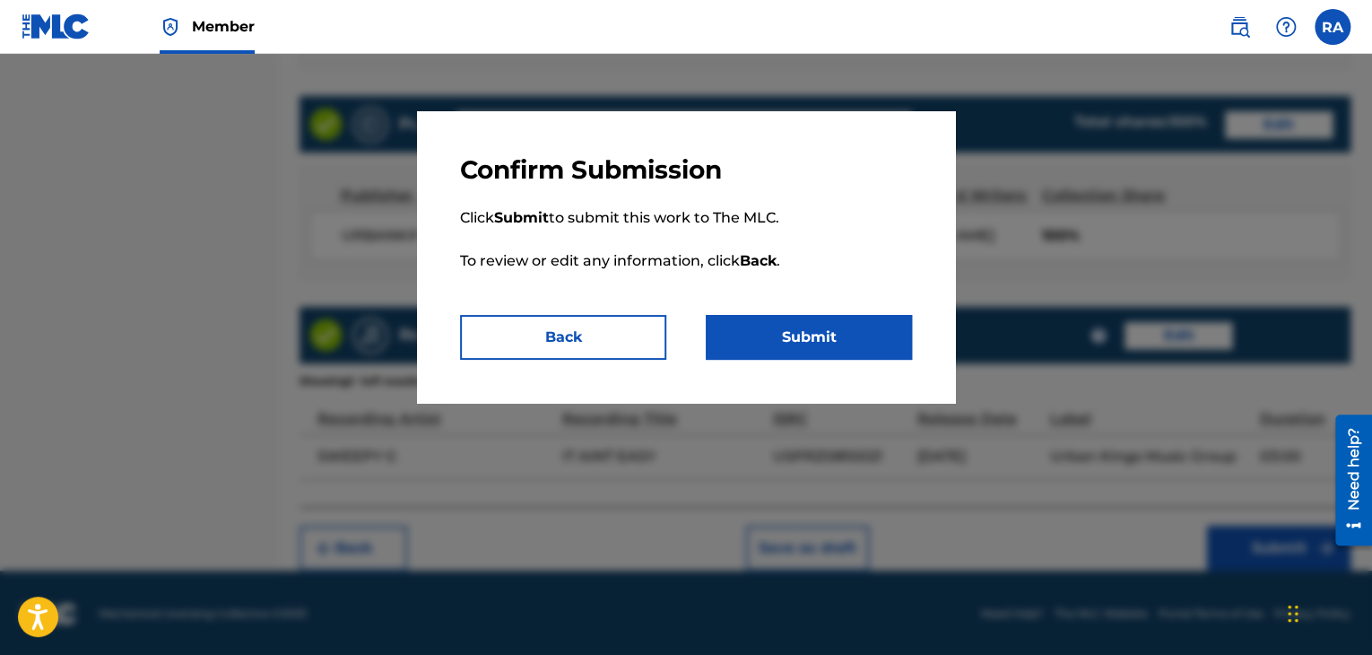
click at [766, 349] on button "Submit" at bounding box center [809, 337] width 206 height 45
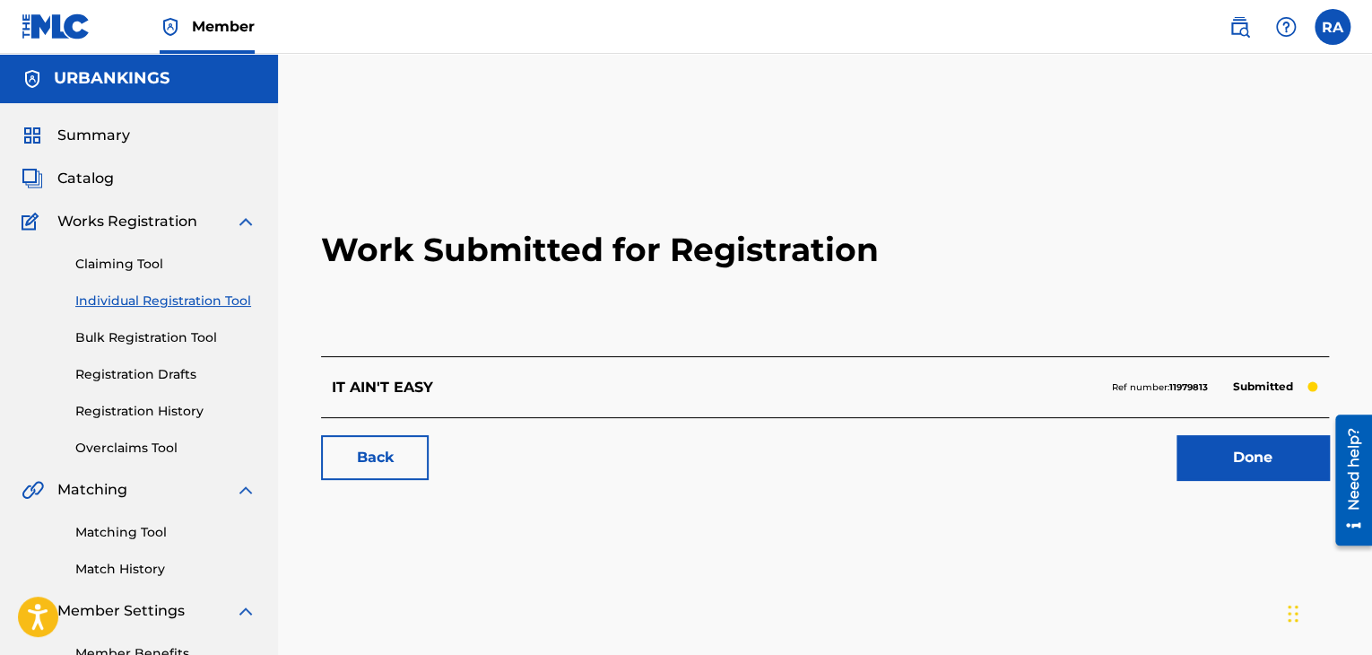
click at [1256, 460] on link "Done" at bounding box center [1252, 457] width 152 height 45
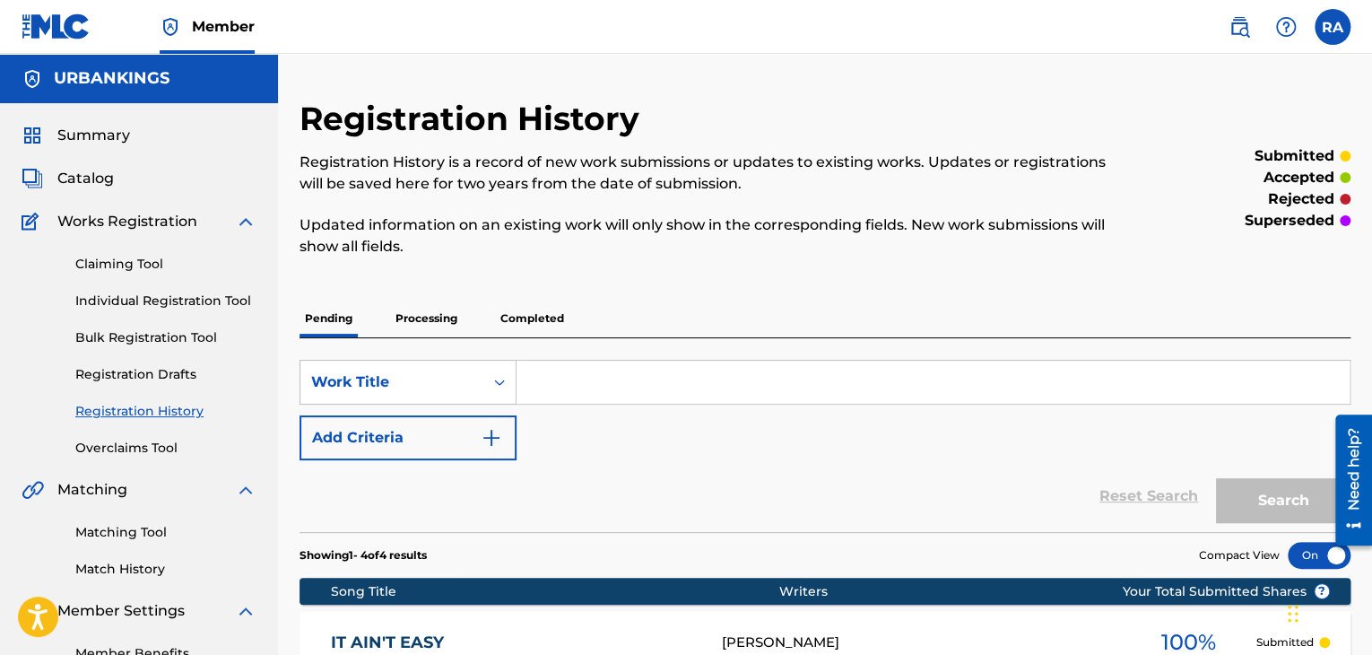
click at [170, 293] on link "Individual Registration Tool" at bounding box center [165, 300] width 181 height 19
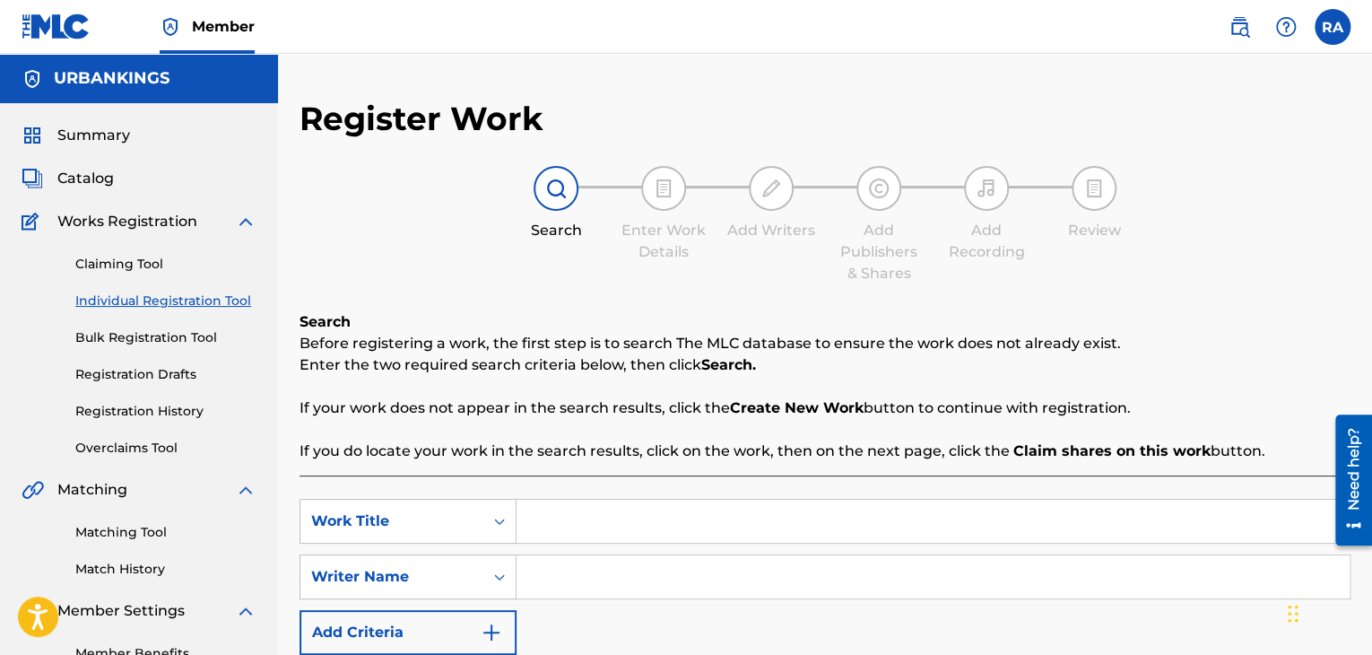
click at [606, 503] on input "Search Form" at bounding box center [932, 520] width 833 height 43
type input "STRAIGHT THUGIN"
type input "[PERSON_NAME]"
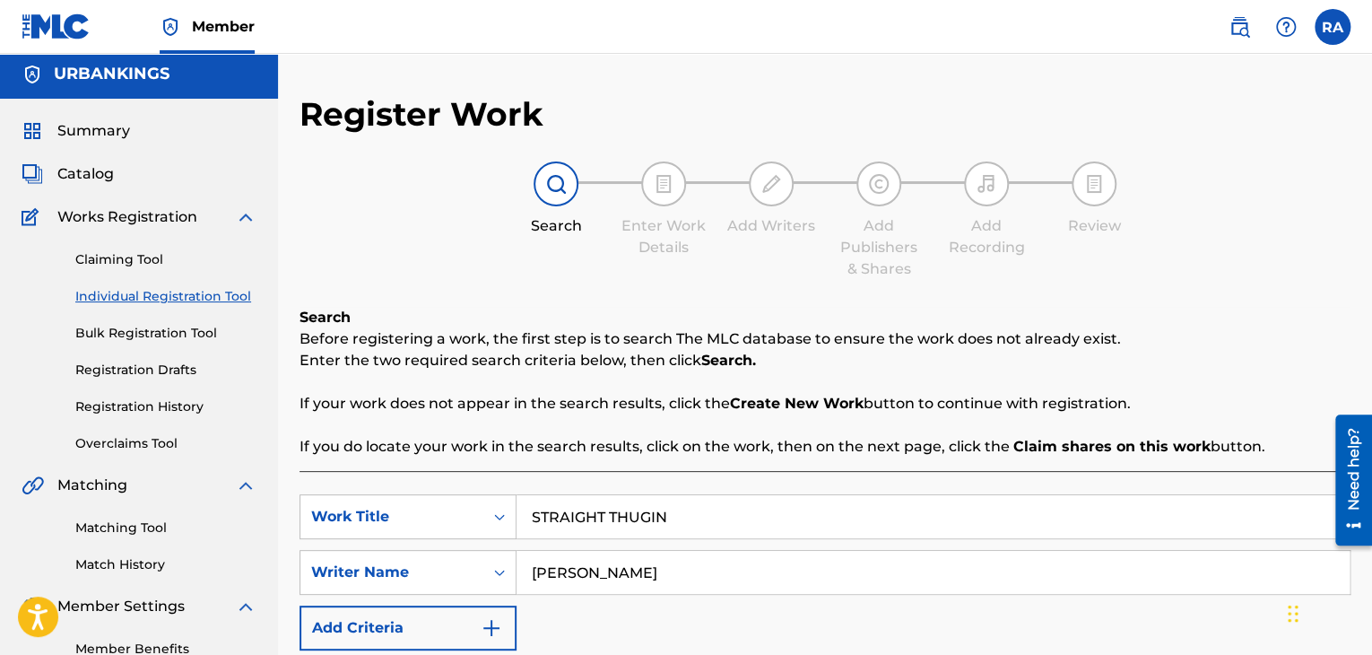
scroll to position [359, 0]
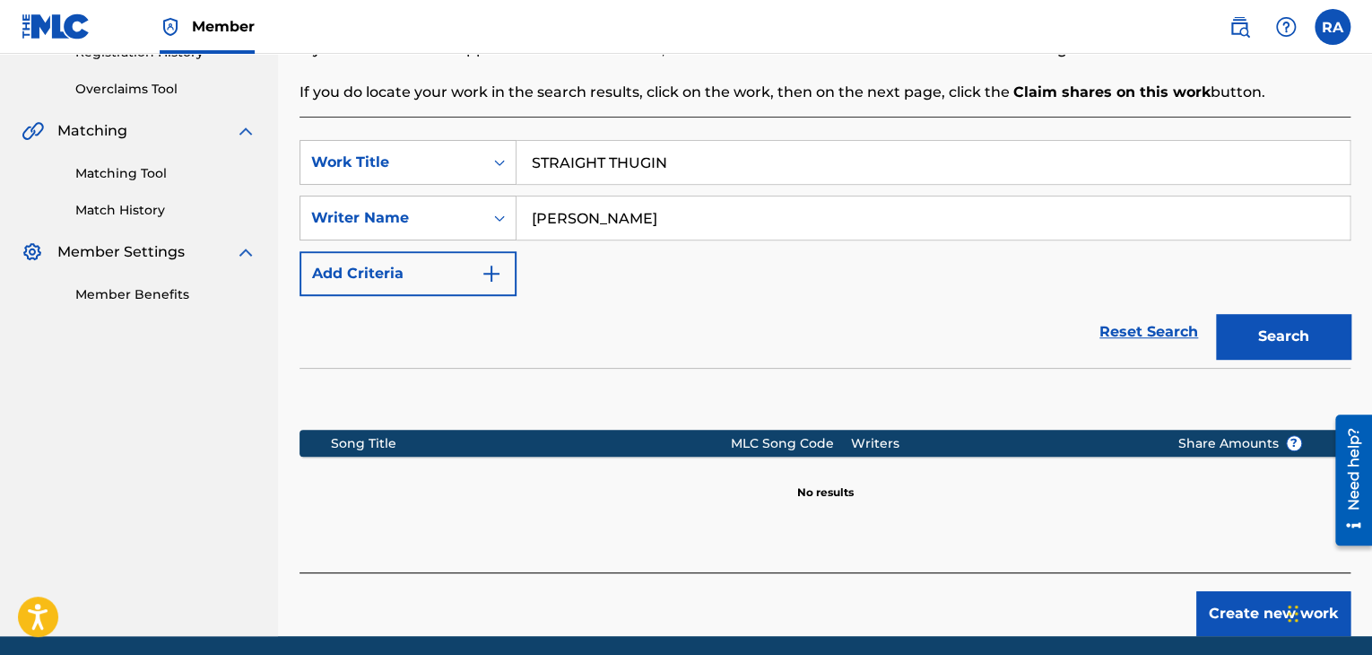
click at [1256, 593] on button "Create new work" at bounding box center [1273, 613] width 154 height 45
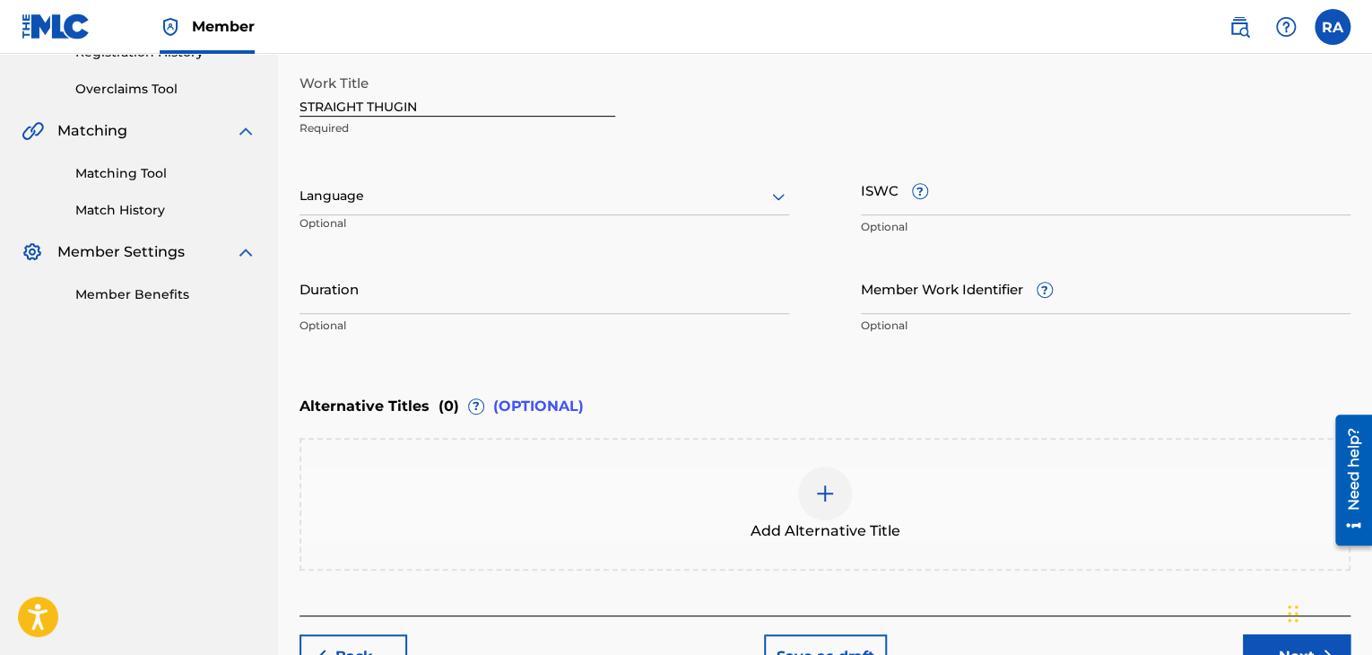
click at [416, 304] on input "Duration" at bounding box center [544, 288] width 490 height 51
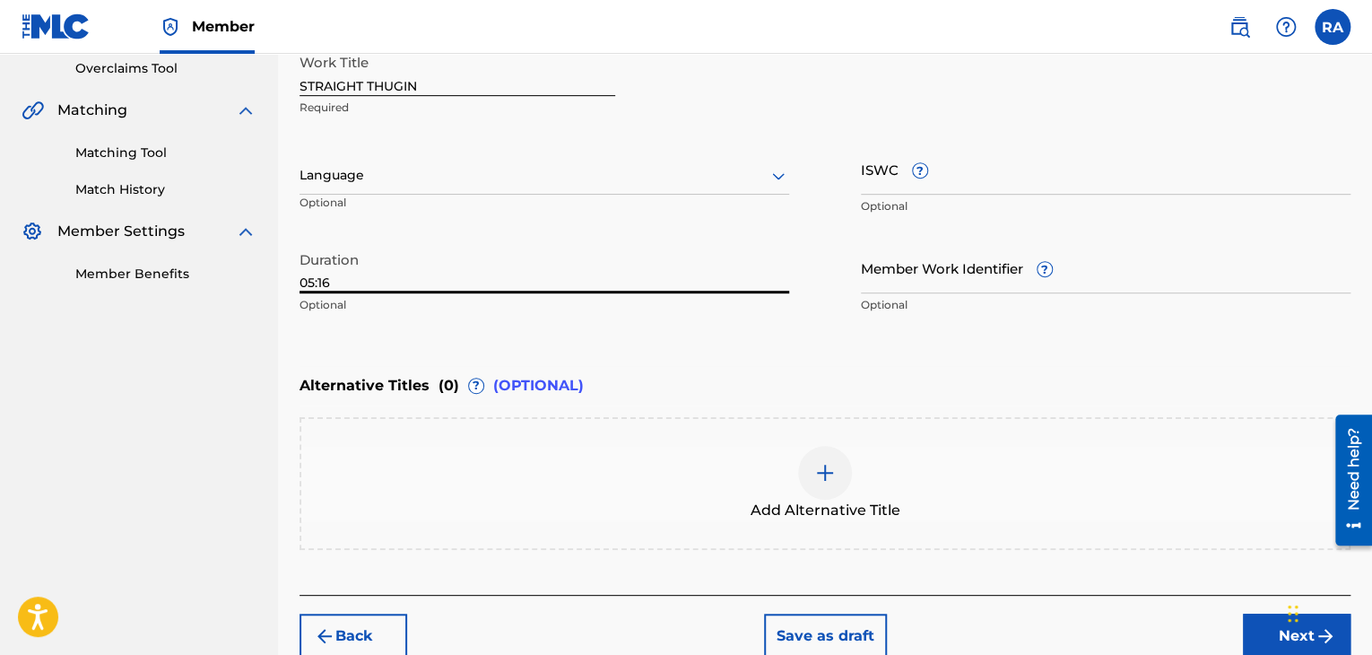
scroll to position [467, 0]
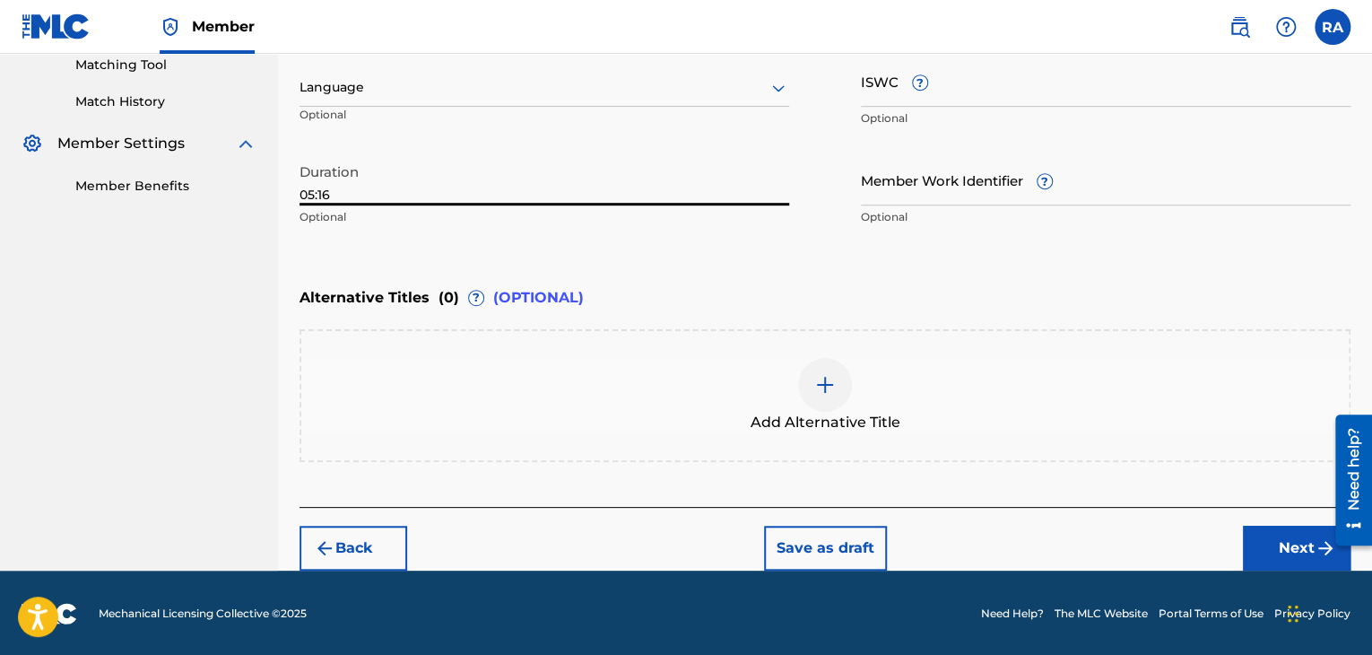
type input "05:16"
click at [1305, 545] on button "Next" at bounding box center [1297, 547] width 108 height 45
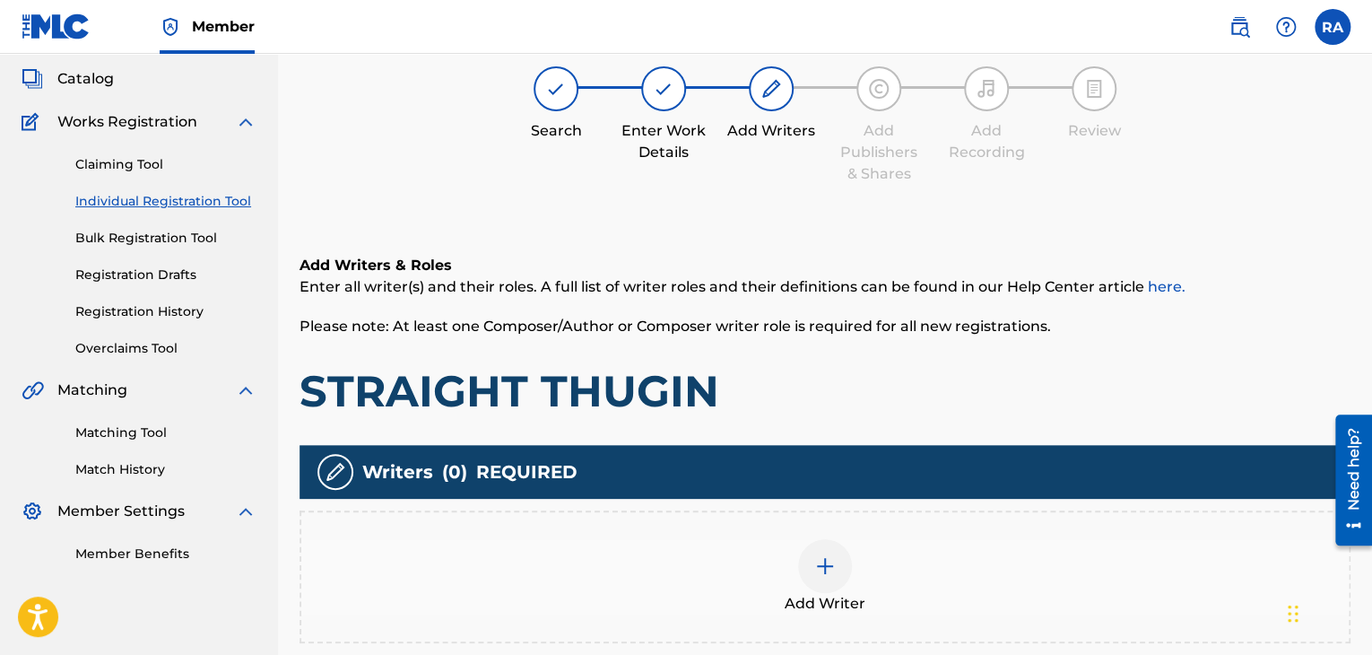
scroll to position [81, 0]
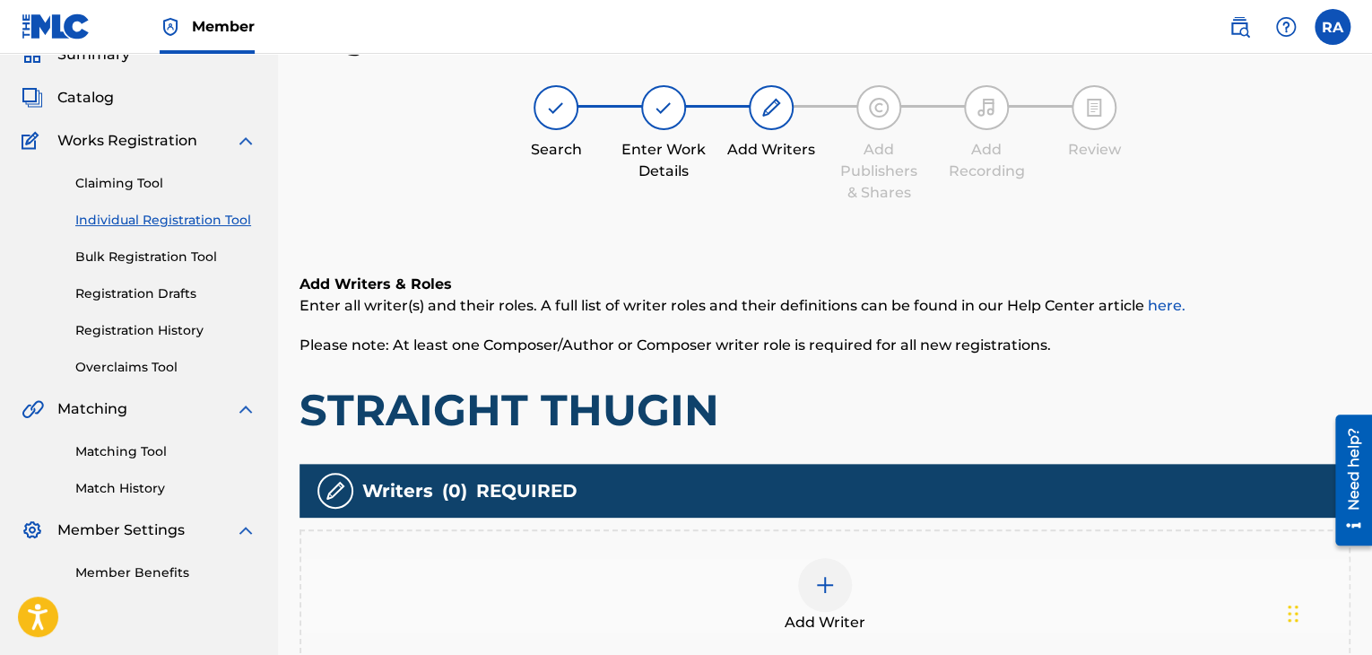
click at [821, 575] on img at bounding box center [825, 585] width 22 height 22
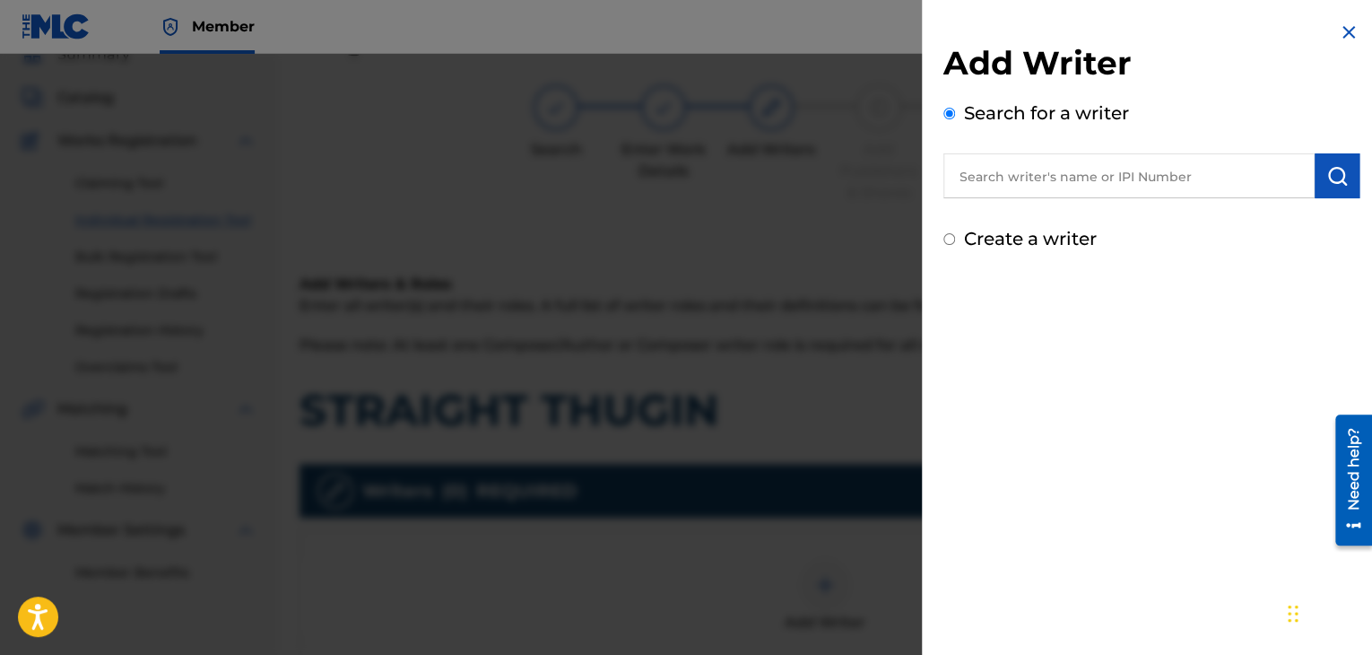
click at [1119, 183] on input "text" at bounding box center [1128, 175] width 371 height 45
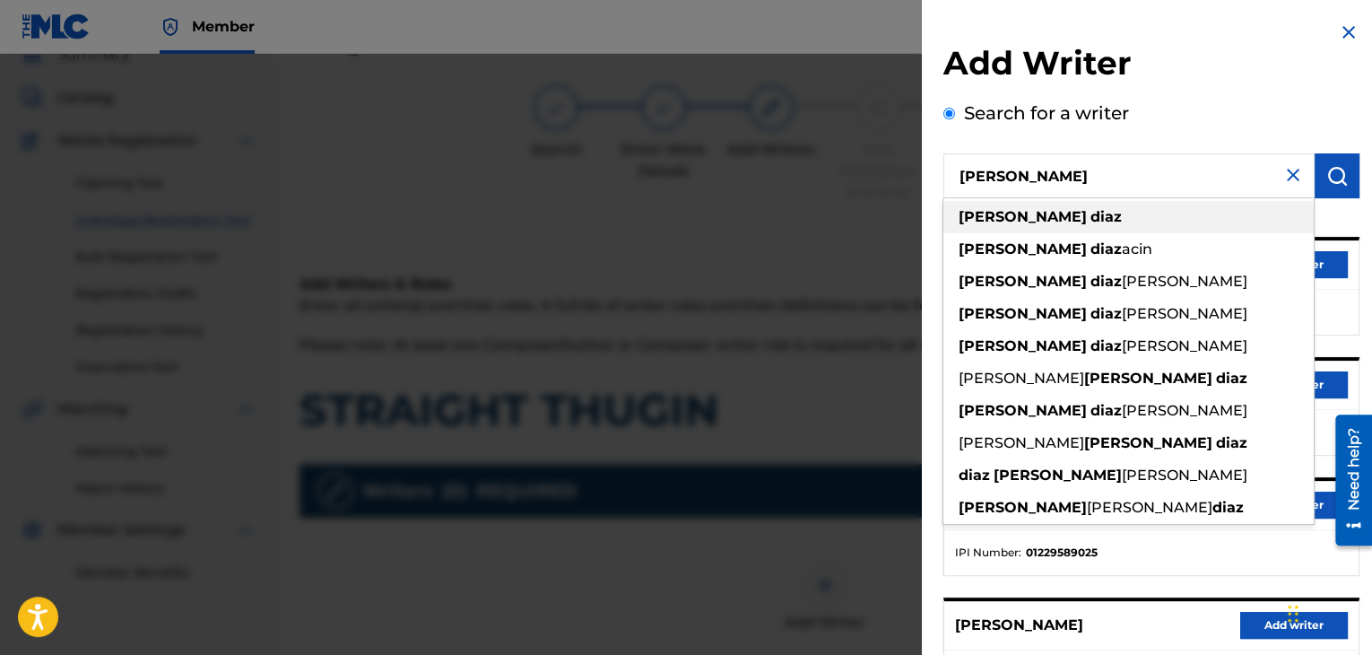
click at [1101, 227] on div "[PERSON_NAME]" at bounding box center [1128, 217] width 370 height 32
type input "[PERSON_NAME]"
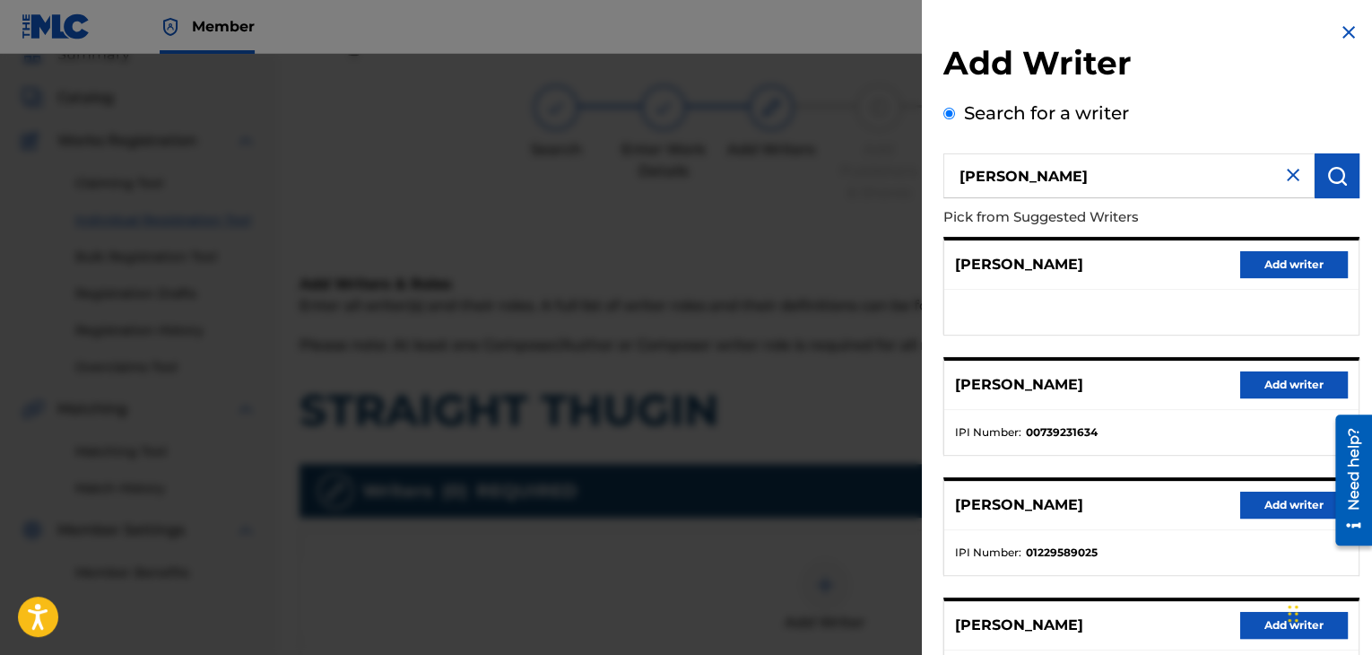
click at [1253, 384] on button "Add writer" at bounding box center [1294, 384] width 108 height 27
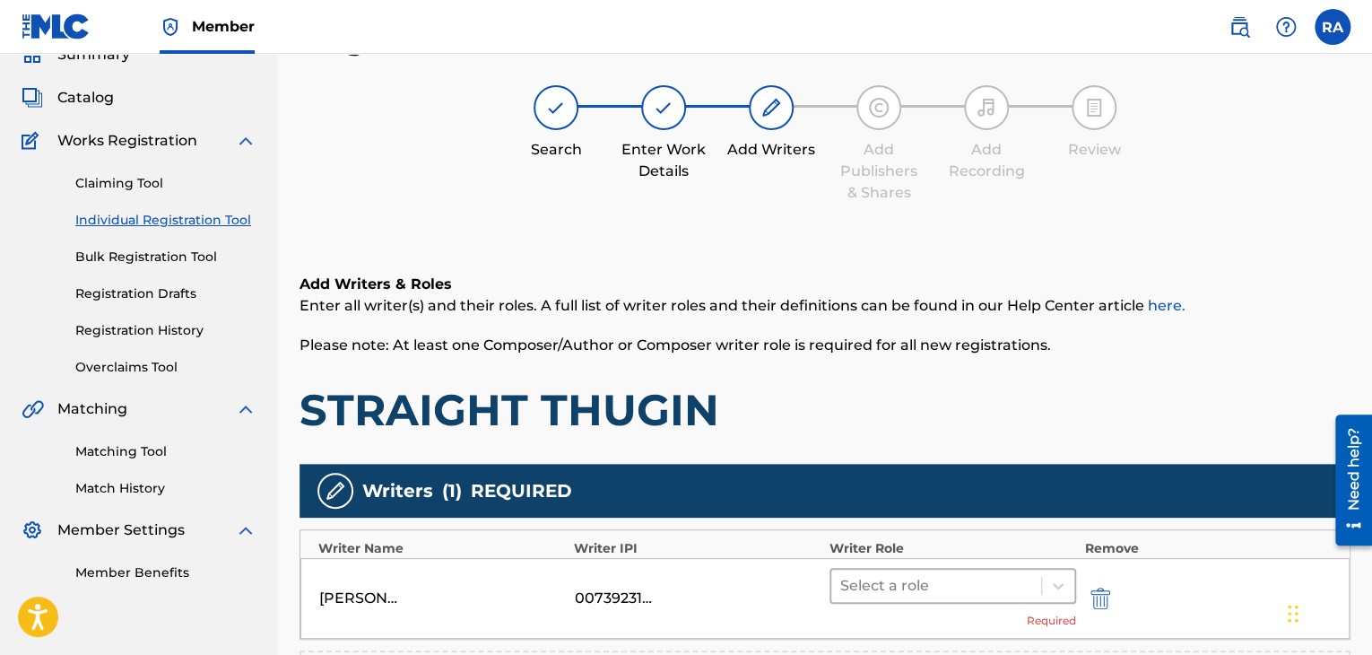
click at [1018, 584] on div at bounding box center [936, 585] width 192 height 25
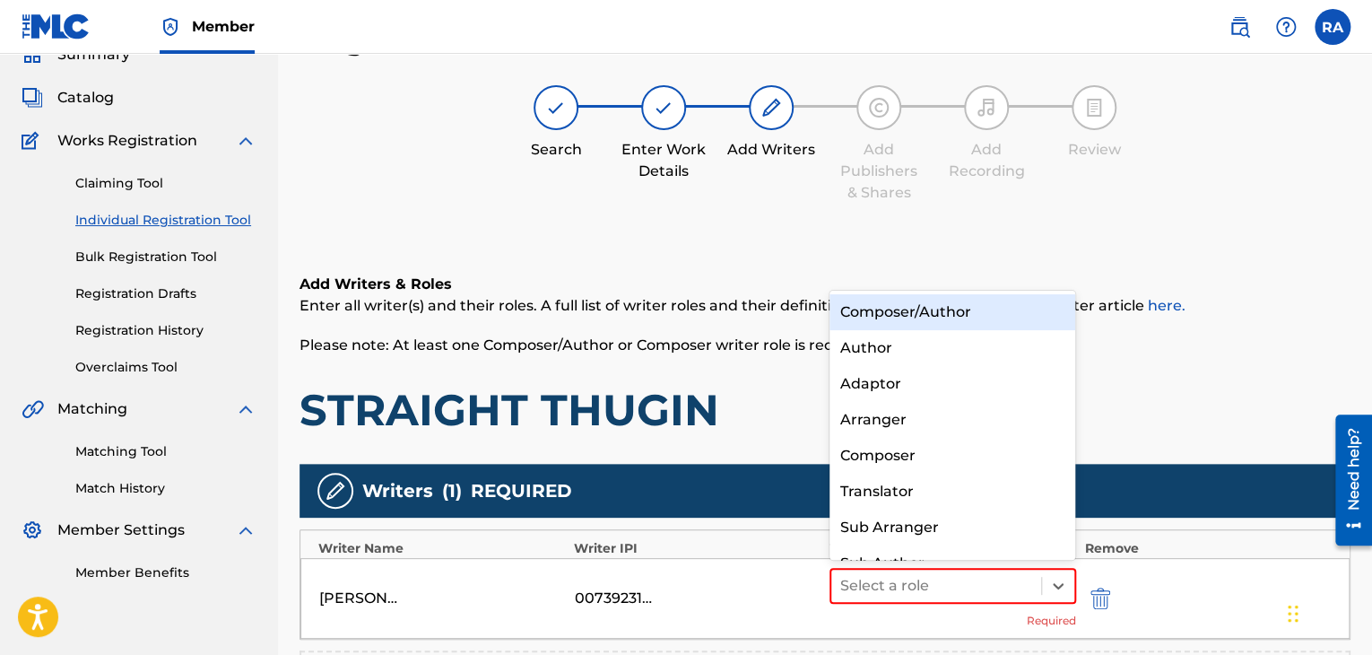
click at [997, 315] on div "Composer/Author" at bounding box center [952, 312] width 247 height 36
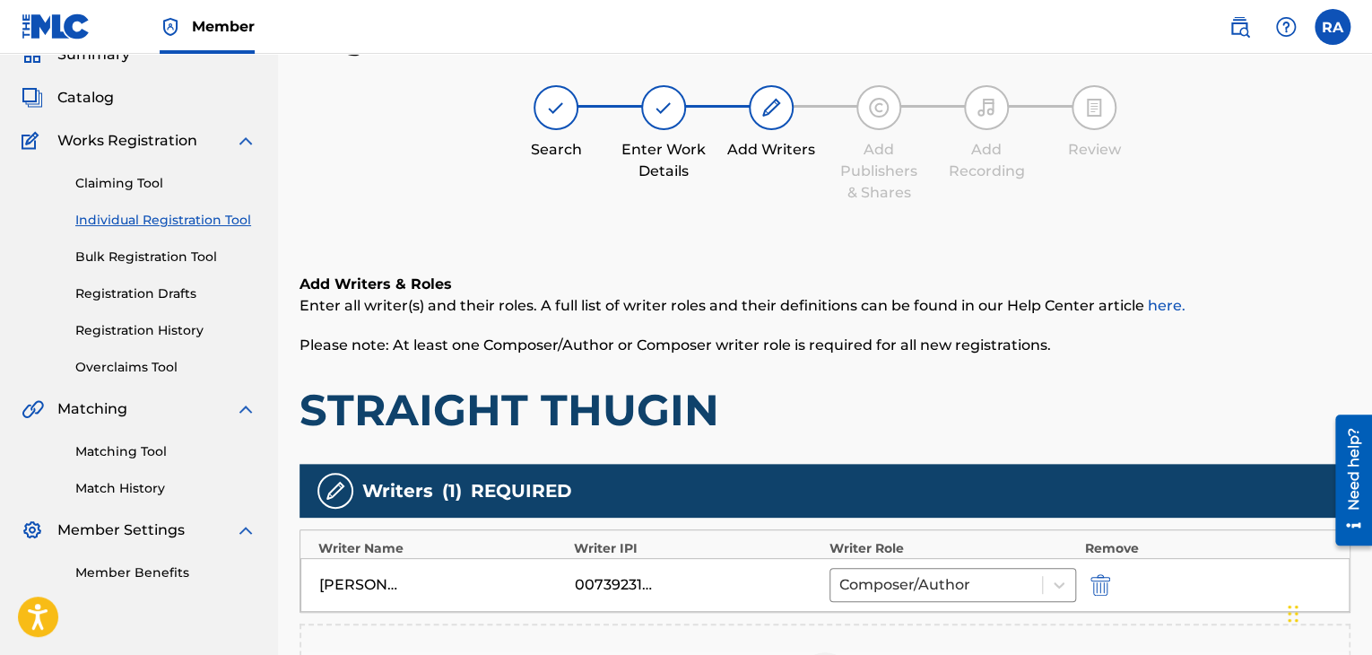
scroll to position [416, 0]
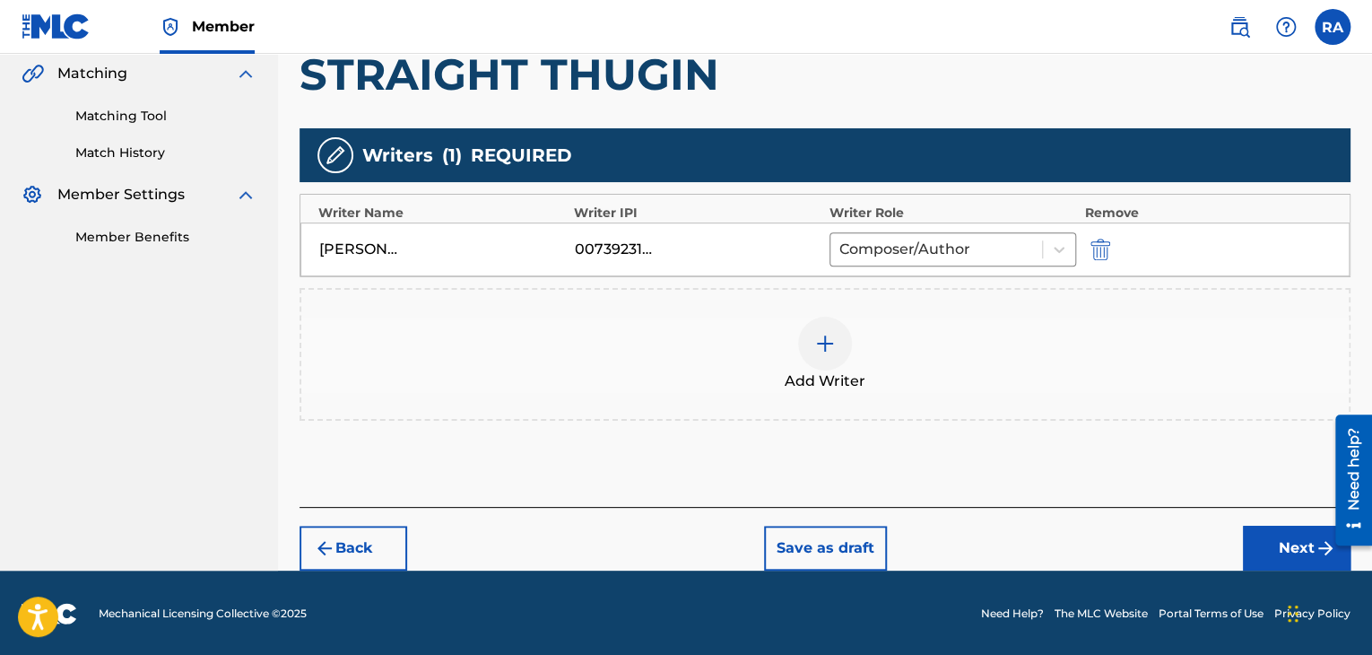
click at [1273, 537] on button "Next" at bounding box center [1297, 547] width 108 height 45
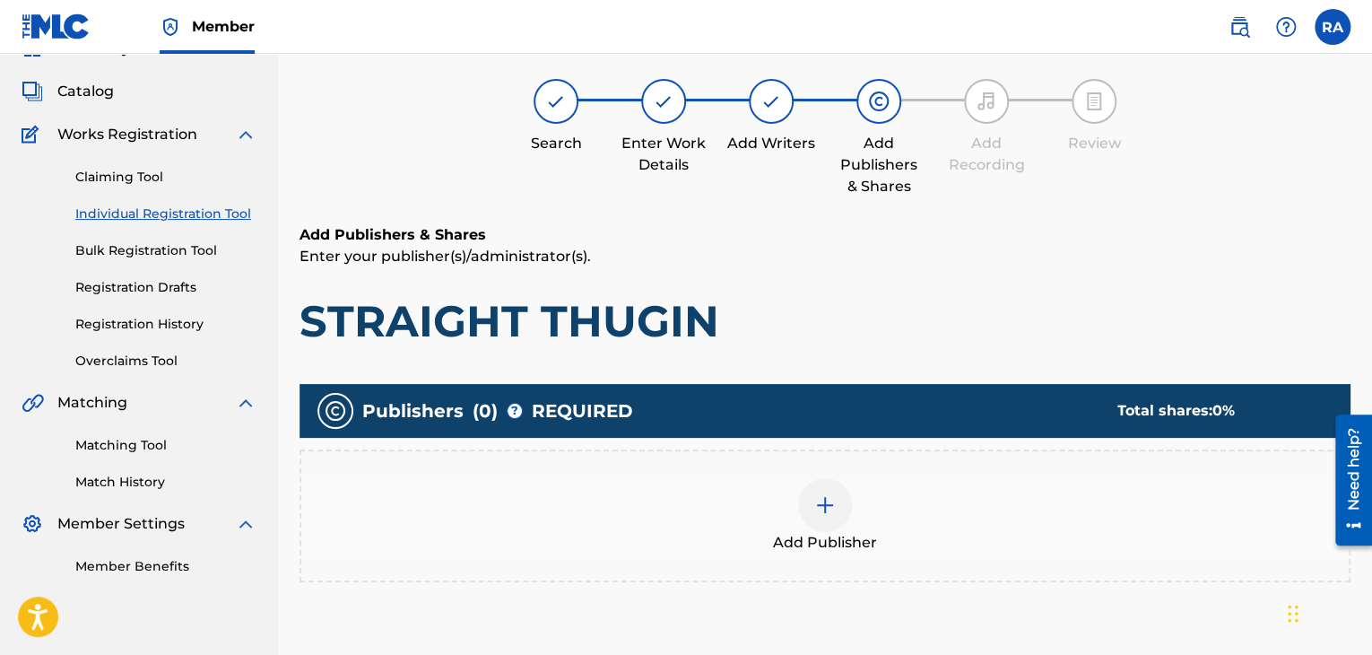
scroll to position [81, 0]
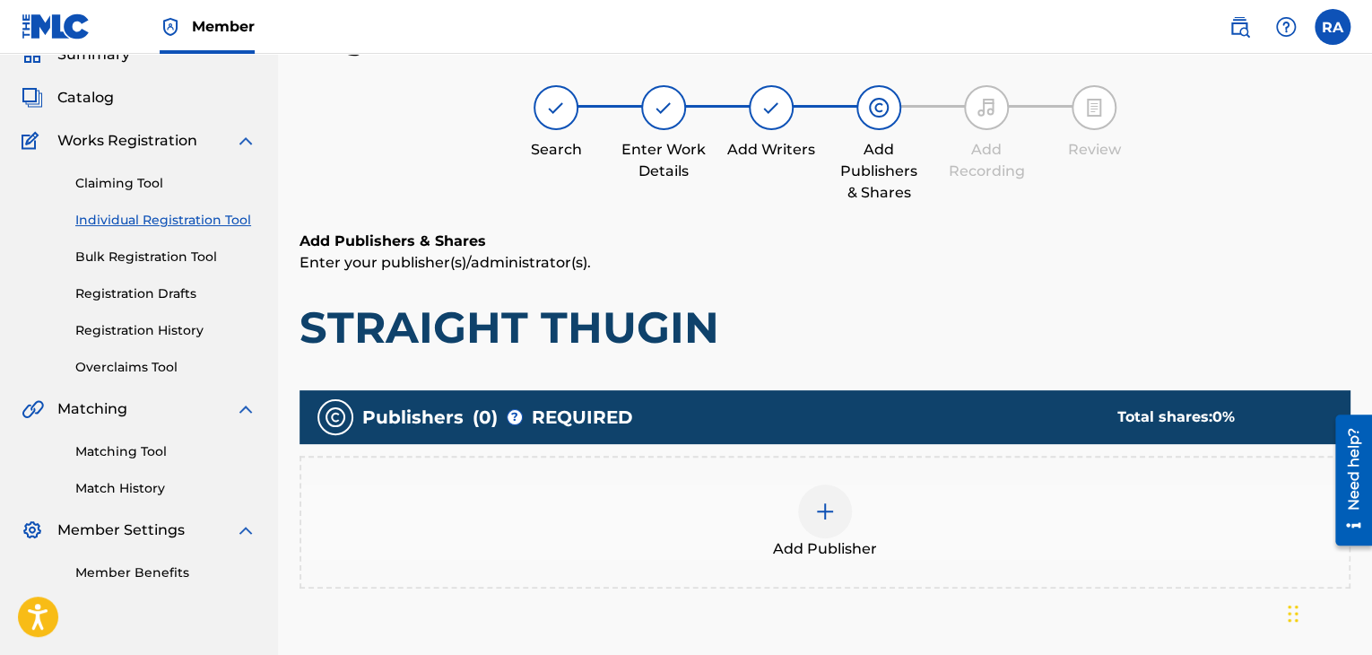
click at [823, 511] on img at bounding box center [825, 511] width 22 height 22
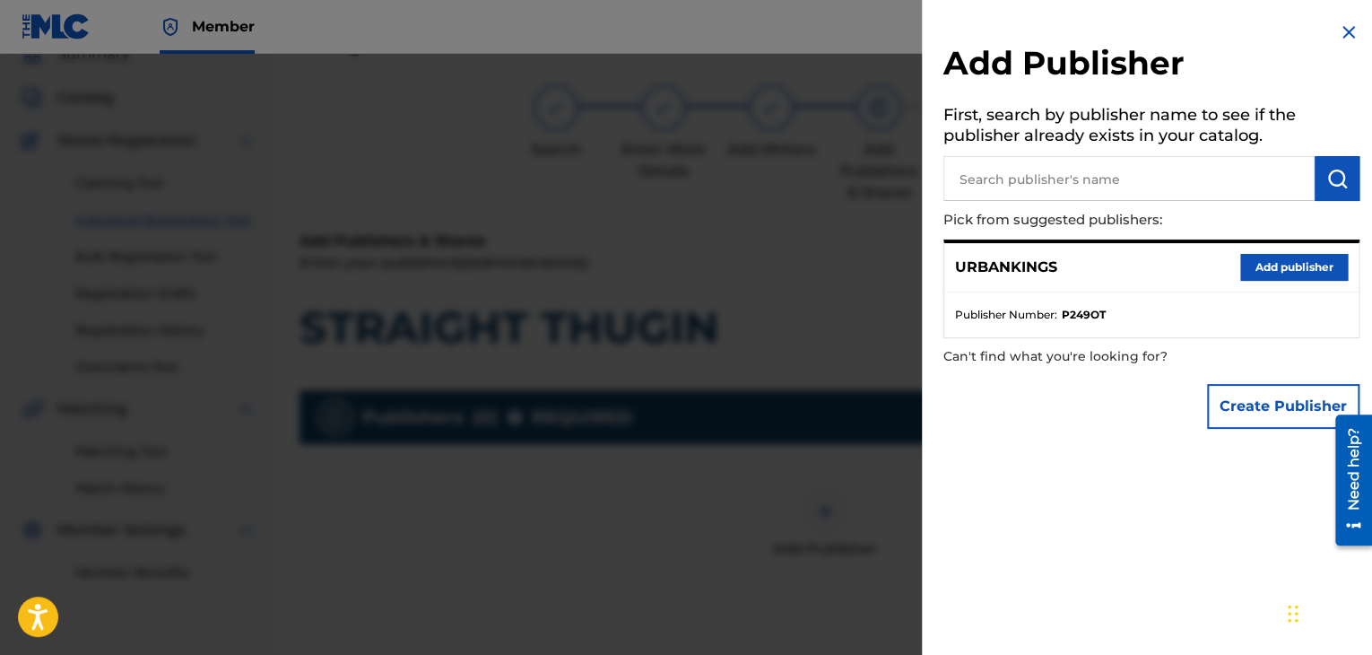
click at [1306, 273] on button "Add publisher" at bounding box center [1294, 267] width 108 height 27
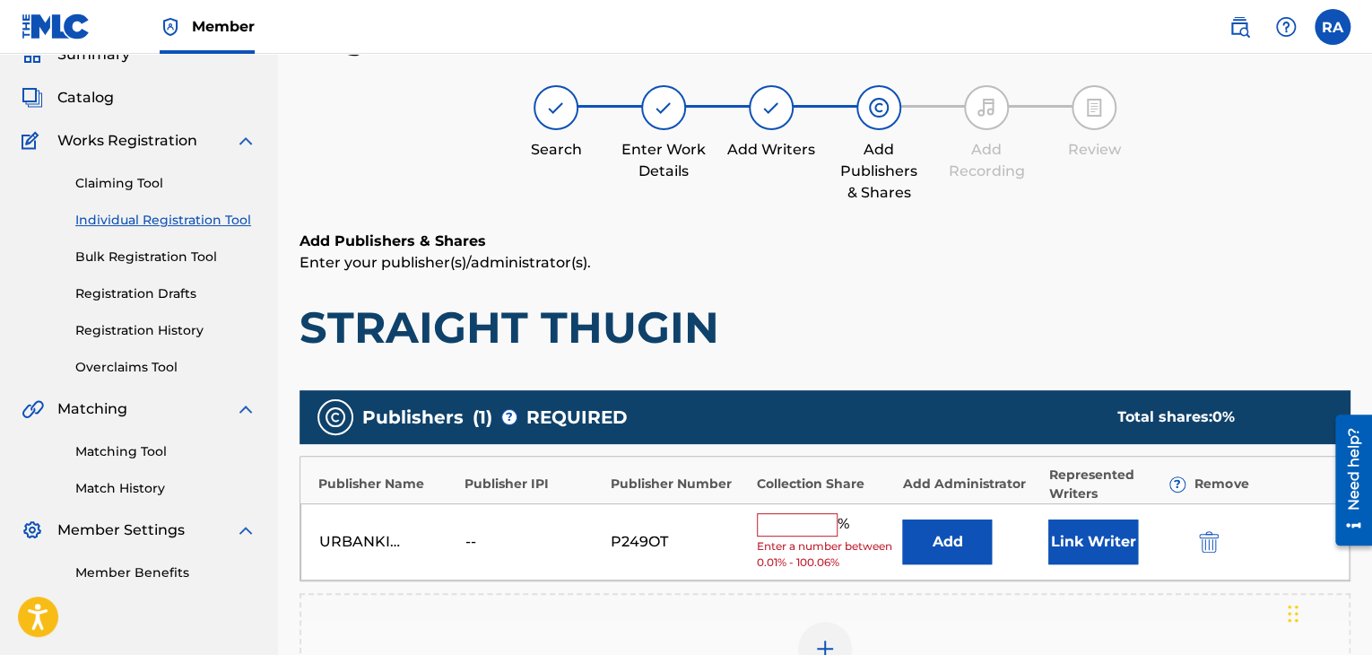
click at [814, 527] on input "text" at bounding box center [797, 524] width 81 height 23
type input "100"
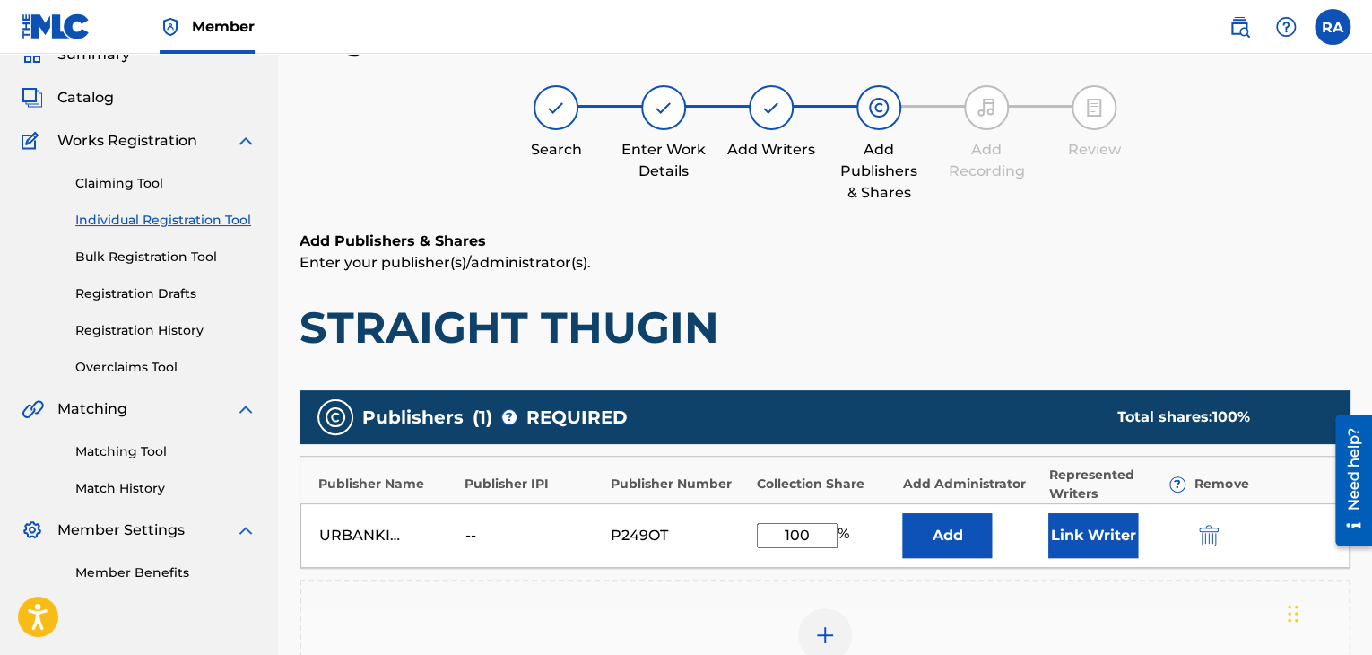
click at [1103, 540] on button "Link Writer" at bounding box center [1093, 535] width 90 height 45
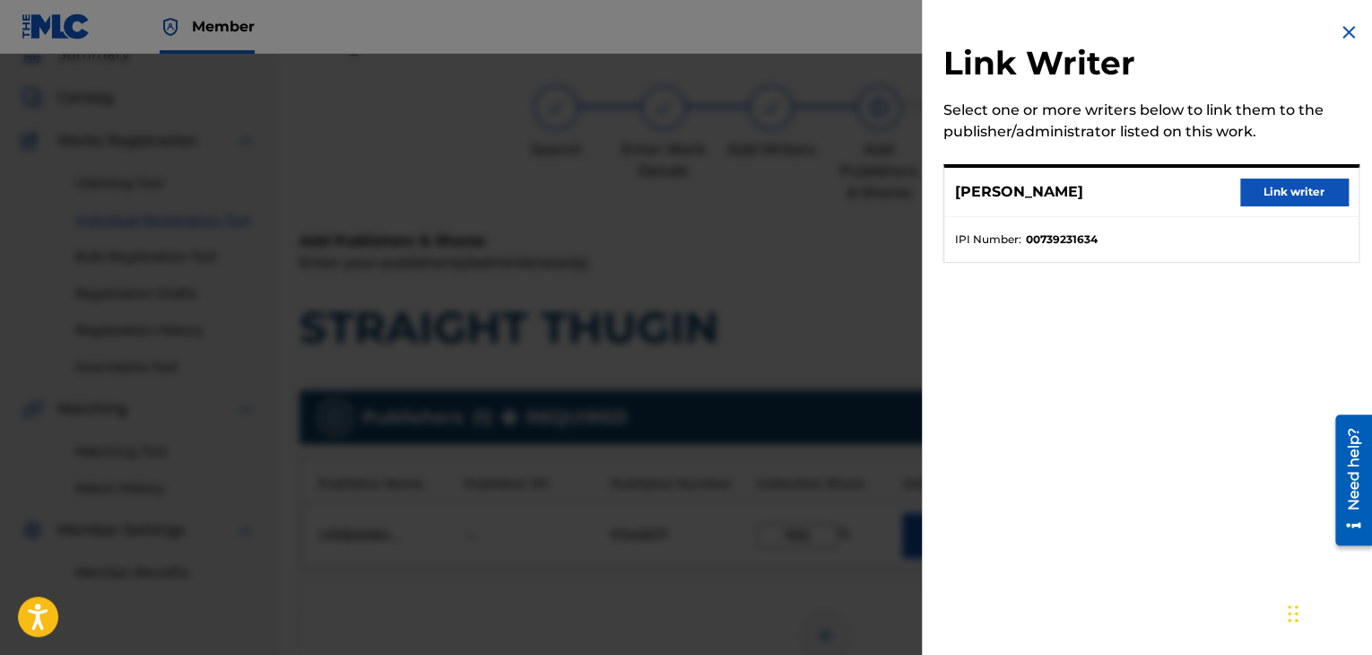
click at [1266, 197] on button "Link writer" at bounding box center [1294, 191] width 108 height 27
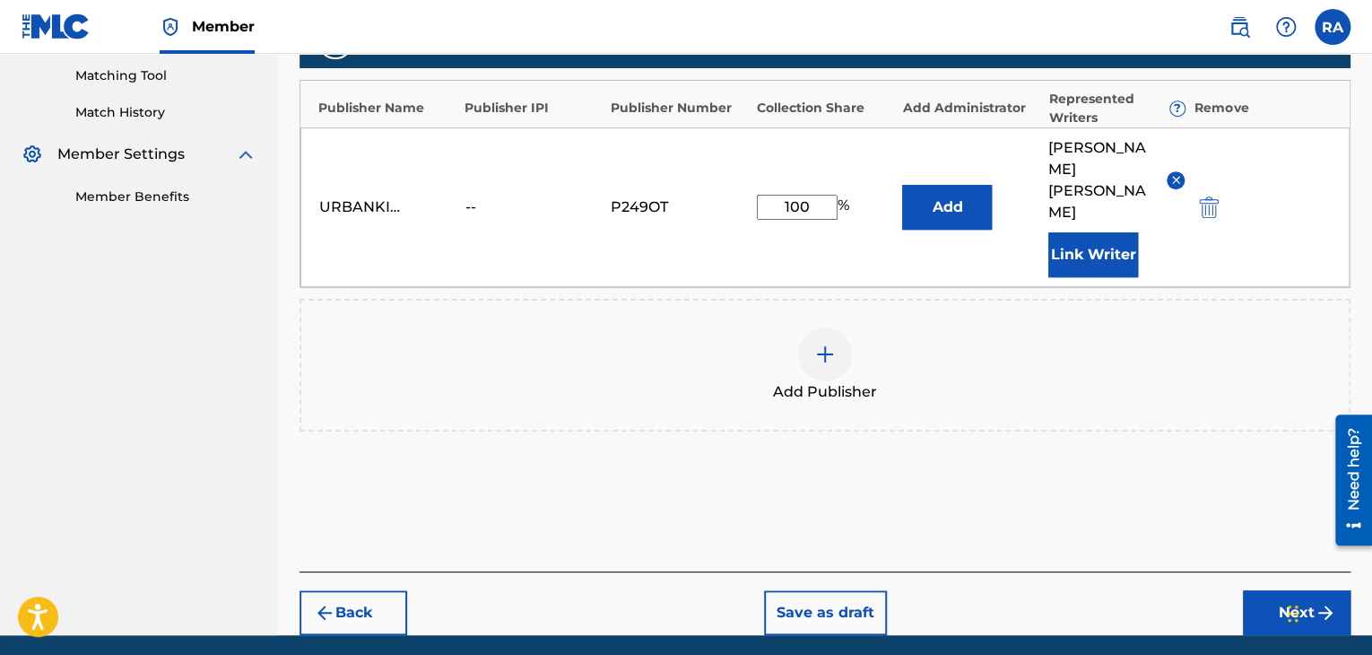
click at [1257, 590] on button "Next" at bounding box center [1297, 612] width 108 height 45
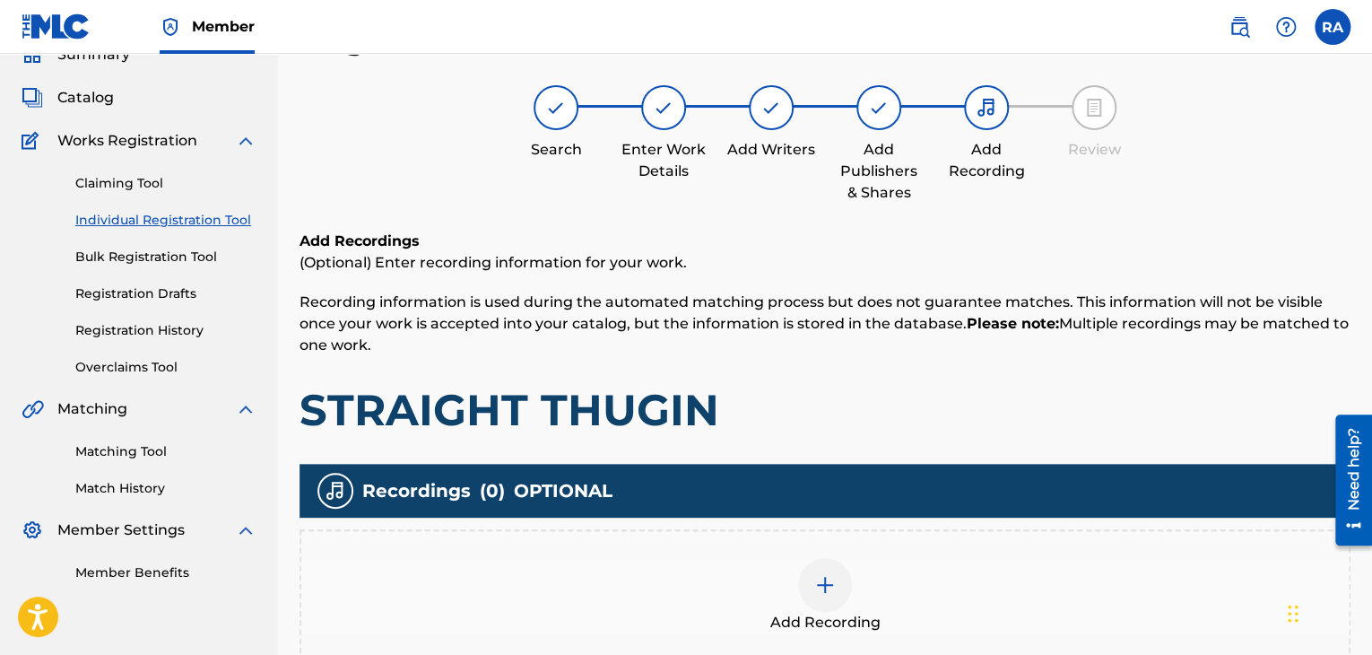
click at [823, 581] on img at bounding box center [825, 585] width 22 height 22
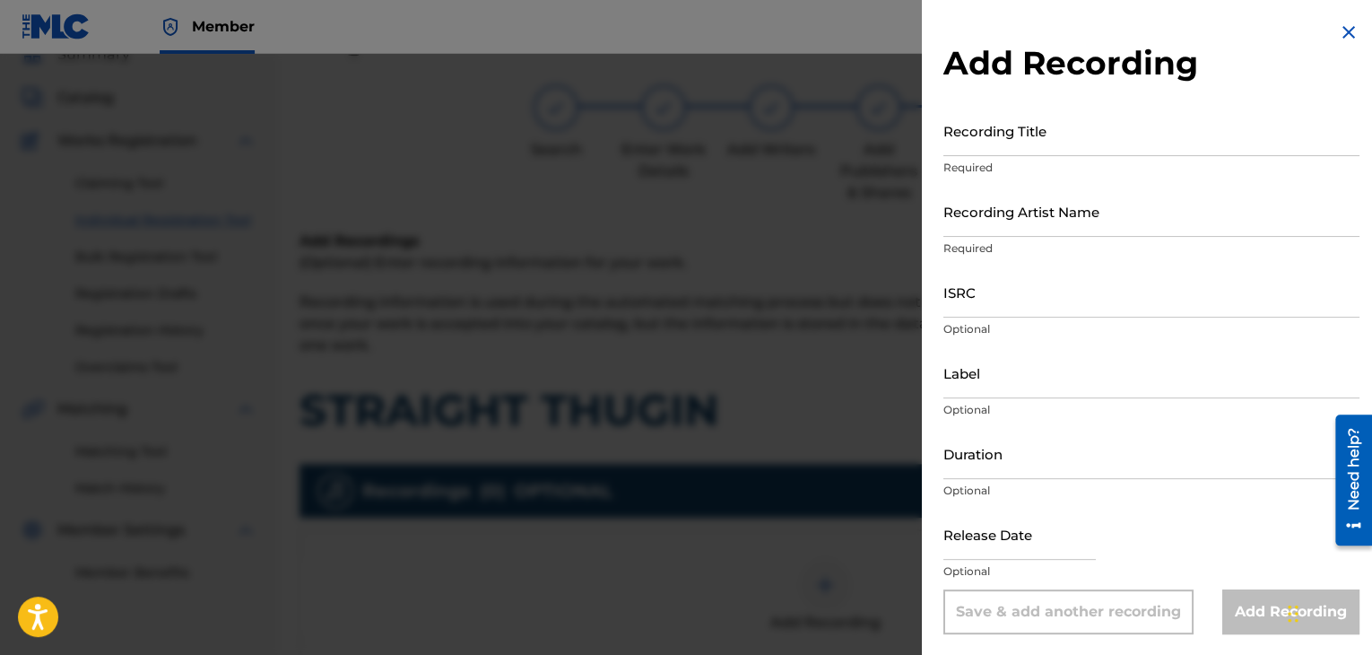
click at [1048, 137] on input "Recording Title" at bounding box center [1151, 130] width 416 height 51
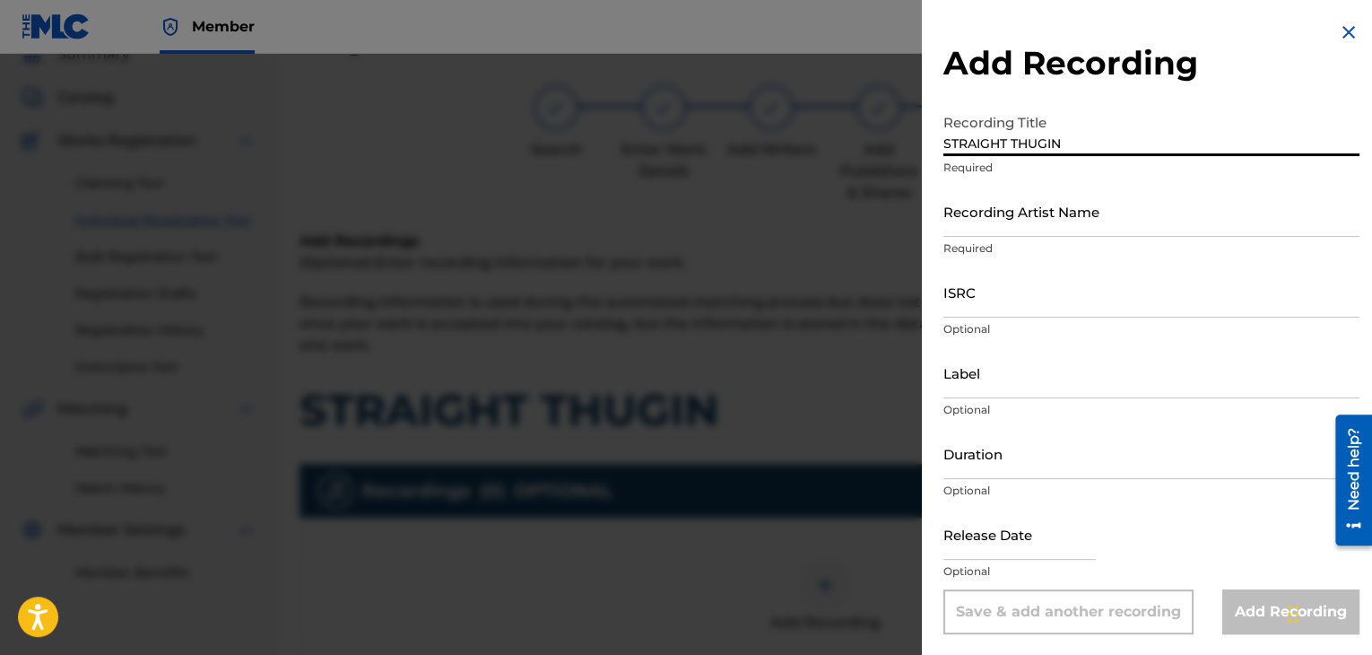
type input "STRAIGHT THUGIN"
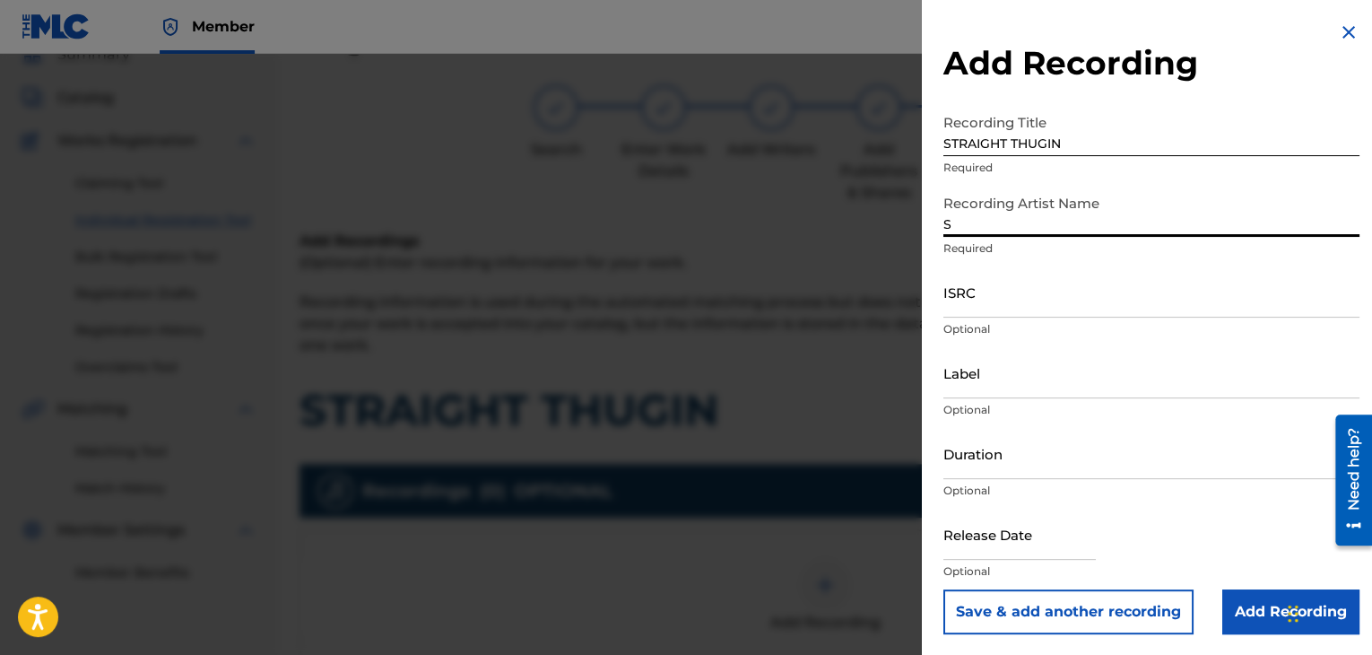
type input "SWEEPY G"
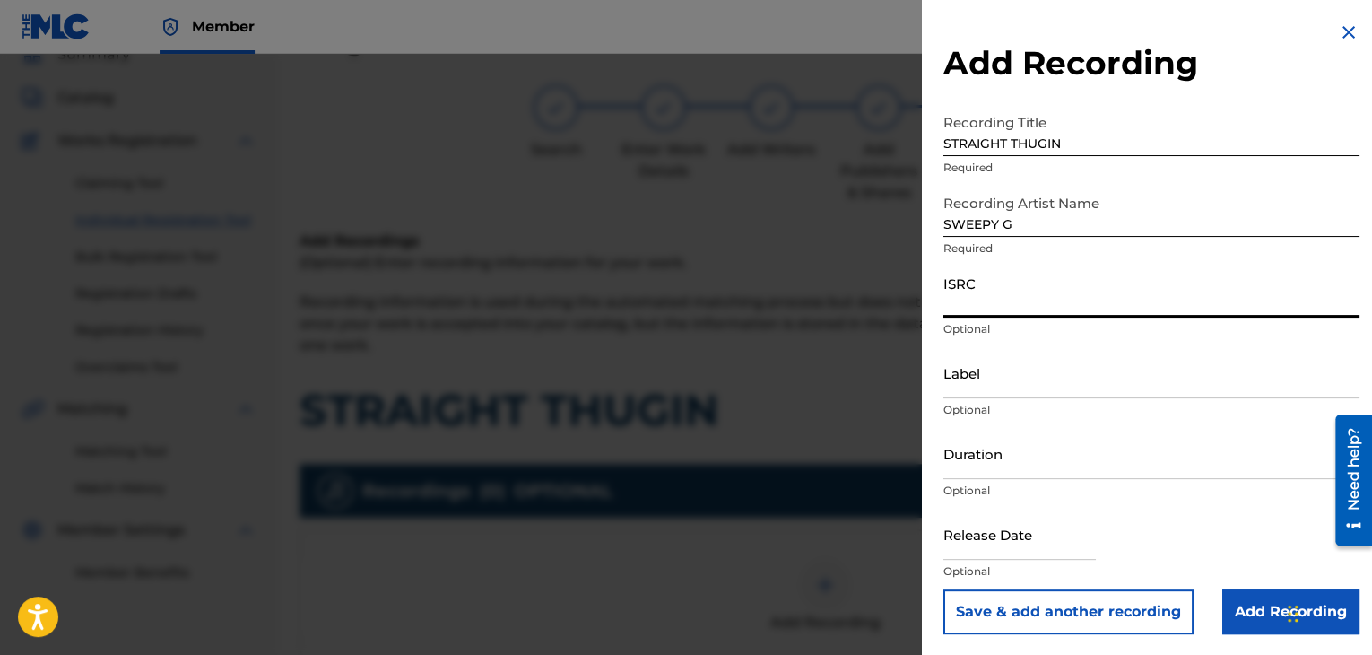
paste input "USPRZ0810021"
type input "USPRZ0810022"
click at [982, 386] on input "Label" at bounding box center [1151, 372] width 416 height 51
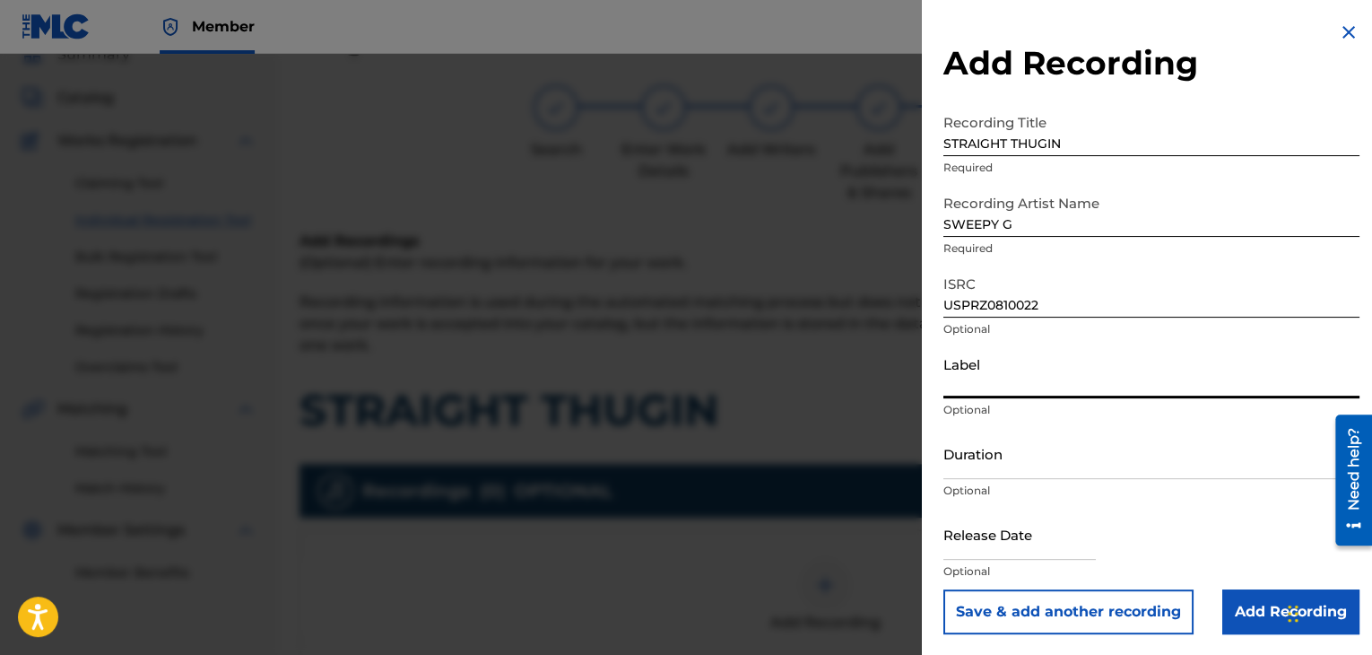
type input "Urban Kings Music Group"
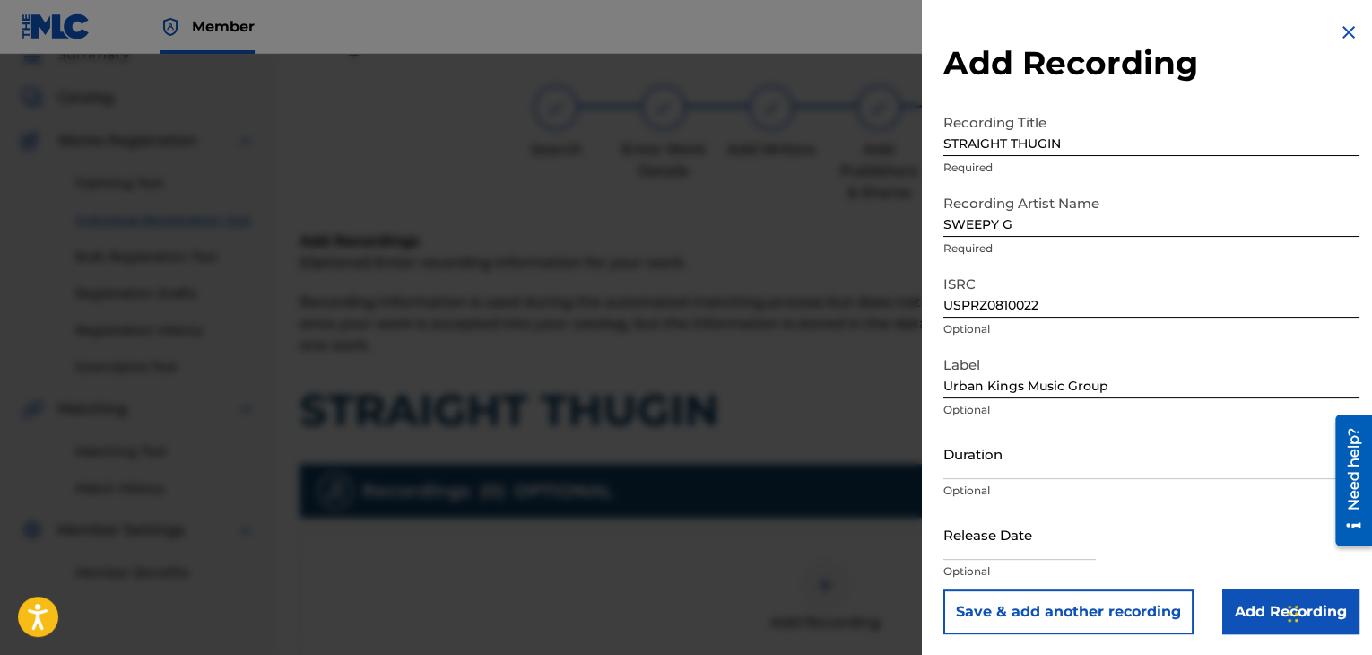
click at [1000, 554] on input "text" at bounding box center [1019, 533] width 152 height 51
select select "7"
select select "2025"
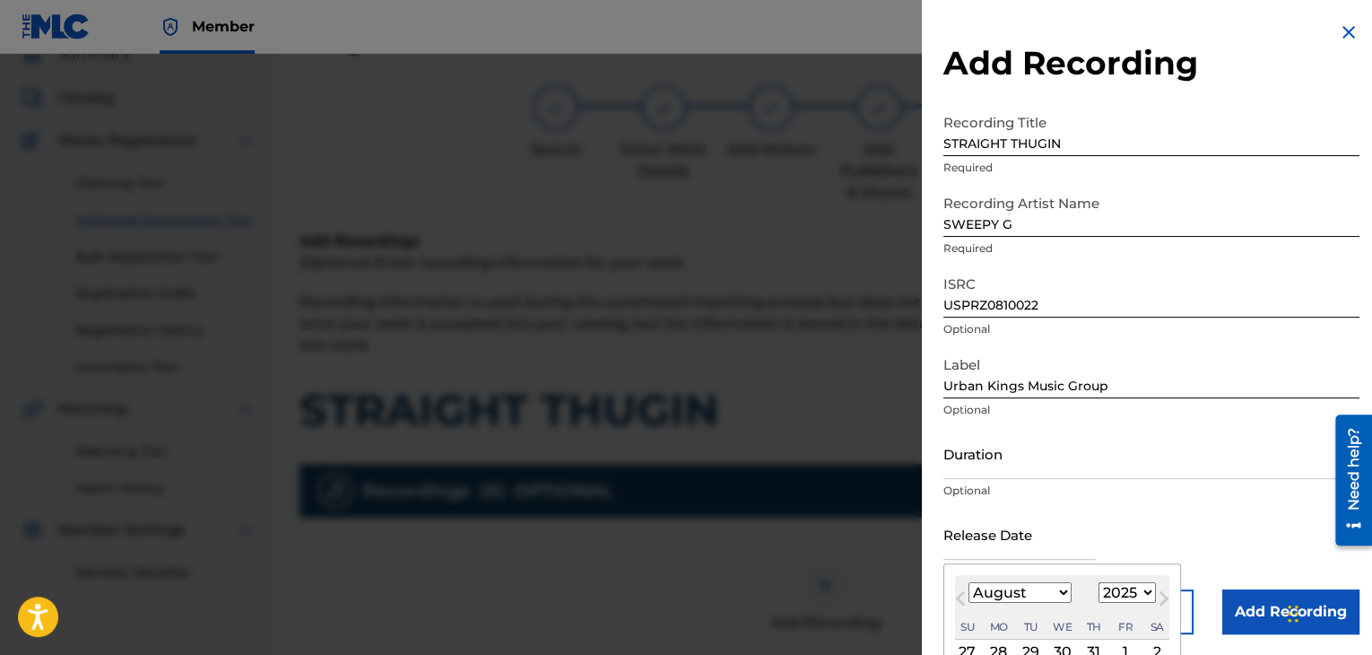
click at [1054, 589] on select "January February March April May June July August September October November De…" at bounding box center [1019, 592] width 103 height 21
select select "6"
click at [968, 582] on select "January February March April May June July August September October November De…" at bounding box center [1019, 592] width 103 height 21
click at [1136, 596] on select "1899 1900 1901 1902 1903 1904 1905 1906 1907 1908 1909 1910 1911 1912 1913 1914…" at bounding box center [1126, 592] width 57 height 21
select select "2008"
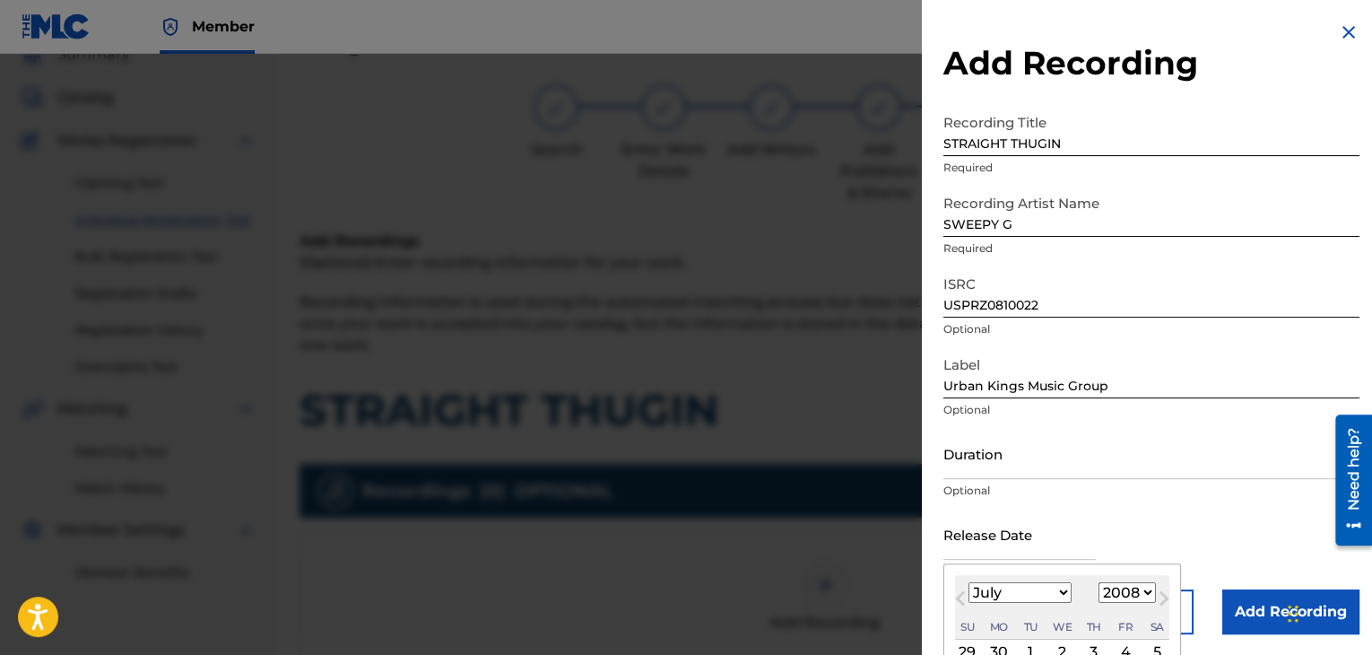
click at [1098, 582] on select "1899 1900 1901 1902 1903 1904 1905 1906 1907 1908 1909 1910 1911 1912 1913 1914…" at bounding box center [1126, 592] width 57 height 21
click at [1090, 648] on div "3" at bounding box center [1094, 652] width 22 height 22
type input "[DATE]"
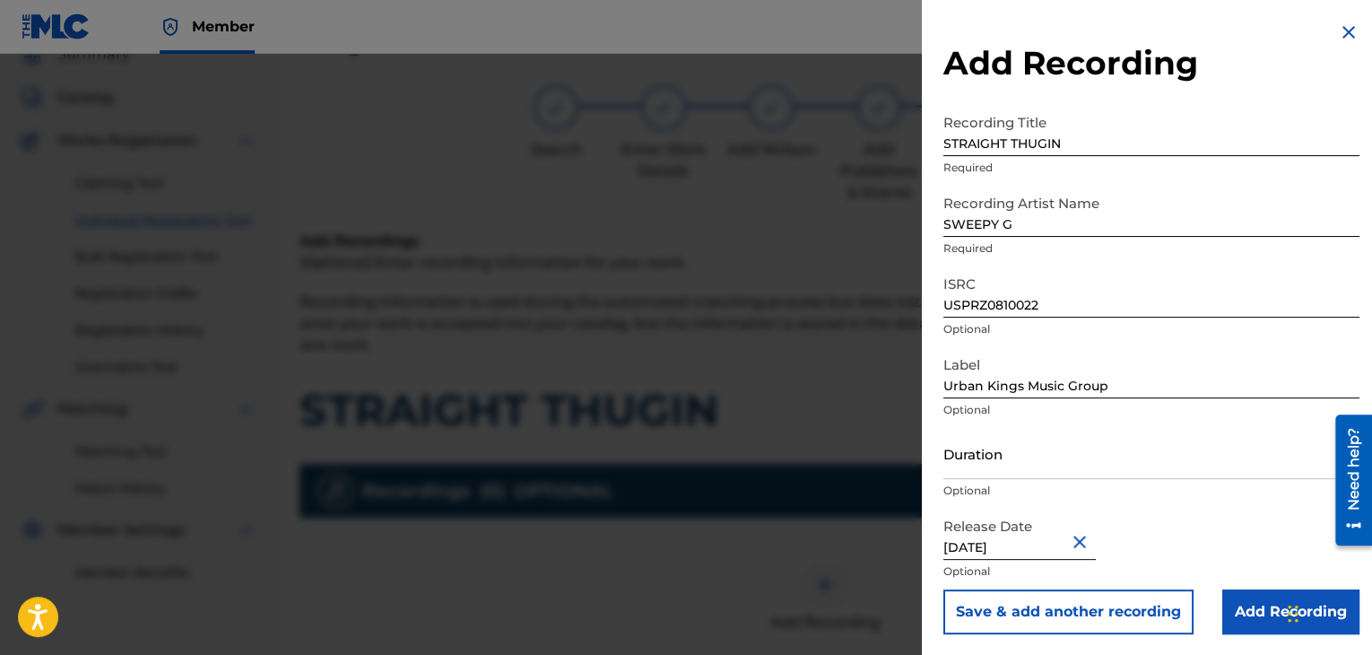
click at [1011, 472] on input "Duration" at bounding box center [1151, 453] width 416 height 51
type input "05:16"
click at [1241, 614] on input "Add Recording" at bounding box center [1290, 611] width 137 height 45
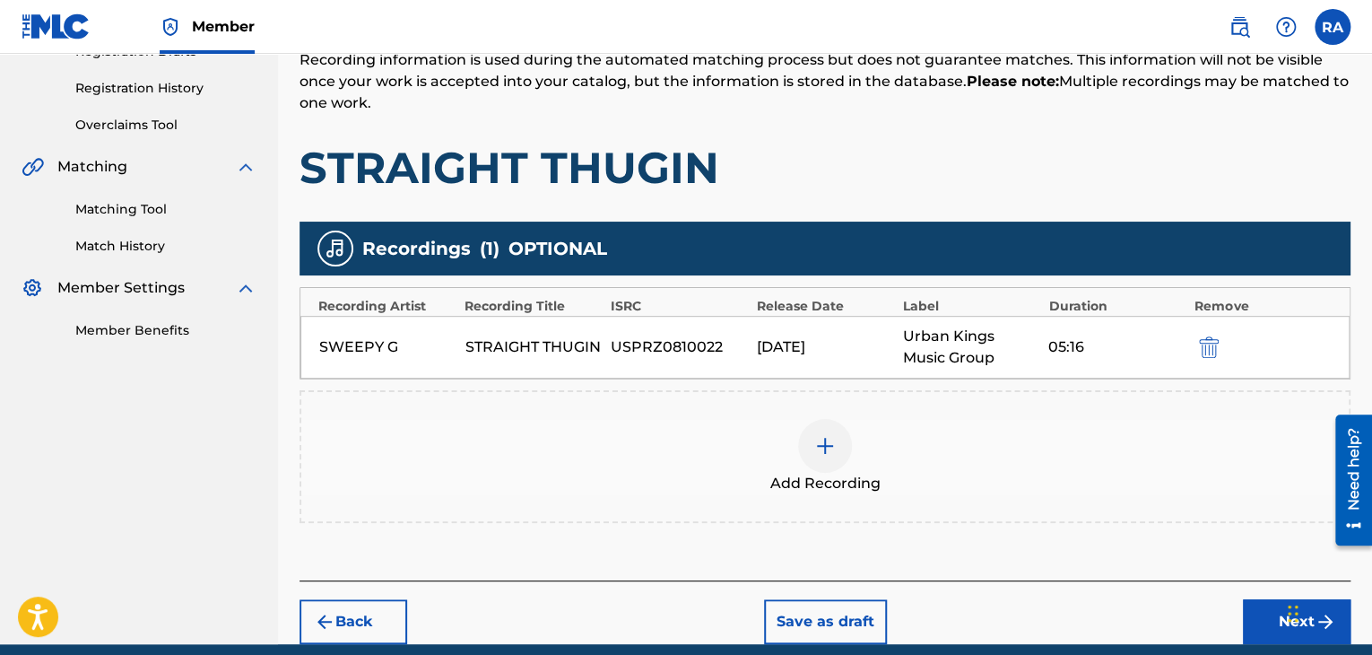
scroll to position [396, 0]
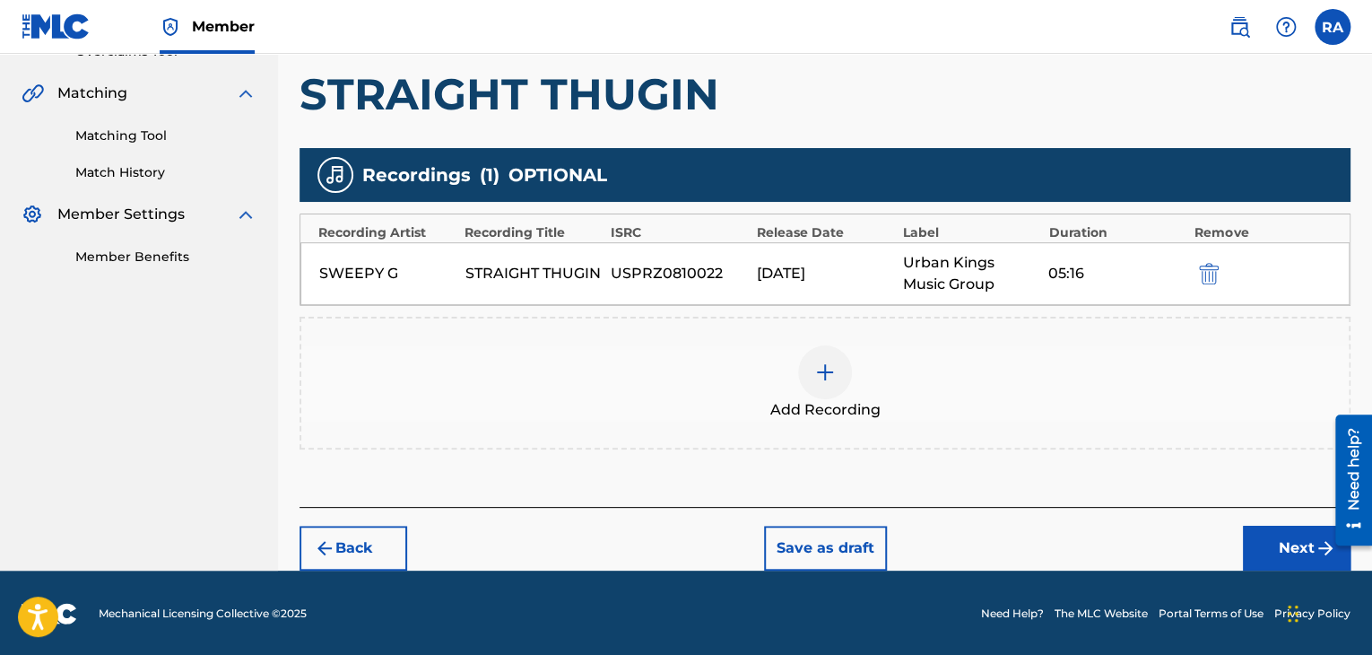
click at [1284, 540] on button "Next" at bounding box center [1297, 547] width 108 height 45
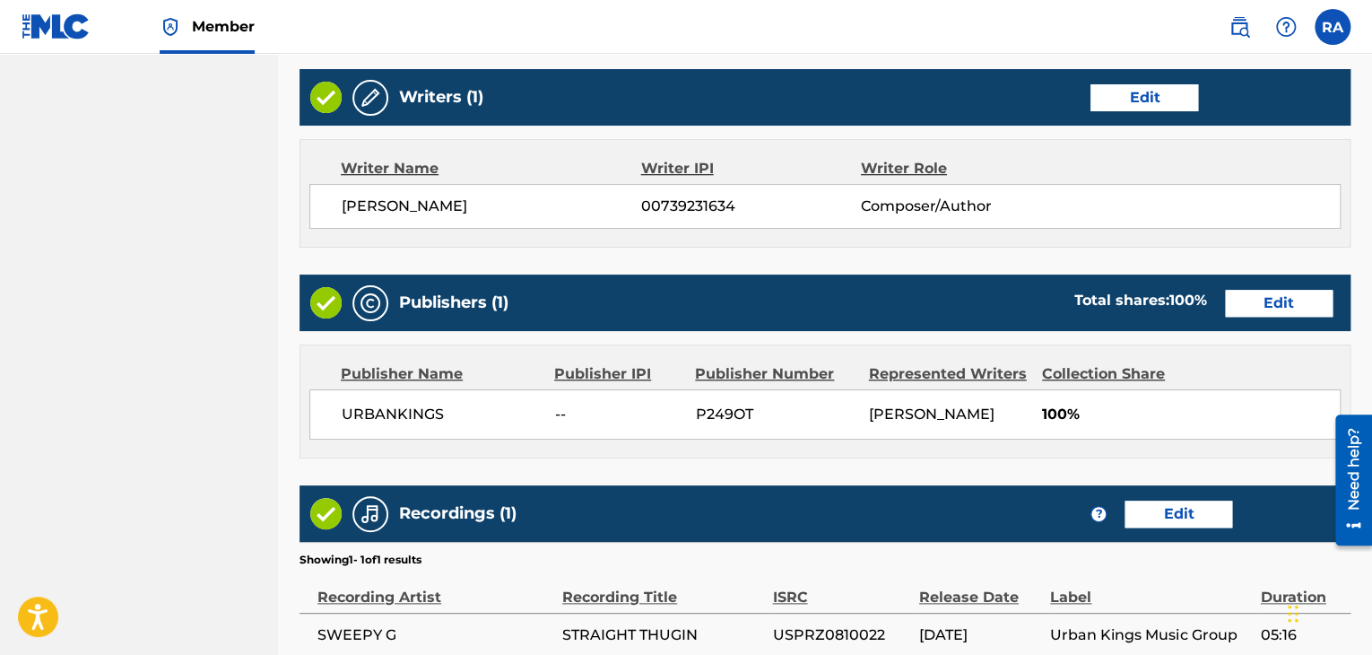
scroll to position [860, 0]
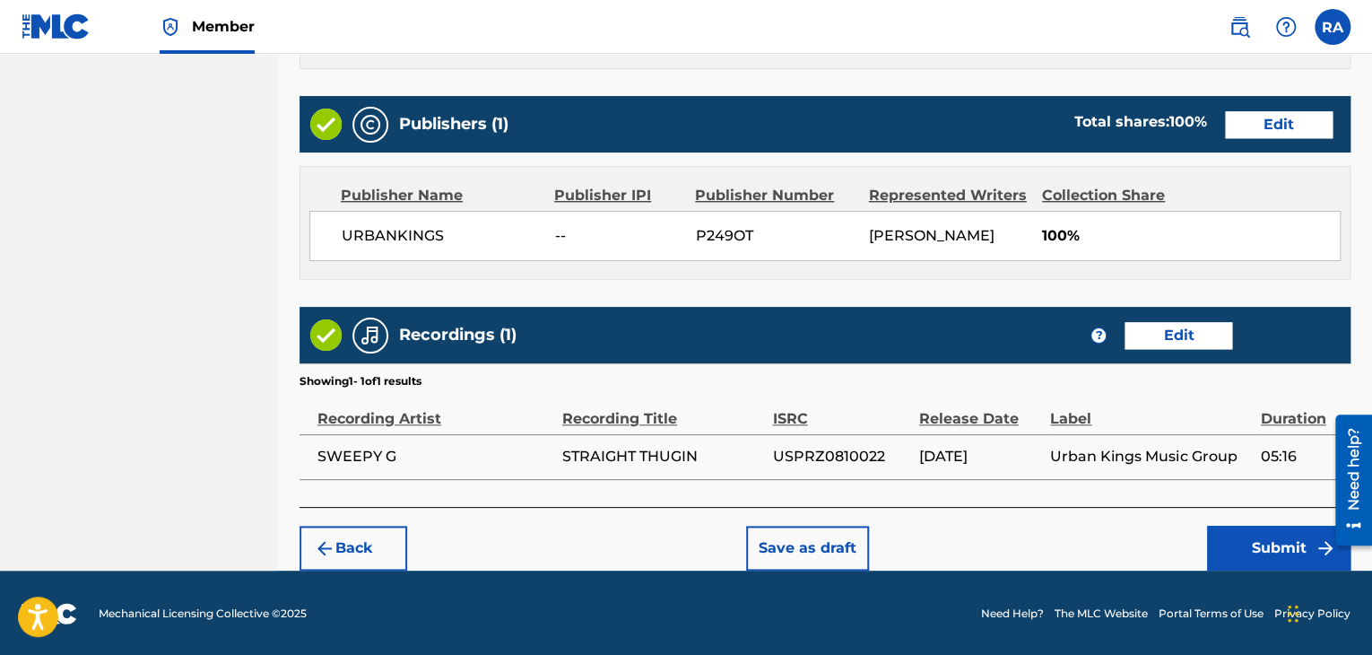
click at [1248, 528] on button "Submit" at bounding box center [1278, 547] width 143 height 45
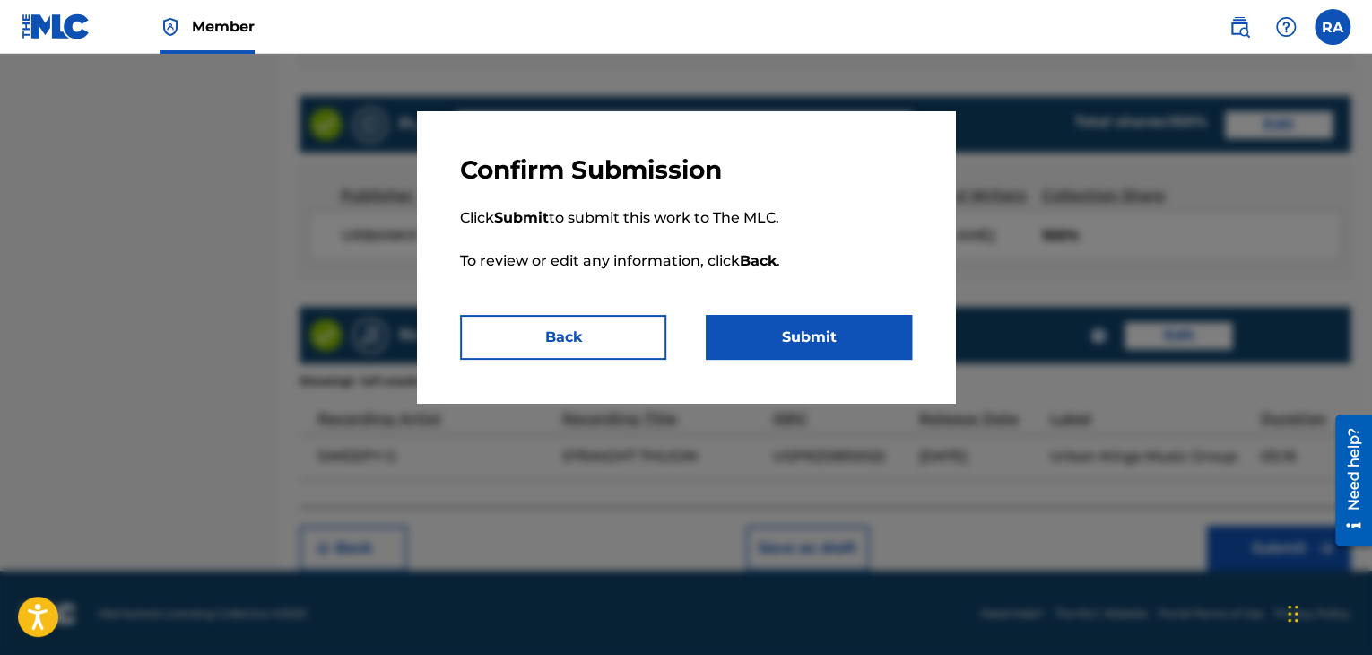
click at [824, 333] on button "Submit" at bounding box center [809, 337] width 206 height 45
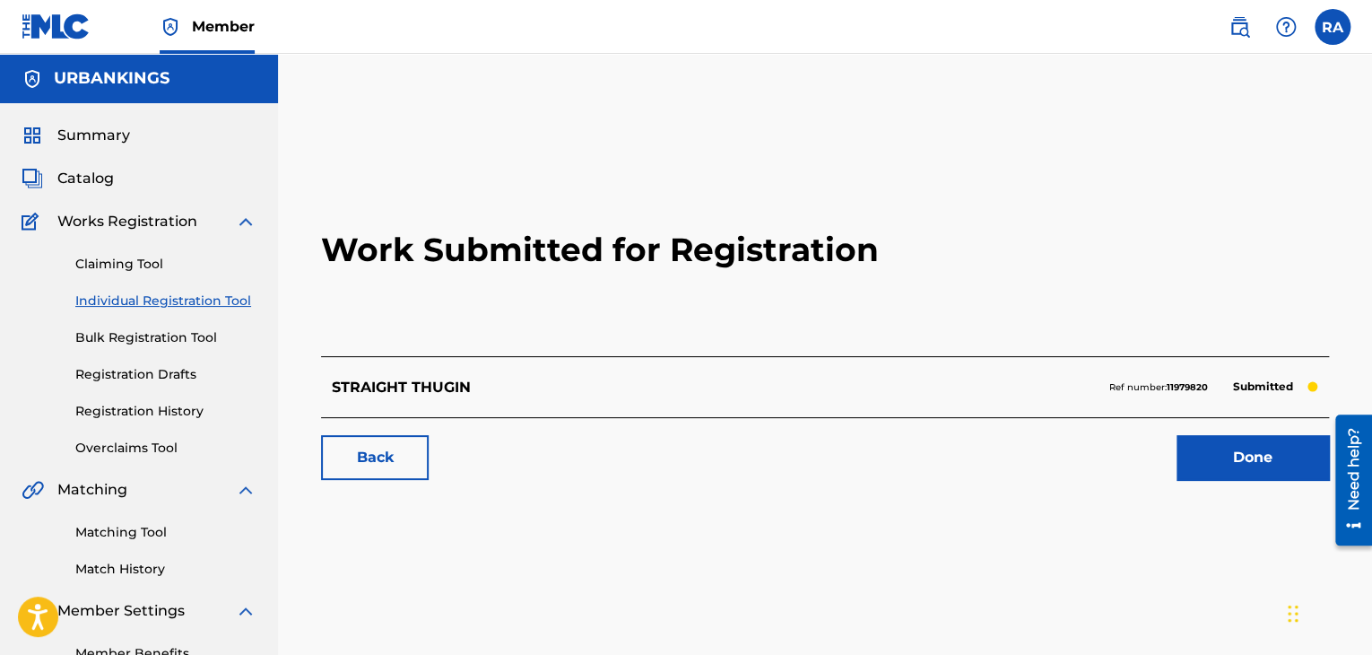
click at [1234, 448] on link "Done" at bounding box center [1252, 457] width 152 height 45
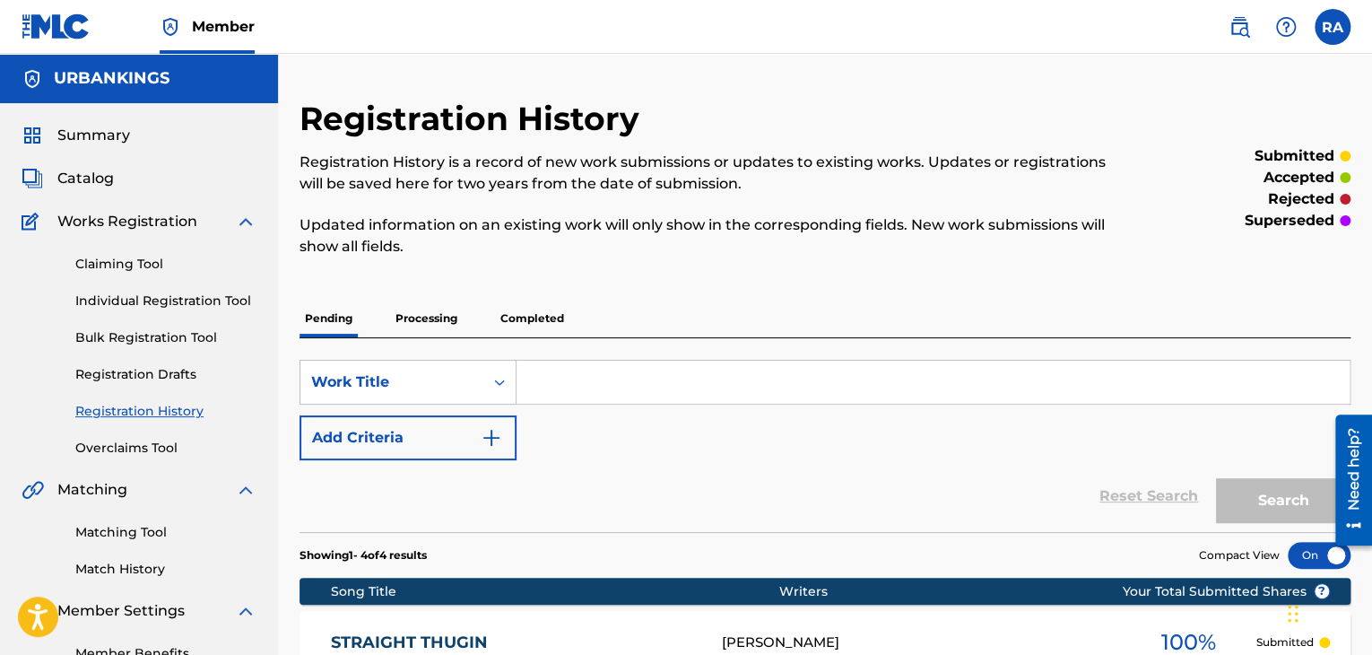
click at [221, 307] on link "Individual Registration Tool" at bounding box center [165, 300] width 181 height 19
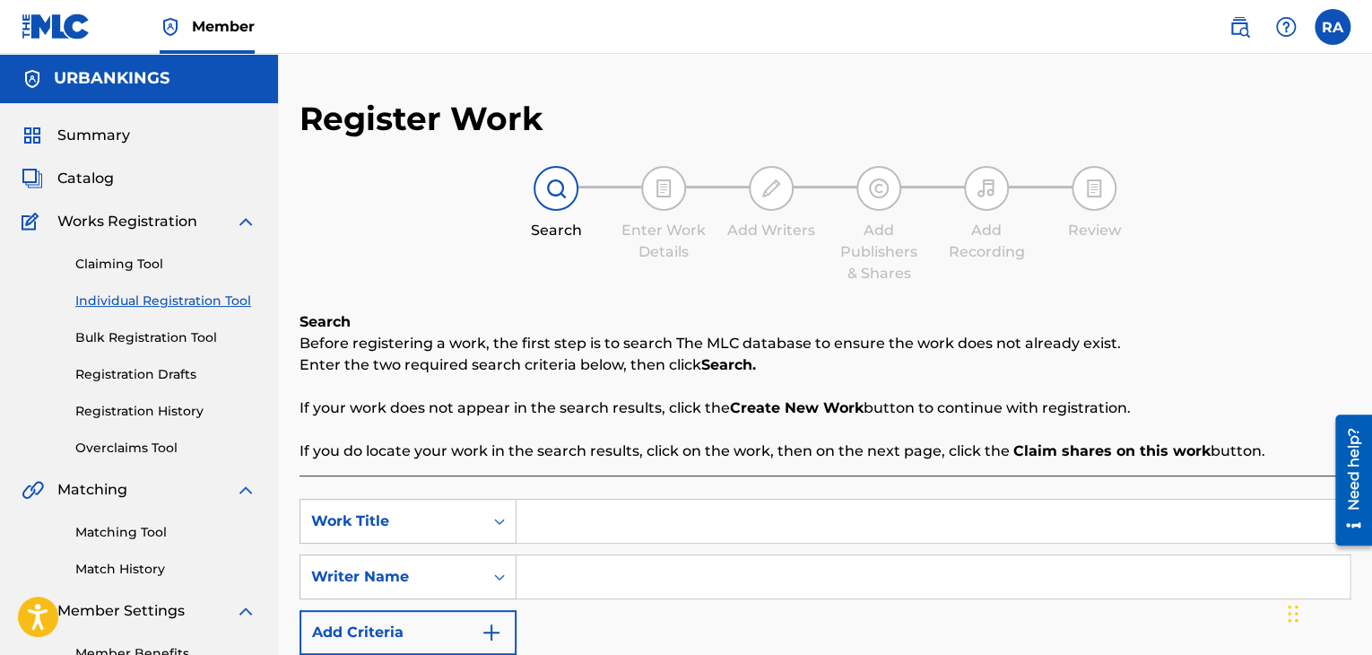
click at [100, 295] on link "Individual Registration Tool" at bounding box center [165, 300] width 181 height 19
click at [567, 519] on input "Search Form" at bounding box center [932, 520] width 833 height 43
type input "SUMMER CALI"
type input "[PERSON_NAME]"
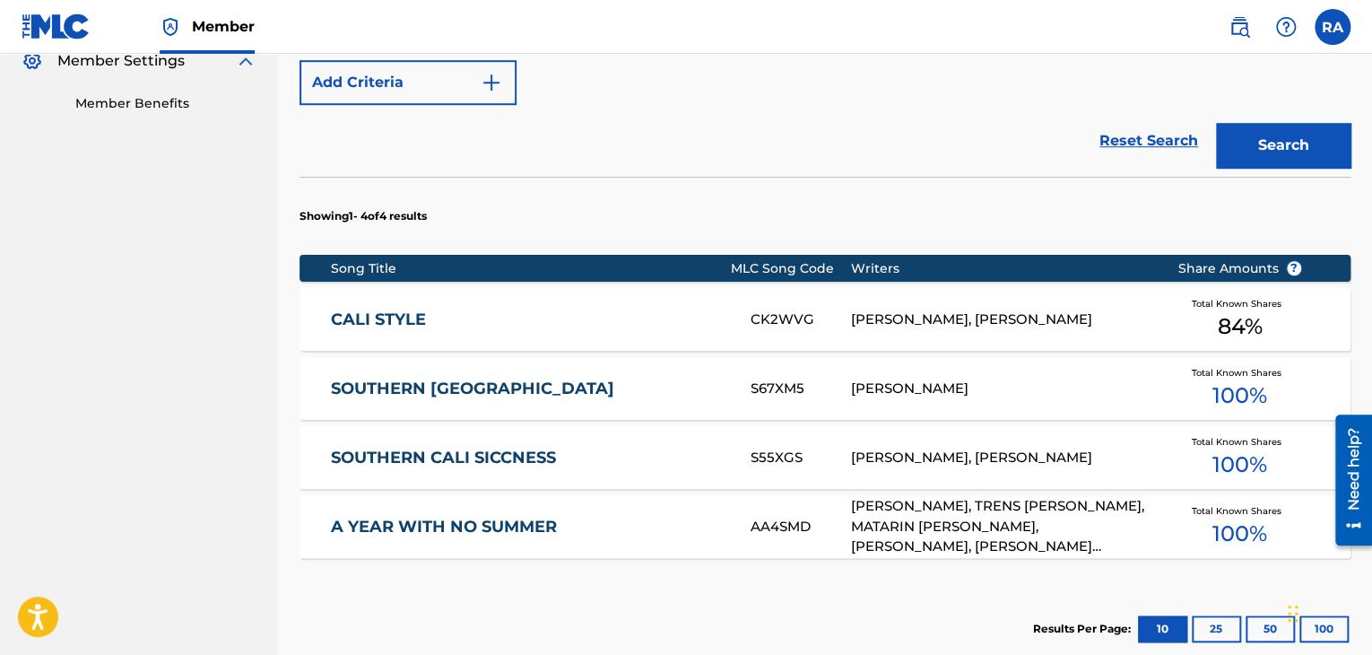
scroll to position [628, 0]
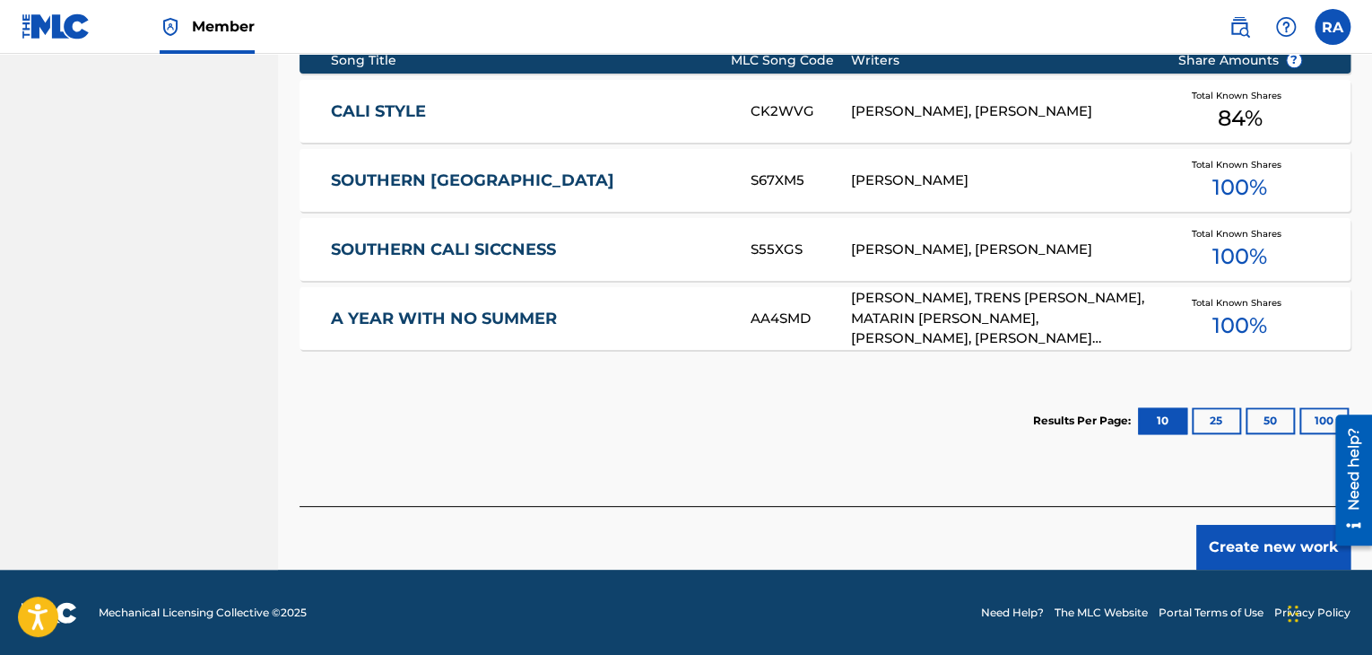
click at [1259, 569] on footer "Mechanical Licensing Collective © 2025 Need Help? The MLC Website Portal Terms …" at bounding box center [686, 612] width 1372 height 86
click at [1259, 548] on button "Create new work" at bounding box center [1273, 547] width 154 height 45
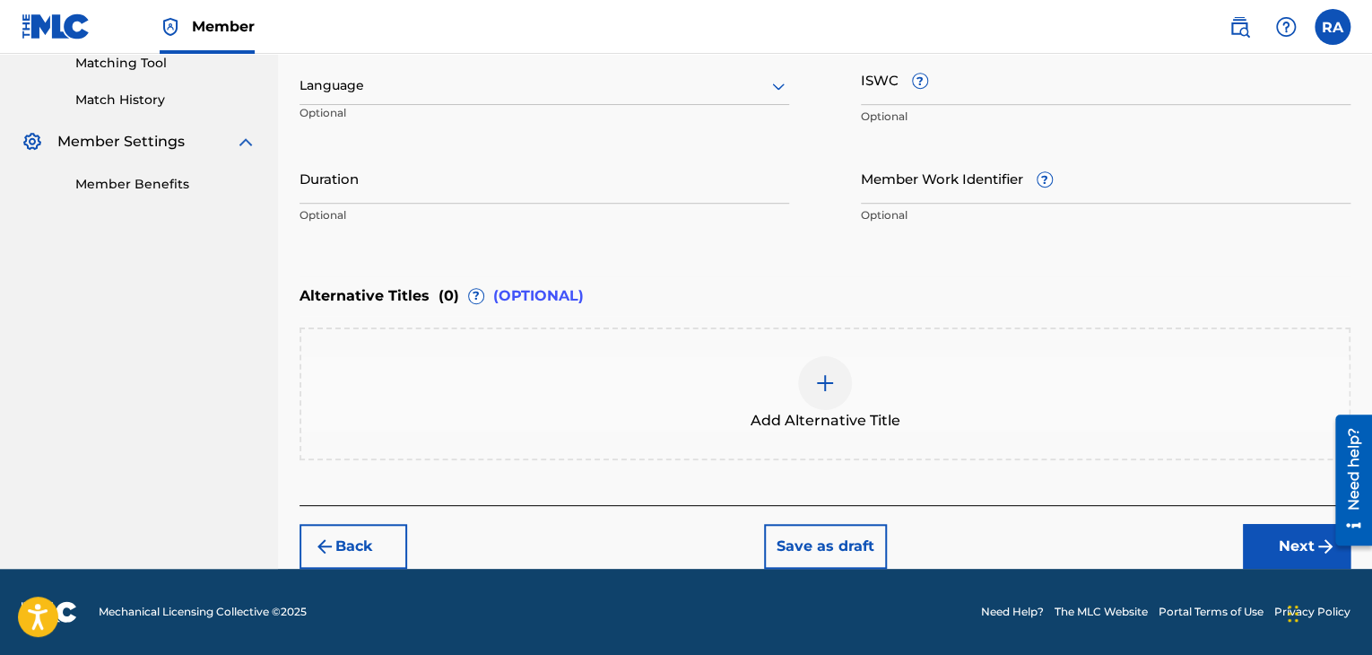
scroll to position [467, 0]
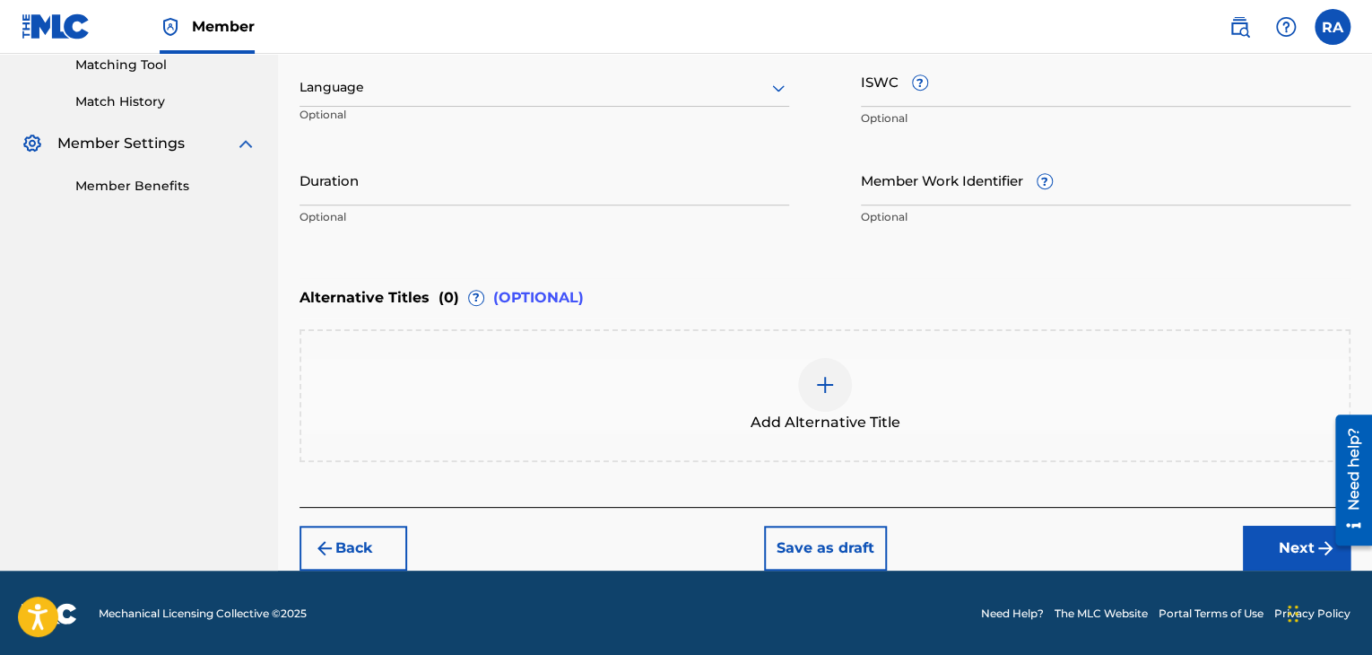
click at [466, 172] on input "Duration" at bounding box center [544, 179] width 490 height 51
type input "03:38"
click at [1277, 539] on button "Next" at bounding box center [1297, 547] width 108 height 45
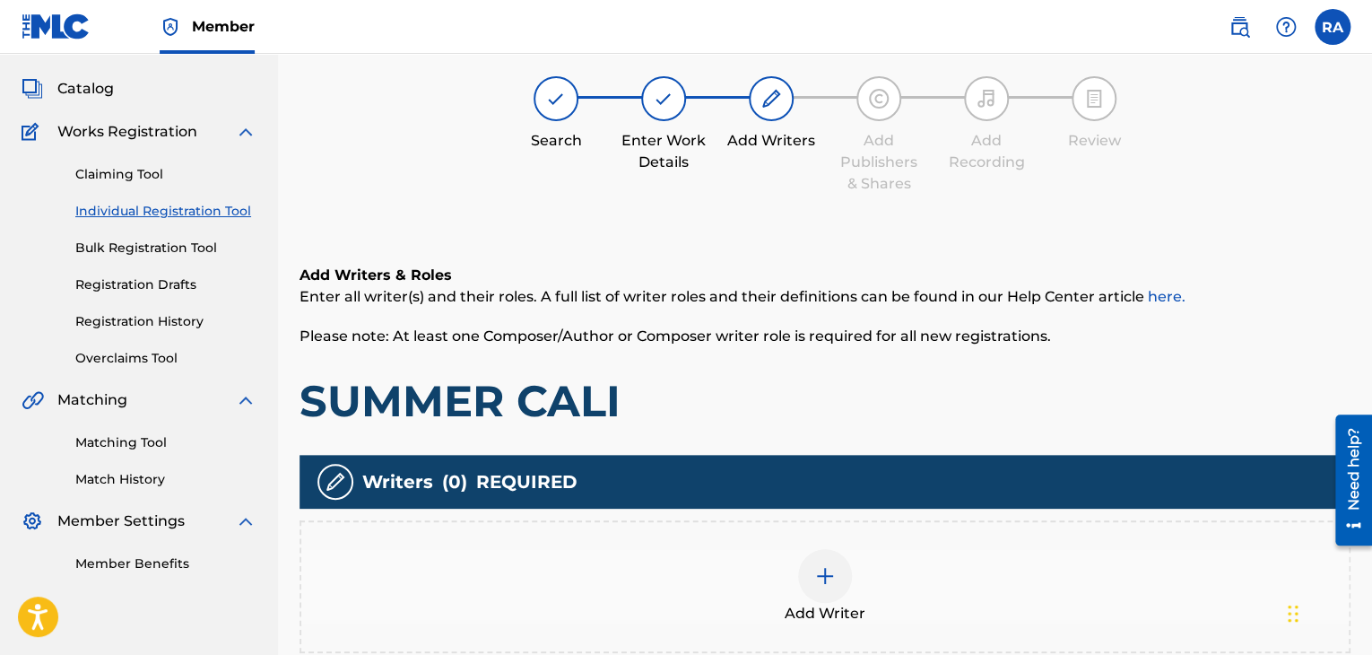
scroll to position [81, 0]
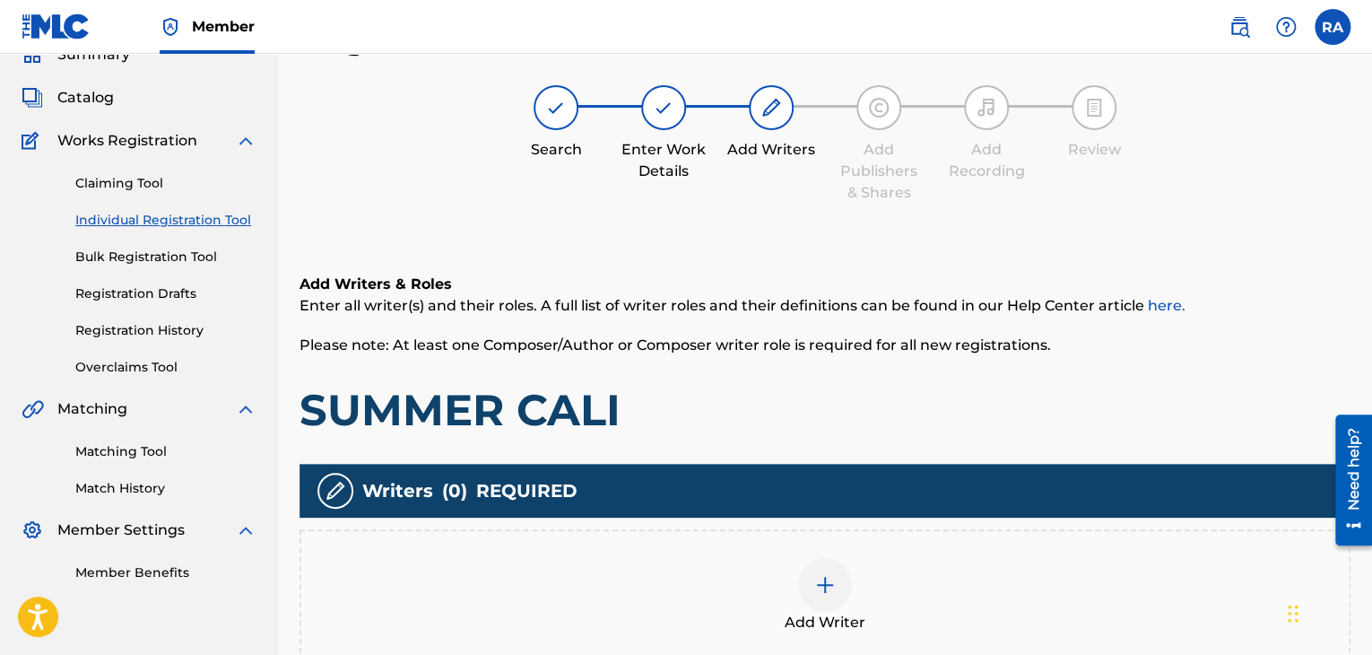
click at [811, 585] on div at bounding box center [825, 585] width 54 height 54
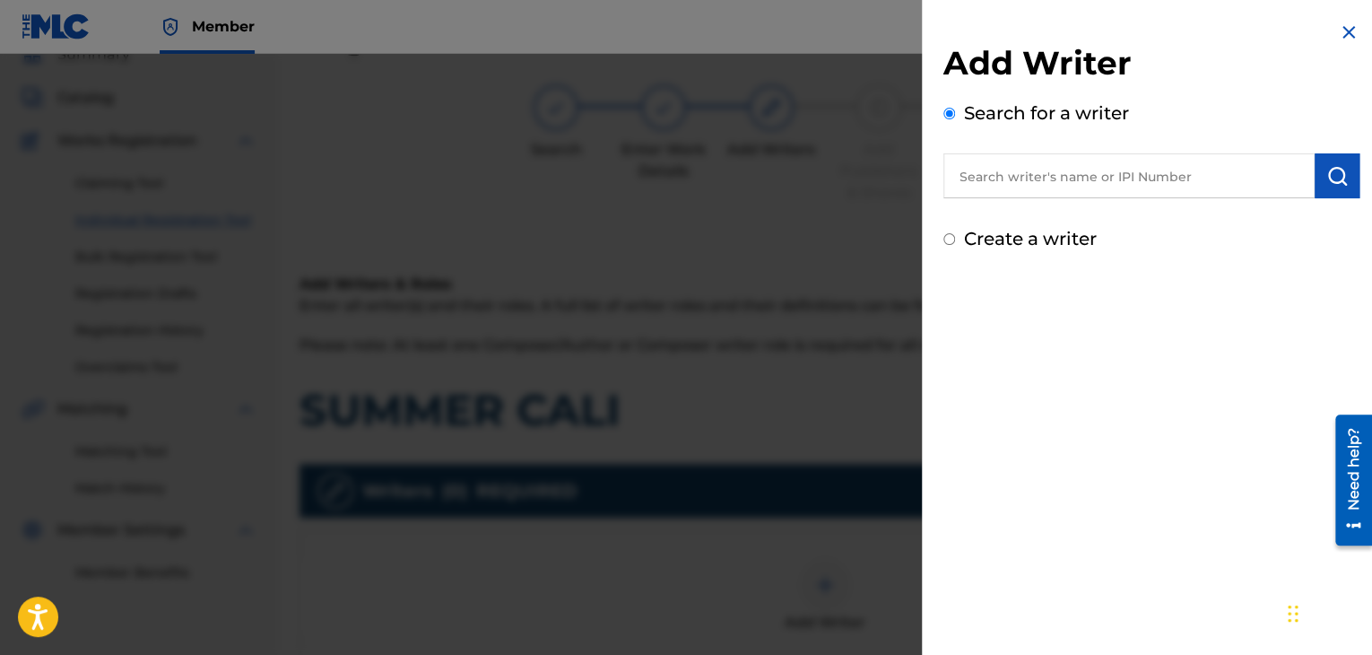
click at [1042, 151] on div "Search for a writer" at bounding box center [1151, 149] width 416 height 99
click at [1033, 173] on input "text" at bounding box center [1128, 175] width 371 height 45
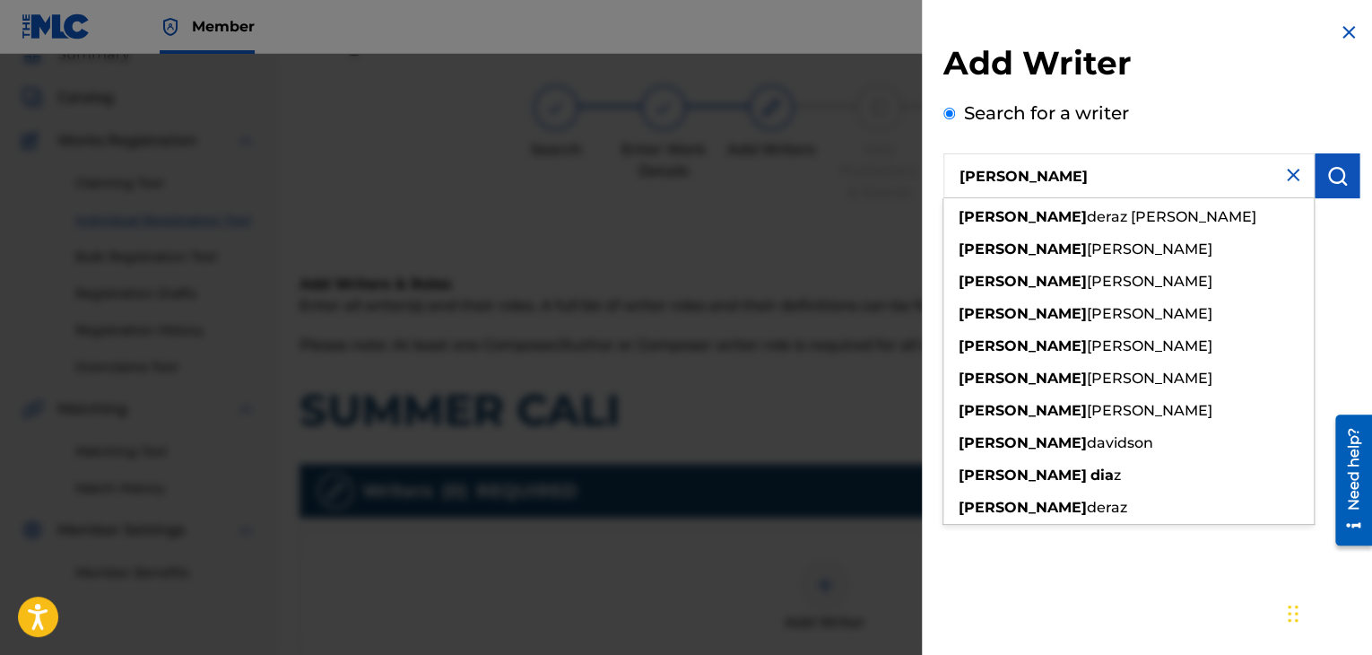
type input "[PERSON_NAME]"
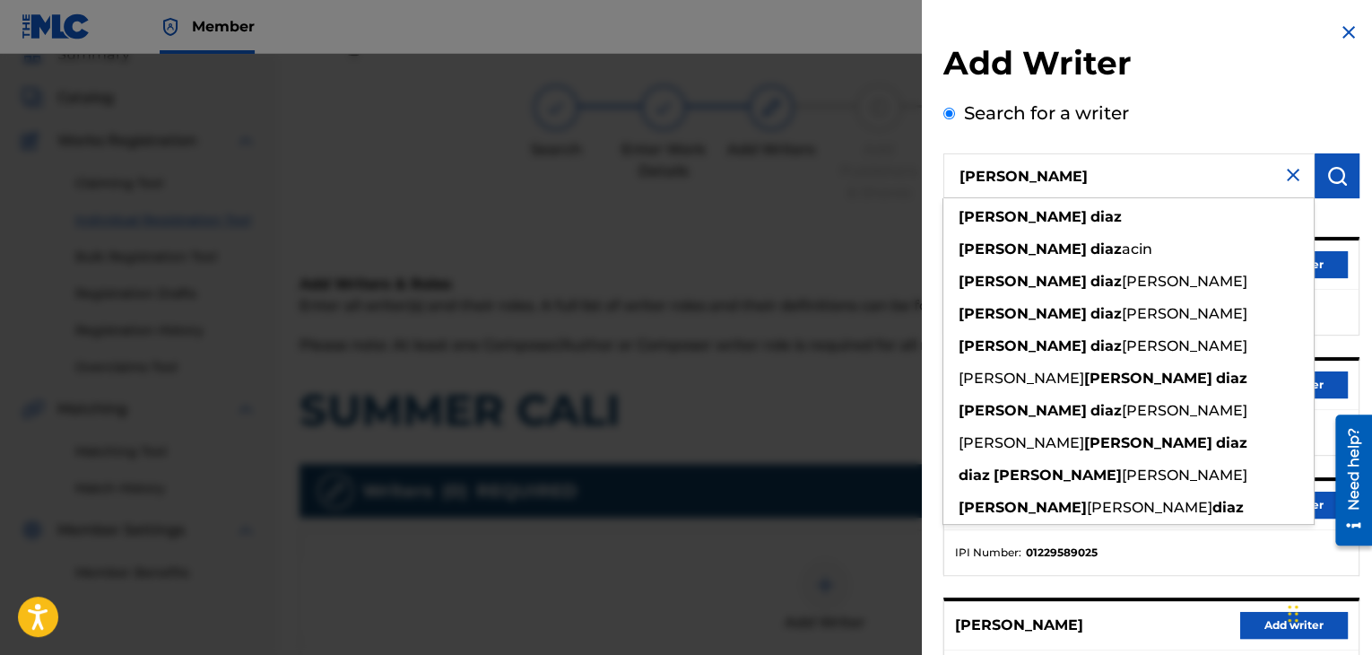
click at [1330, 381] on button "Add writer" at bounding box center [1294, 384] width 108 height 27
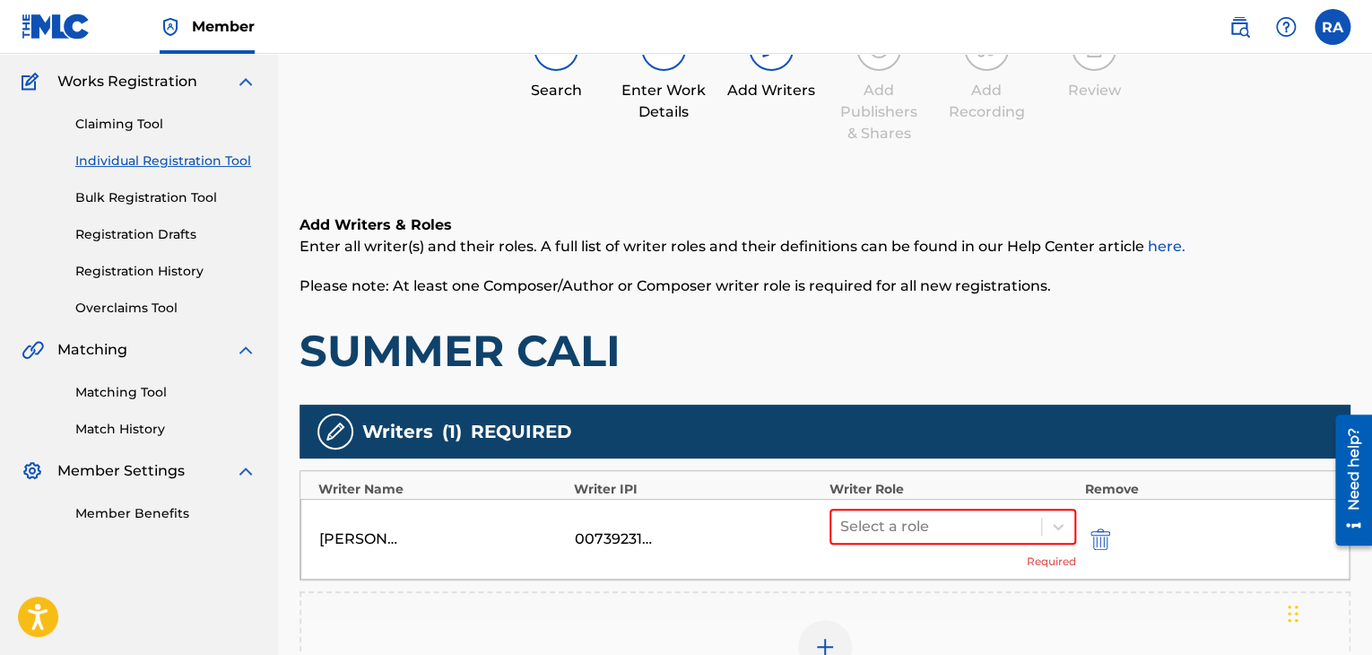
scroll to position [170, 0]
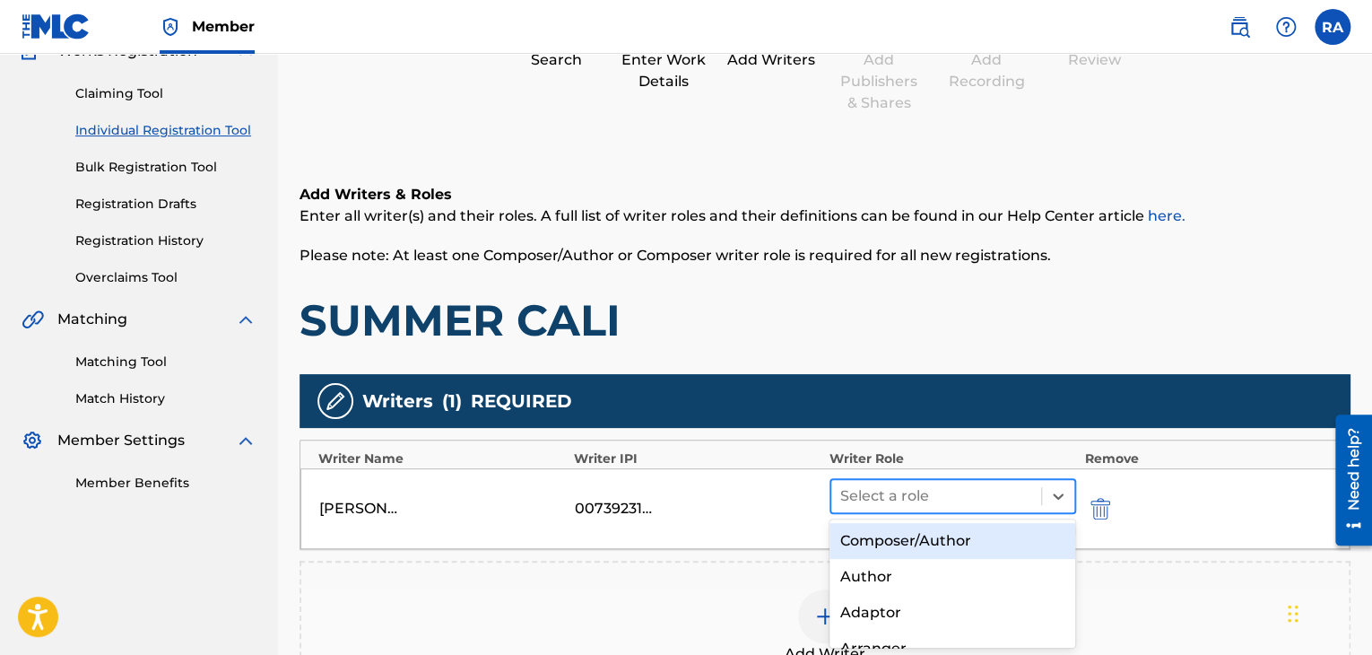
click at [997, 489] on div at bounding box center [936, 495] width 192 height 25
click at [958, 542] on div "Composer/Author" at bounding box center [952, 541] width 247 height 36
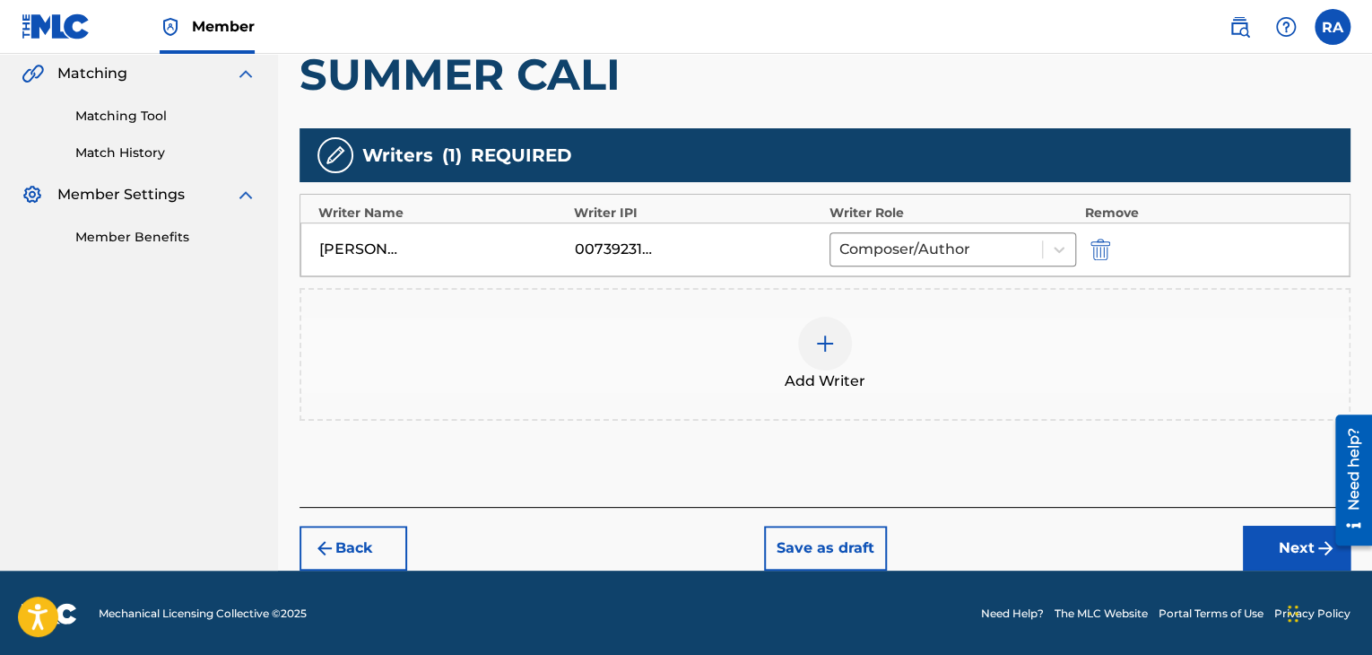
click at [1263, 550] on button "Next" at bounding box center [1297, 547] width 108 height 45
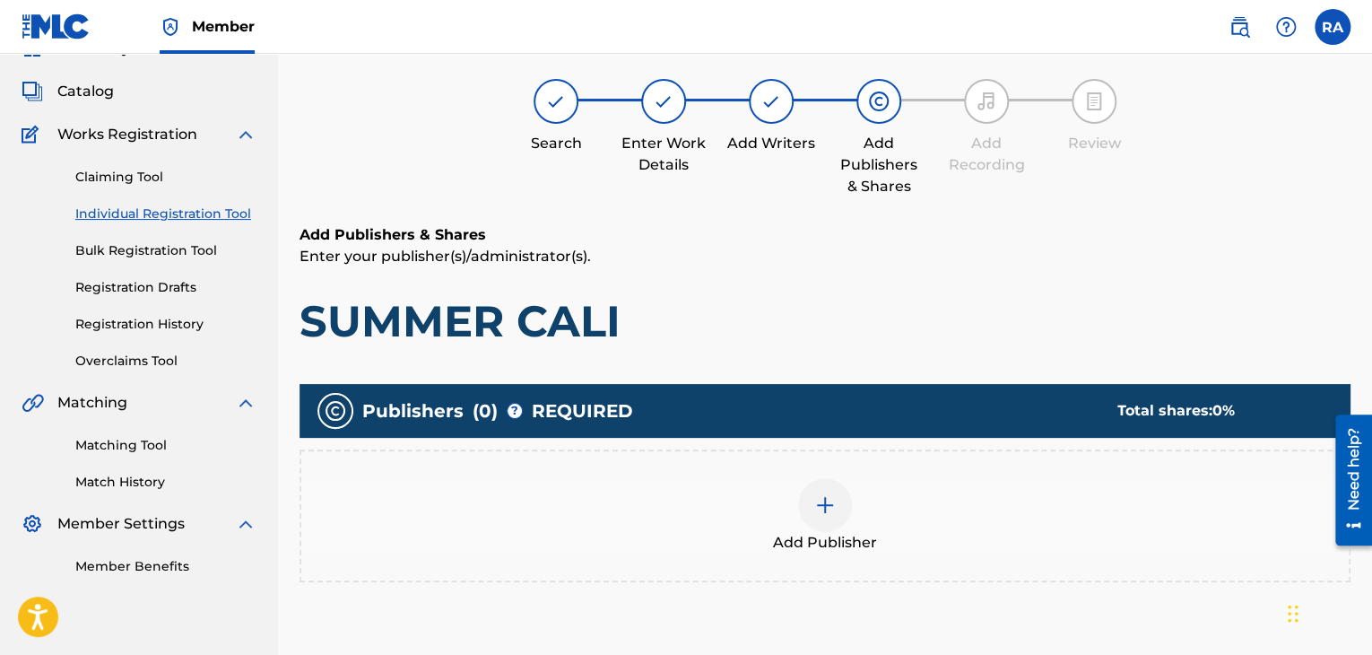
scroll to position [81, 0]
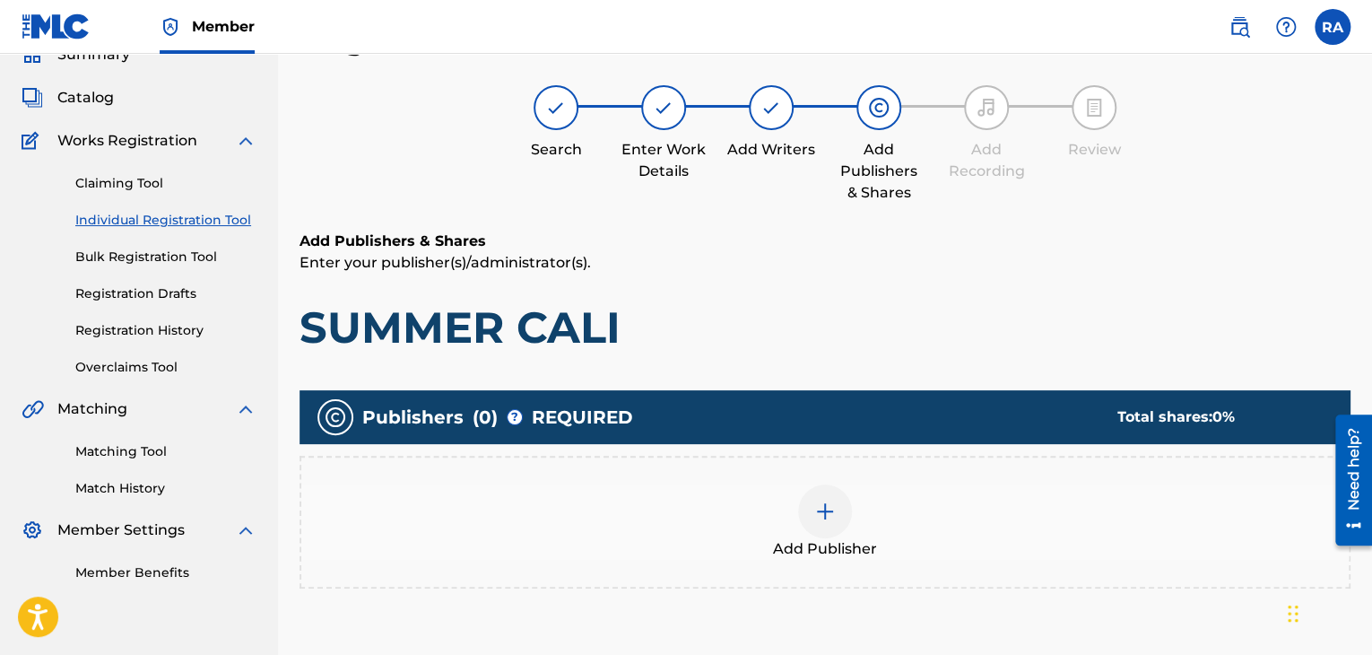
click at [812, 521] on div at bounding box center [825, 511] width 54 height 54
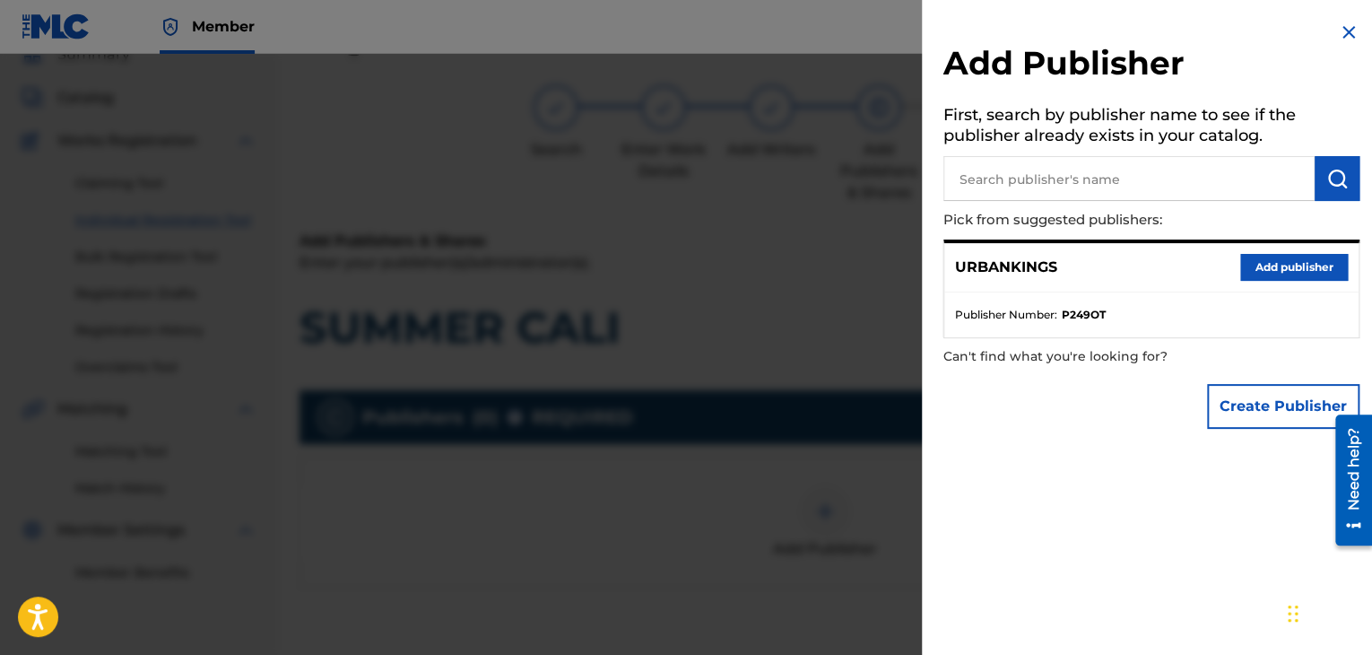
click at [1320, 266] on button "Add publisher" at bounding box center [1294, 267] width 108 height 27
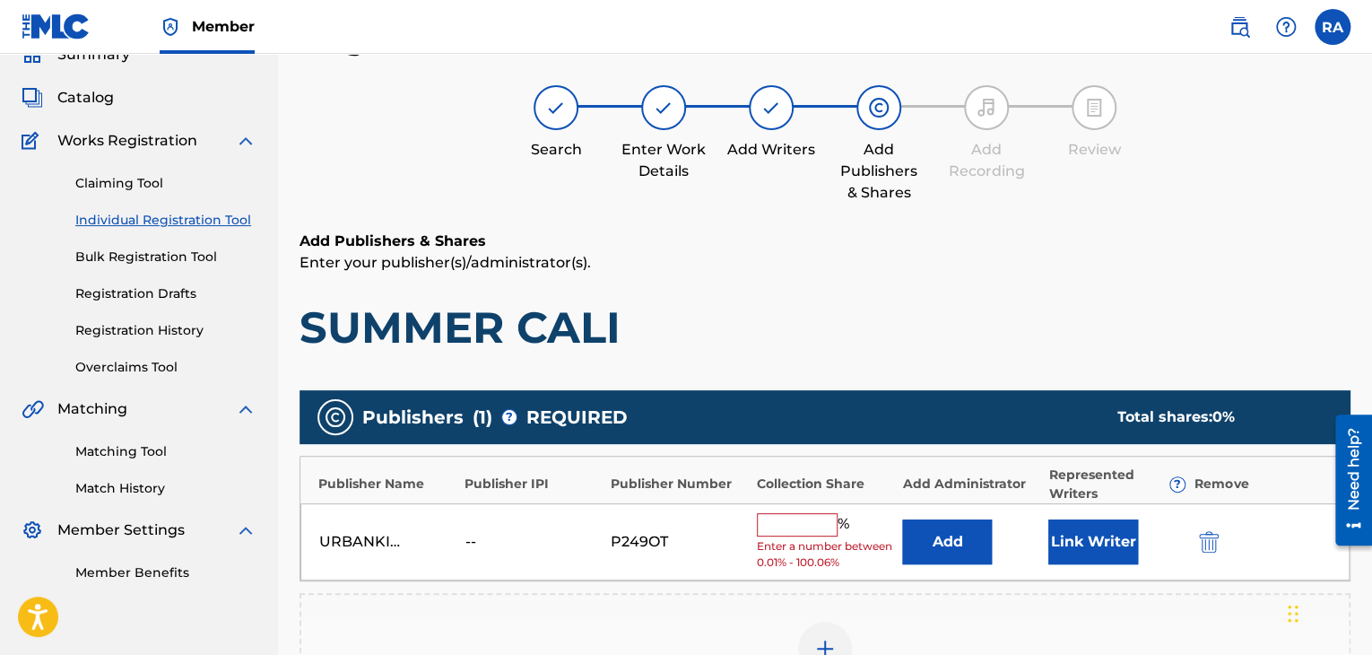
click at [800, 520] on input "text" at bounding box center [797, 524] width 81 height 23
type input "100"
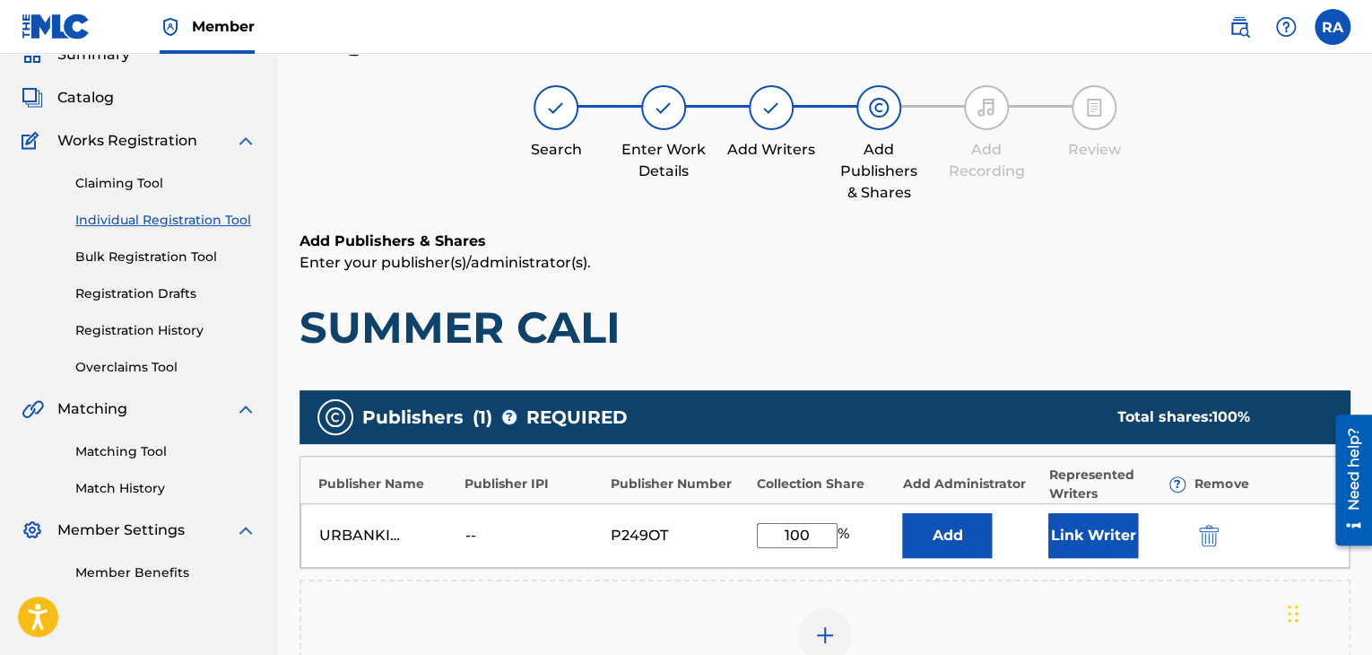
click at [1097, 541] on button "Link Writer" at bounding box center [1093, 535] width 90 height 45
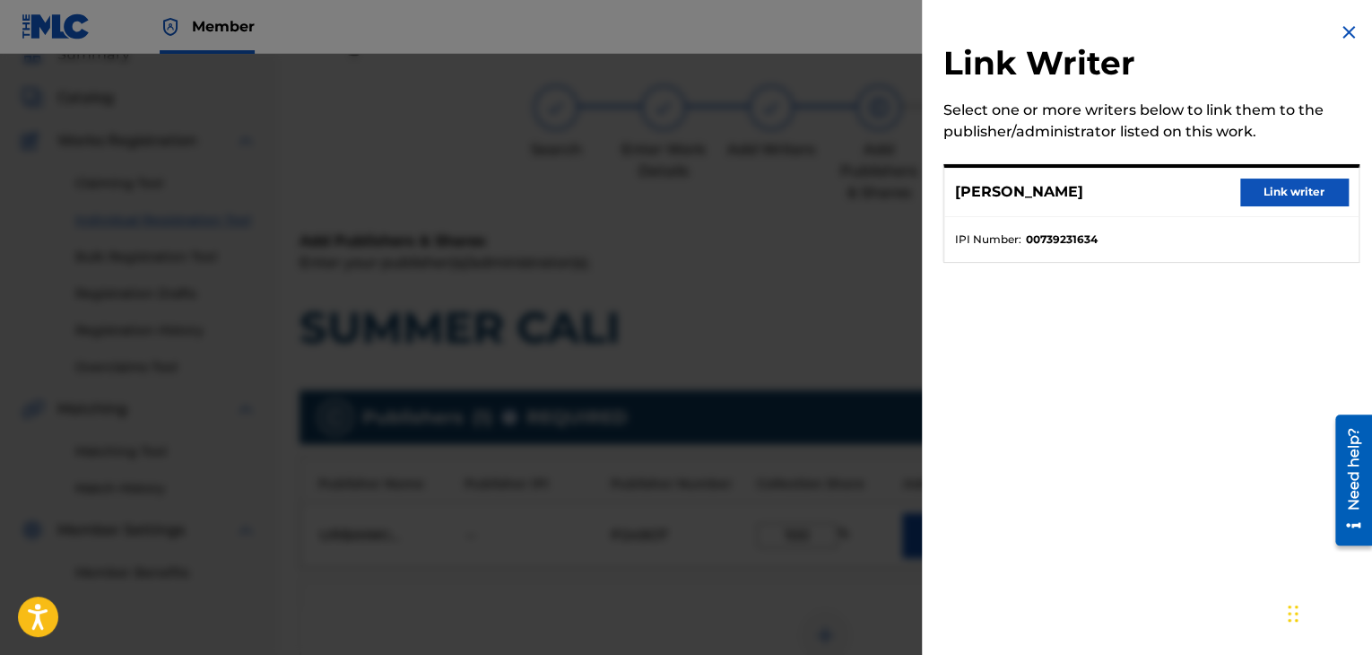
click at [1276, 187] on button "Link writer" at bounding box center [1294, 191] width 108 height 27
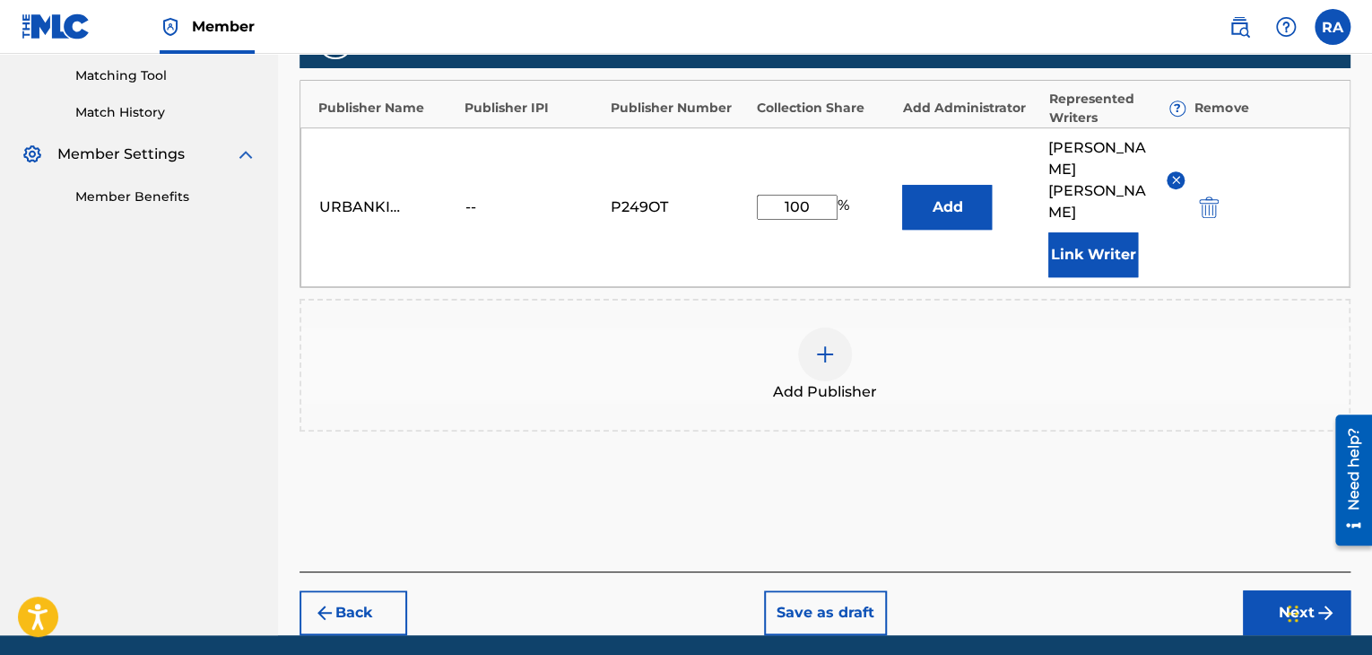
click at [1265, 590] on button "Next" at bounding box center [1297, 612] width 108 height 45
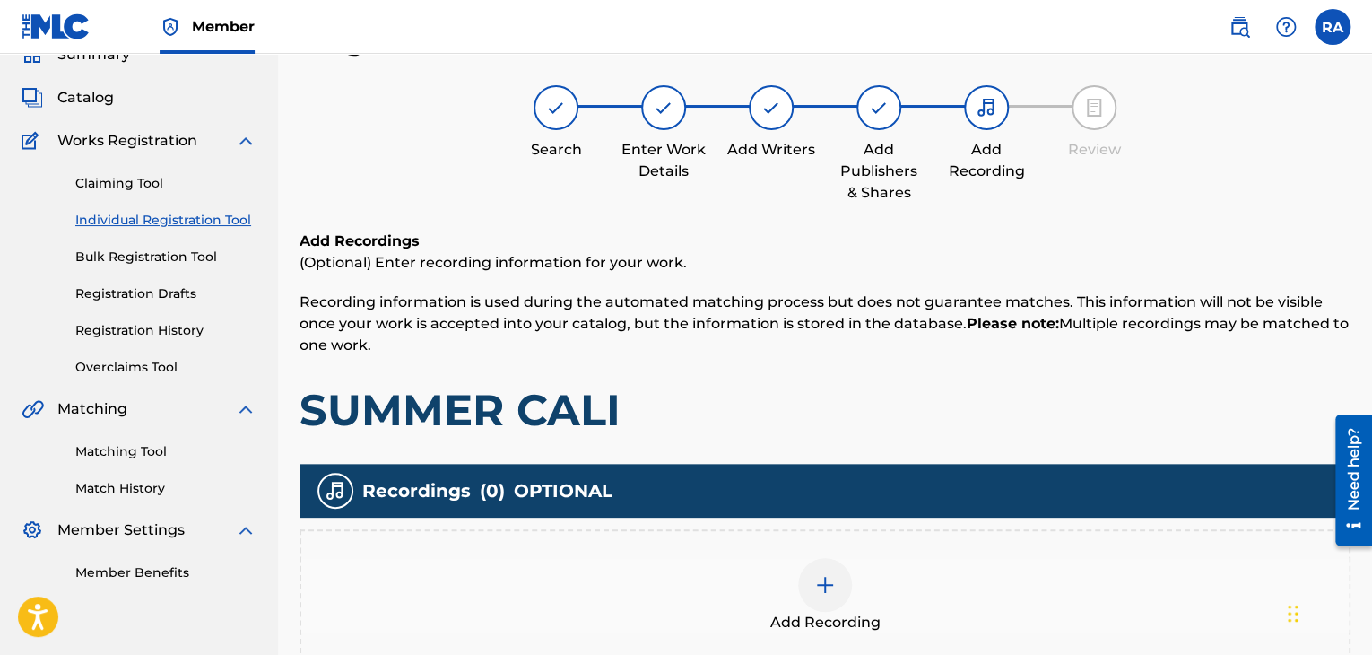
click at [821, 592] on img at bounding box center [825, 585] width 22 height 22
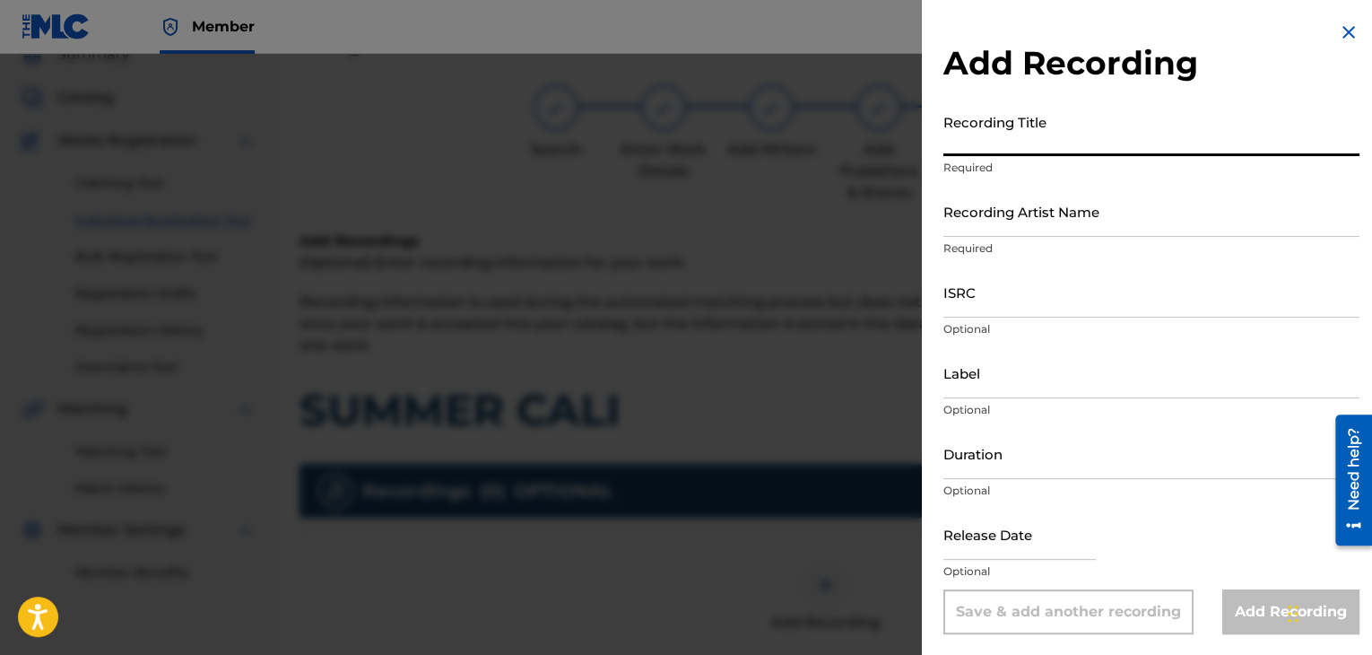
click at [1110, 154] on input "Recording Title" at bounding box center [1151, 130] width 416 height 51
type input "SUMMER CALI"
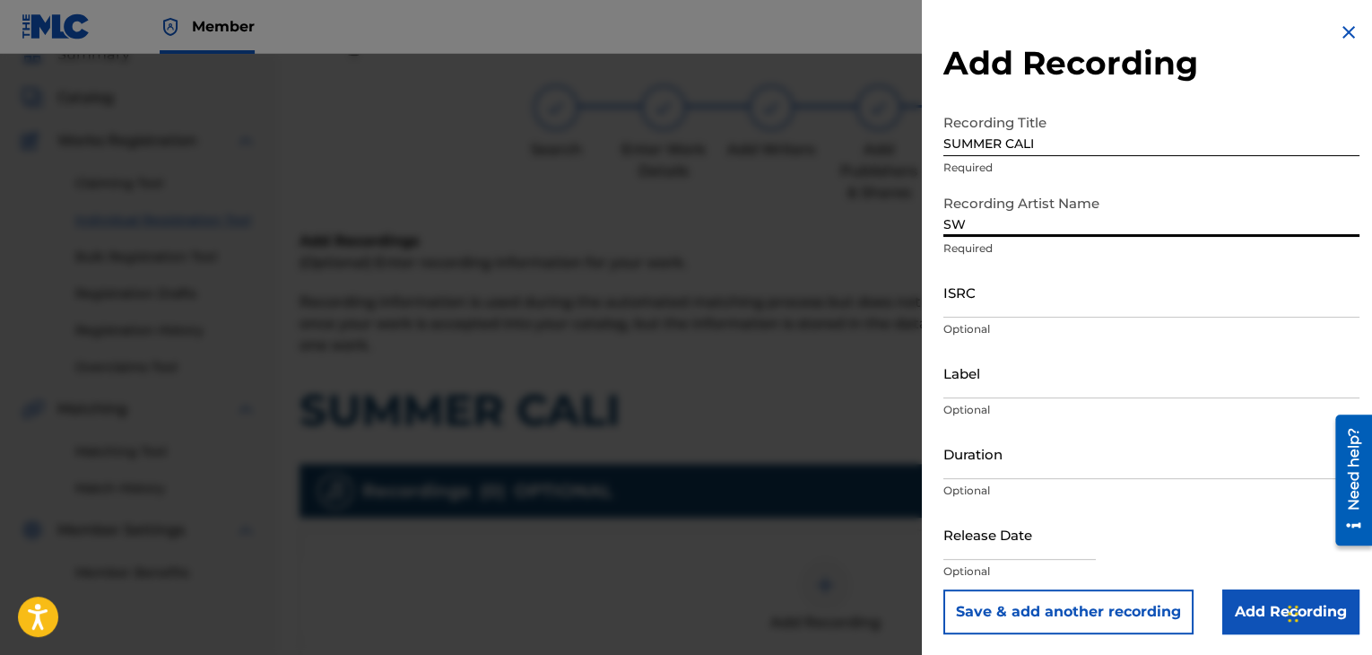
type input "SWEEPY G"
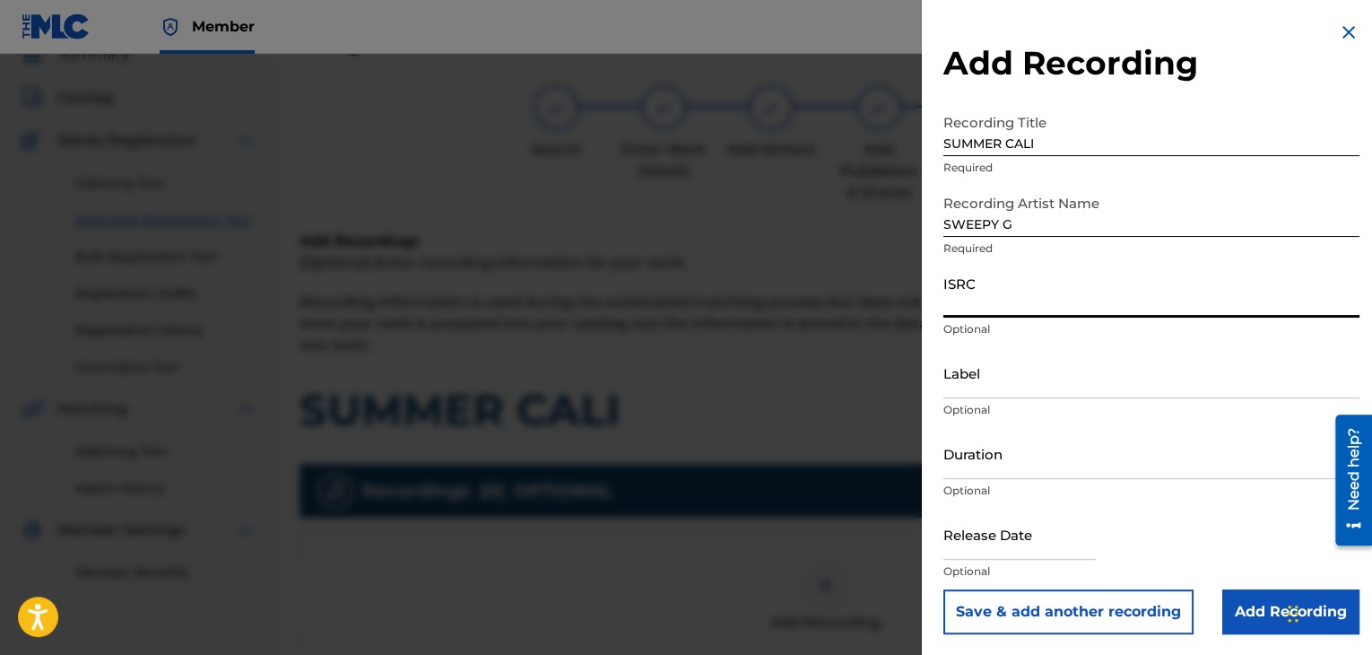
paste input "USPRZ0810023"
type input "USPRZ0810023"
click at [1008, 379] on input "Label" at bounding box center [1151, 372] width 416 height 51
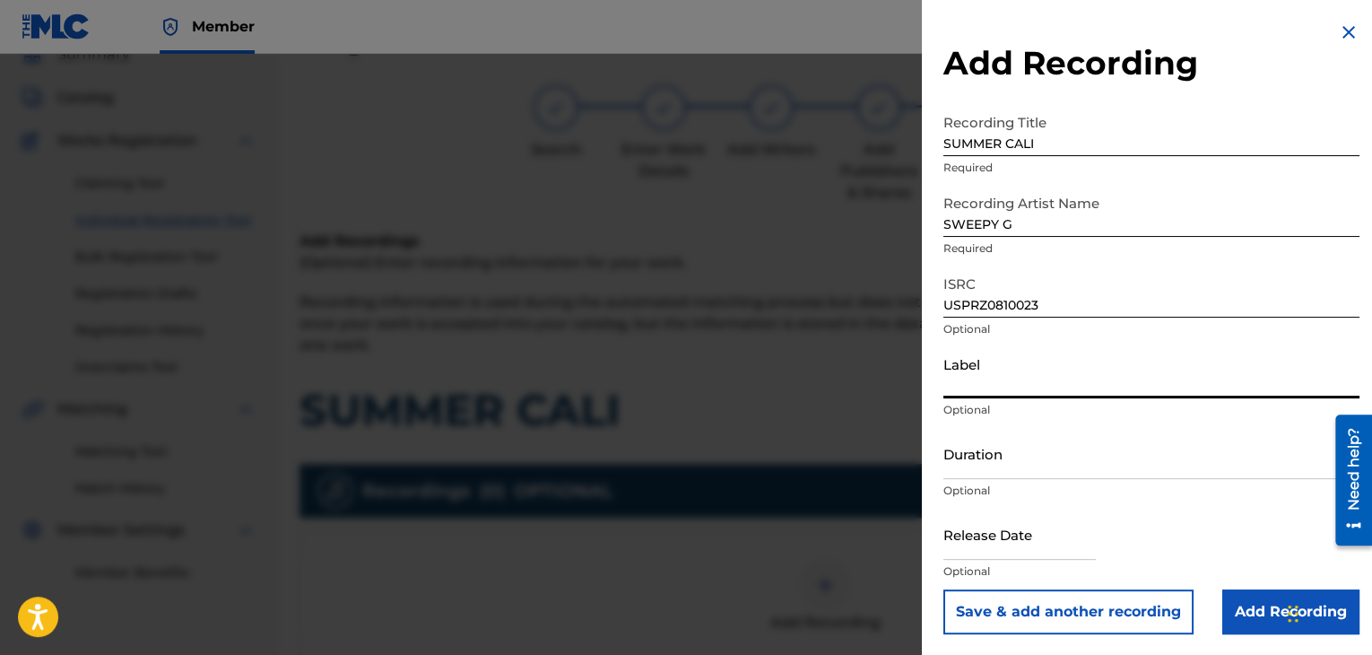
type input "Urban Kings Music Group"
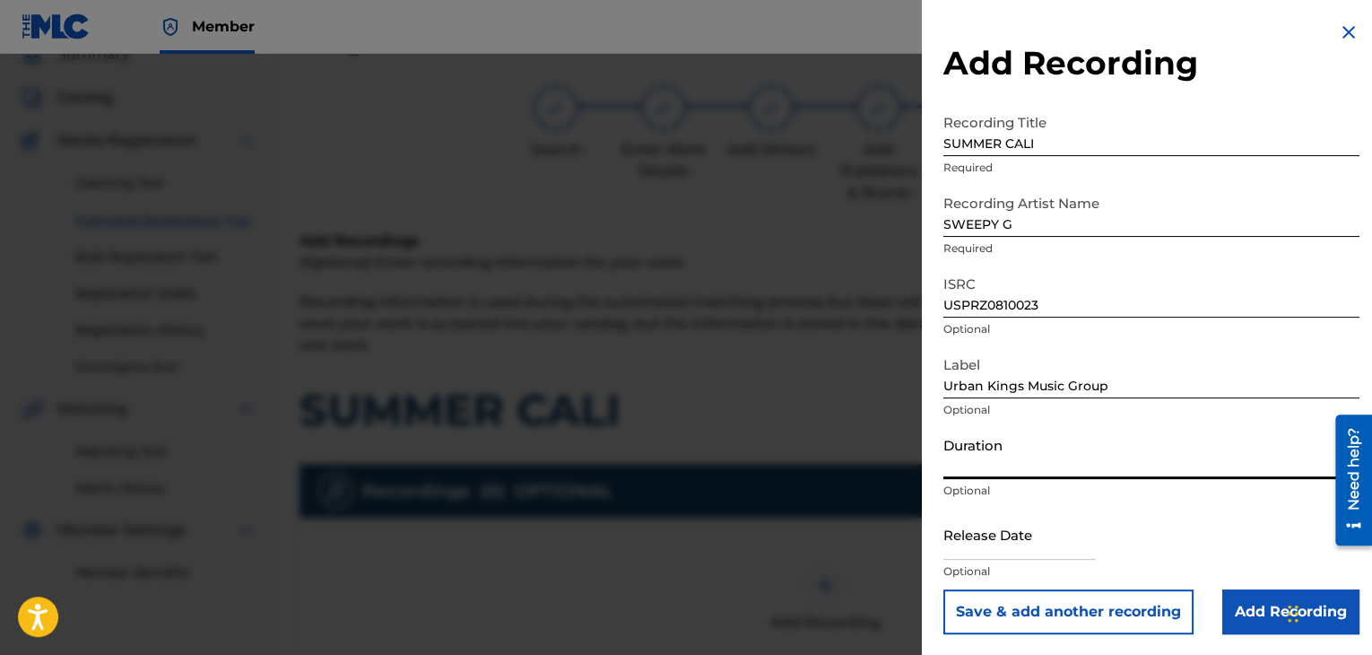
drag, startPoint x: 1040, startPoint y: 478, endPoint x: 1048, endPoint y: 482, distance: 9.2
click at [1040, 478] on input "Duration" at bounding box center [1151, 453] width 416 height 51
type input "03:38"
click at [979, 551] on input "text" at bounding box center [1019, 533] width 152 height 51
select select "7"
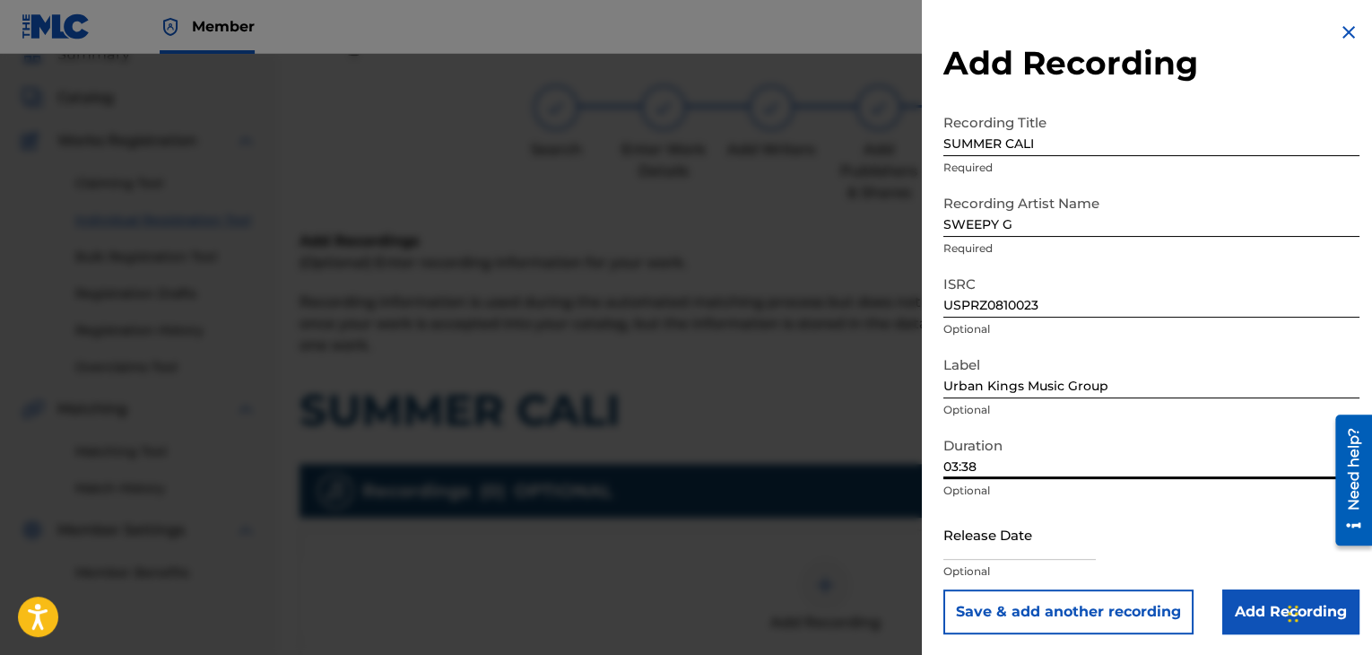
select select "2025"
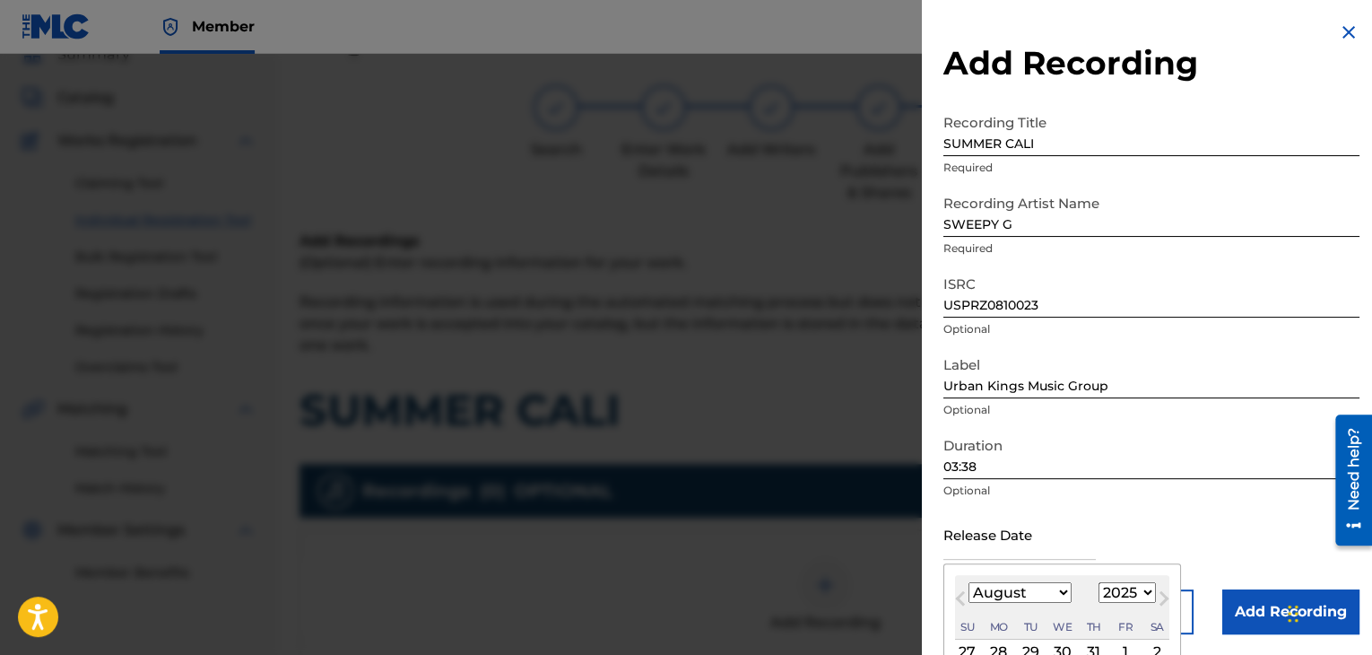
click at [1062, 584] on select "January February March April May June July August September October November De…" at bounding box center [1019, 592] width 103 height 21
click at [968, 582] on select "January February March April May June July August September October November De…" at bounding box center [1019, 592] width 103 height 21
click at [1149, 595] on button "Next Month" at bounding box center [1163, 601] width 29 height 29
click at [1050, 598] on select "January February March April May June July August September October November De…" at bounding box center [1019, 592] width 103 height 21
select select "6"
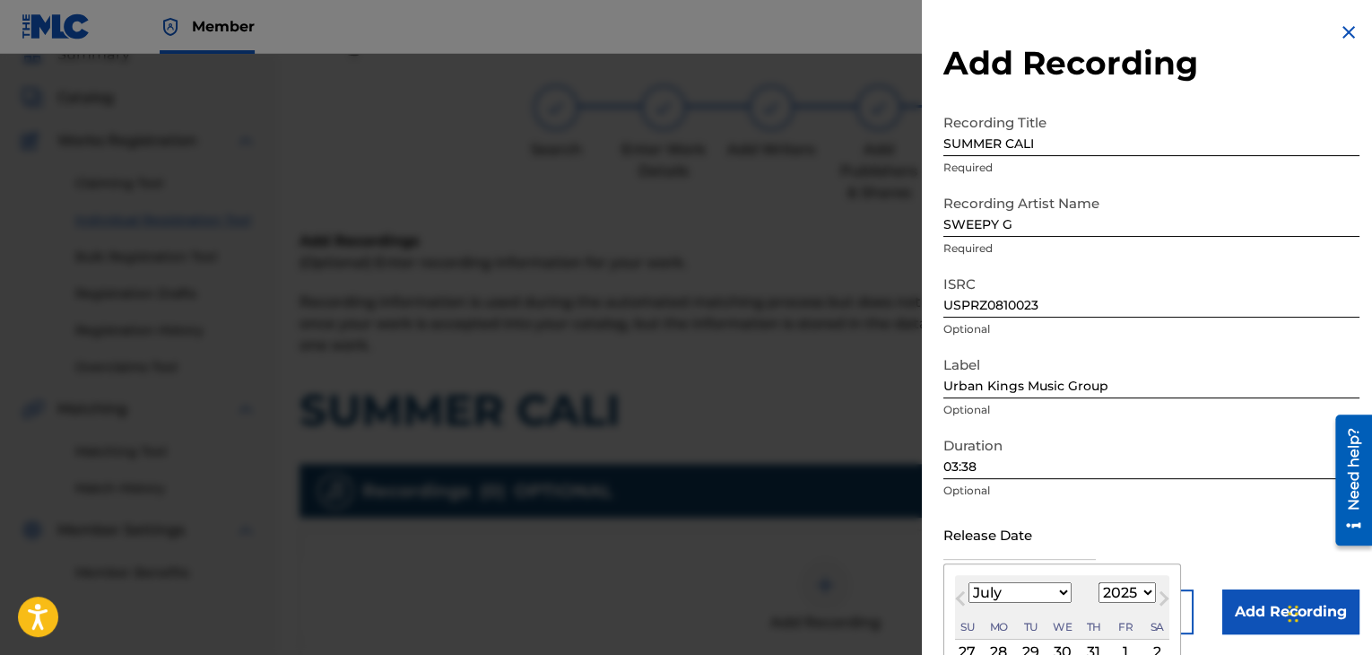
click at [968, 582] on select "January February March April May June July August September October November De…" at bounding box center [1019, 592] width 103 height 21
click at [1113, 585] on select "1899 1900 1901 1902 1903 1904 1905 1906 1907 1908 1909 1910 1911 1912 1913 1914…" at bounding box center [1126, 592] width 57 height 21
select select "2008"
click at [1098, 582] on select "1899 1900 1901 1902 1903 1904 1905 1906 1907 1908 1909 1910 1911 1912 1913 1914…" at bounding box center [1126, 592] width 57 height 21
click at [1087, 643] on div "3" at bounding box center [1094, 652] width 22 height 22
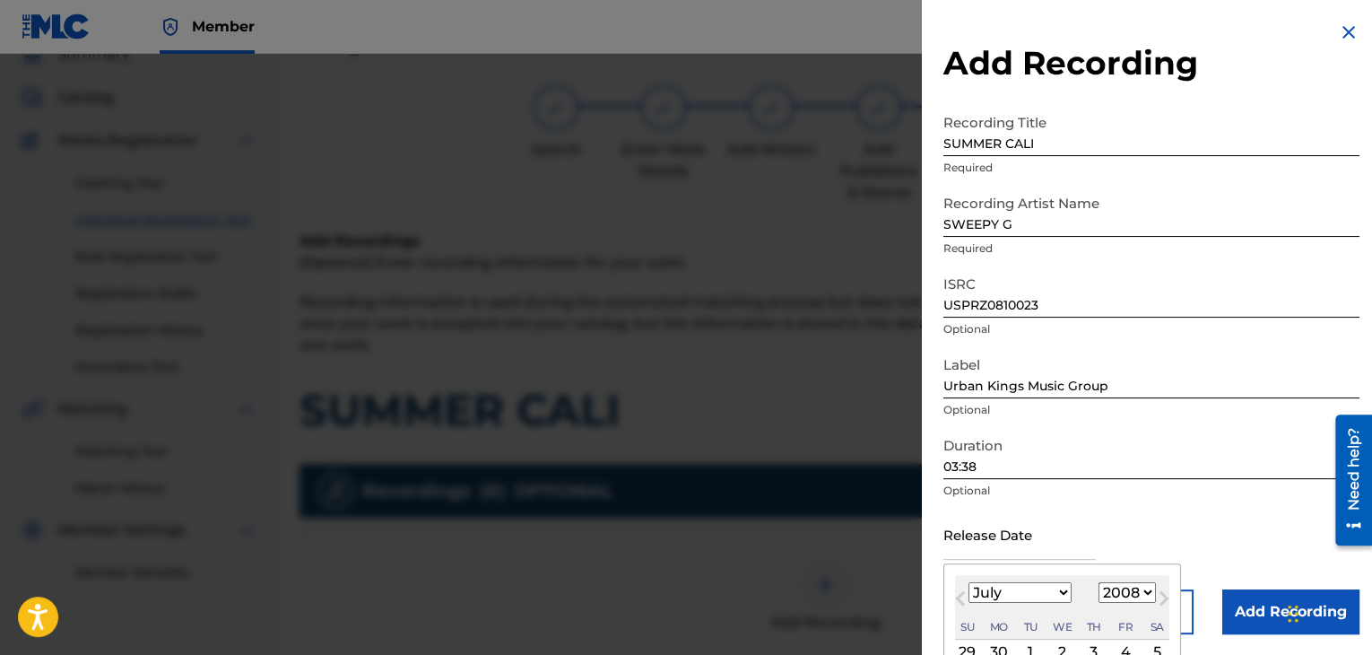
type input "[DATE]"
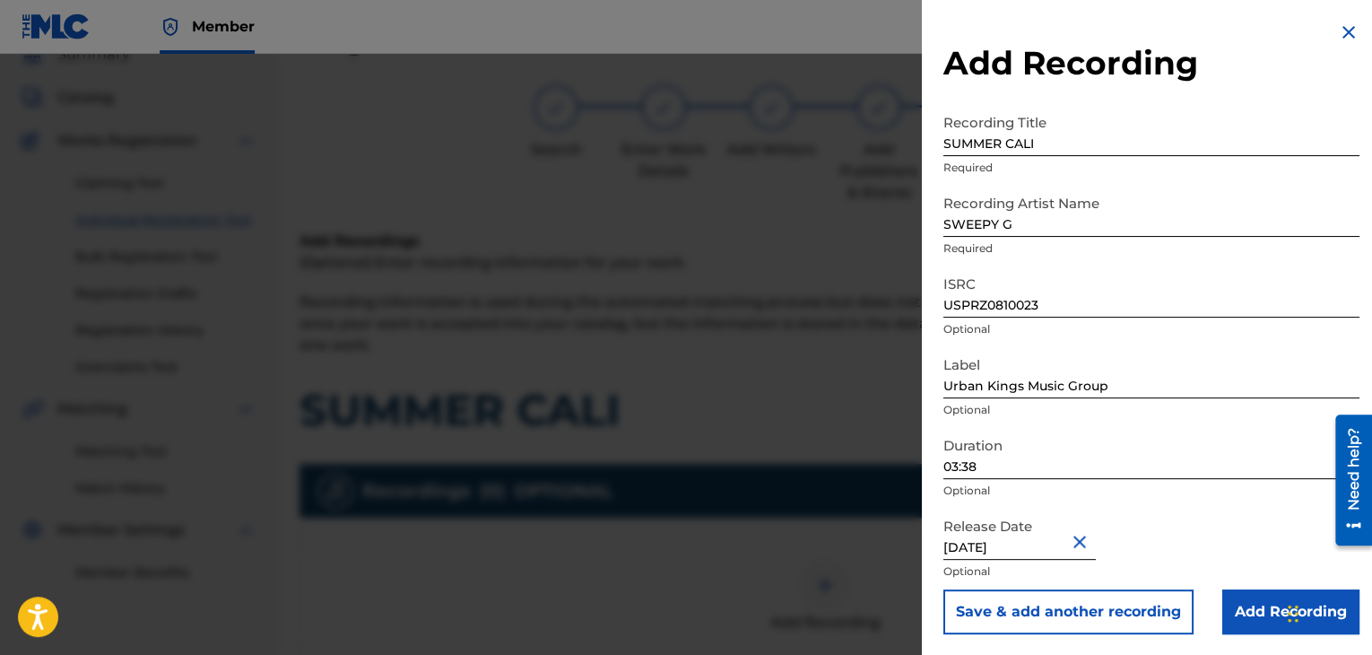
click at [1234, 610] on input "Add Recording" at bounding box center [1290, 611] width 137 height 45
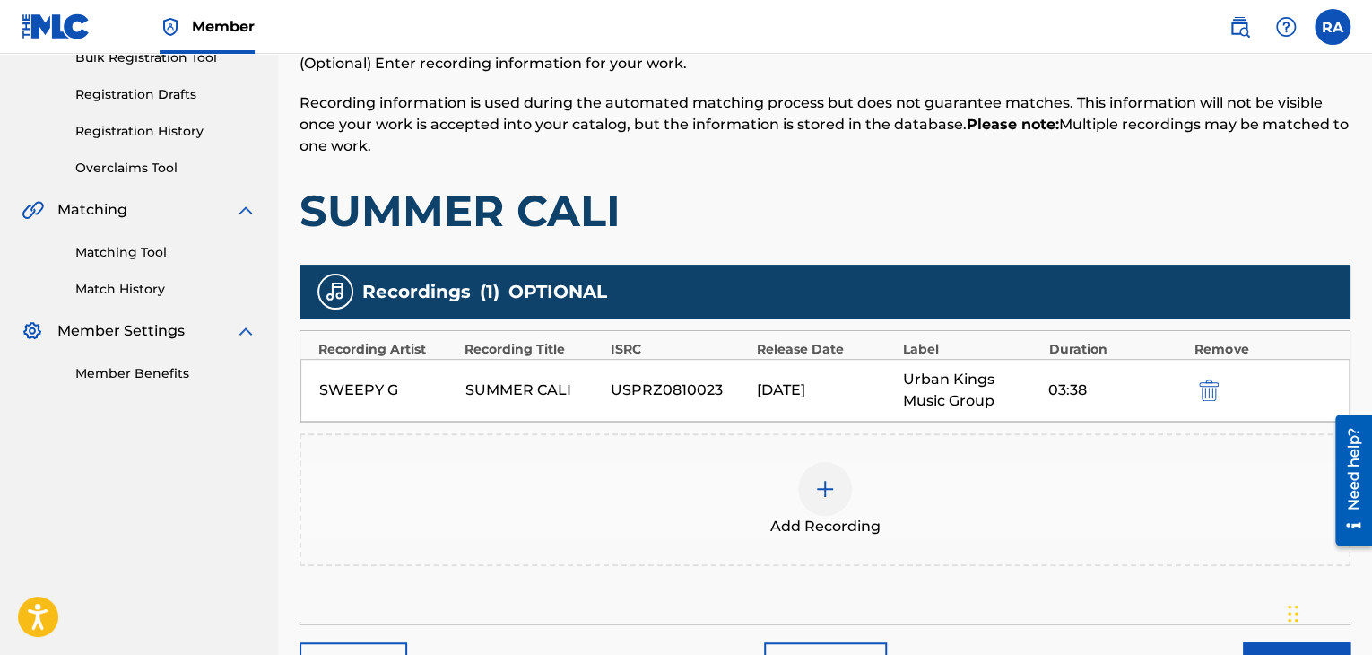
scroll to position [396, 0]
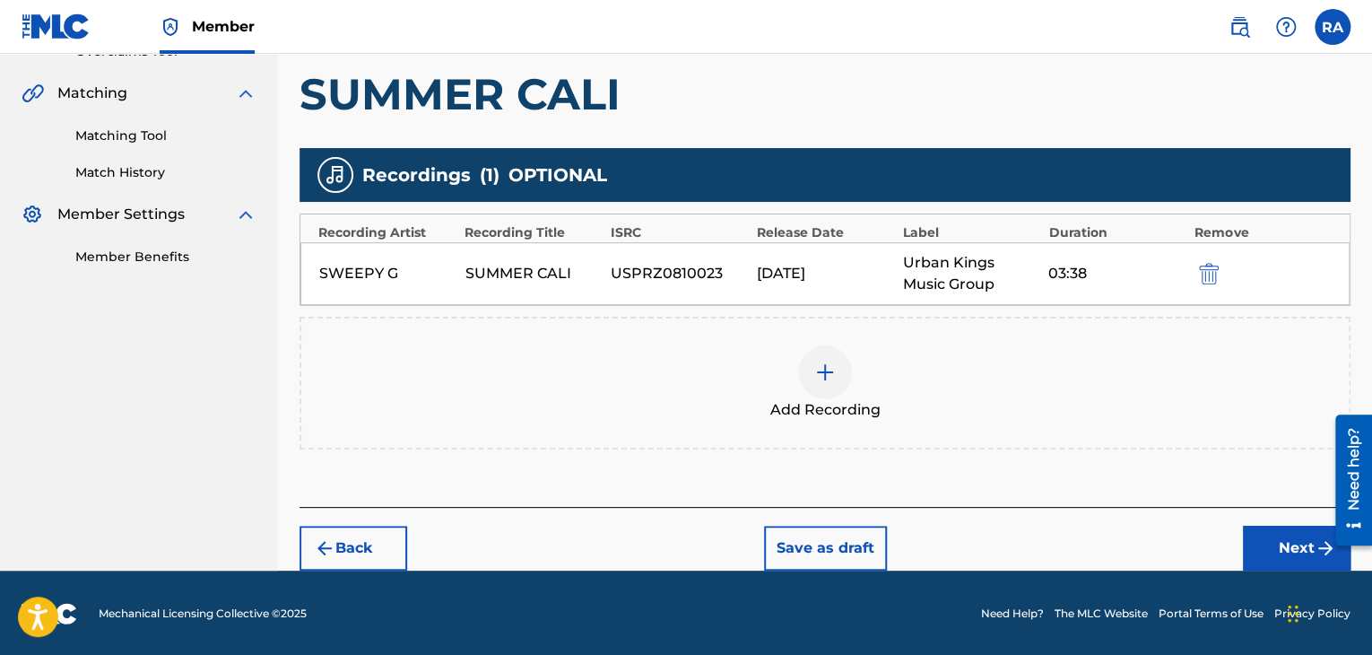
click at [1255, 548] on button "Next" at bounding box center [1297, 547] width 108 height 45
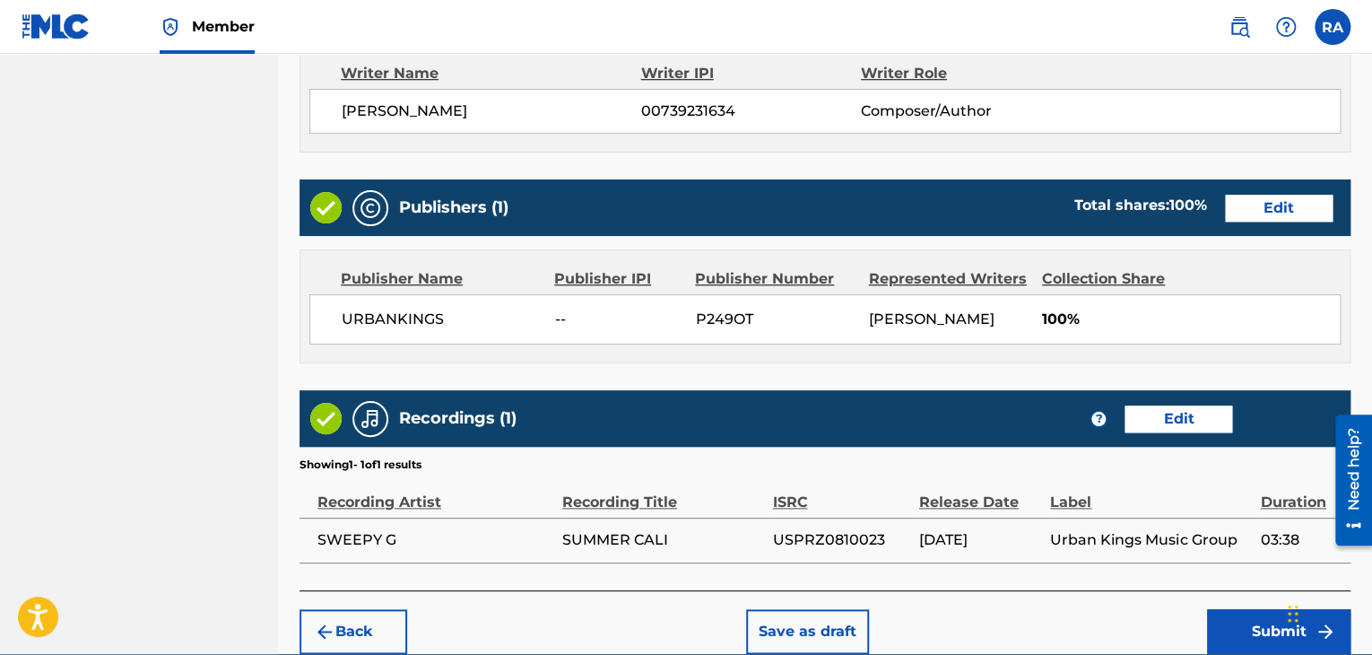
scroll to position [860, 0]
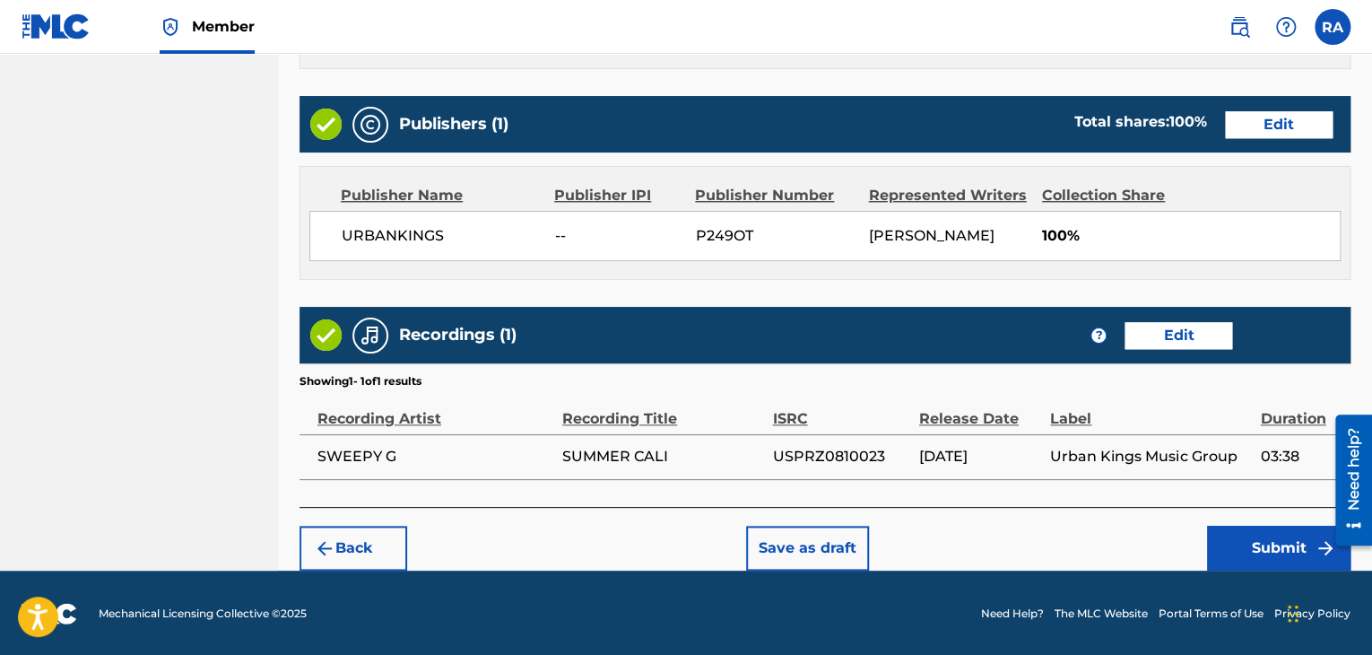
click at [1236, 540] on button "Submit" at bounding box center [1278, 547] width 143 height 45
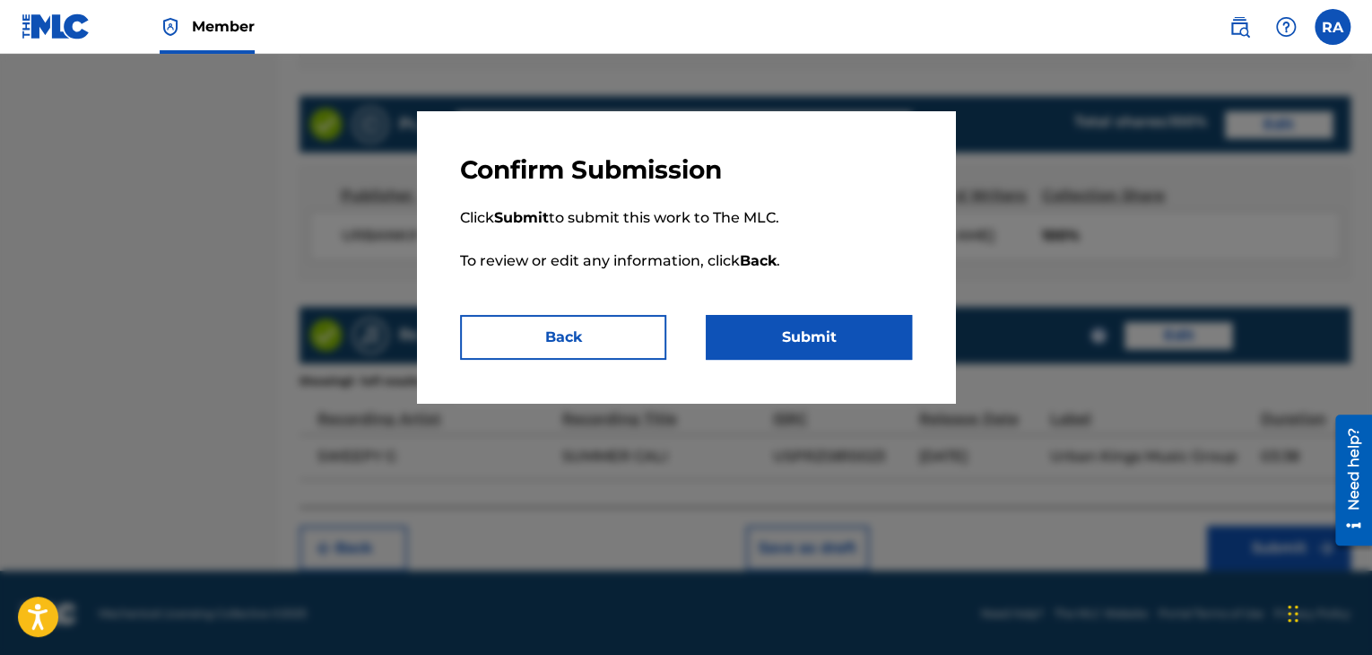
click at [801, 348] on button "Submit" at bounding box center [809, 337] width 206 height 45
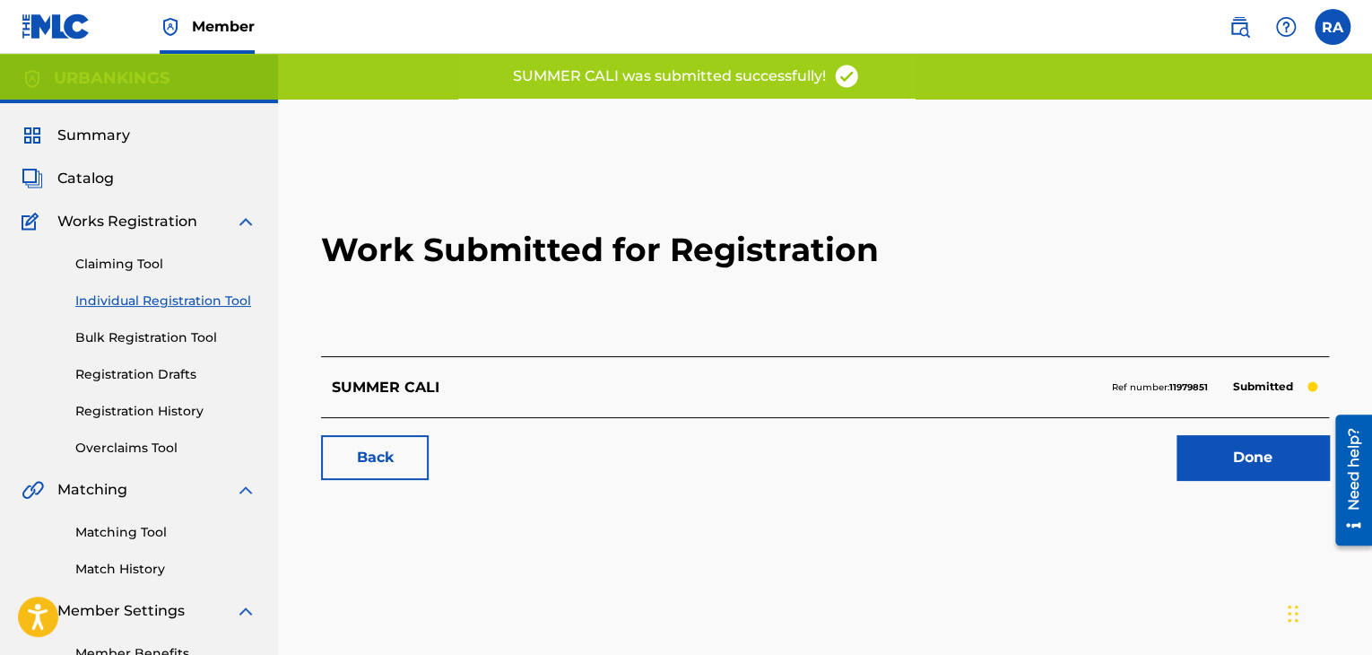
click at [1218, 467] on link "Done" at bounding box center [1252, 457] width 152 height 45
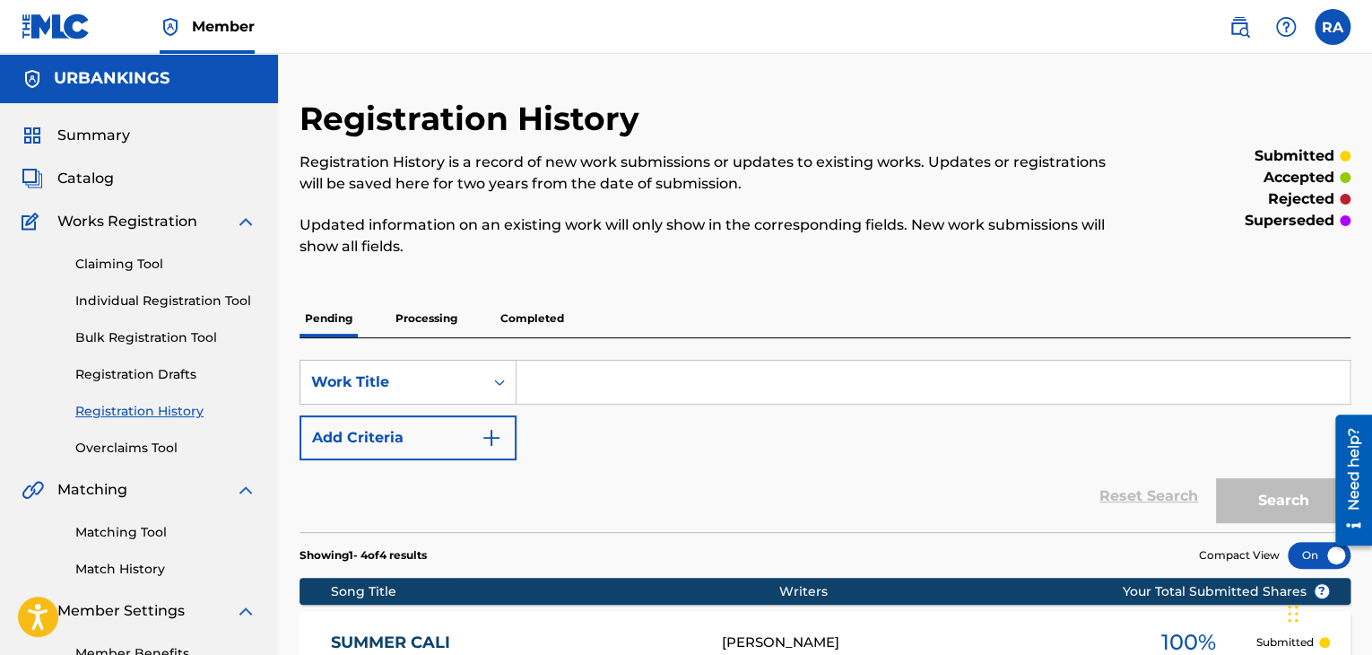
click at [212, 296] on link "Individual Registration Tool" at bounding box center [165, 300] width 181 height 19
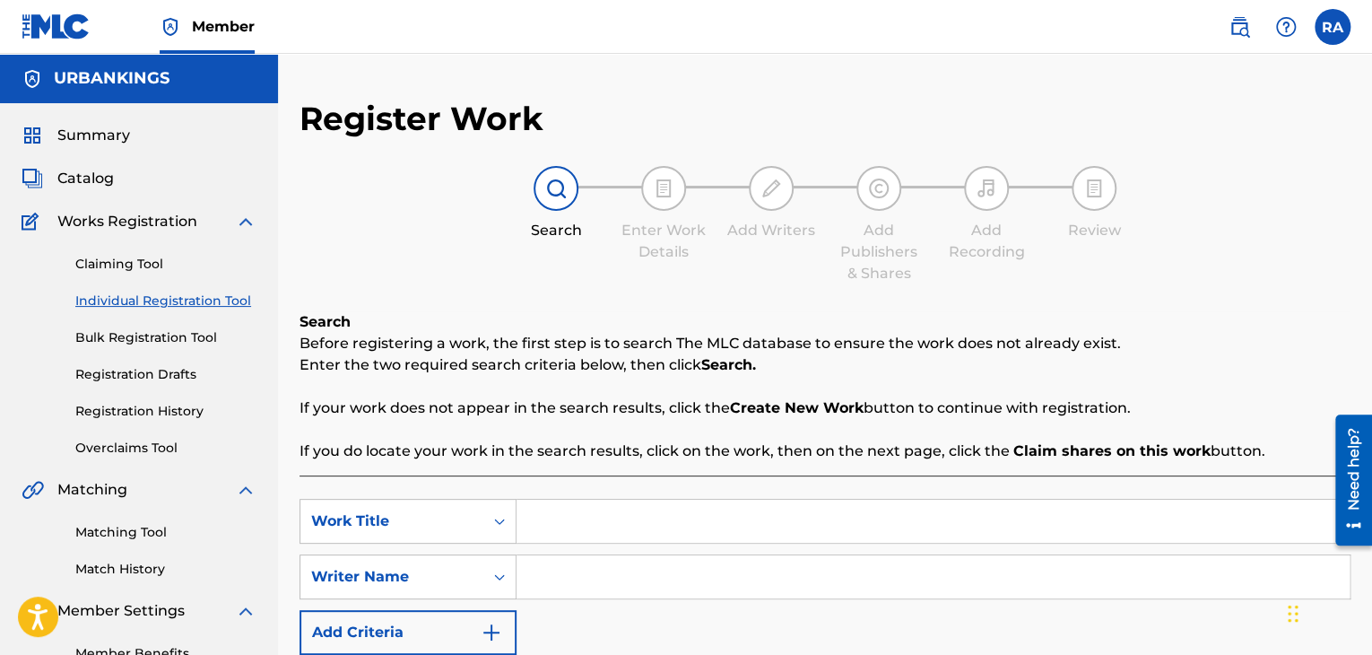
click at [579, 488] on div "SearchWithCriteria98a66132-45bd-4d9c-a1d6-85f607a402b8 Work Title SearchWithCri…" at bounding box center [824, 622] width 1051 height 294
click at [587, 507] on input "Search Form" at bounding box center [932, 520] width 833 height 43
type input "NEW GENERATION"
type input "[PERSON_NAME]"
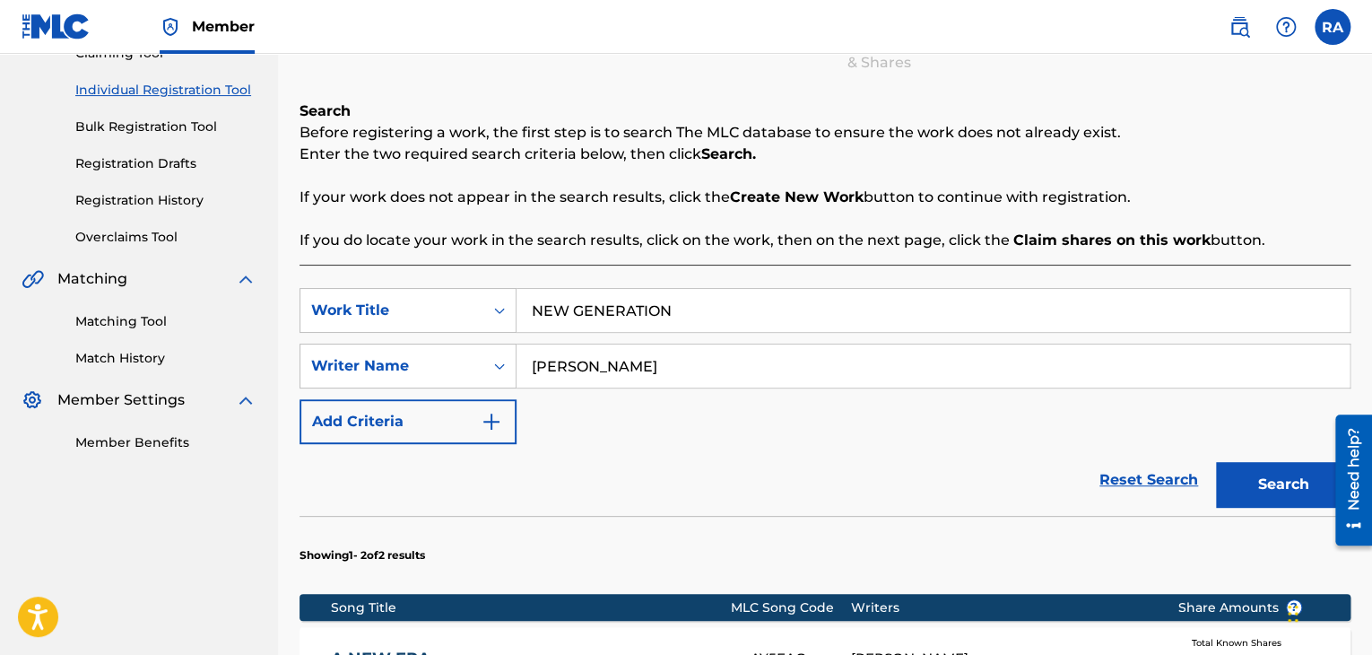
scroll to position [448, 0]
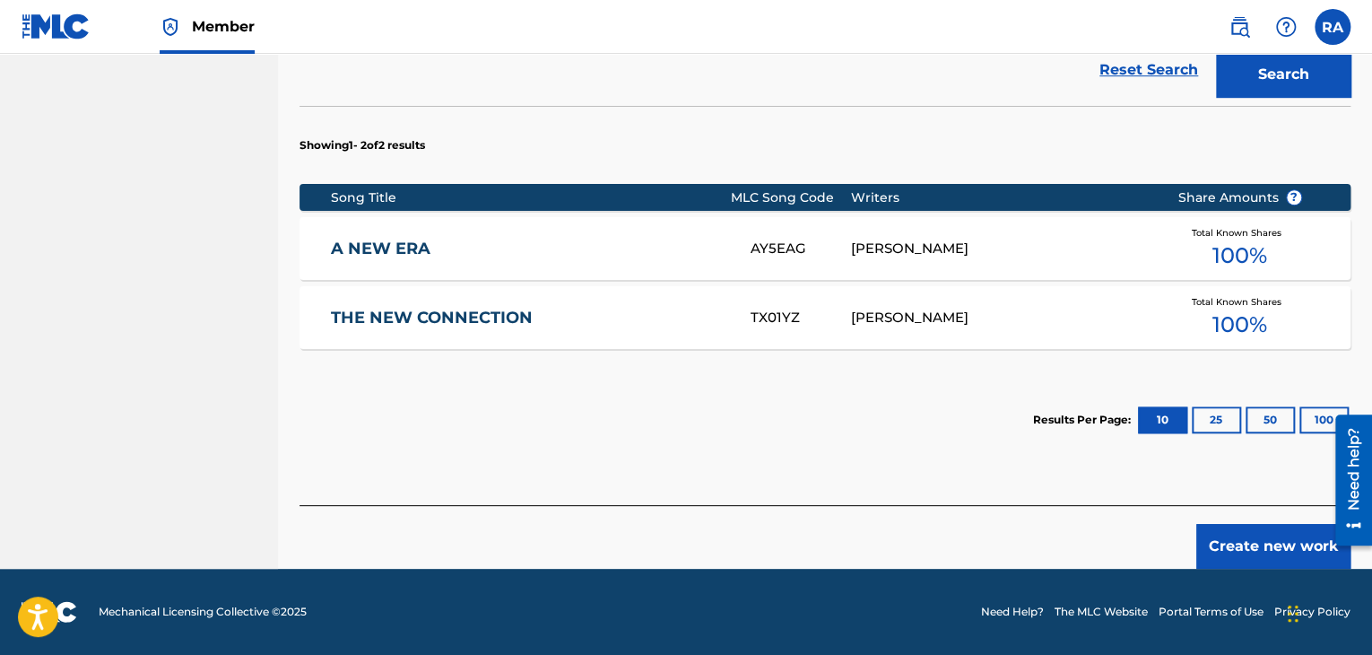
click at [1270, 541] on button "Create new work" at bounding box center [1273, 546] width 154 height 45
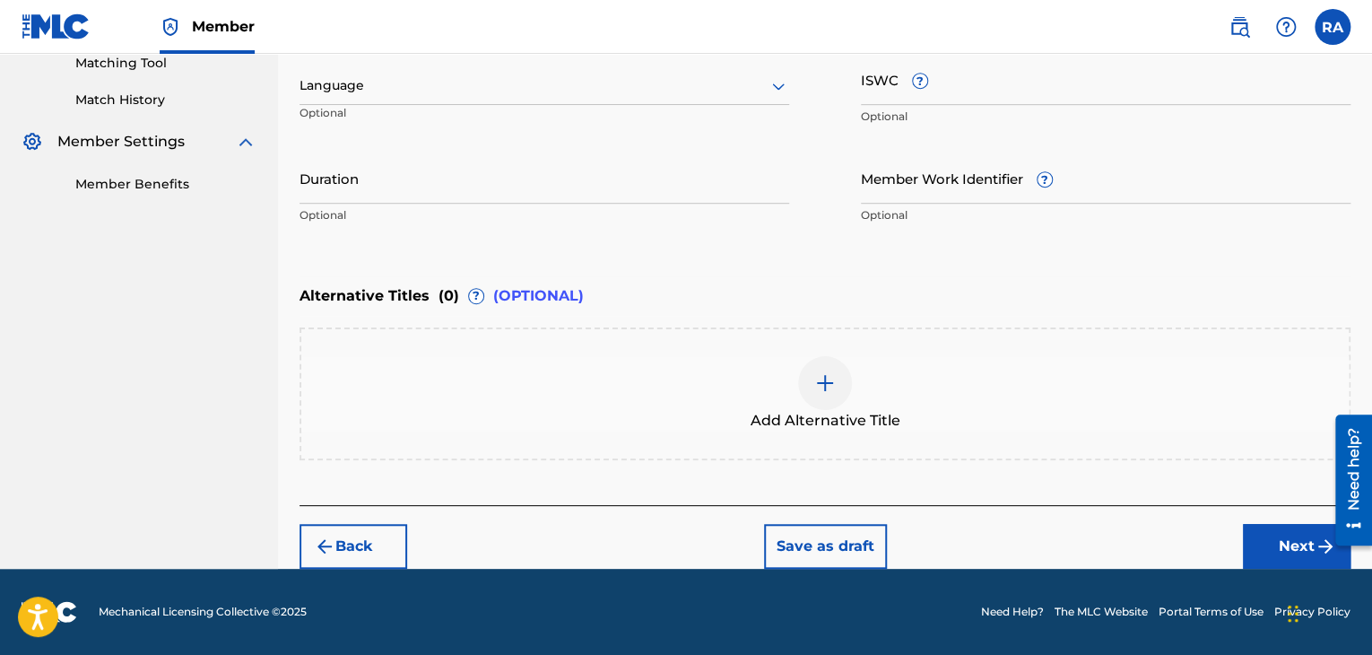
scroll to position [467, 0]
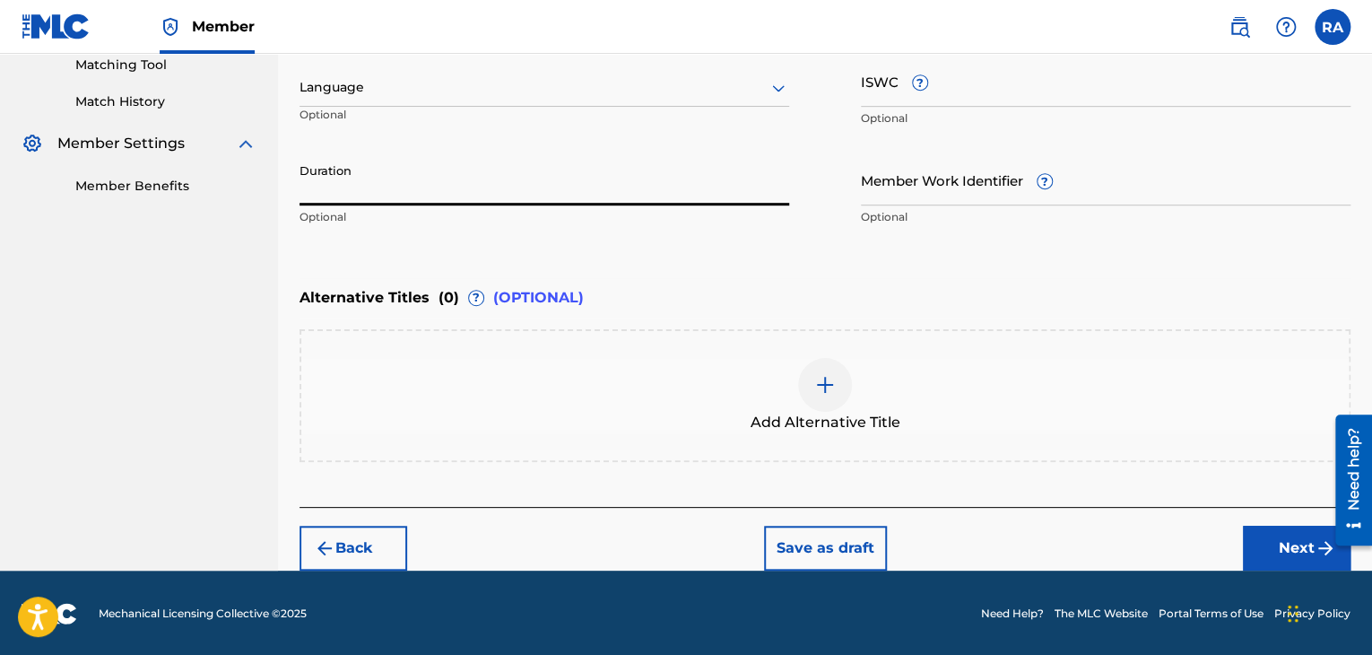
click at [585, 178] on input "Duration" at bounding box center [544, 179] width 490 height 51
type input "03:52"
click at [1278, 557] on button "Next" at bounding box center [1297, 547] width 108 height 45
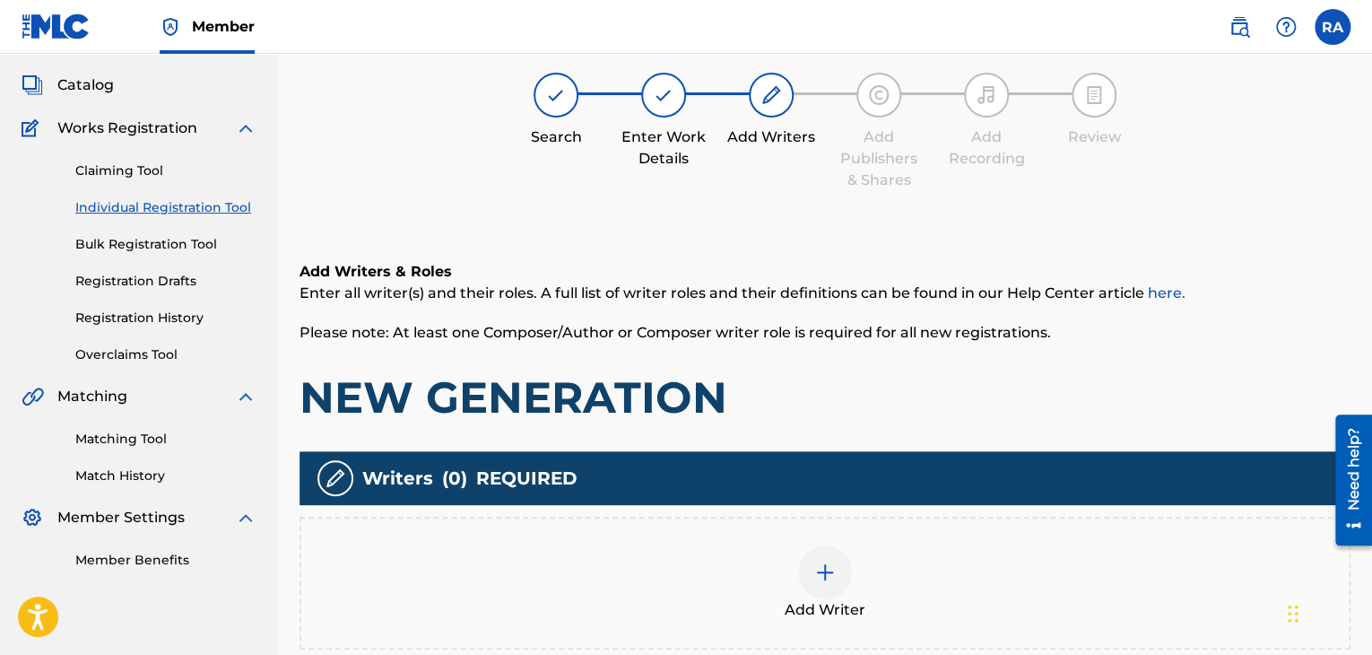
scroll to position [81, 0]
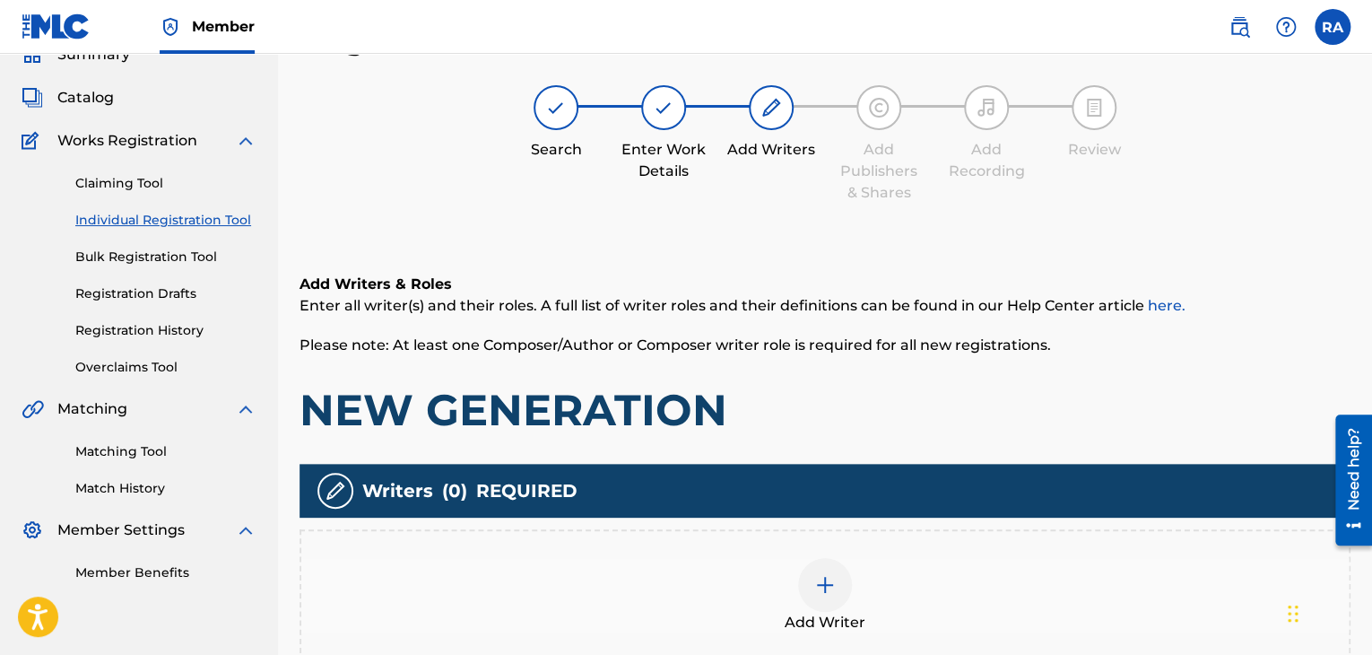
click at [837, 590] on div at bounding box center [825, 585] width 54 height 54
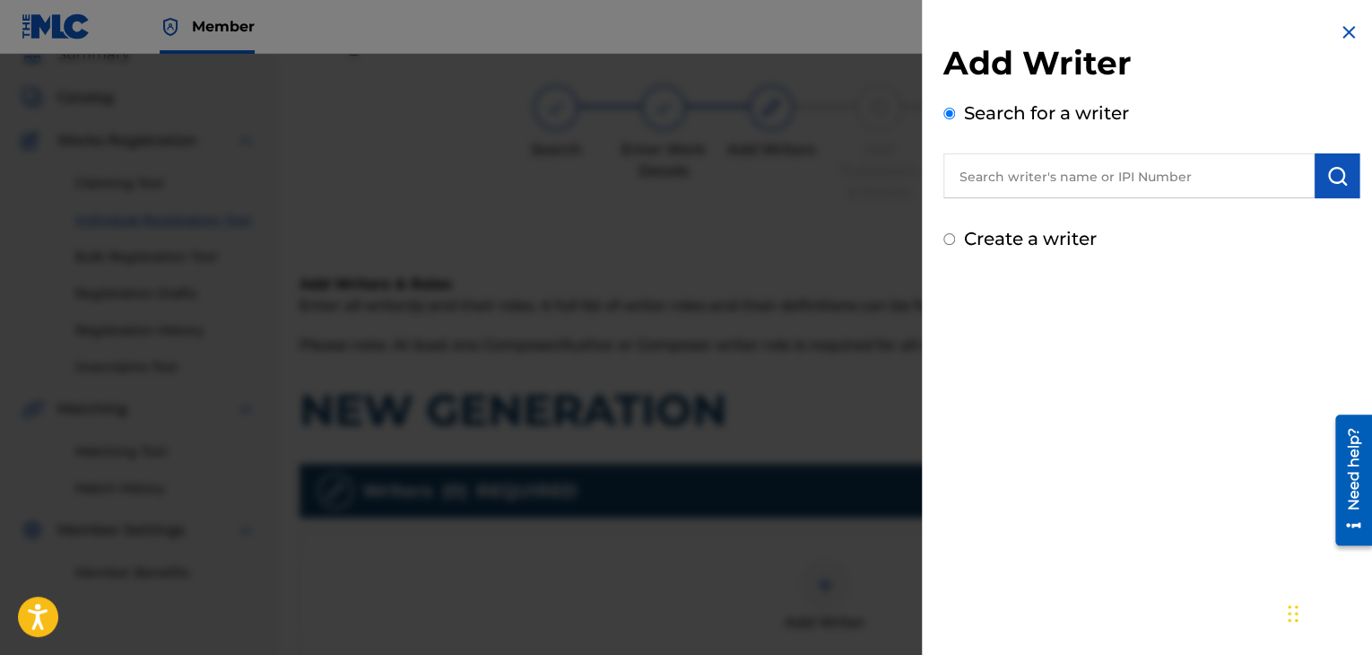
click at [1116, 171] on input "text" at bounding box center [1128, 175] width 371 height 45
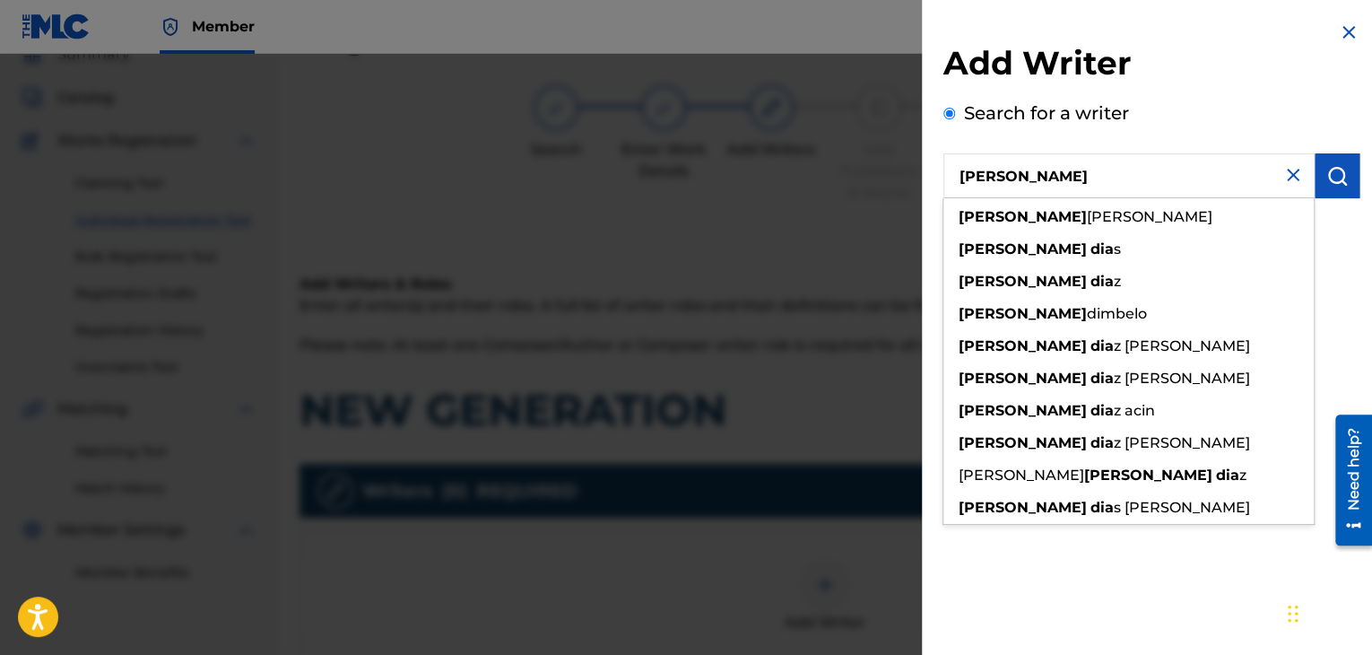
type input "[PERSON_NAME]"
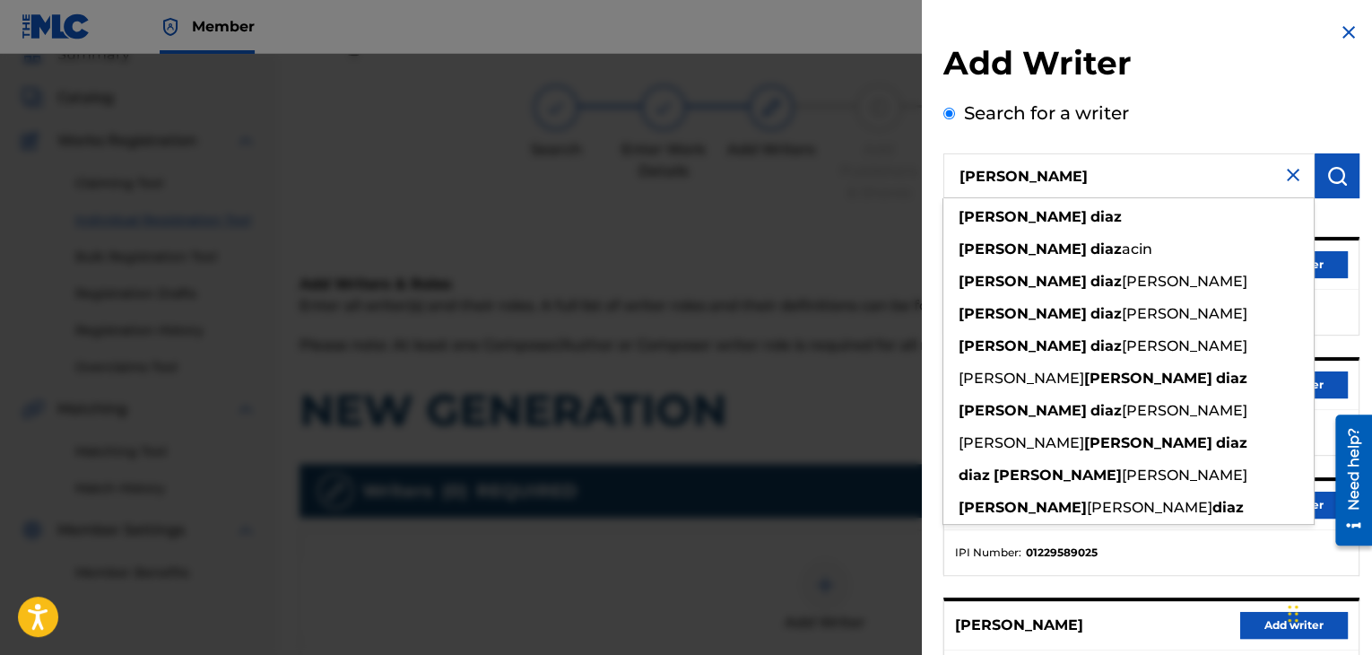
click at [1336, 379] on button "Add writer" at bounding box center [1294, 384] width 108 height 27
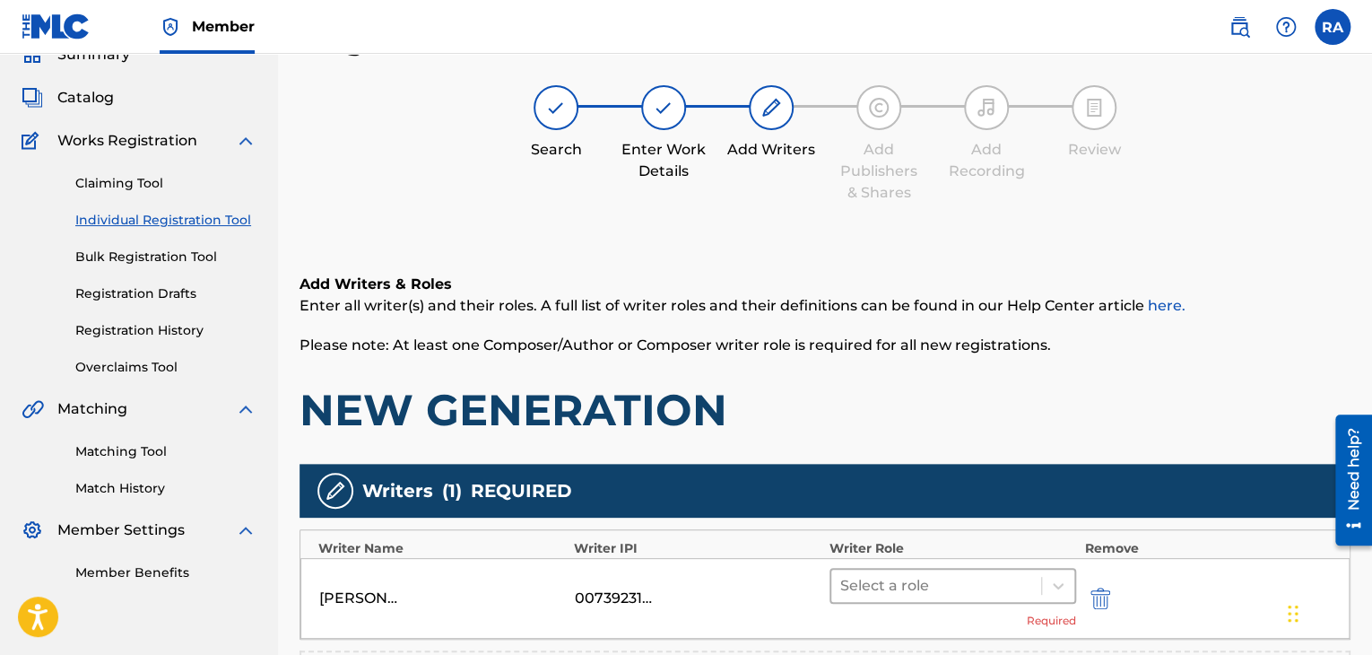
click at [935, 578] on div at bounding box center [936, 585] width 192 height 25
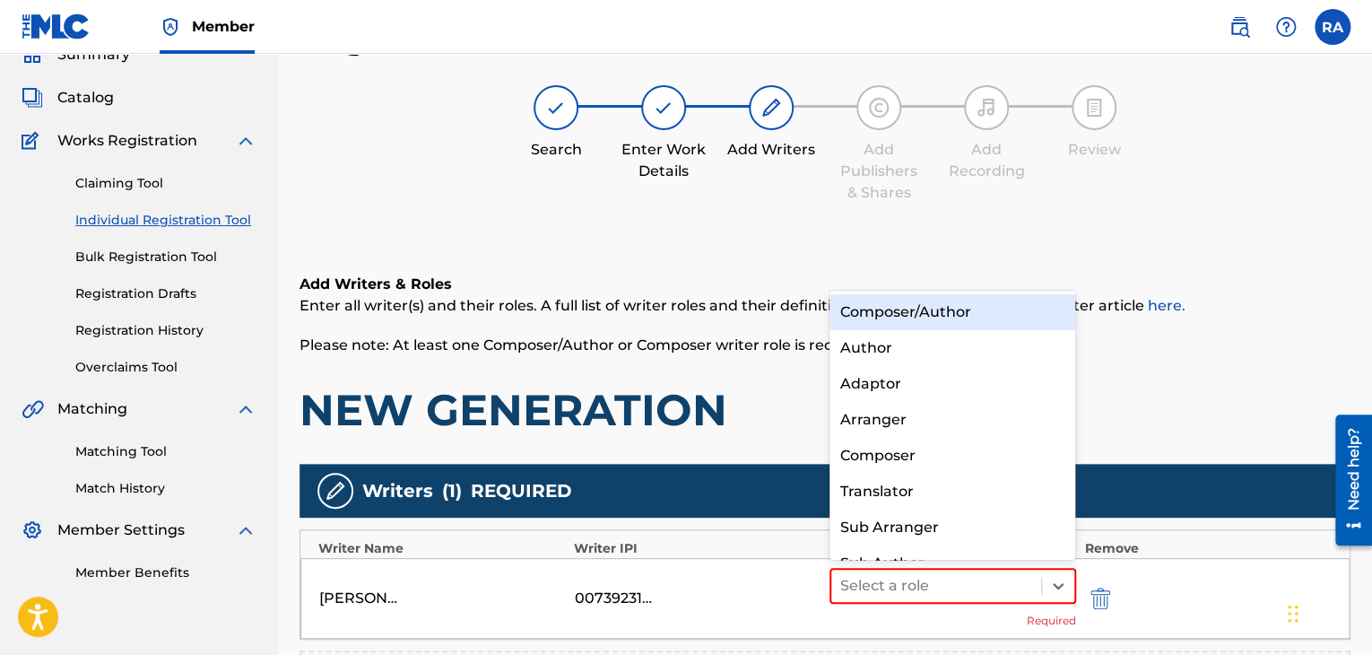
scroll to position [25, 0]
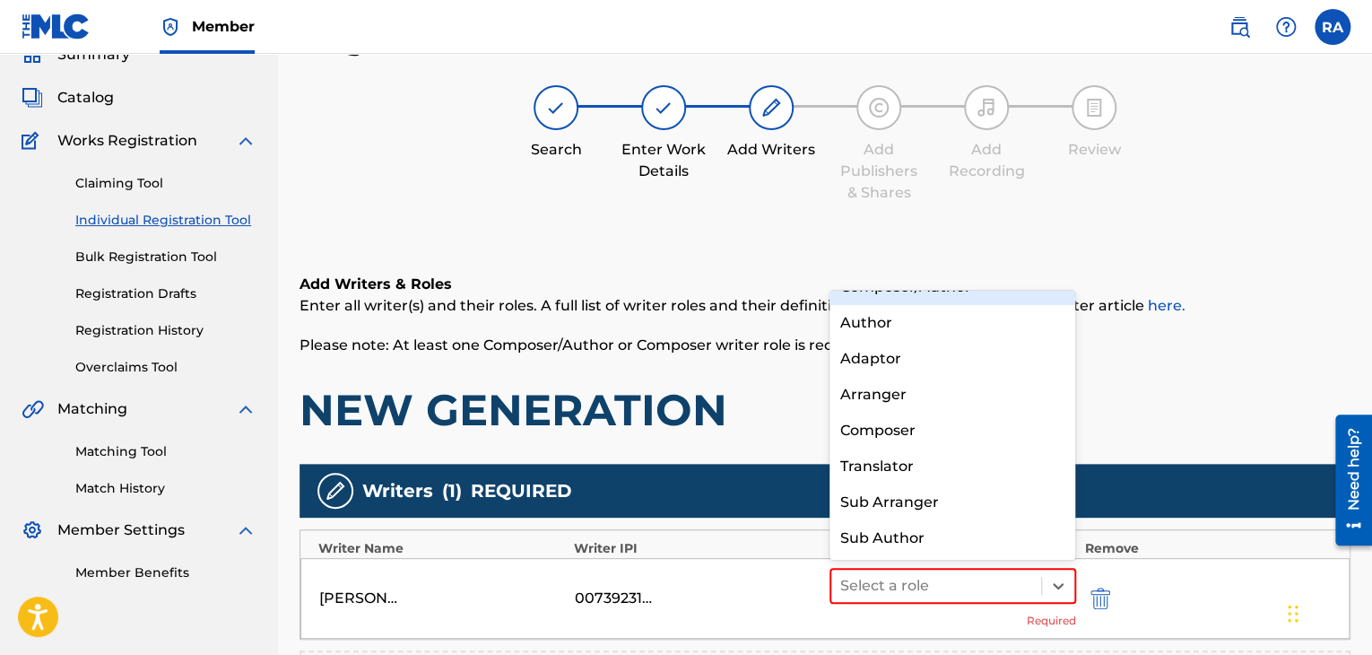
click at [955, 299] on div "Composer/Author" at bounding box center [952, 287] width 247 height 36
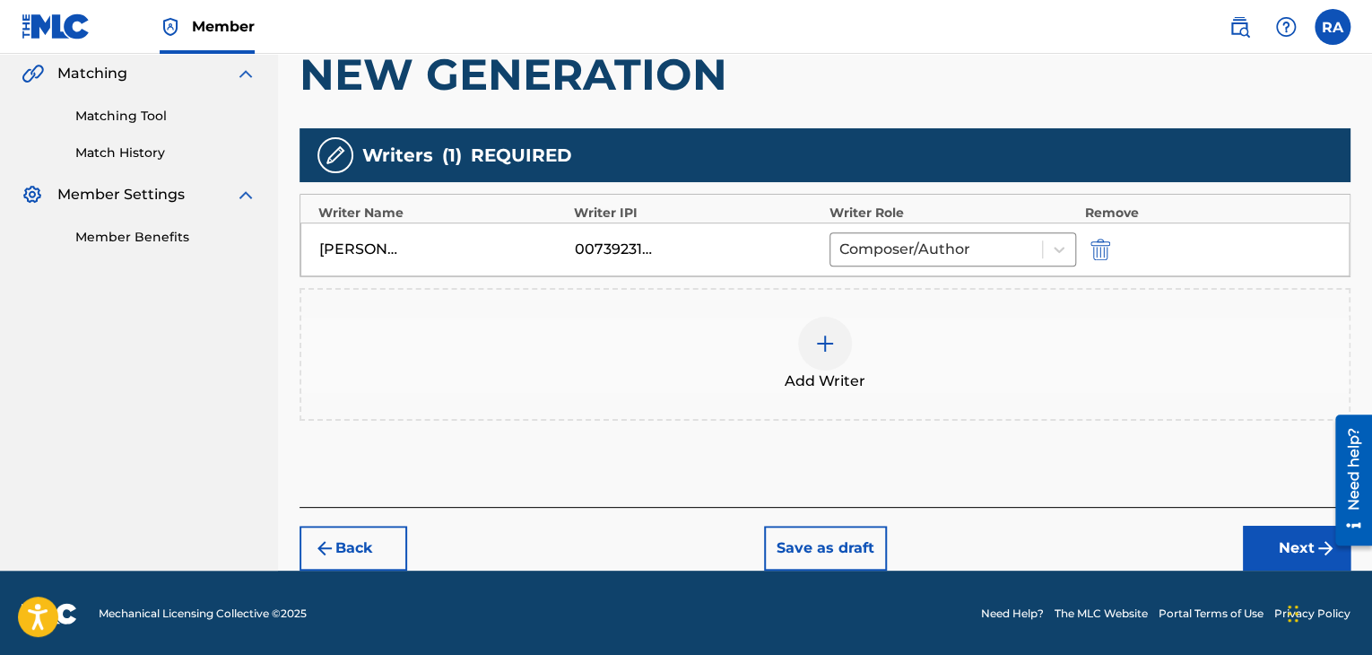
click at [1296, 535] on button "Next" at bounding box center [1297, 547] width 108 height 45
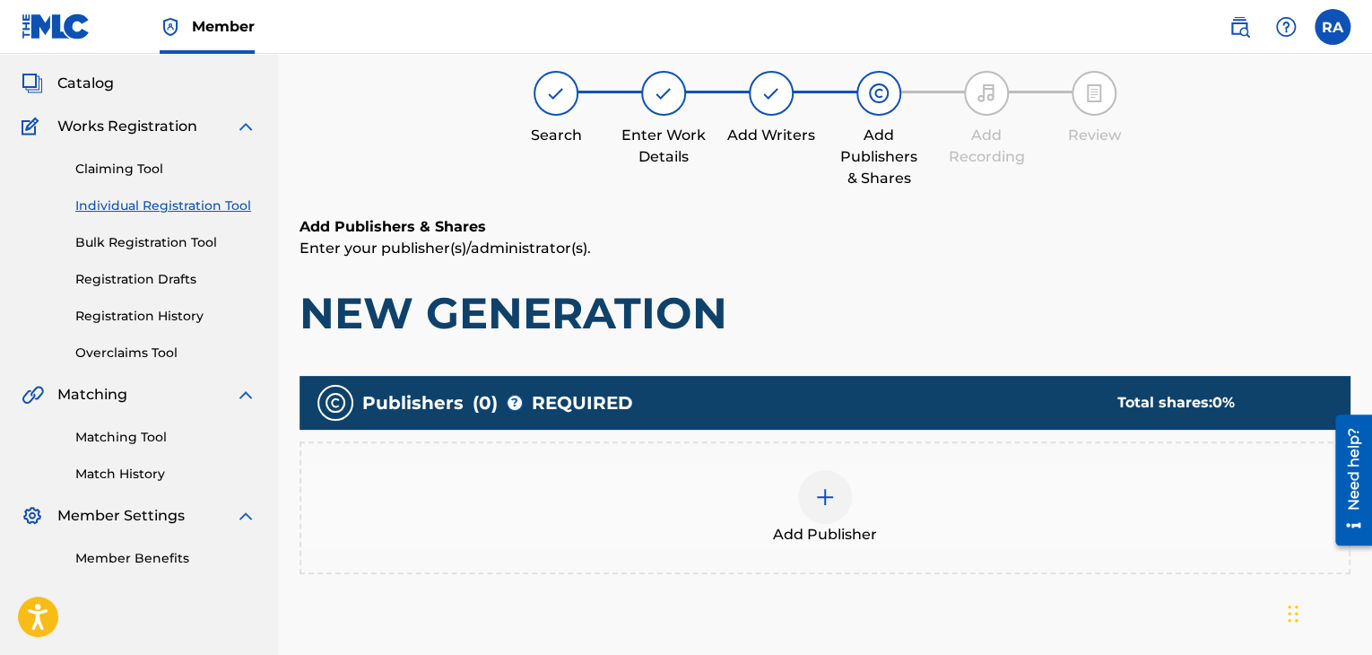
scroll to position [81, 0]
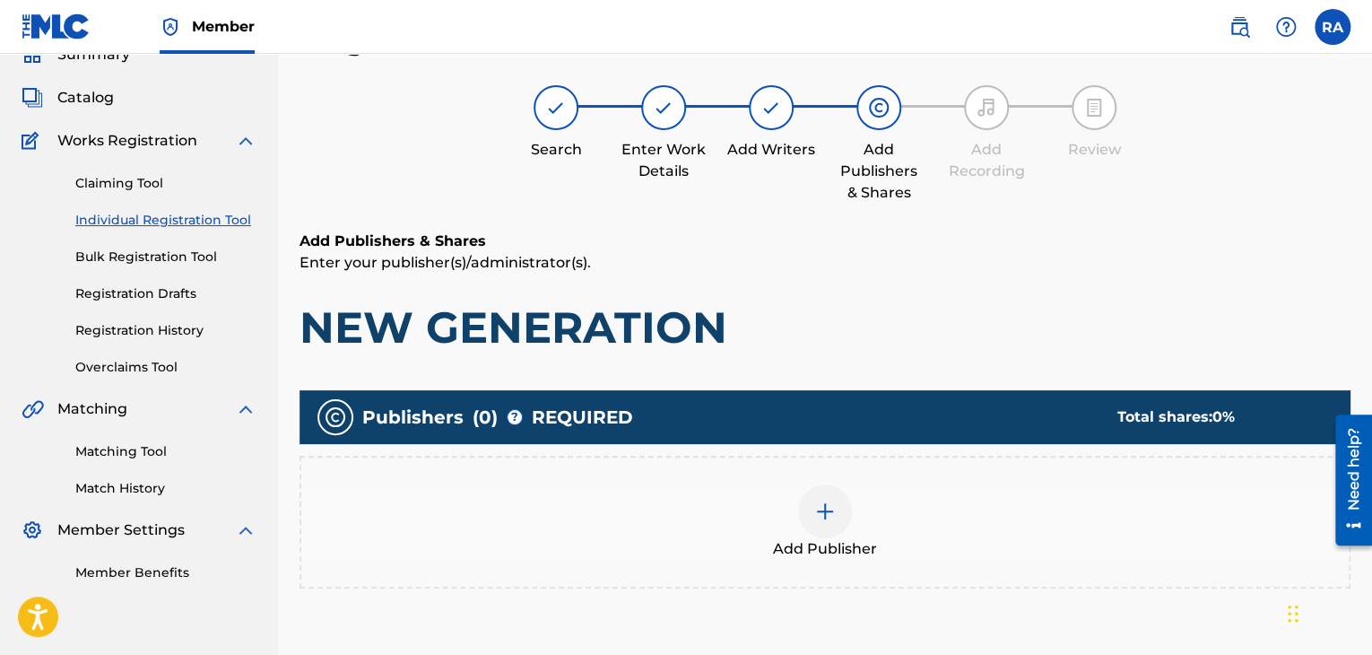
click at [811, 510] on div at bounding box center [825, 511] width 54 height 54
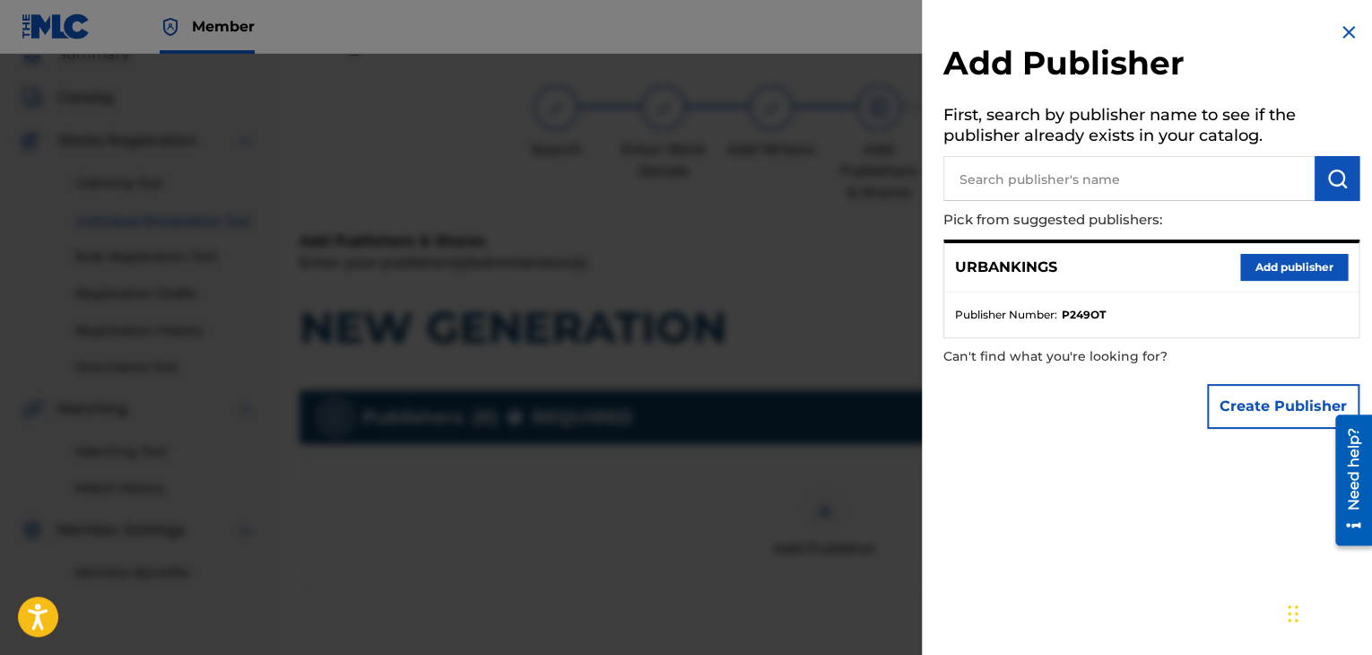
click at [1317, 274] on button "Add publisher" at bounding box center [1294, 267] width 108 height 27
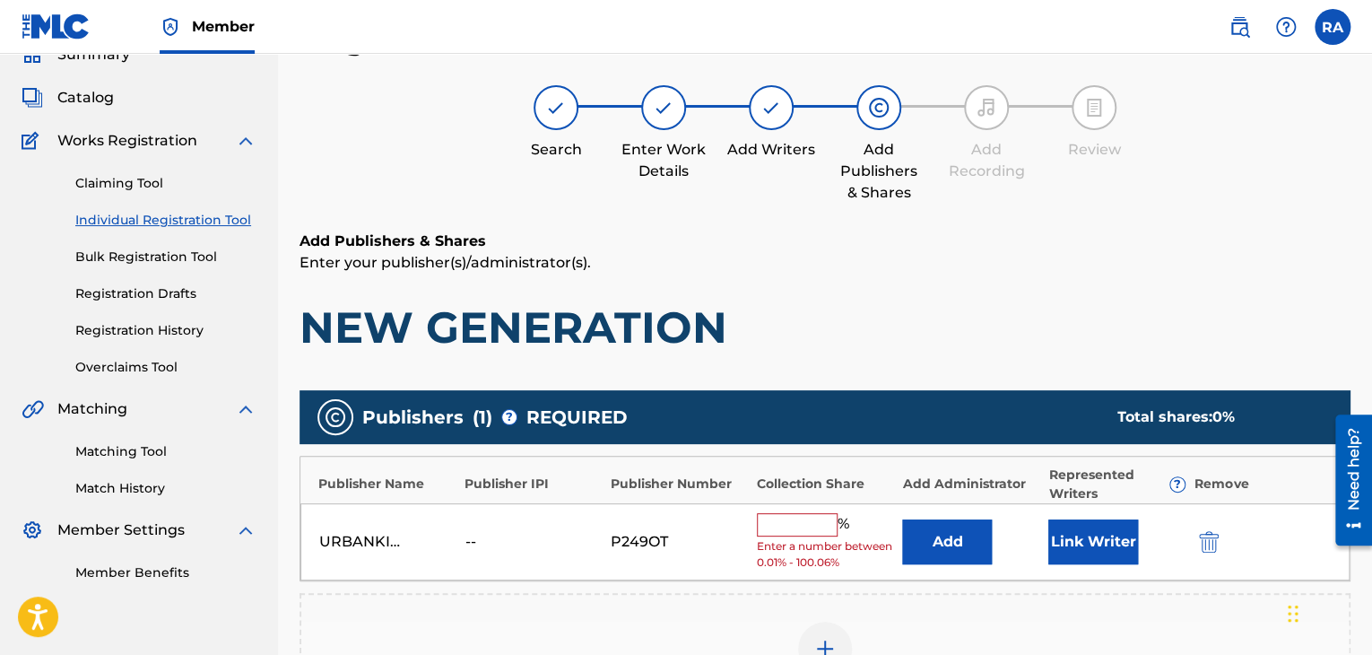
click at [812, 517] on input "text" at bounding box center [797, 524] width 81 height 23
type input "100"
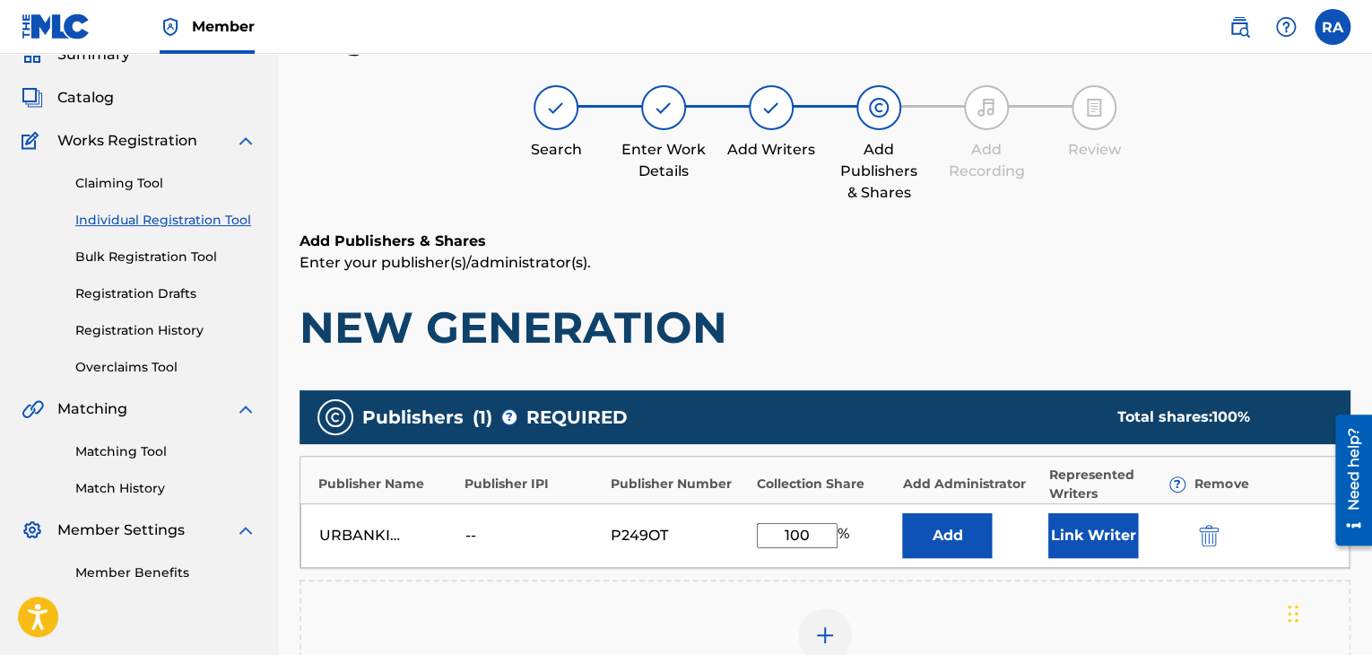
click at [1059, 525] on button "Link Writer" at bounding box center [1093, 535] width 90 height 45
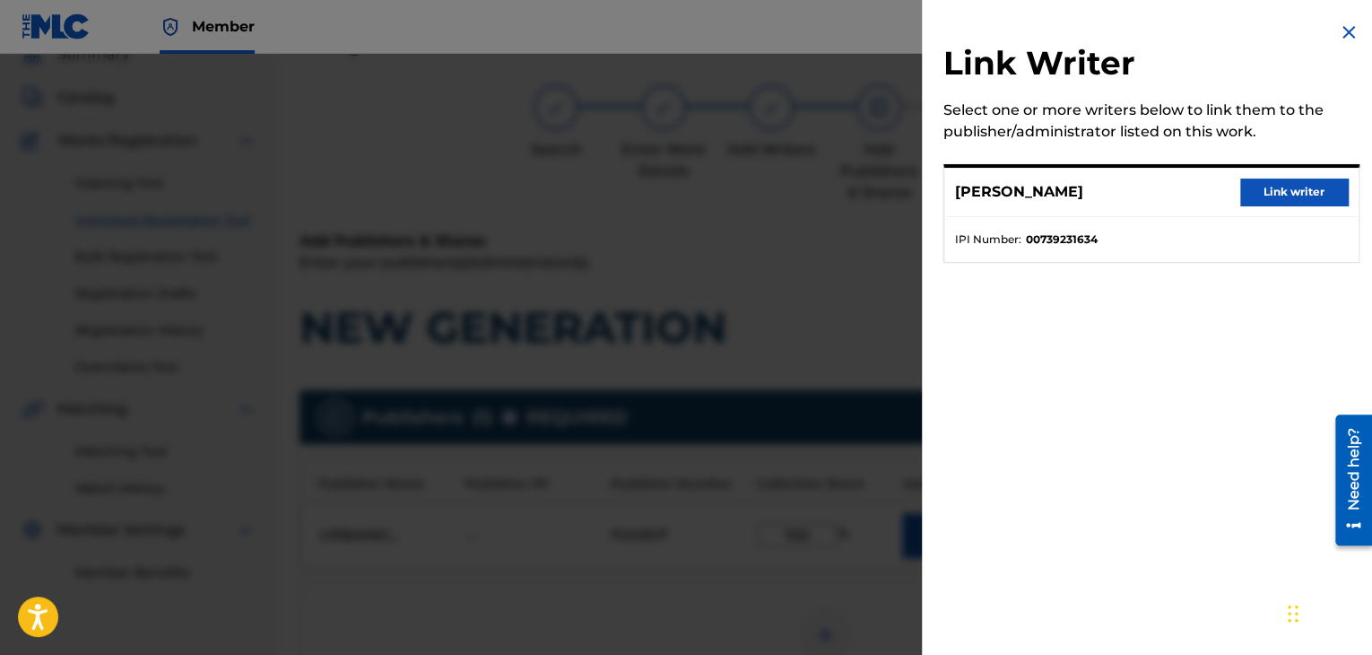
click at [1284, 195] on button "Link writer" at bounding box center [1294, 191] width 108 height 27
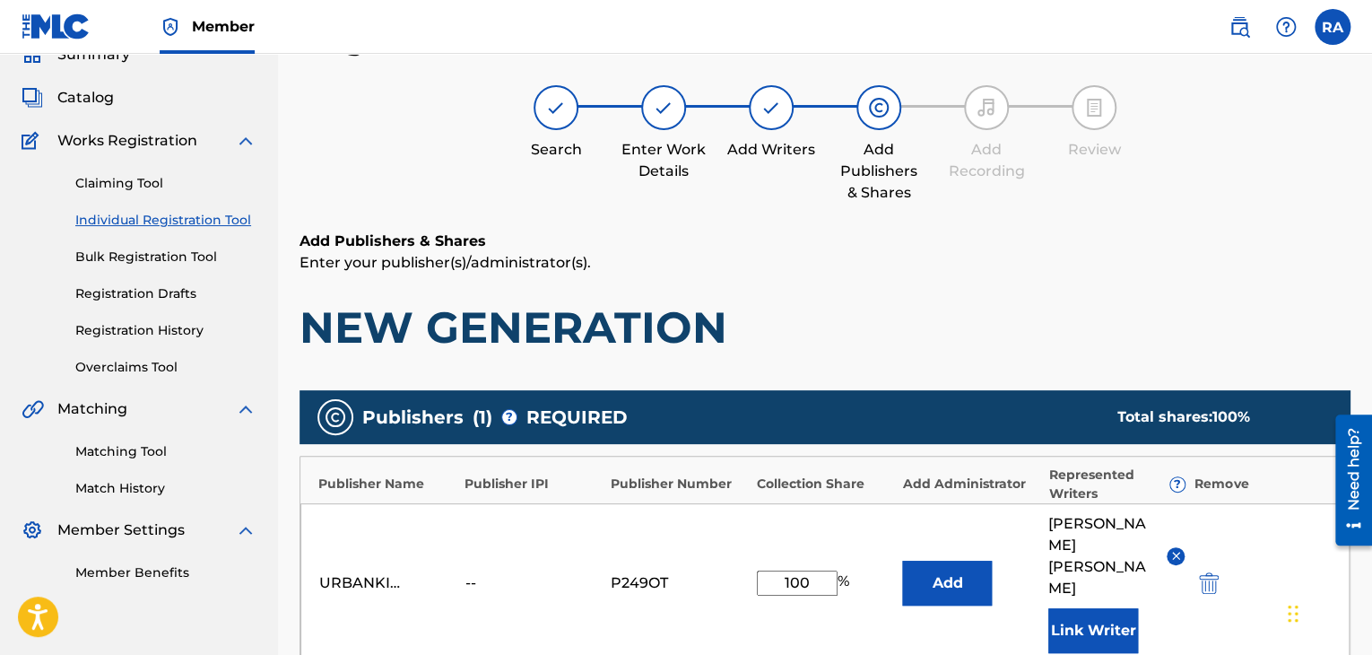
scroll to position [456, 0]
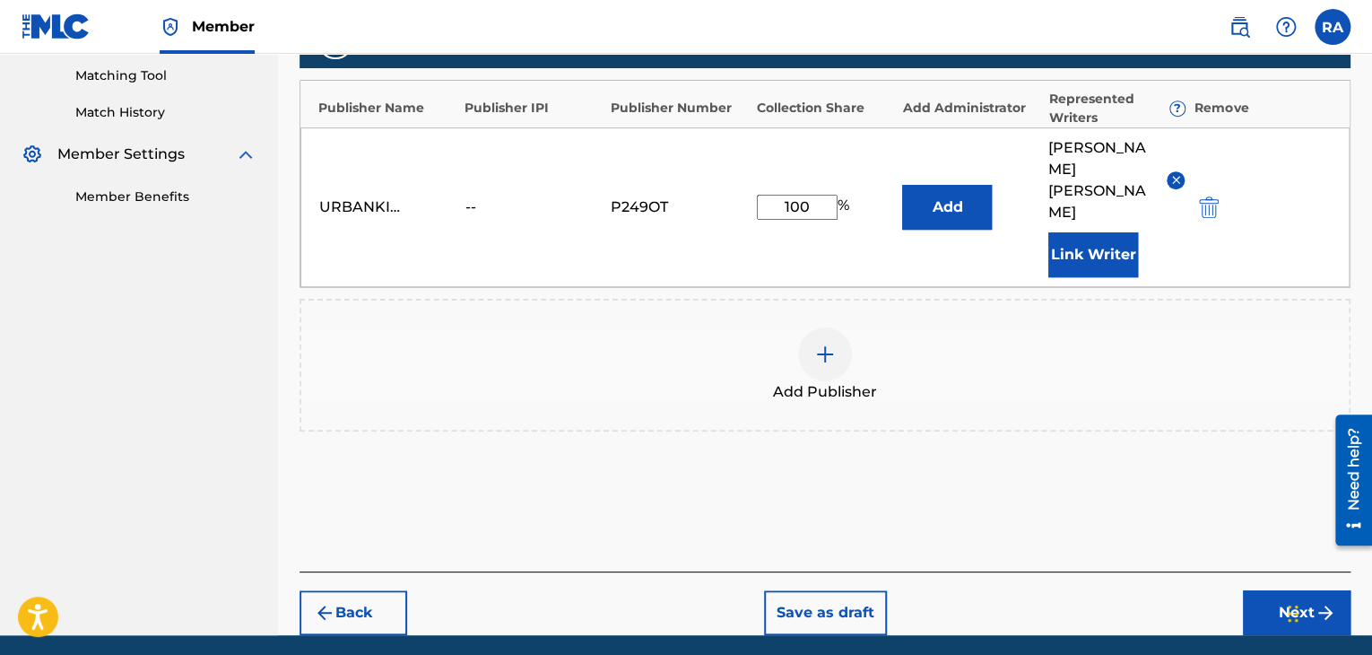
click at [1253, 590] on button "Next" at bounding box center [1297, 612] width 108 height 45
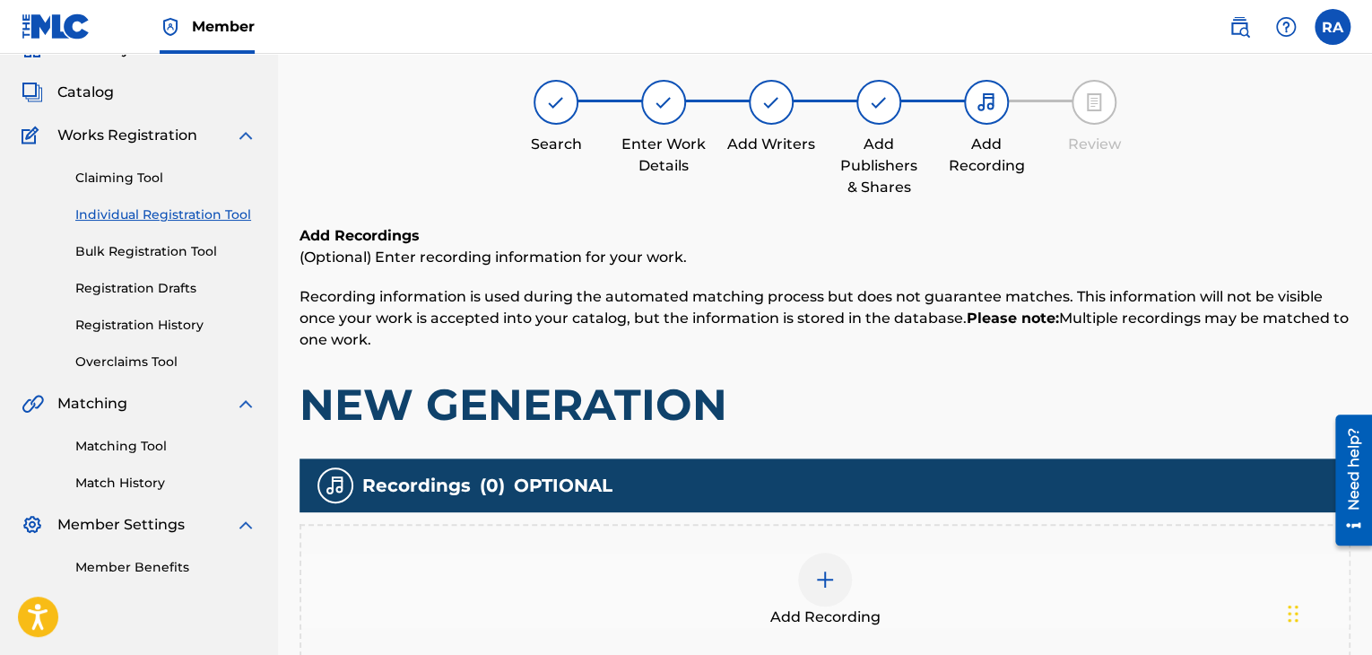
scroll to position [81, 0]
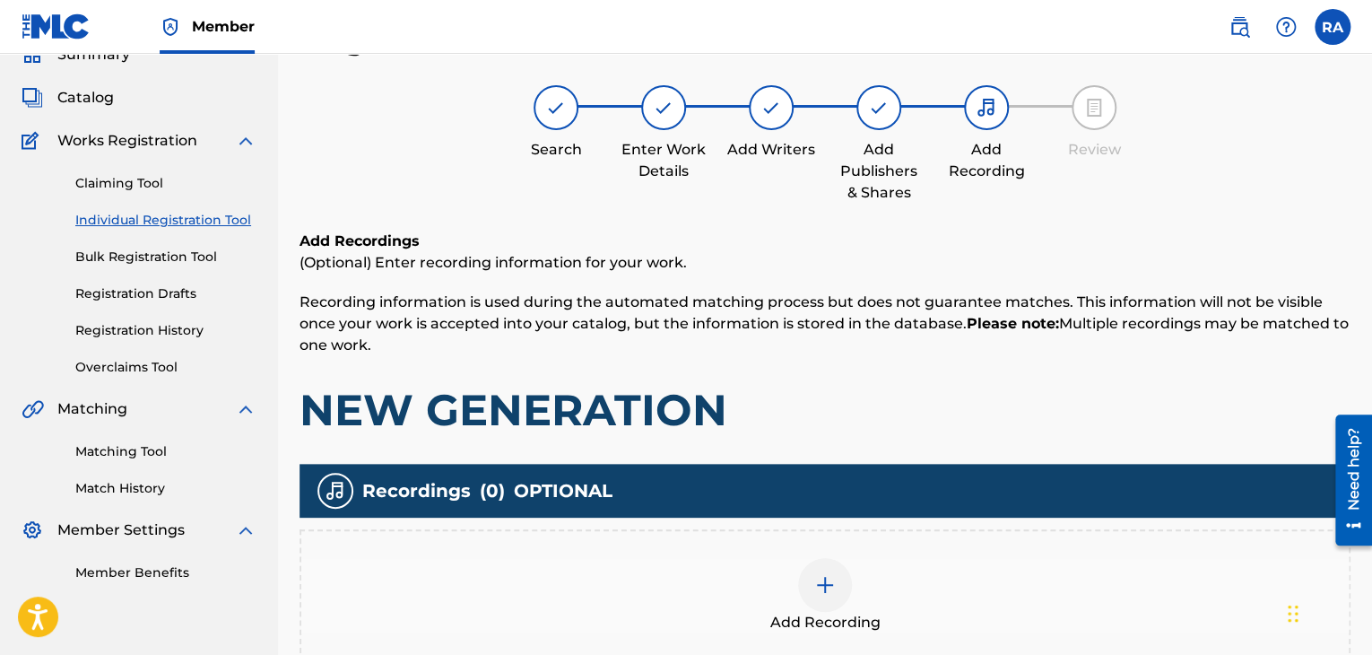
click at [836, 586] on div at bounding box center [825, 585] width 54 height 54
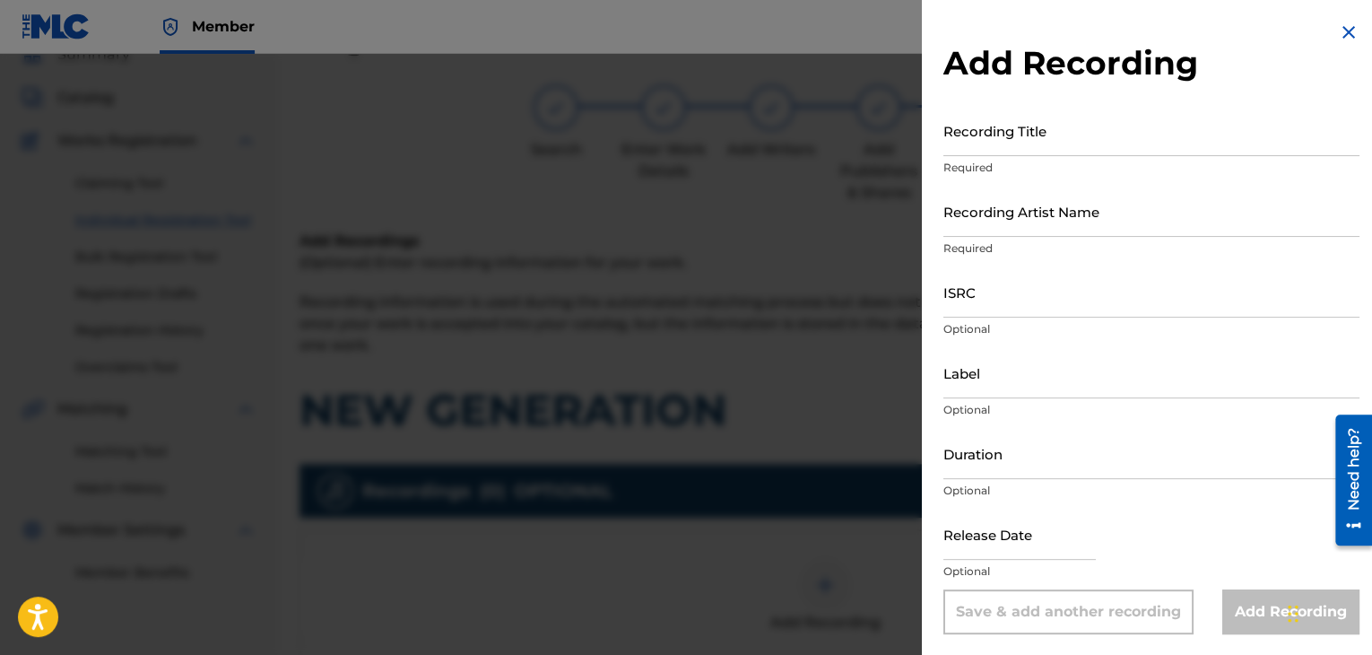
click at [1028, 146] on input "Recording Title" at bounding box center [1151, 130] width 416 height 51
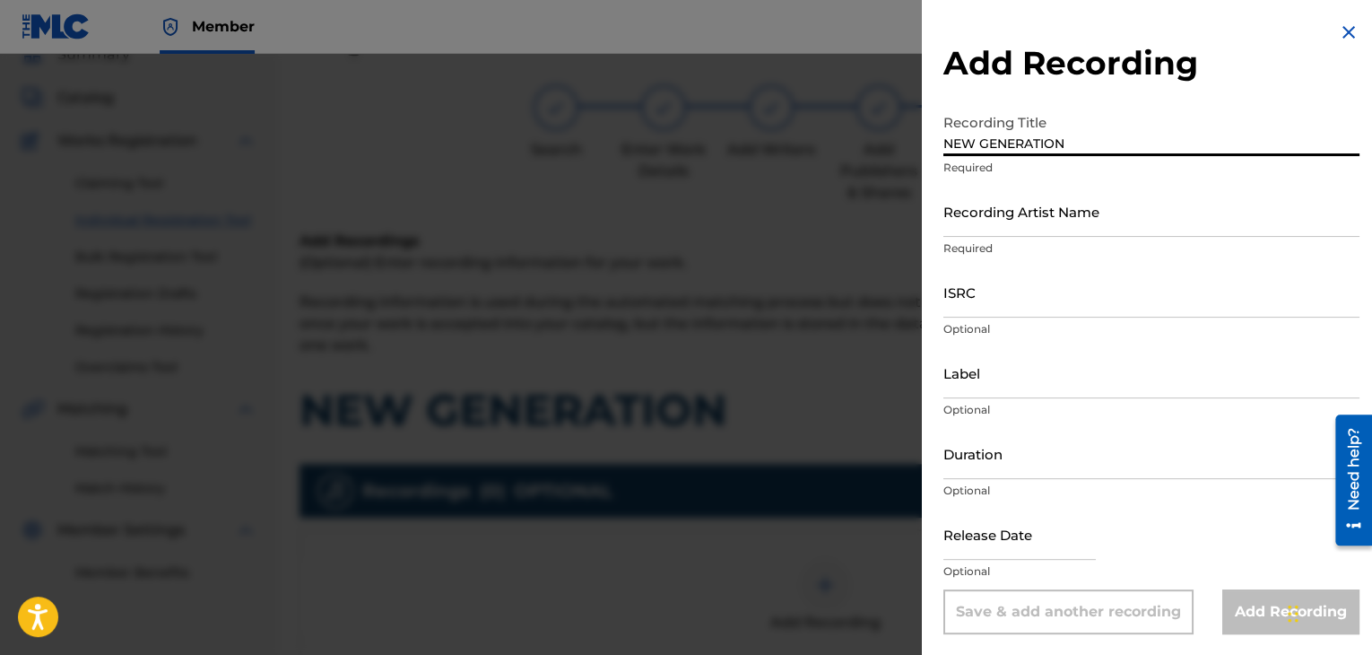
type input "NEW GENERATION"
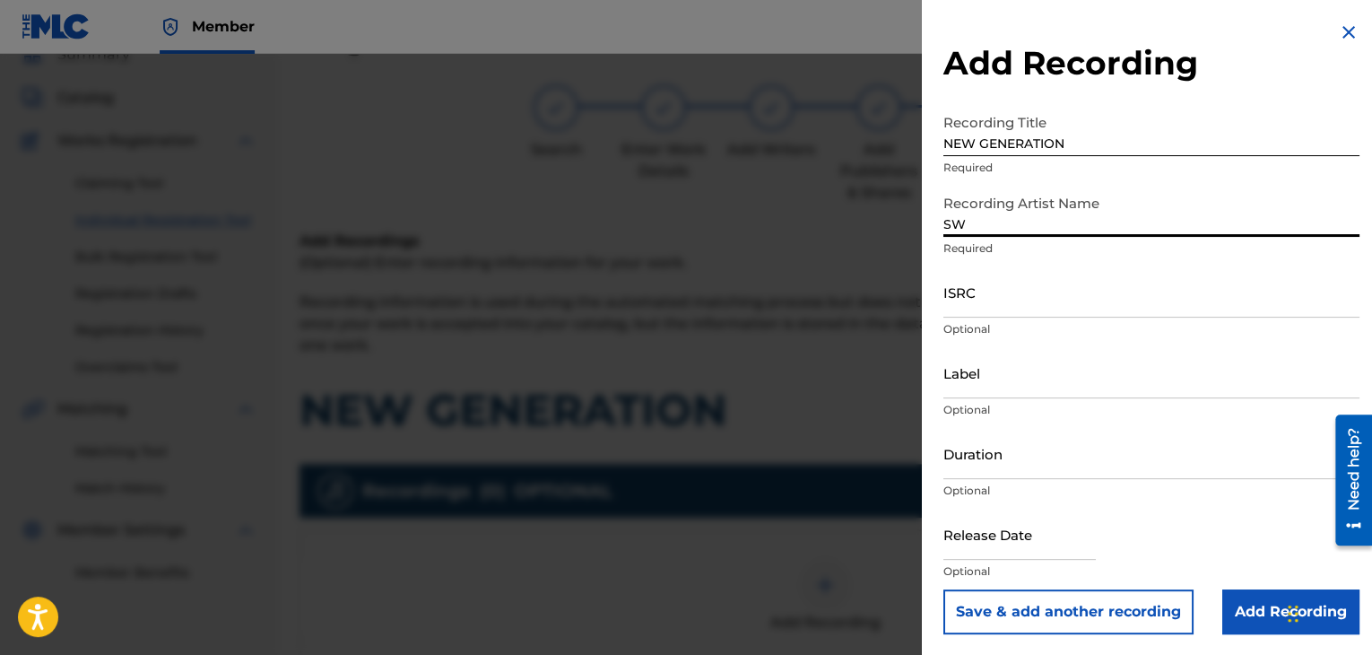
type input "SWEEPY G"
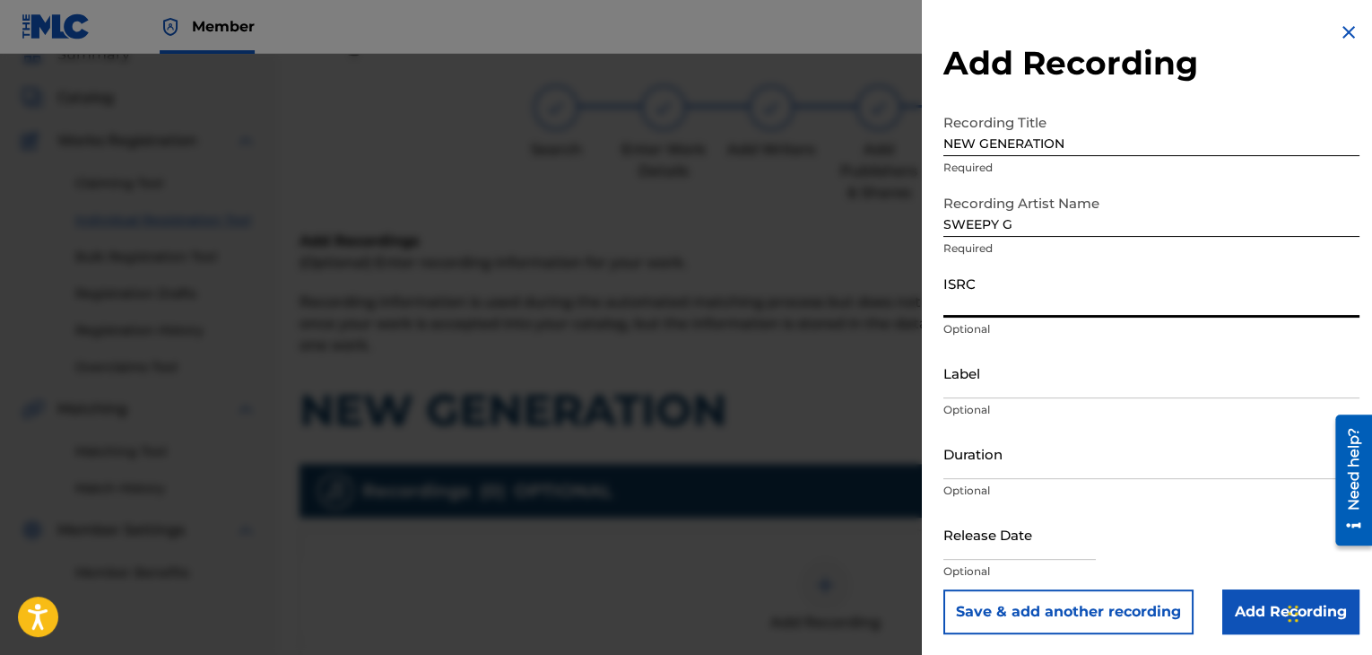
paste input "USPRZ0810023"
type input "USPRZ0810024"
click at [1029, 381] on input "Label" at bounding box center [1151, 372] width 416 height 51
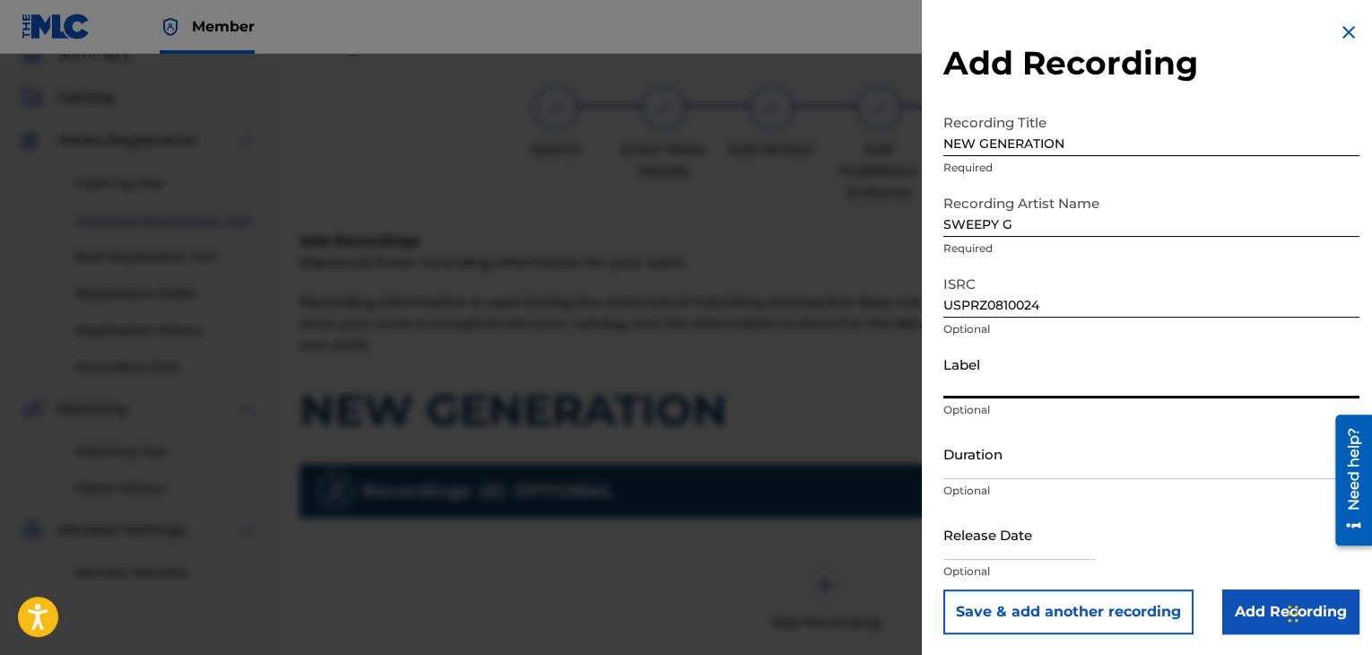
type input "Urban Kings Music Group"
click at [1016, 456] on input "Duration" at bounding box center [1151, 453] width 416 height 51
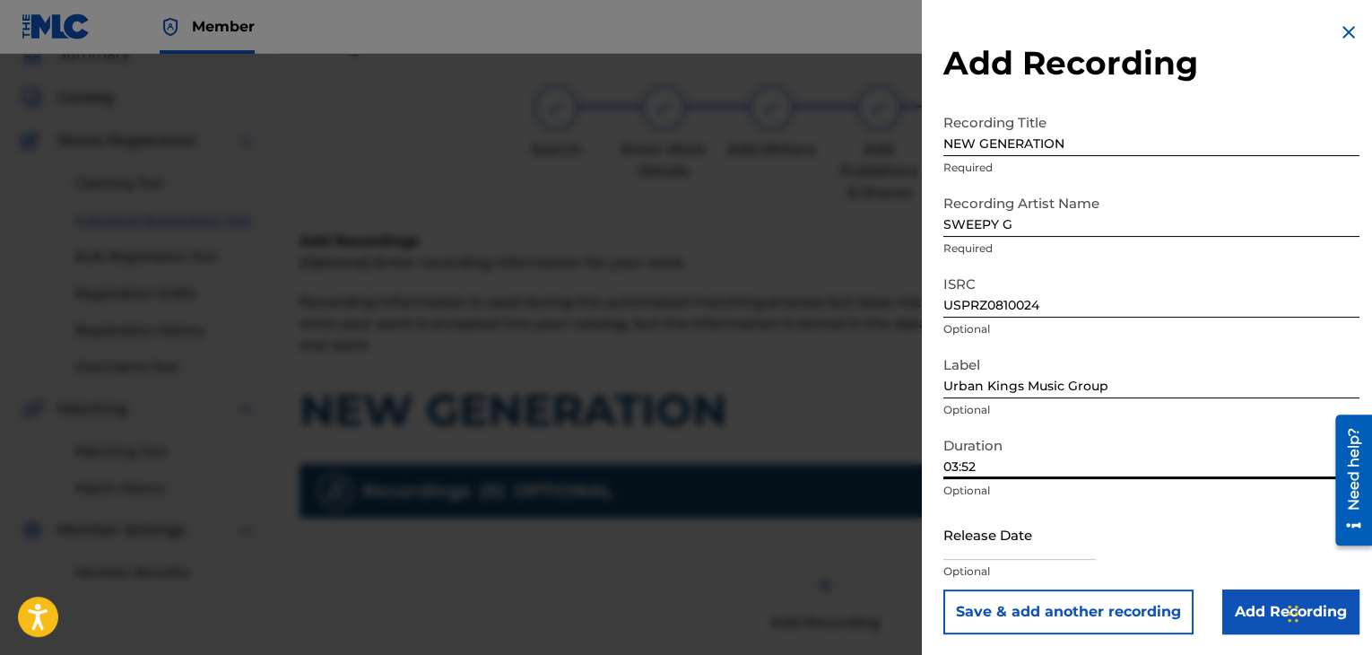
type input "03:52"
click at [955, 542] on input "text" at bounding box center [1019, 533] width 152 height 51
select select "7"
select select "2025"
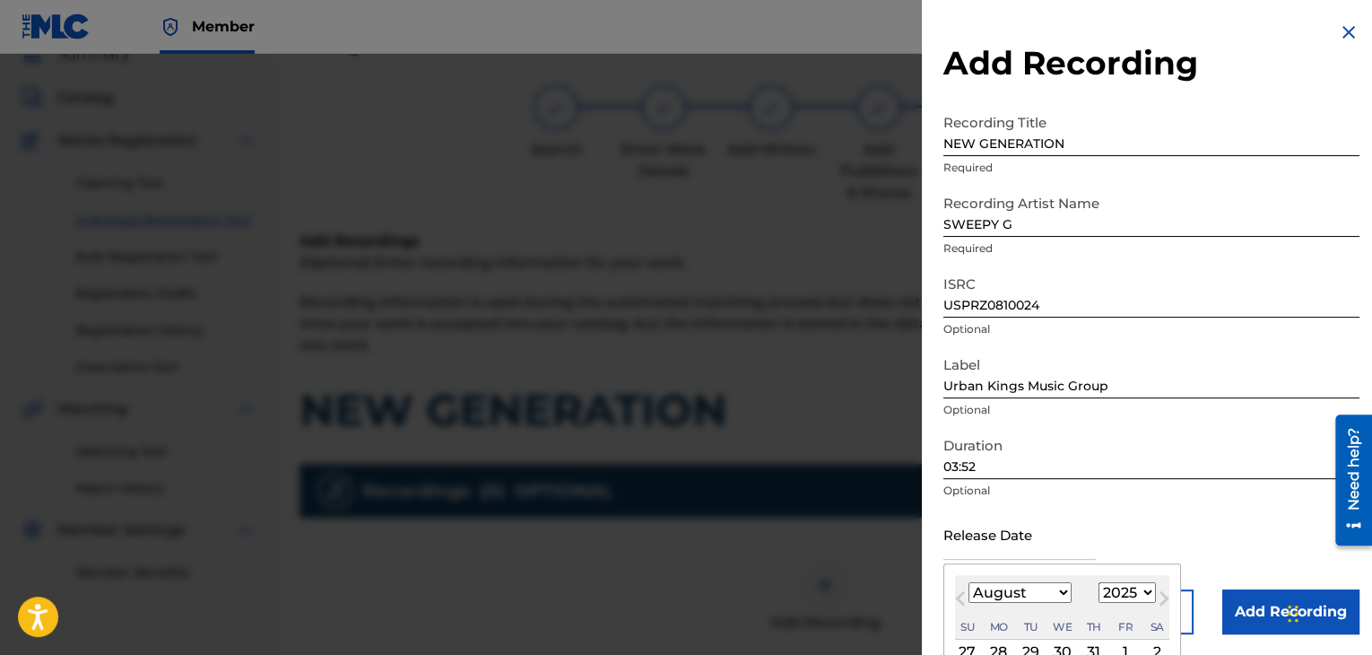
click at [1034, 592] on select "January February March April May June July August September October November De…" at bounding box center [1019, 592] width 103 height 21
select select "6"
click at [968, 582] on select "January February March April May June July August September October November De…" at bounding box center [1019, 592] width 103 height 21
click at [1114, 592] on select "1899 1900 1901 1902 1903 1904 1905 1906 1907 1908 1909 1910 1911 1912 1913 1914…" at bounding box center [1126, 592] width 57 height 21
select select "2008"
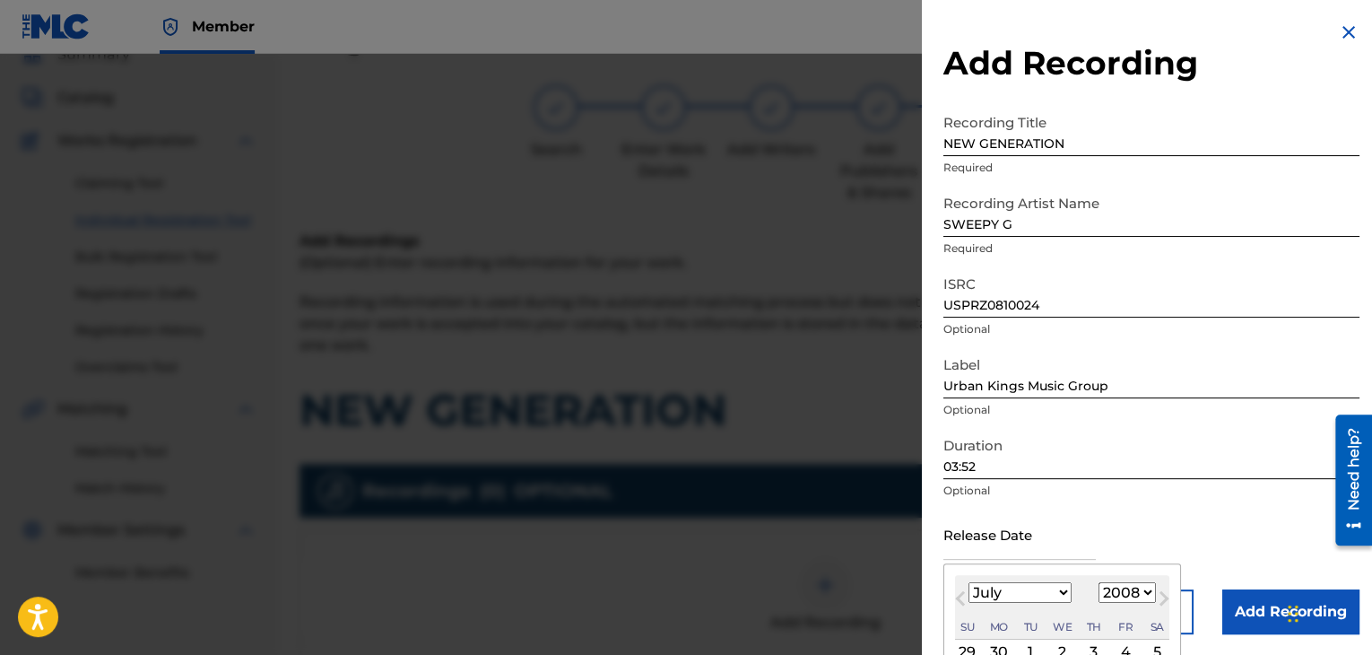
click at [1098, 582] on select "1899 1900 1901 1902 1903 1904 1905 1906 1907 1908 1909 1910 1911 1912 1913 1914…" at bounding box center [1126, 592] width 57 height 21
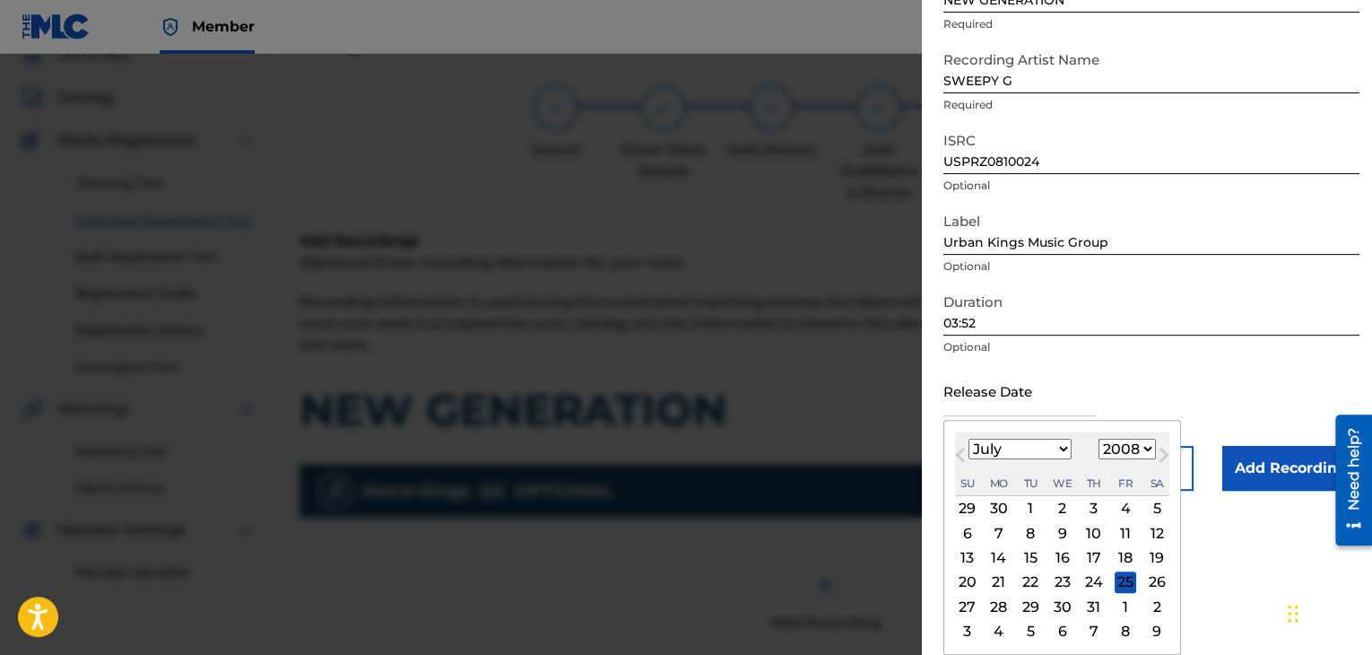
click at [1093, 507] on div "3" at bounding box center [1094, 509] width 22 height 22
type input "[DATE]"
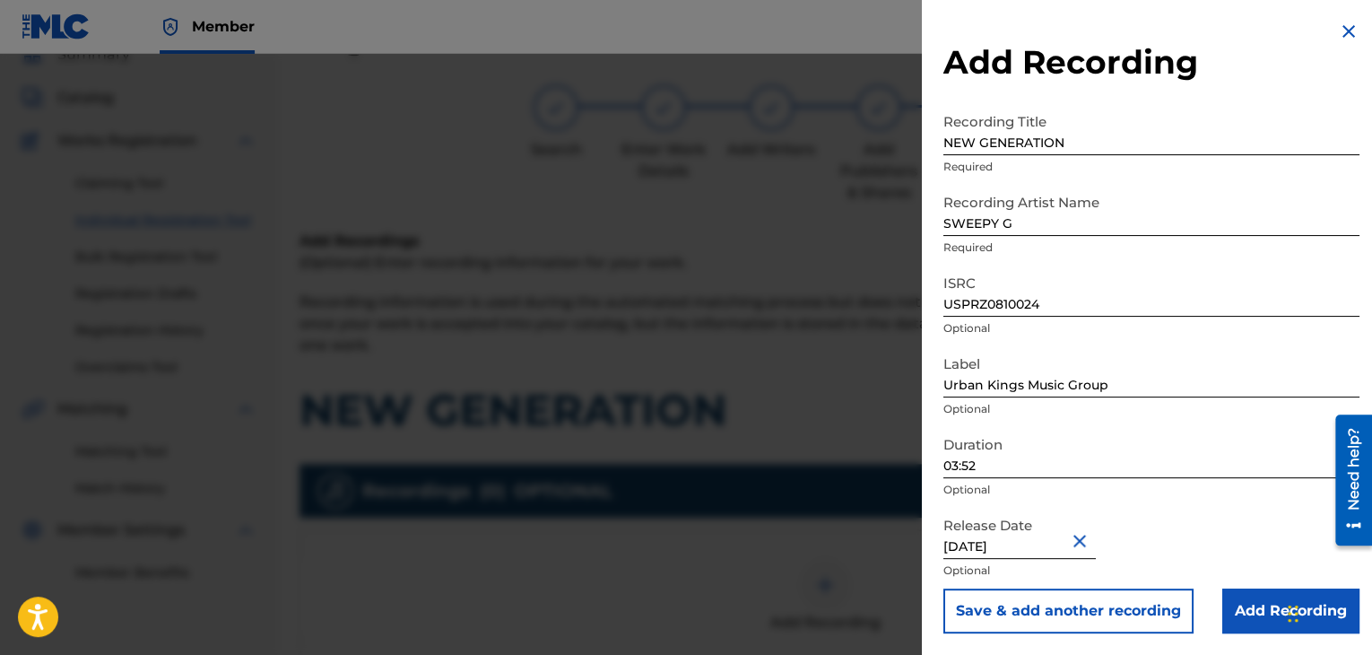
click at [1235, 599] on input "Add Recording" at bounding box center [1290, 610] width 137 height 45
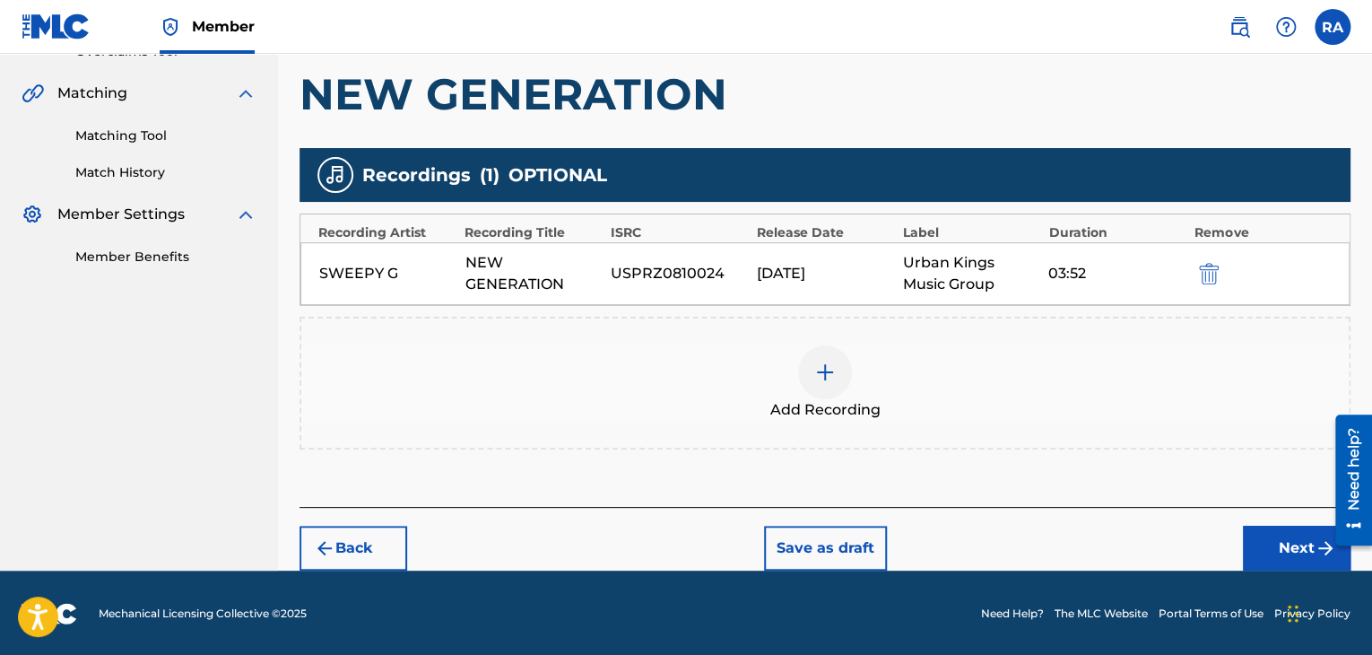
click at [1273, 548] on button "Next" at bounding box center [1297, 547] width 108 height 45
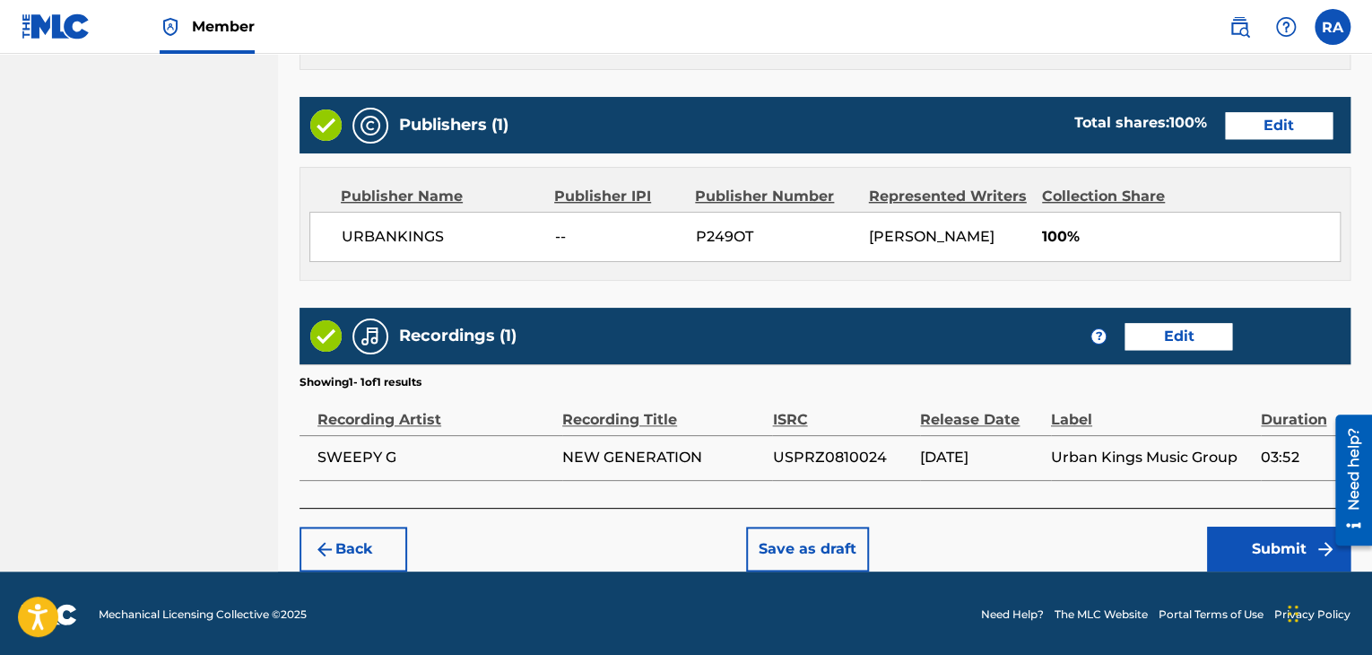
scroll to position [860, 0]
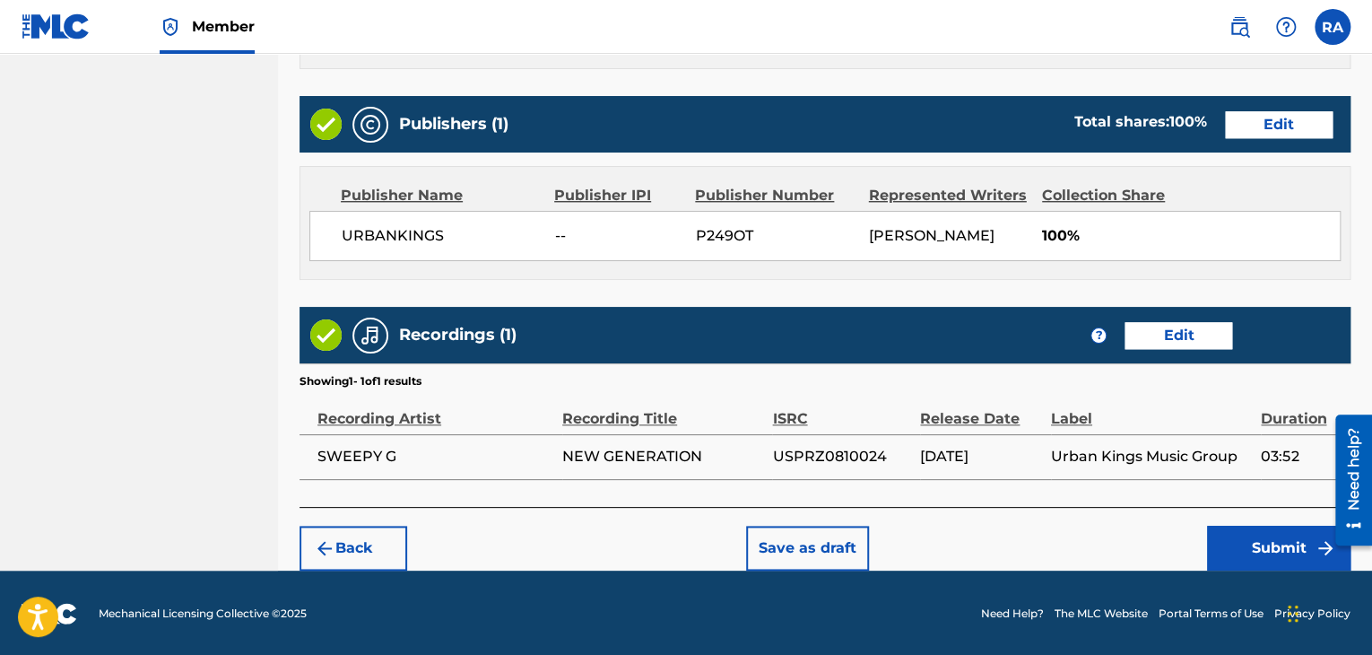
click at [1263, 544] on button "Submit" at bounding box center [1278, 547] width 143 height 45
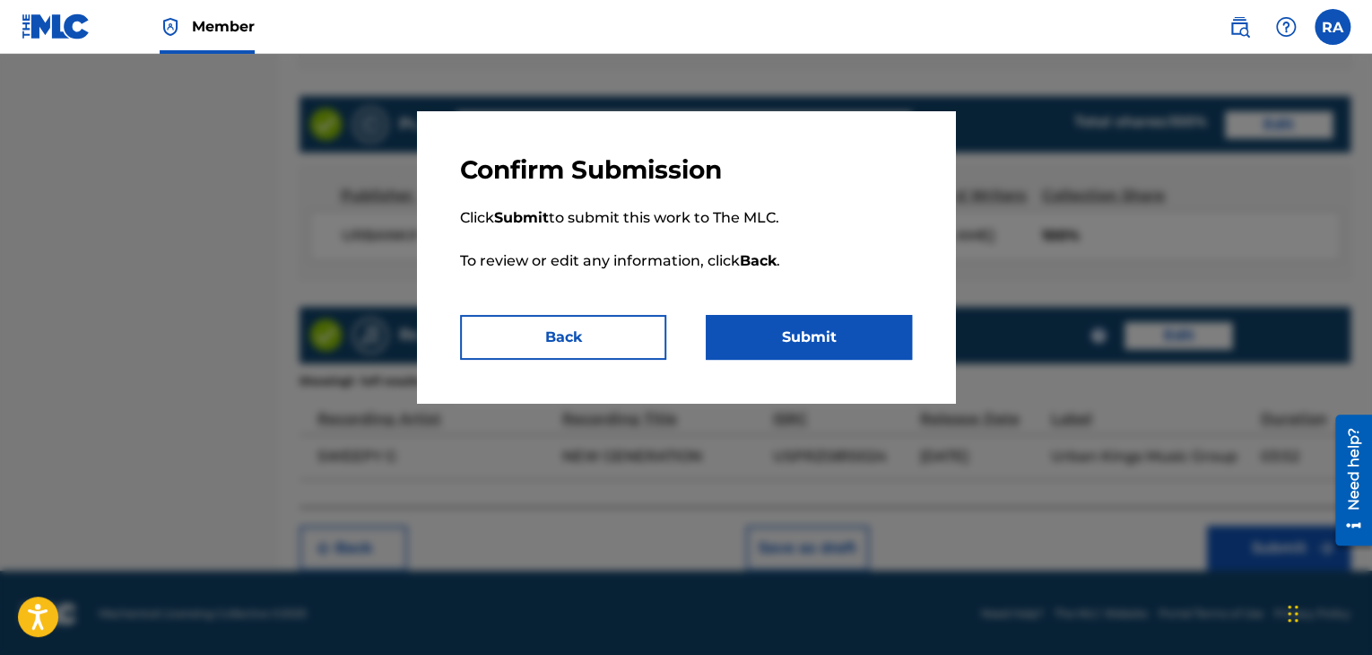
click at [824, 330] on button "Submit" at bounding box center [809, 337] width 206 height 45
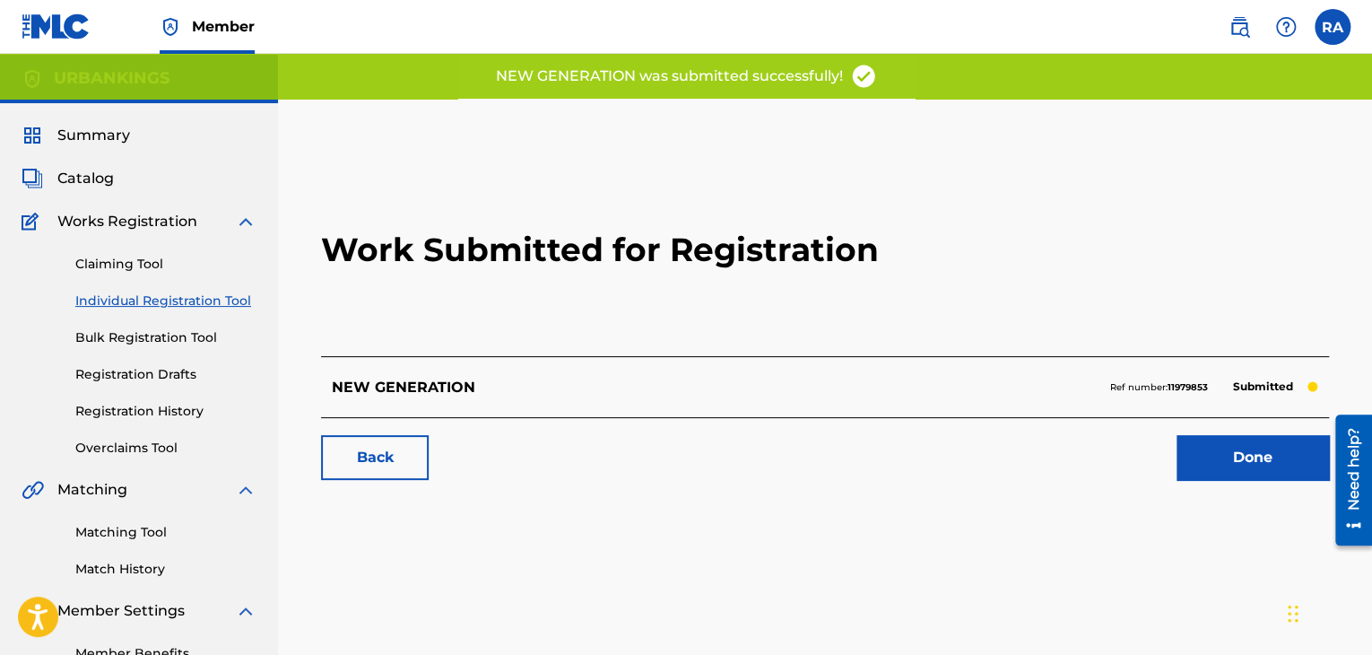
click at [1250, 456] on link "Done" at bounding box center [1252, 457] width 152 height 45
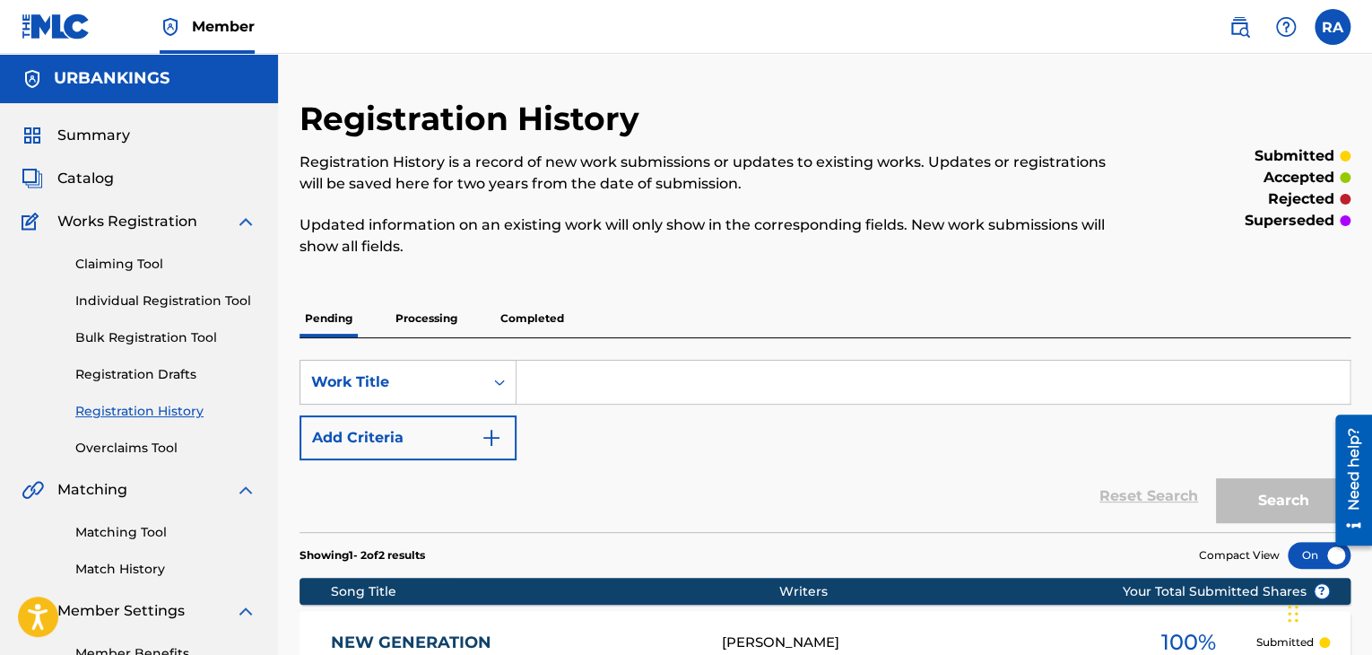
click at [149, 299] on link "Individual Registration Tool" at bounding box center [165, 300] width 181 height 19
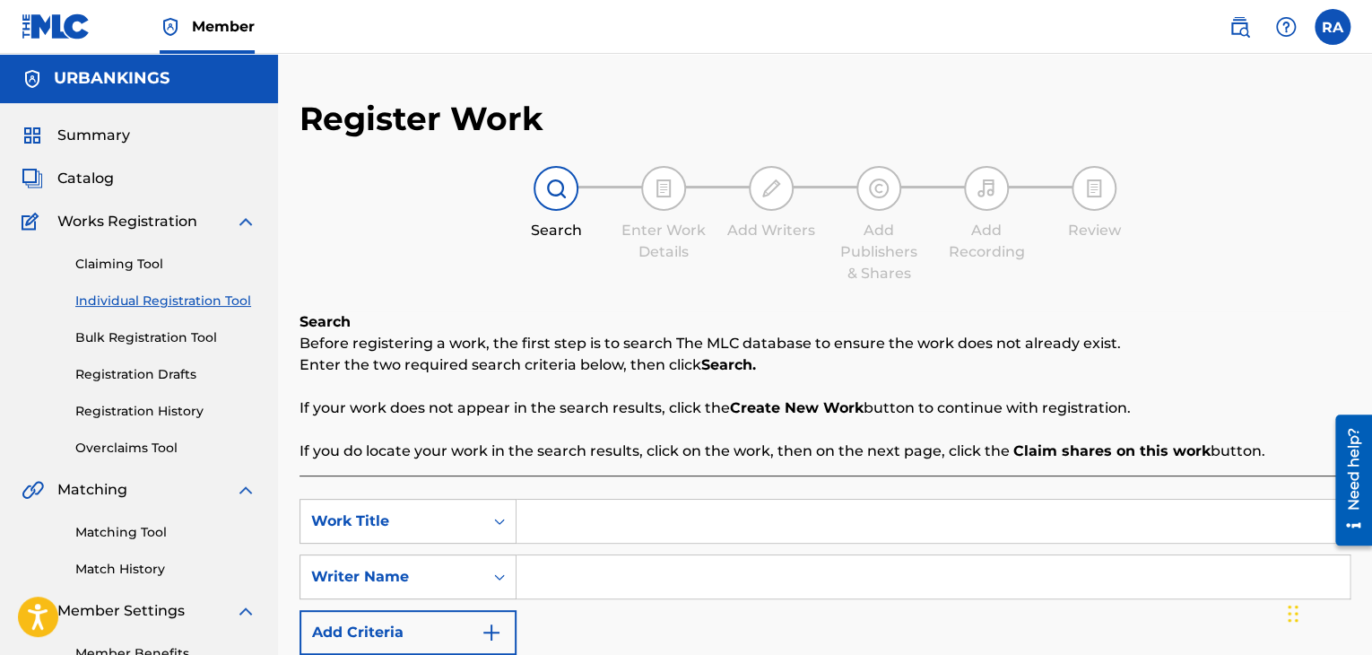
click at [589, 547] on div "SearchWithCriteria98a66132-45bd-4d9c-a1d6-85f607a402b8 Work Title SearchWithCri…" at bounding box center [824, 577] width 1051 height 156
click at [600, 516] on input "Search Form" at bounding box center [932, 520] width 833 height 43
type input "WANNA TALK SHIT"
type input "[PERSON_NAME]"
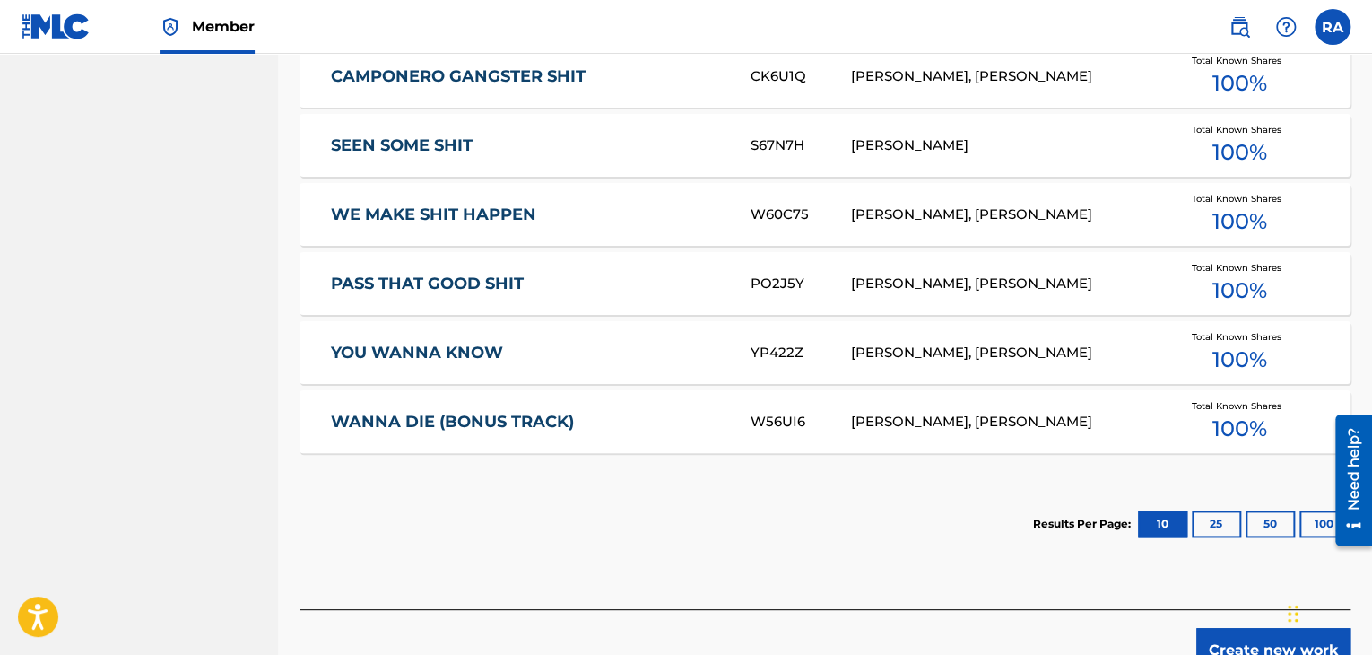
scroll to position [1034, 0]
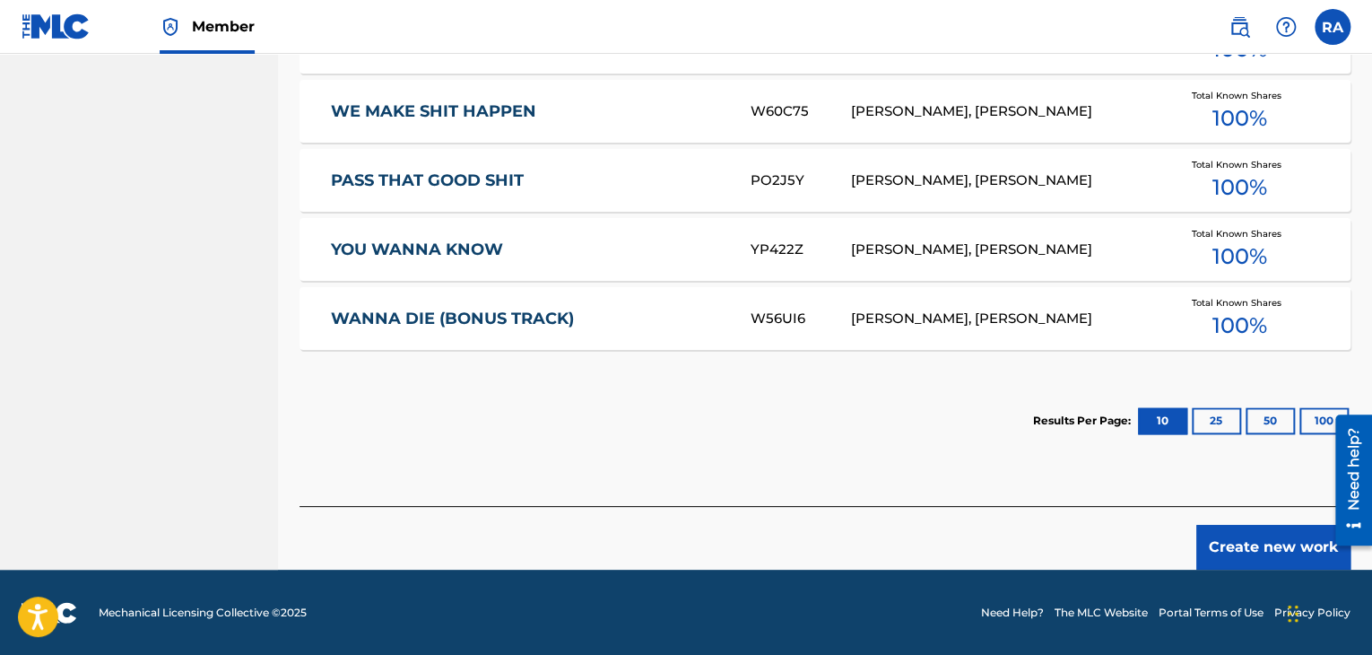
click at [1244, 543] on button "Create new work" at bounding box center [1273, 547] width 154 height 45
